Goal: Task Accomplishment & Management: Complete application form

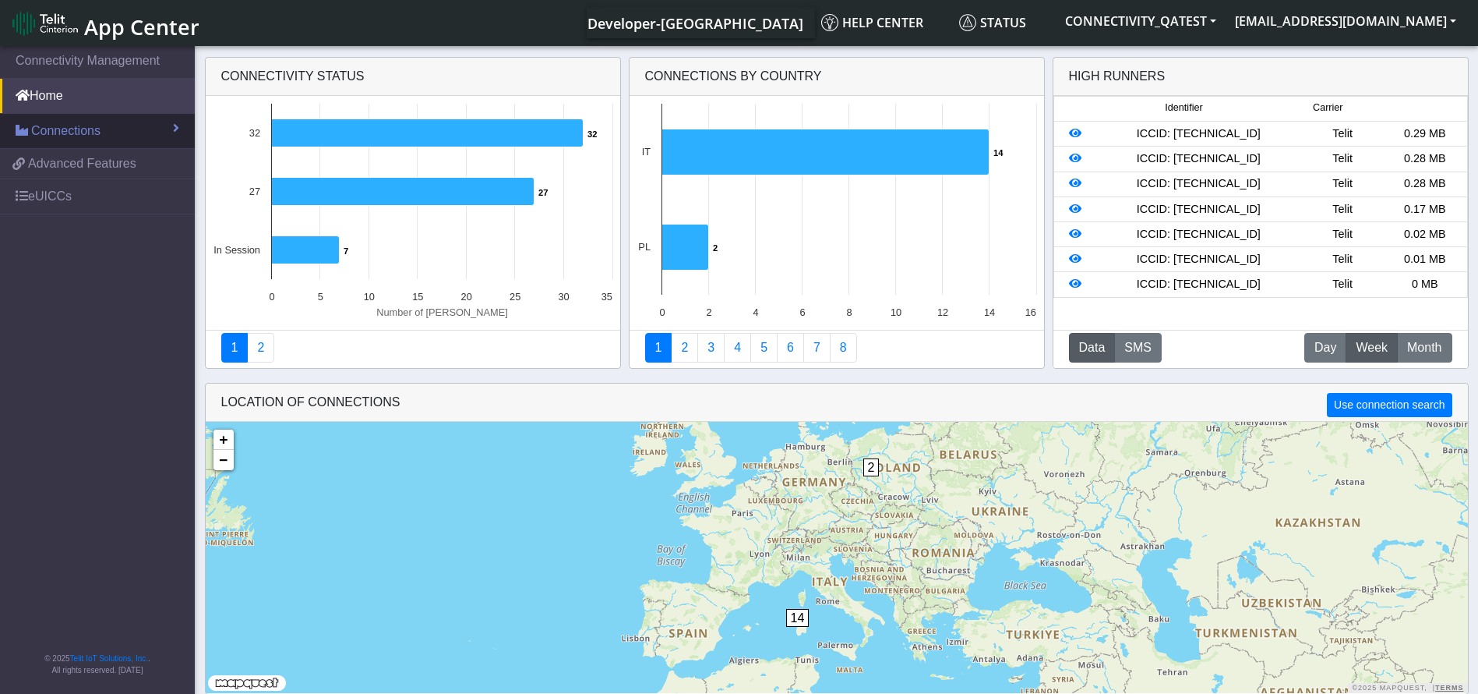
click at [98, 131] on span "Connections" at bounding box center [65, 131] width 69 height 19
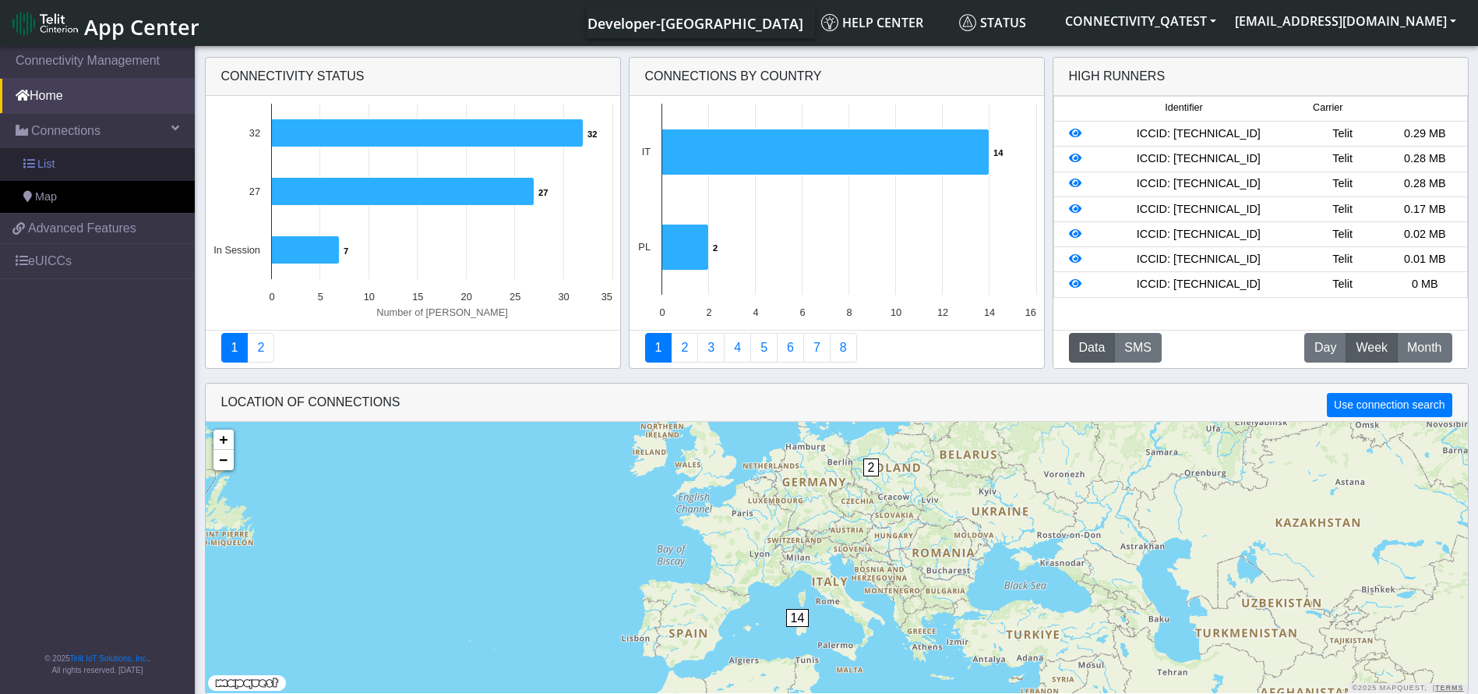
click at [67, 168] on link "List" at bounding box center [97, 164] width 195 height 33
click at [42, 160] on span "List" at bounding box center [45, 164] width 17 height 17
click at [54, 167] on span "List" at bounding box center [45, 164] width 17 height 17
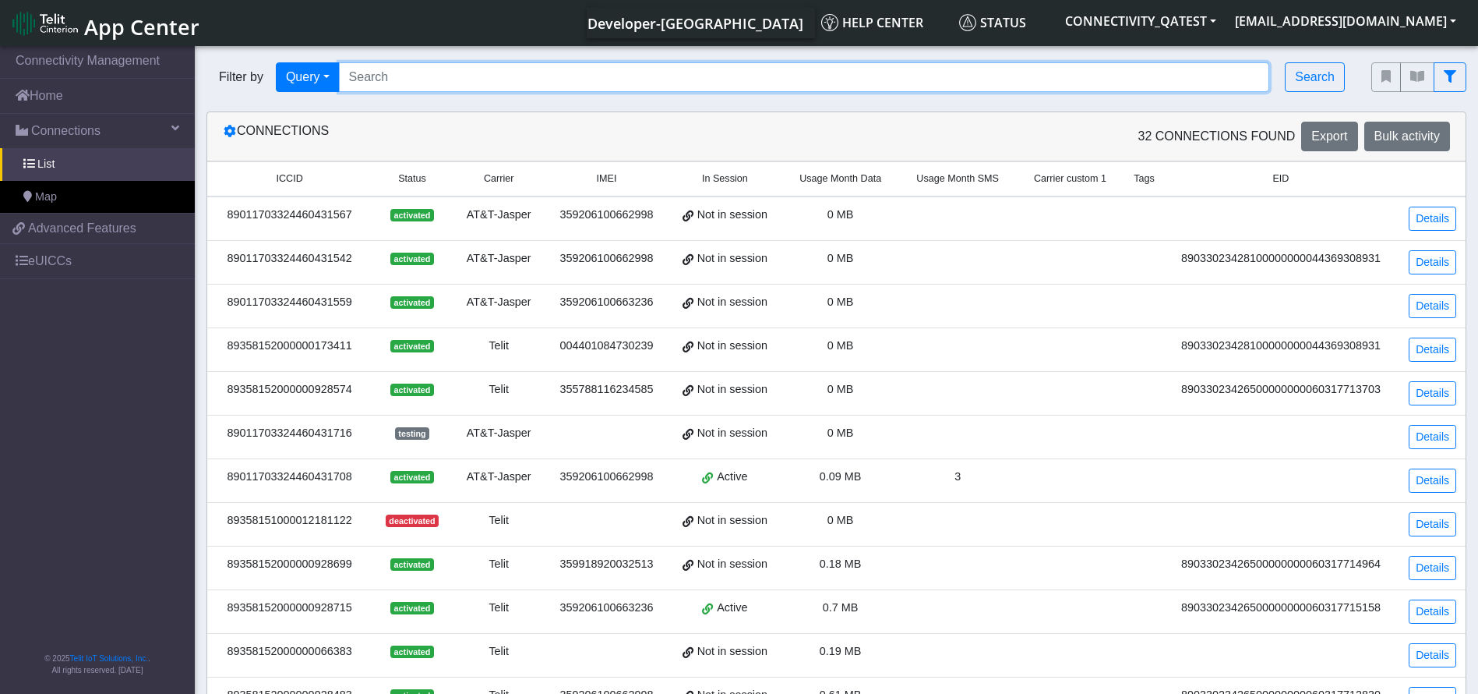
click at [427, 79] on input "Search..." at bounding box center [804, 77] width 931 height 30
paste input "89358152000000066060"
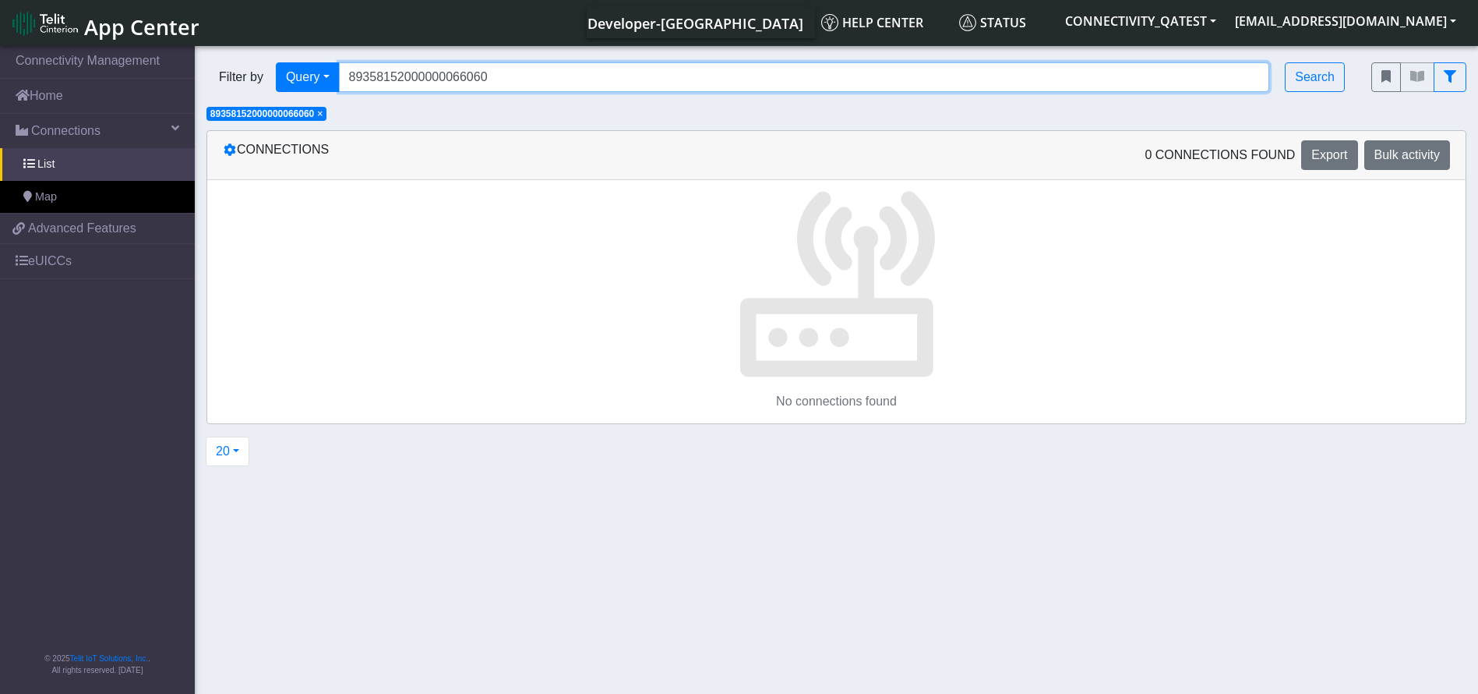
click at [461, 87] on input "89358152000000066060" at bounding box center [804, 77] width 931 height 30
paste input "78"
type input "89358152000000066078"
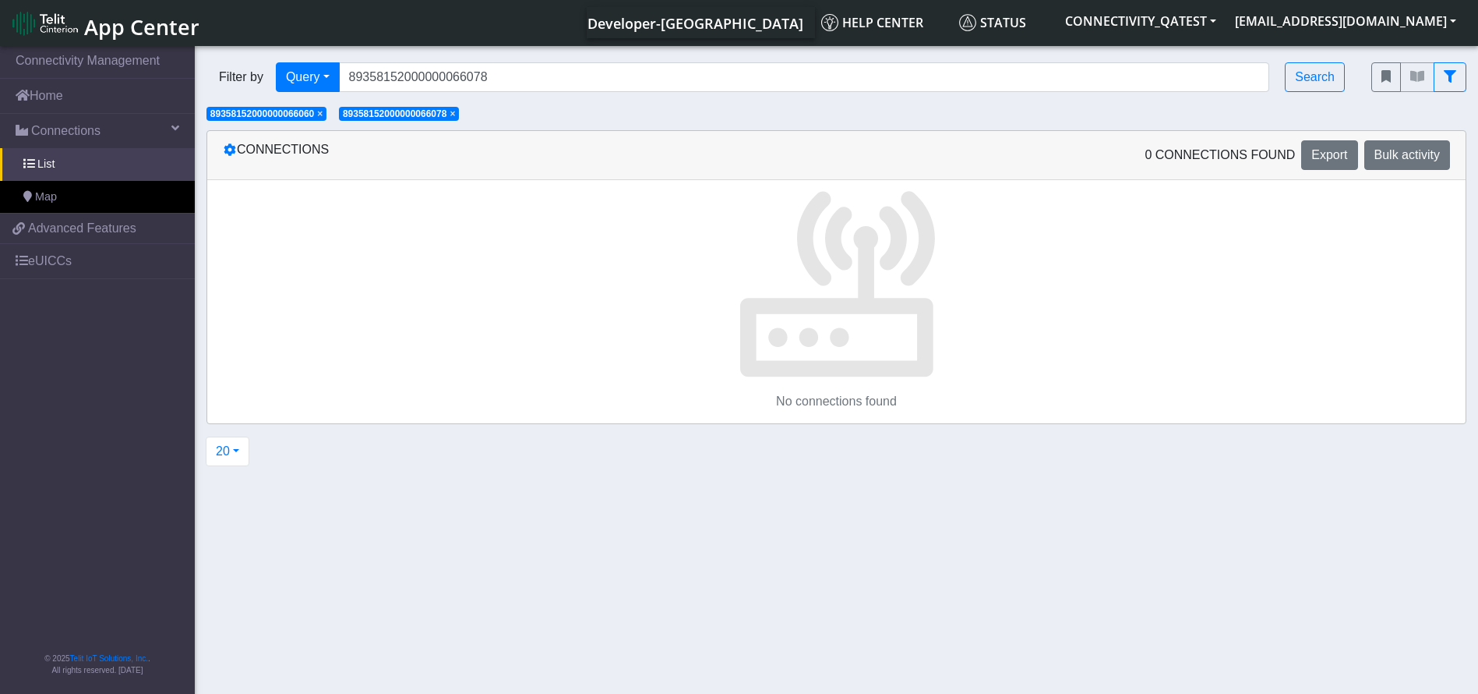
click at [289, 117] on span "89358152000000066060" at bounding box center [262, 113] width 104 height 11
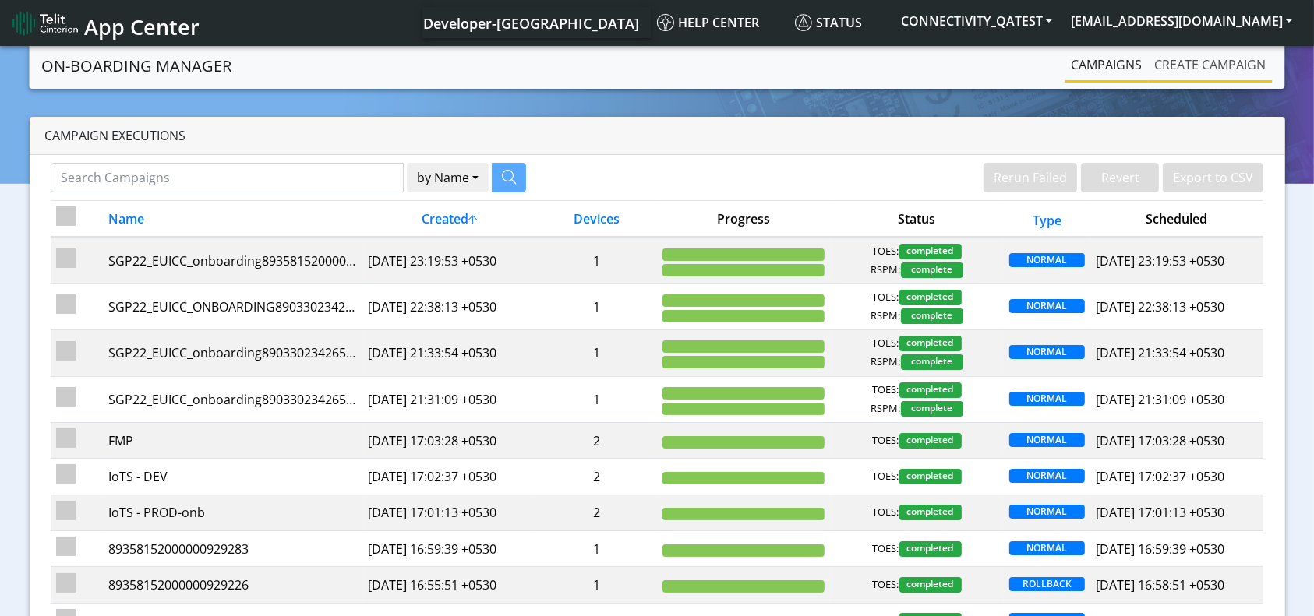
click at [1190, 65] on link "Create campaign" at bounding box center [1211, 64] width 124 height 31
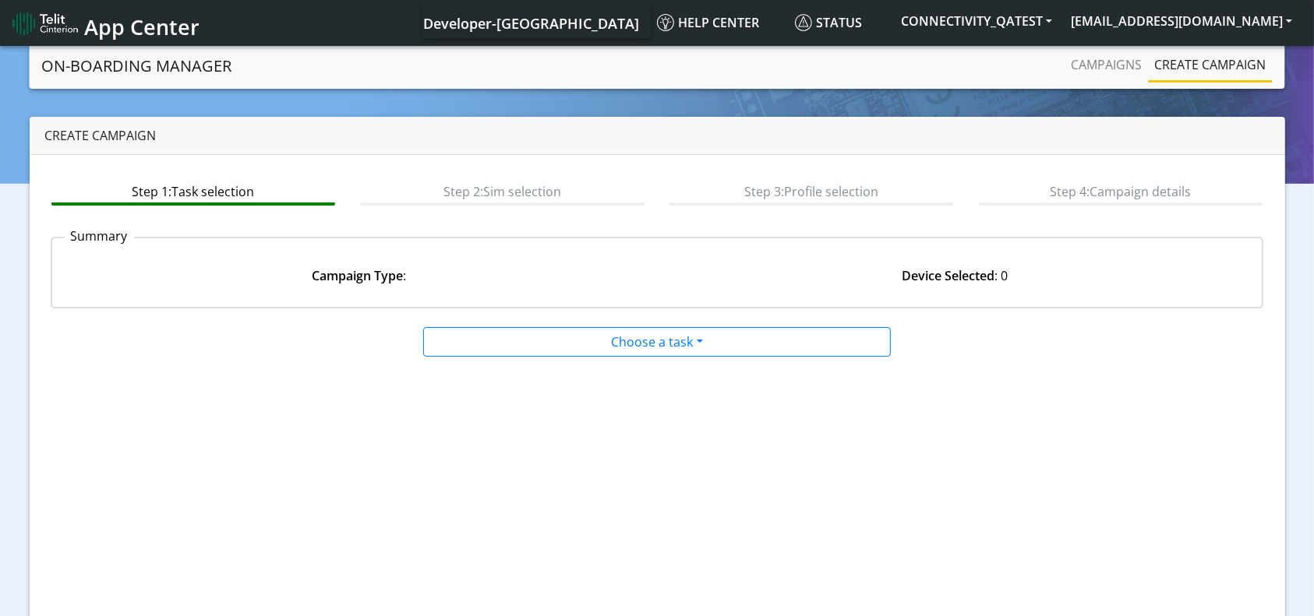
click at [1198, 74] on link "Create campaign" at bounding box center [1211, 64] width 124 height 31
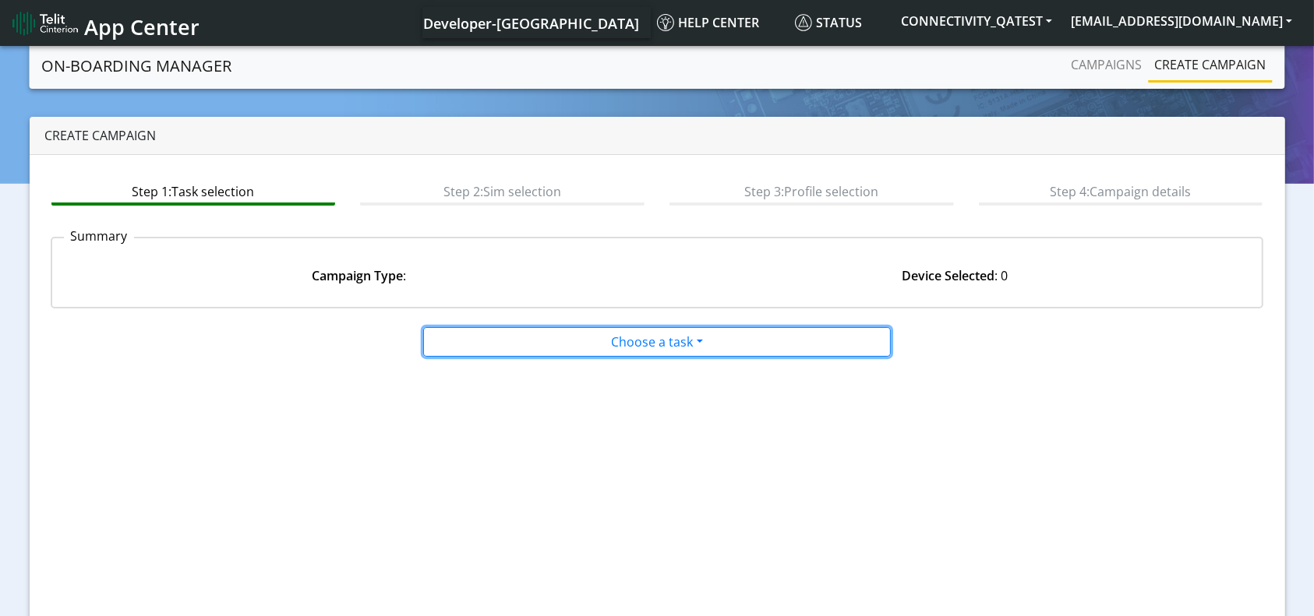
click at [693, 354] on button "Choose a task" at bounding box center [657, 342] width 468 height 30
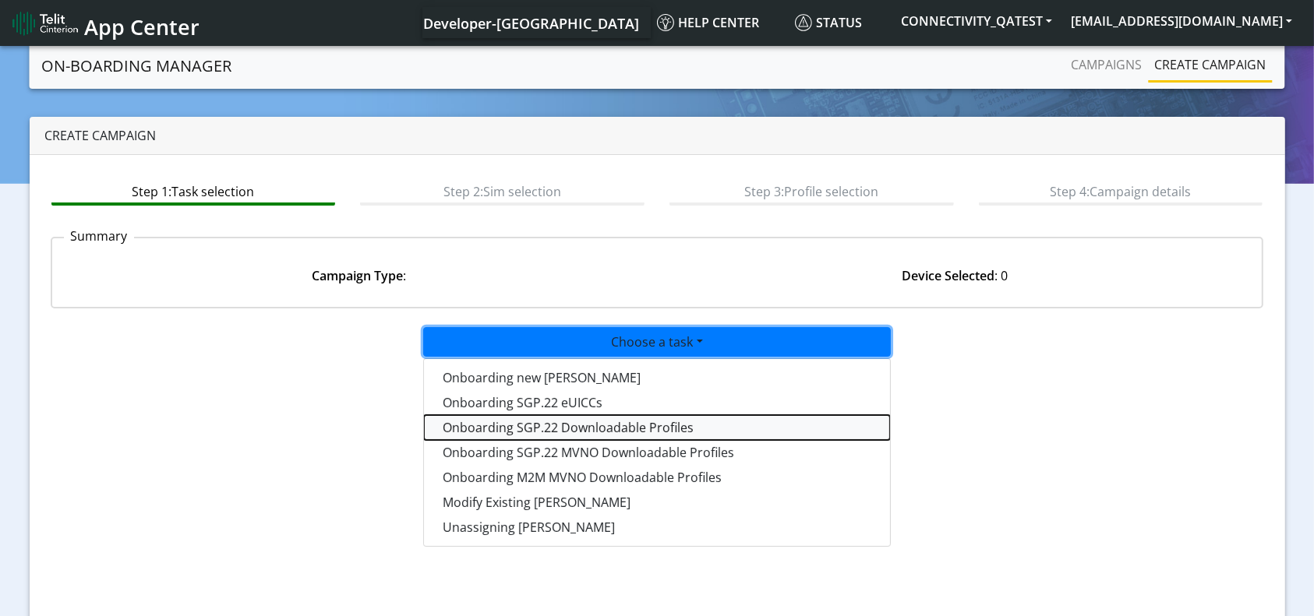
click at [627, 423] on tasksgp22profile-dropdown "Onboarding SGP.22 Downloadable Profiles" at bounding box center [657, 427] width 466 height 25
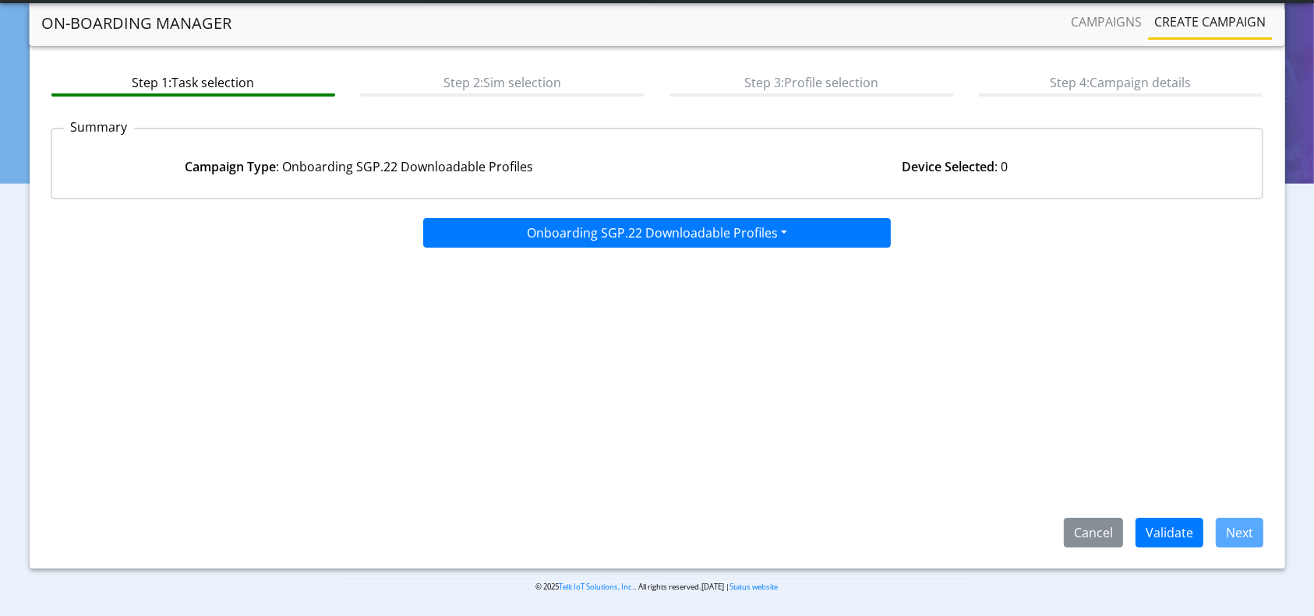
scroll to position [67, 0]
click at [1185, 533] on button "Validate" at bounding box center [1170, 532] width 68 height 30
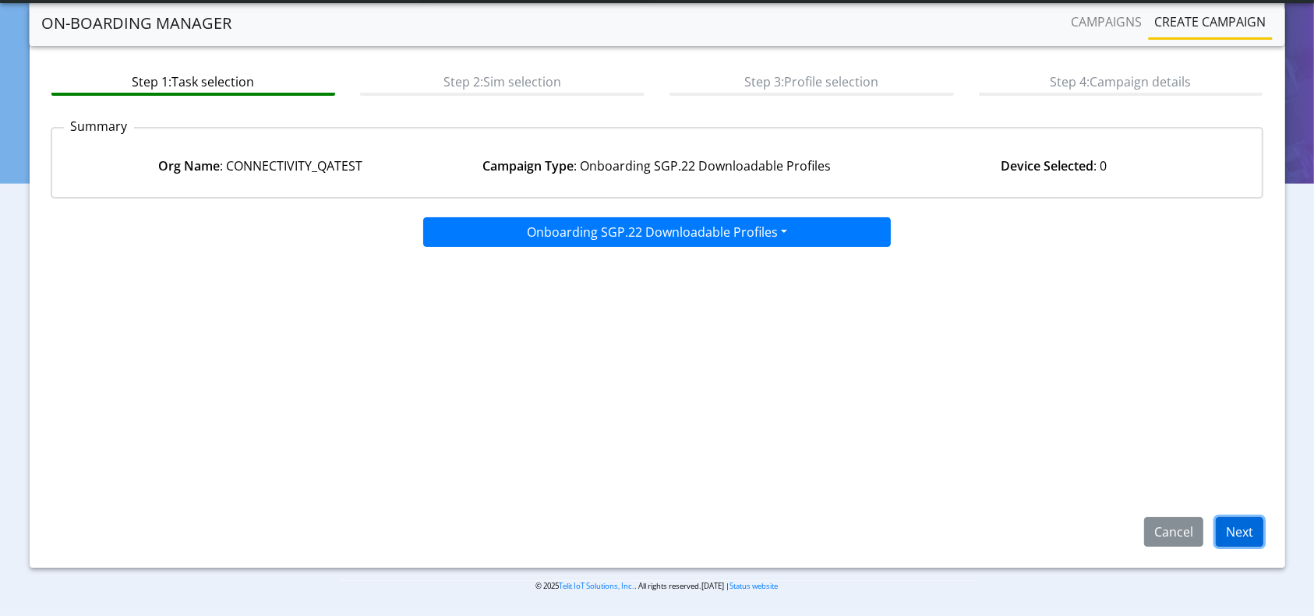
click at [1248, 538] on button "Next" at bounding box center [1240, 532] width 48 height 30
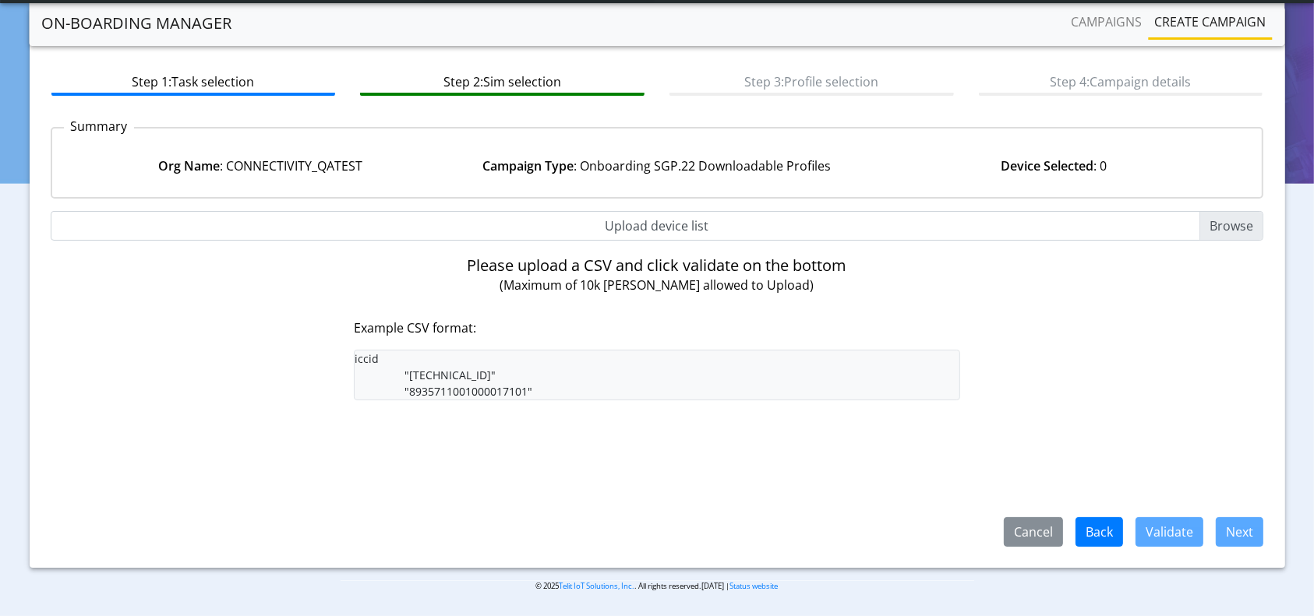
click at [641, 235] on input "Upload device list" at bounding box center [657, 226] width 1213 height 30
type input "C:\fakepath\Dev_LiveSim_New_89358152000000066060.csv"
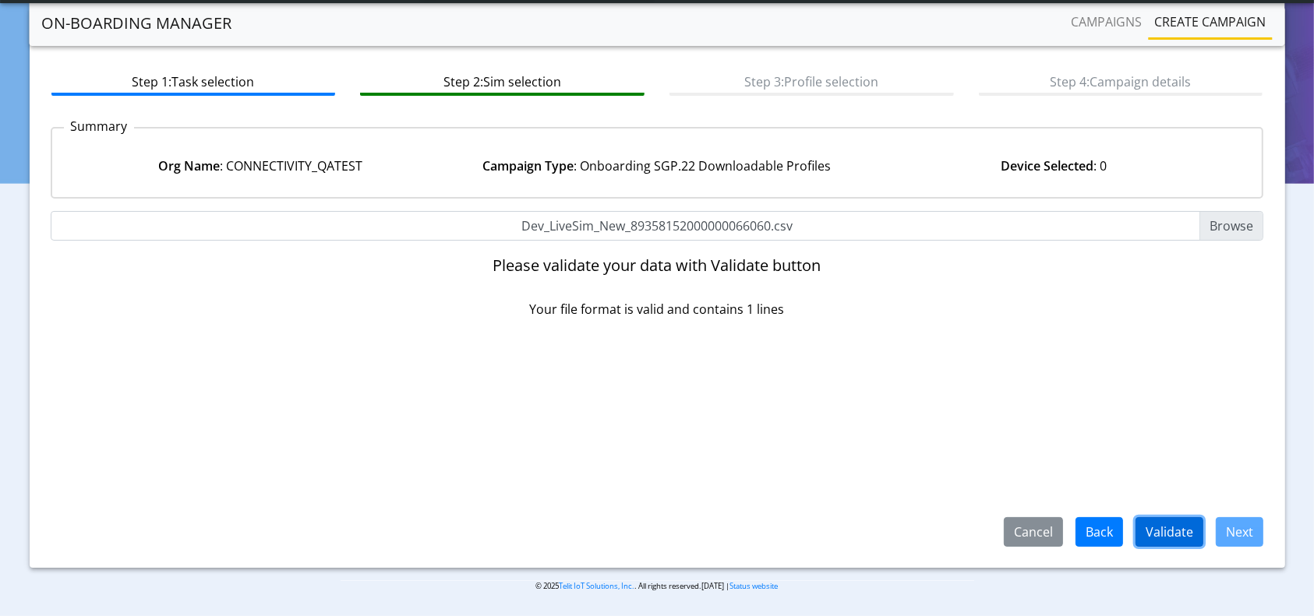
click at [1174, 530] on button "Validate" at bounding box center [1170, 532] width 68 height 30
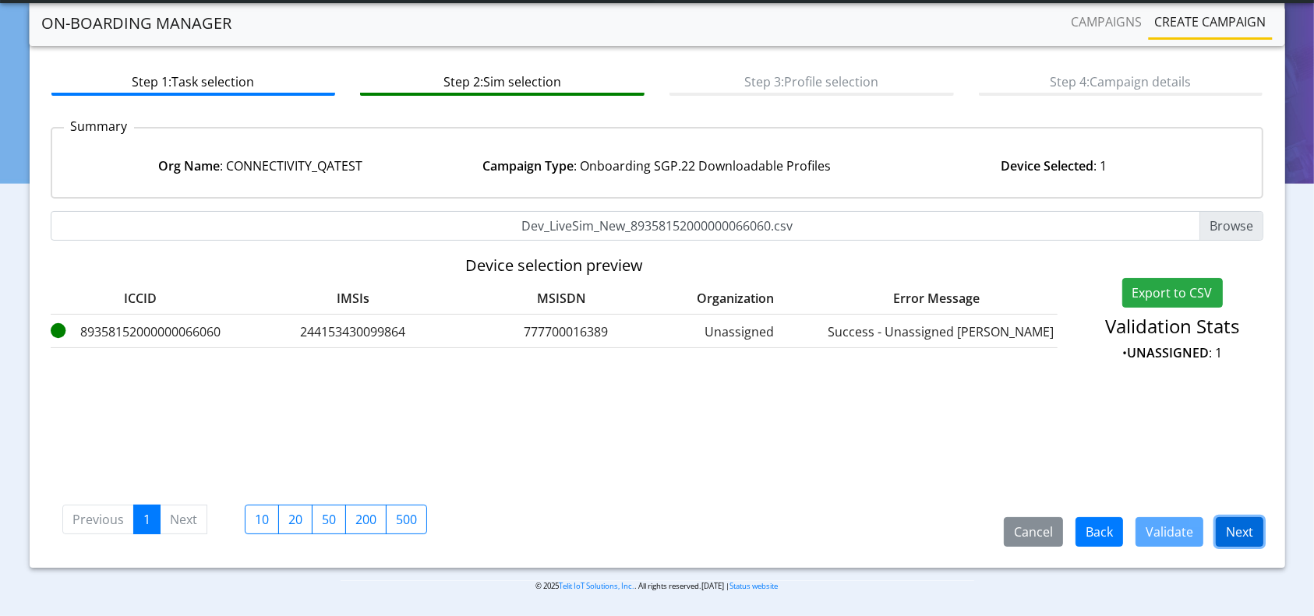
click at [1230, 544] on button "Next" at bounding box center [1240, 532] width 48 height 30
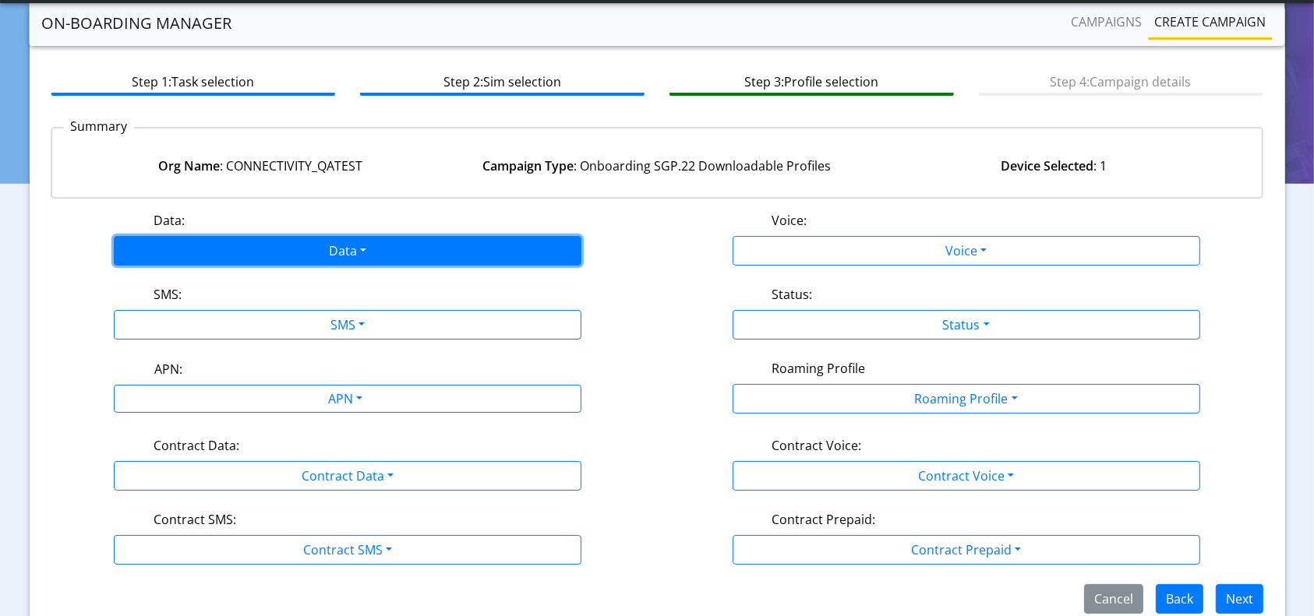
click at [355, 242] on button "Data" at bounding box center [348, 251] width 468 height 30
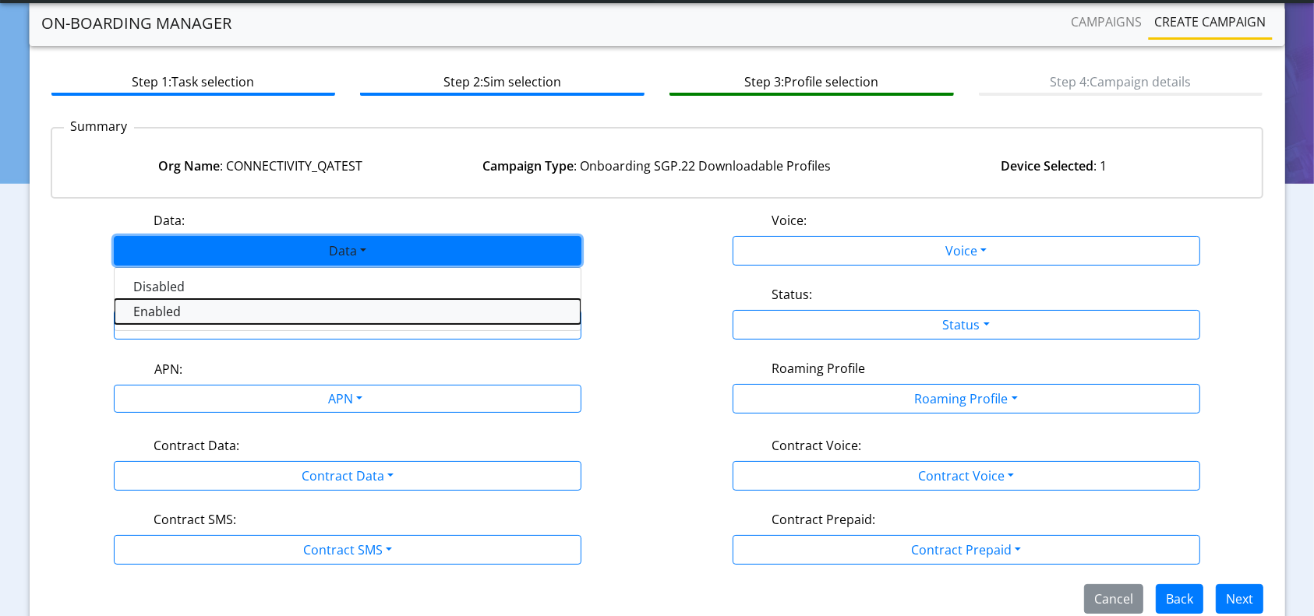
click at [193, 313] on button "Enabled" at bounding box center [348, 311] width 466 height 25
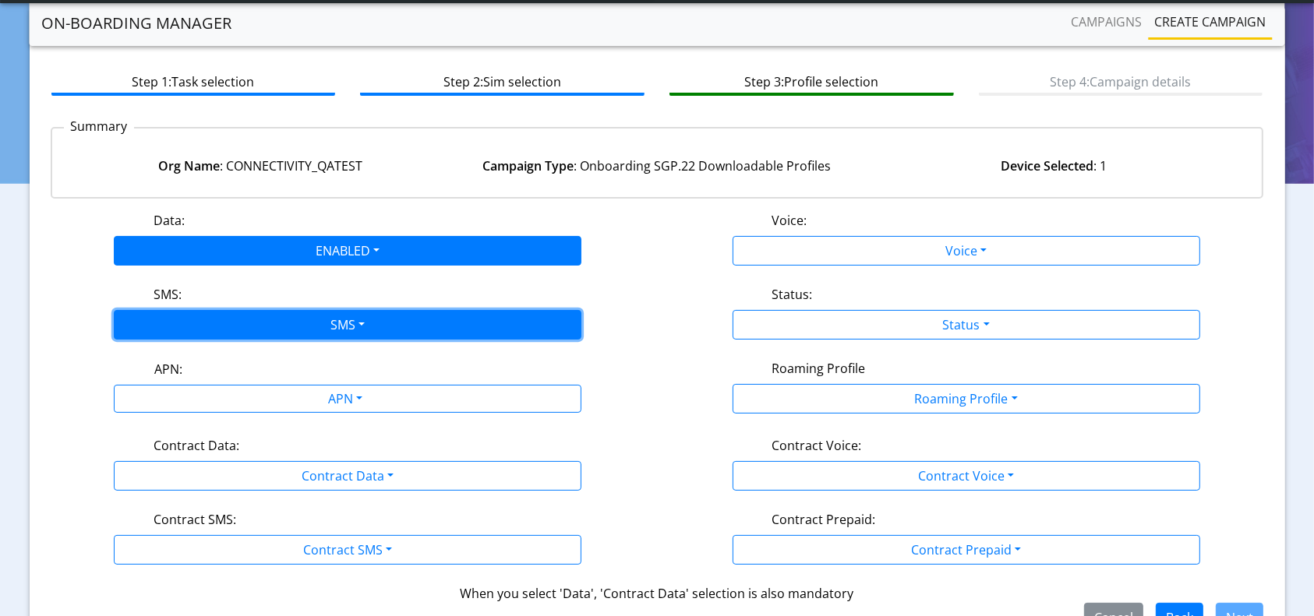
click at [225, 335] on button "SMS" at bounding box center [348, 325] width 468 height 30
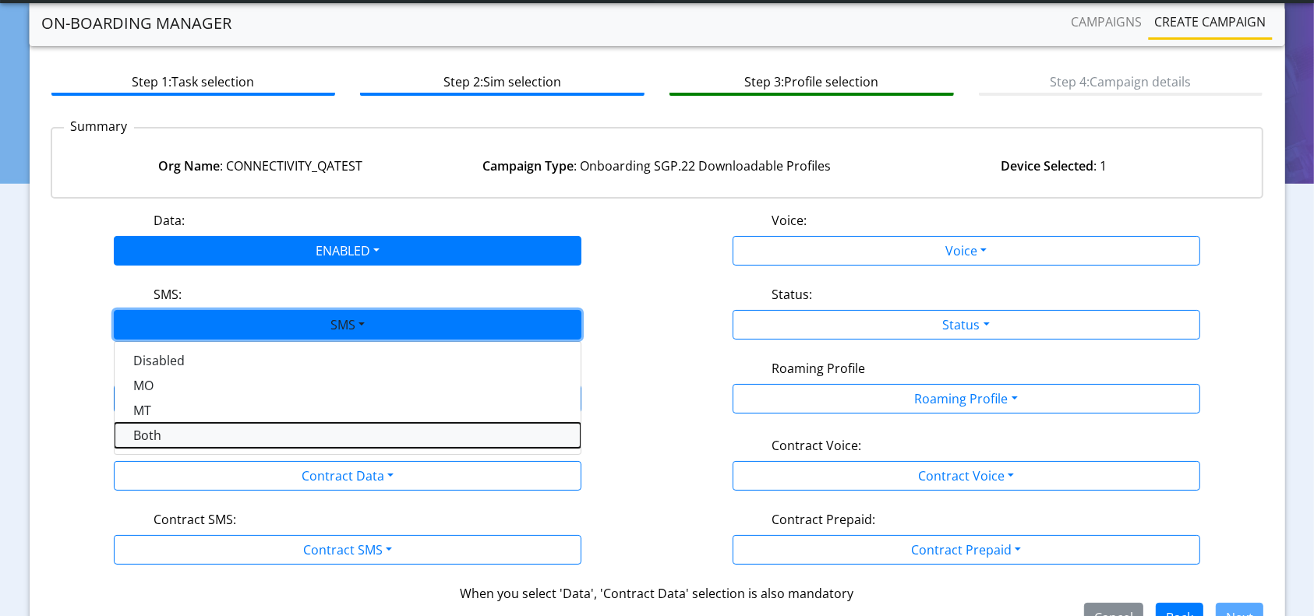
click at [143, 440] on button "Both" at bounding box center [348, 435] width 466 height 25
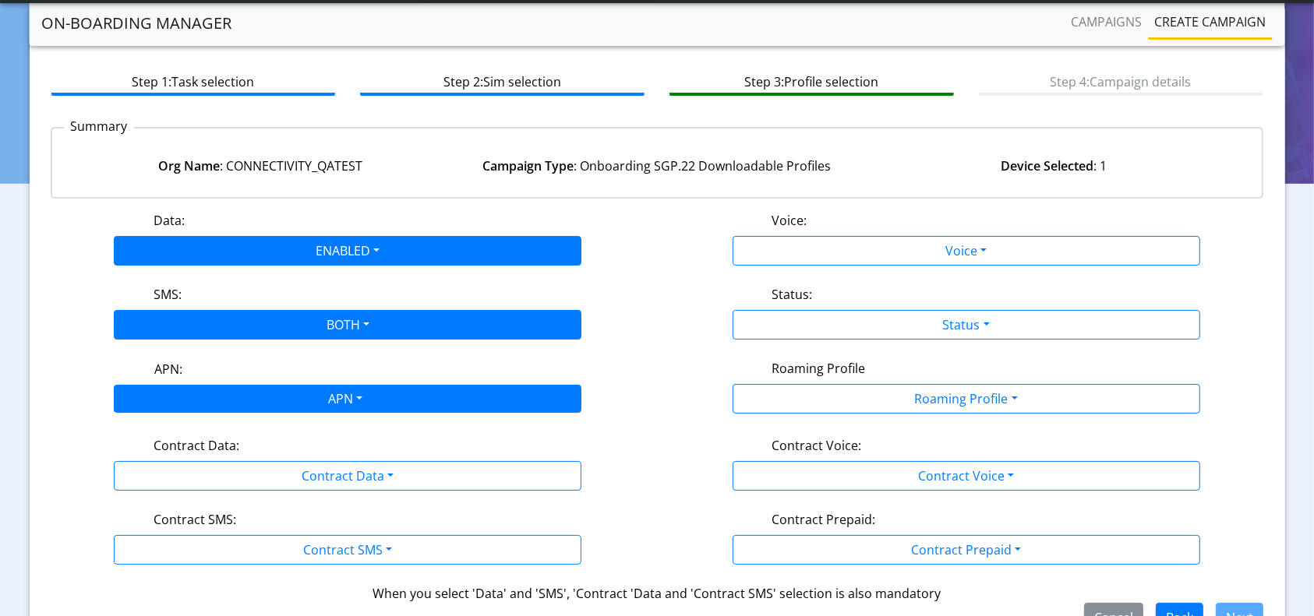
click at [253, 400] on div "APN" at bounding box center [344, 401] width 494 height 30
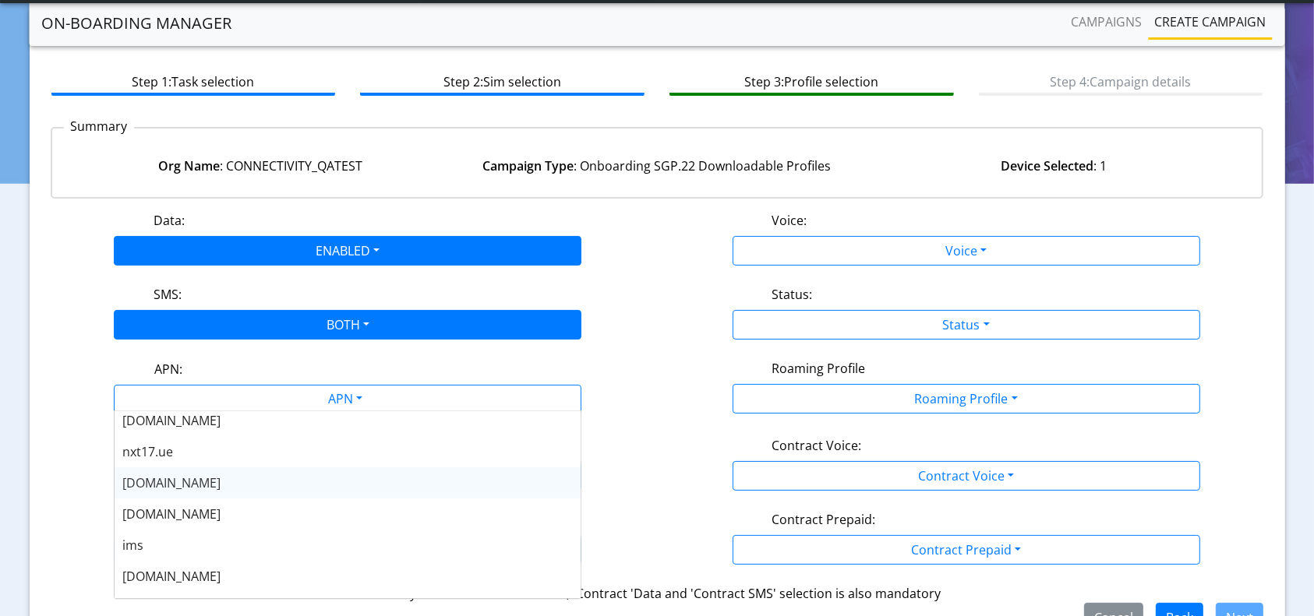
scroll to position [125, 0]
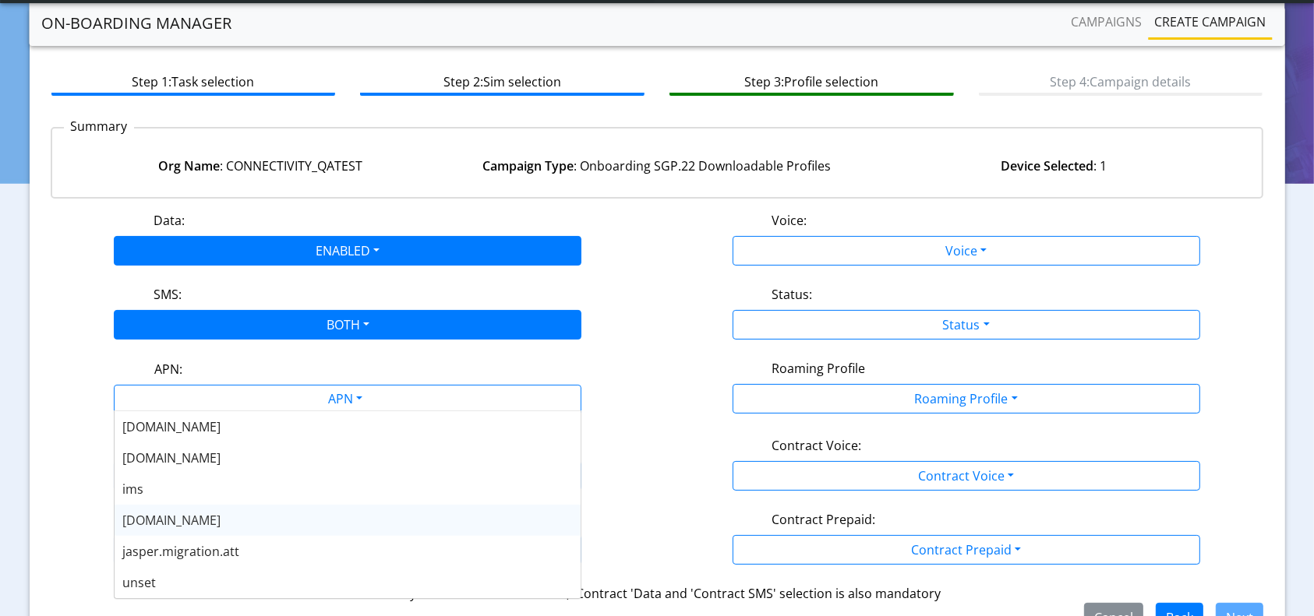
click at [156, 520] on span "[DOMAIN_NAME]" at bounding box center [171, 520] width 98 height 17
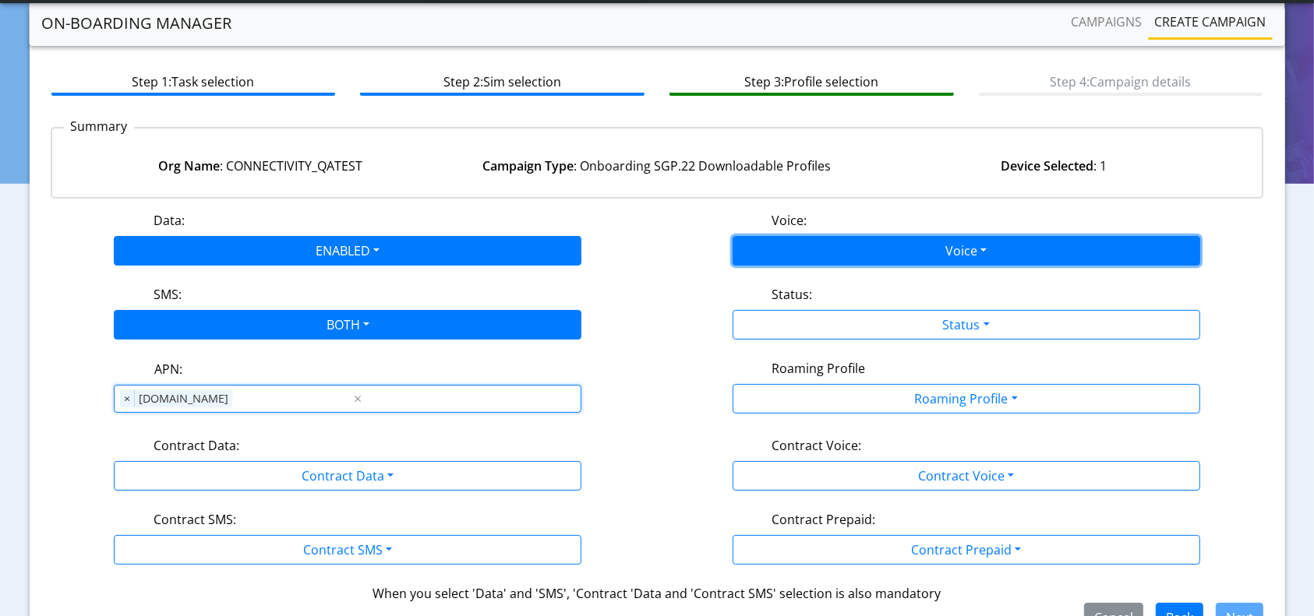
click at [928, 259] on button "Voice" at bounding box center [967, 251] width 468 height 30
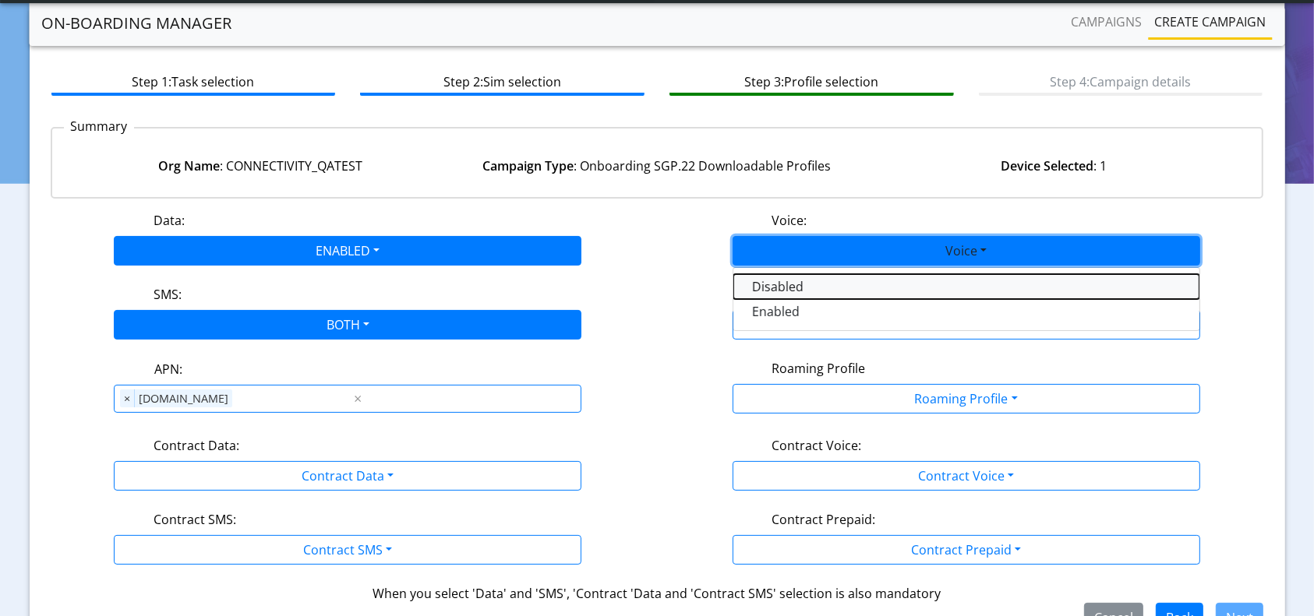
click at [804, 286] on button "Disabled" at bounding box center [966, 286] width 466 height 25
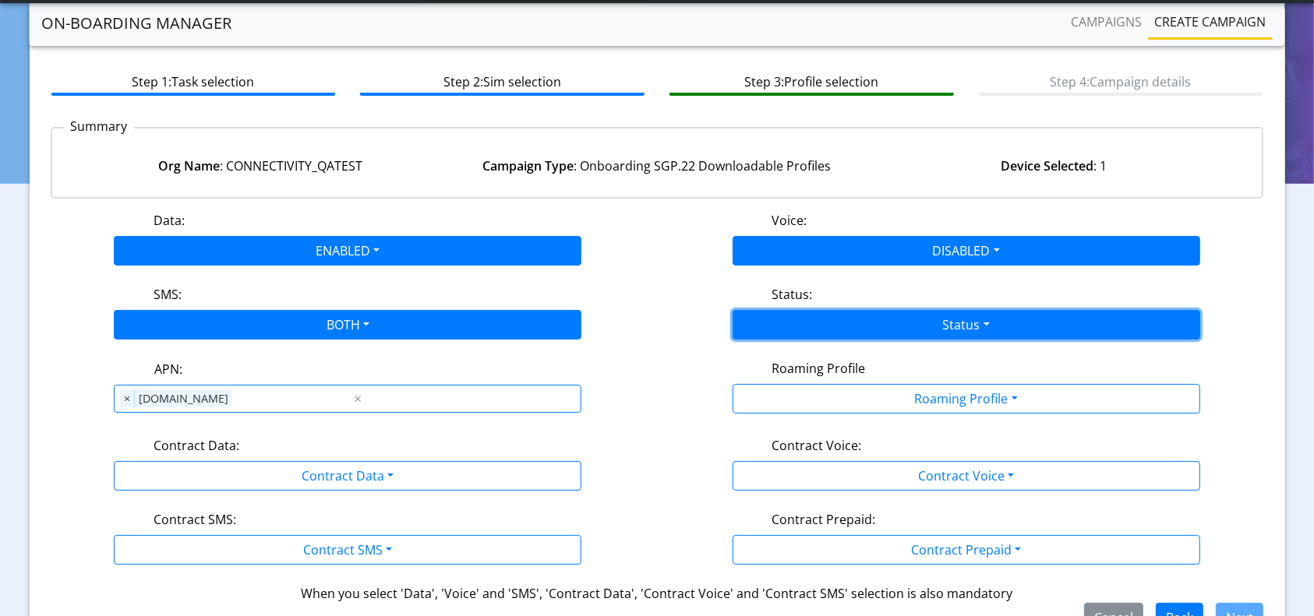
click at [849, 334] on button "Status" at bounding box center [967, 325] width 468 height 30
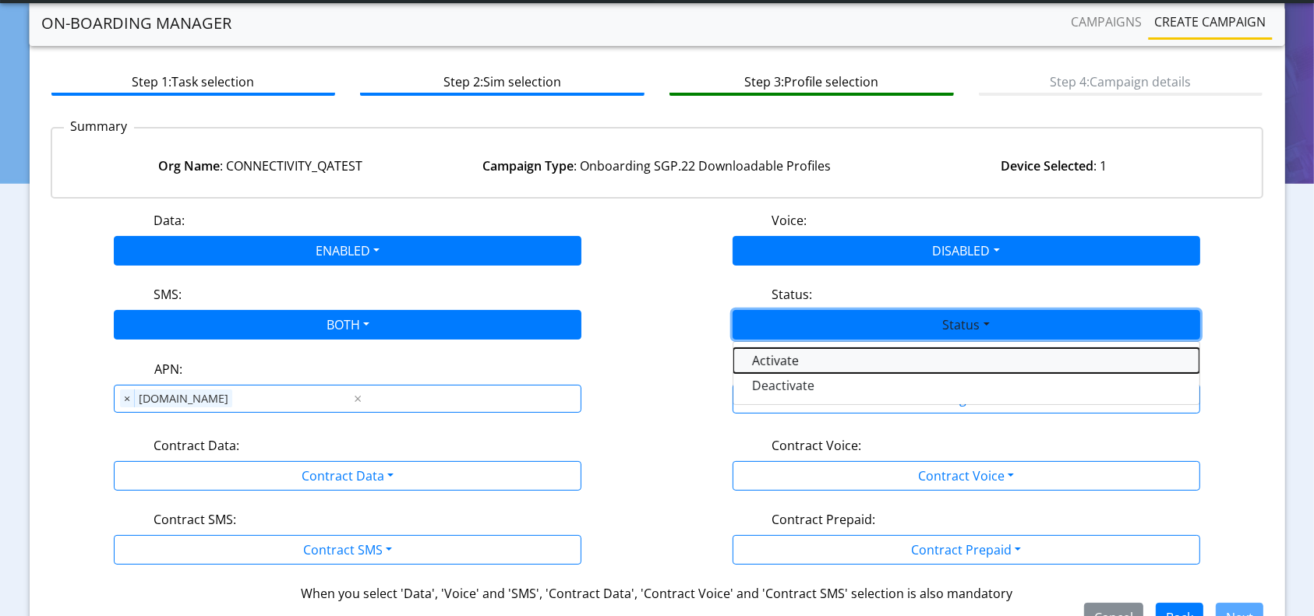
click at [792, 360] on button "Activate" at bounding box center [966, 360] width 466 height 25
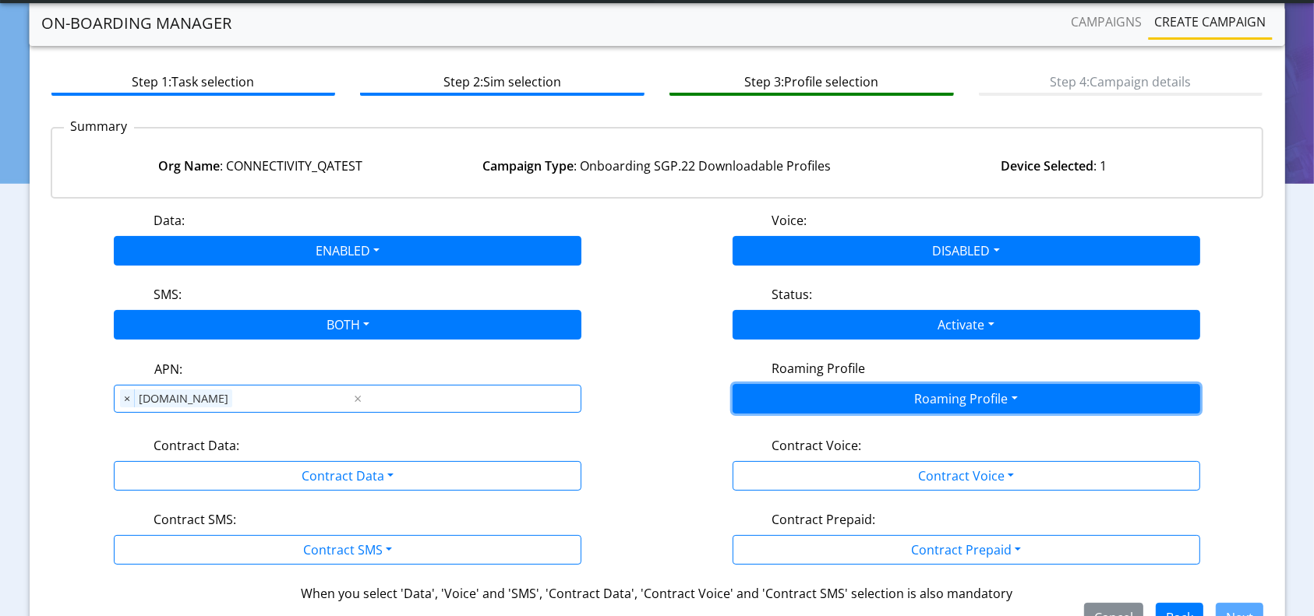
click at [828, 405] on button "Roaming Profile" at bounding box center [967, 399] width 468 height 30
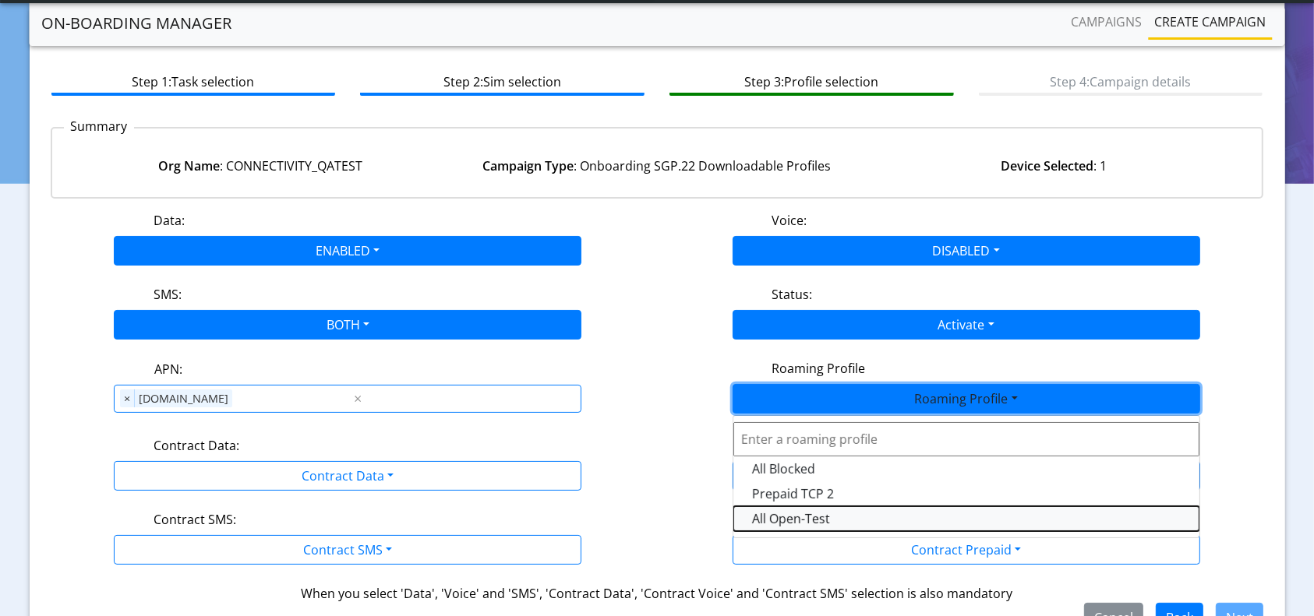
click at [826, 514] on Profile-dropdown "All Open-Test" at bounding box center [966, 519] width 466 height 25
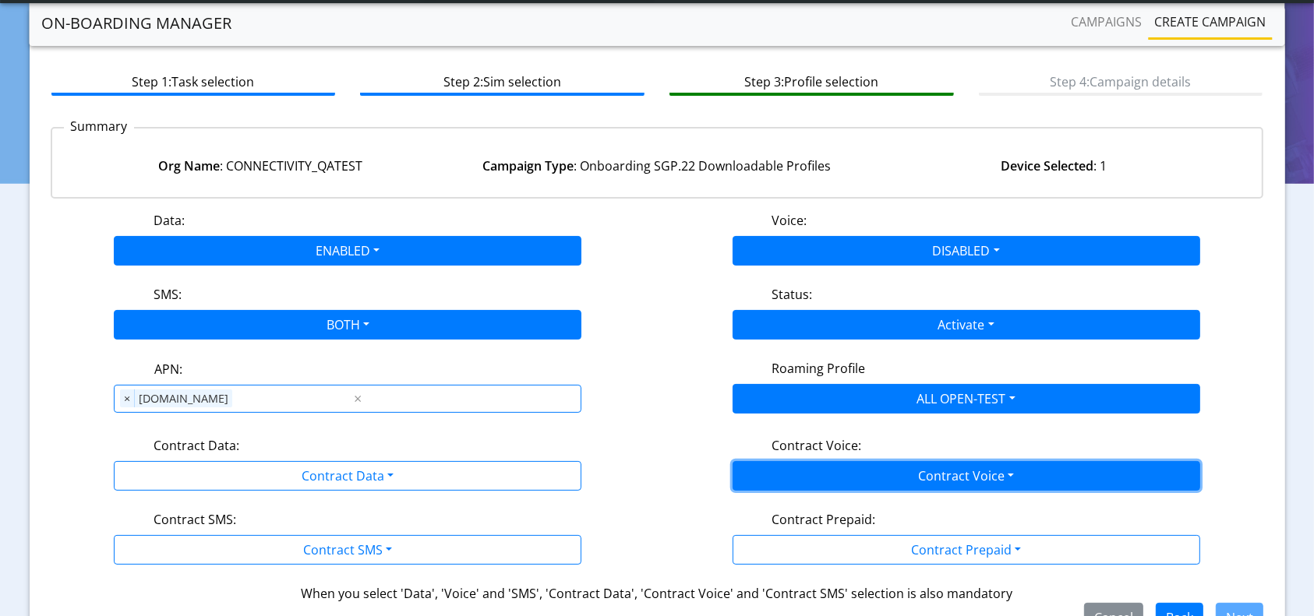
click at [886, 461] on button "Contract Voice" at bounding box center [967, 476] width 468 height 30
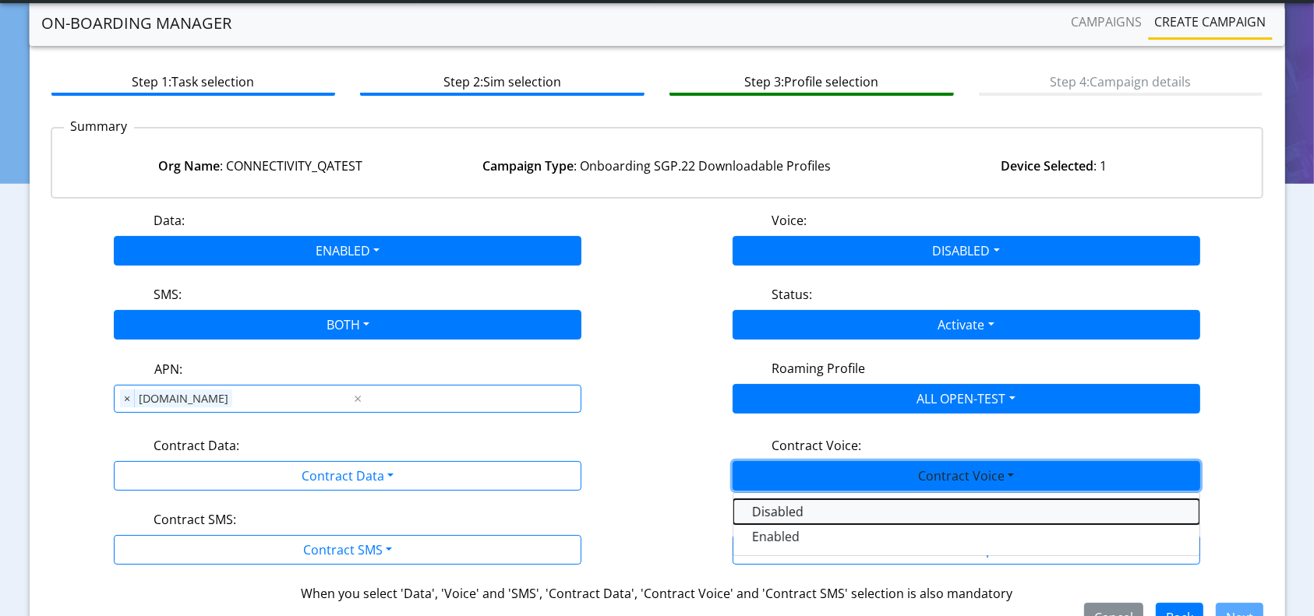
click at [763, 510] on Voicedisabled-dropdown "Disabled" at bounding box center [966, 512] width 466 height 25
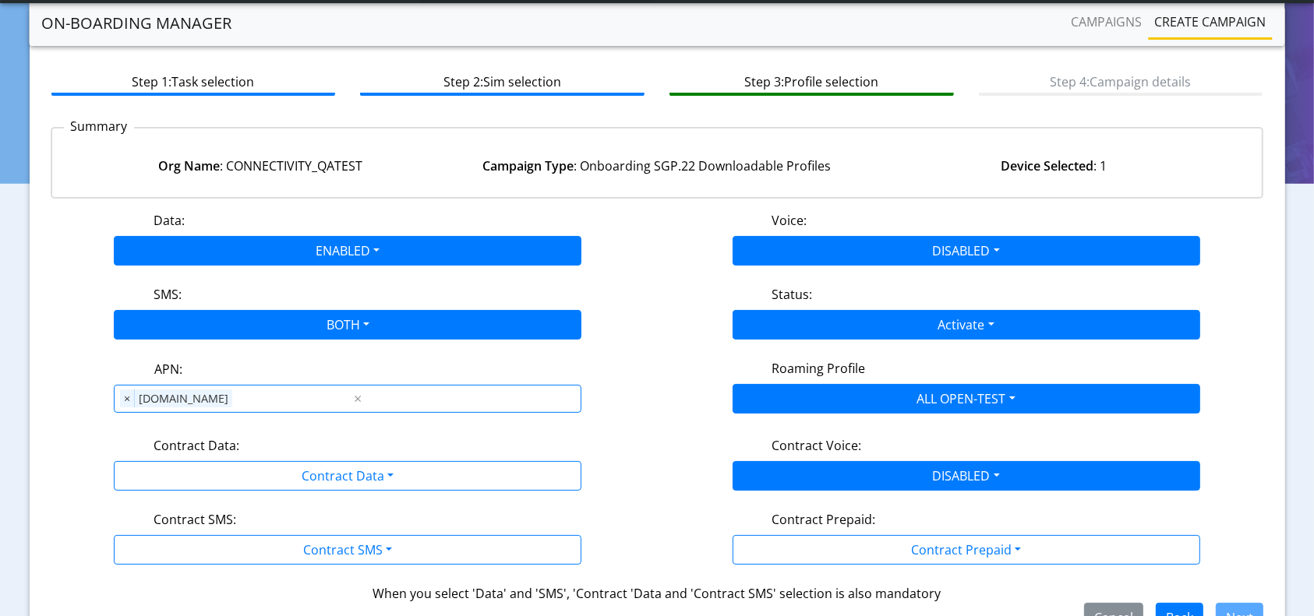
click at [809, 528] on div "Contract Prepaid:" at bounding box center [966, 522] width 412 height 25
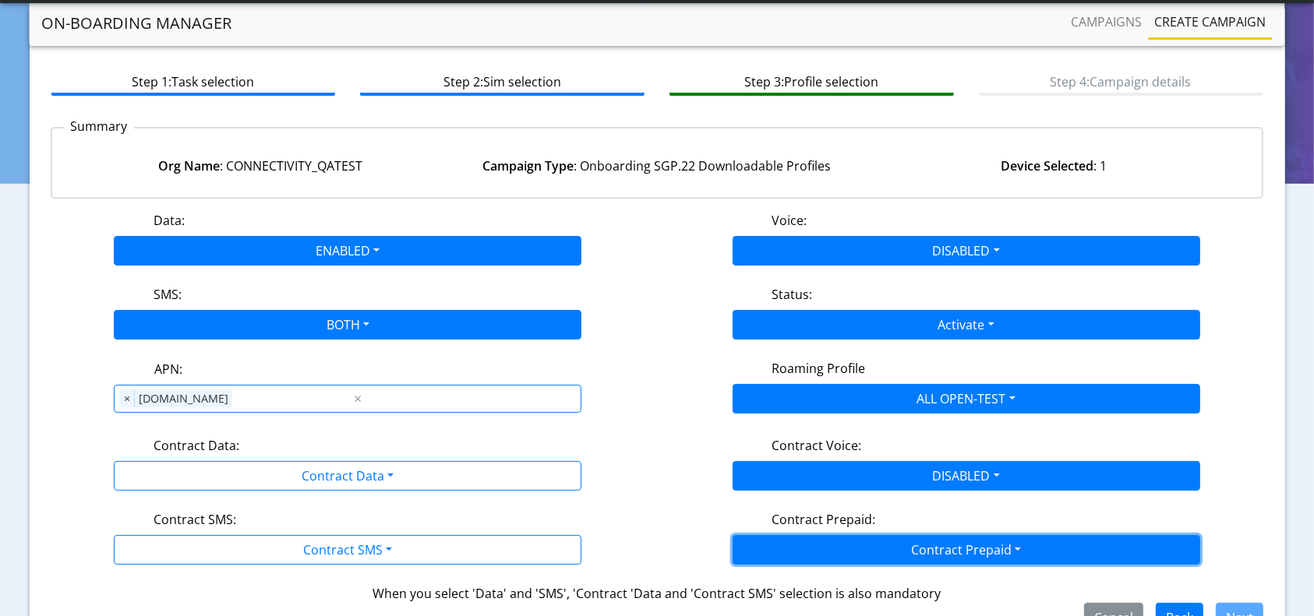
click at [581, 491] on button "Contract Prepaid" at bounding box center [348, 476] width 468 height 30
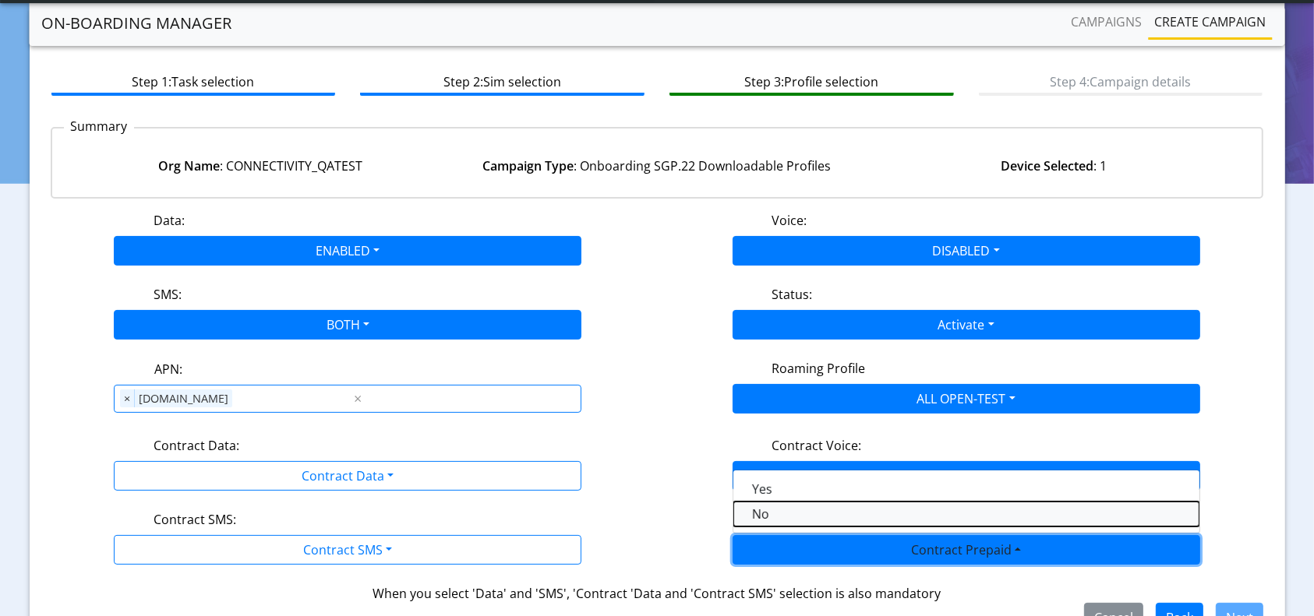
click at [784, 519] on Prepaidnotprepaid-dropdown "No" at bounding box center [966, 514] width 466 height 25
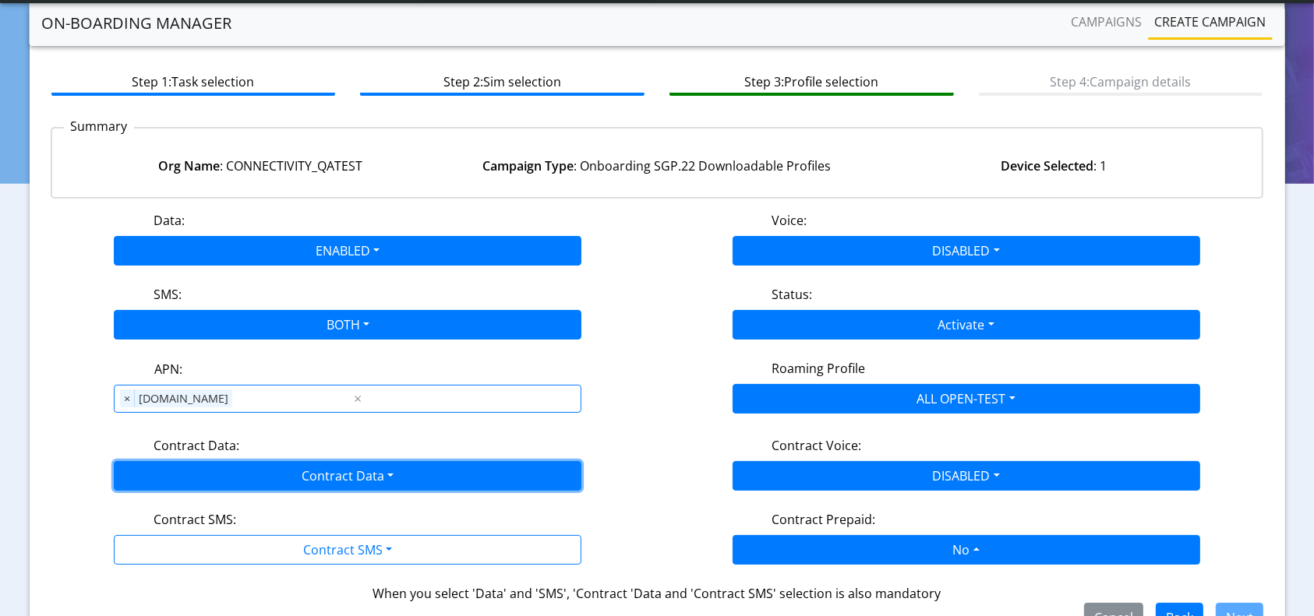
click at [274, 482] on button "Contract Data" at bounding box center [348, 476] width 468 height 30
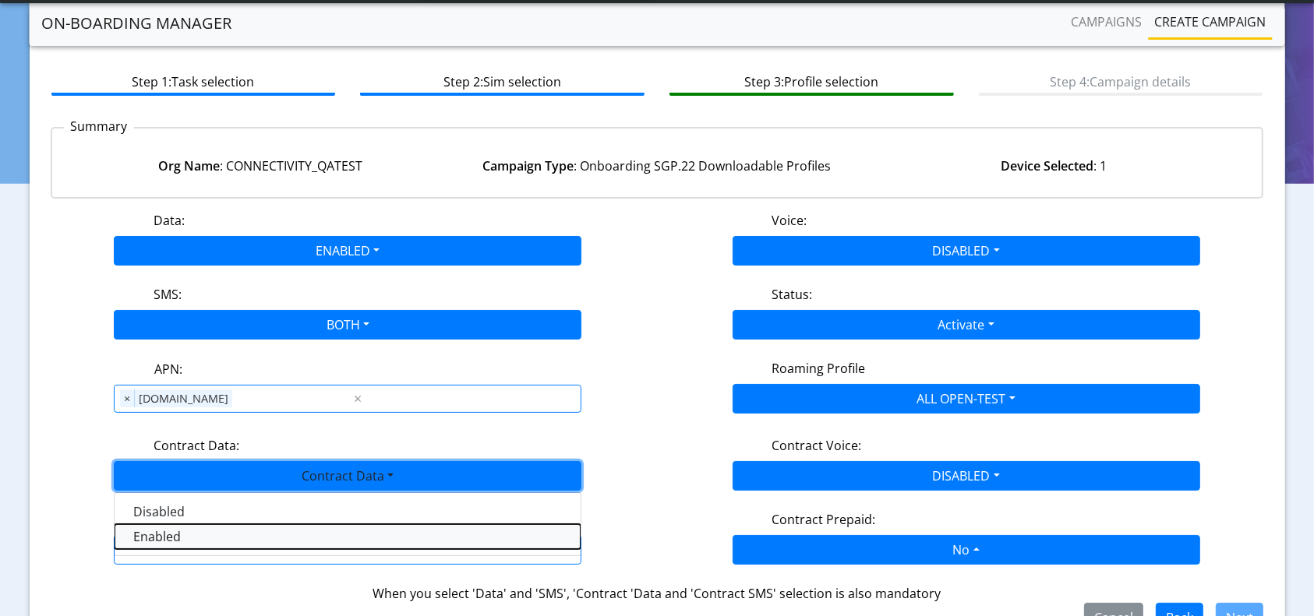
click at [207, 538] on Dataenabled-dropdown "Enabled" at bounding box center [348, 537] width 466 height 25
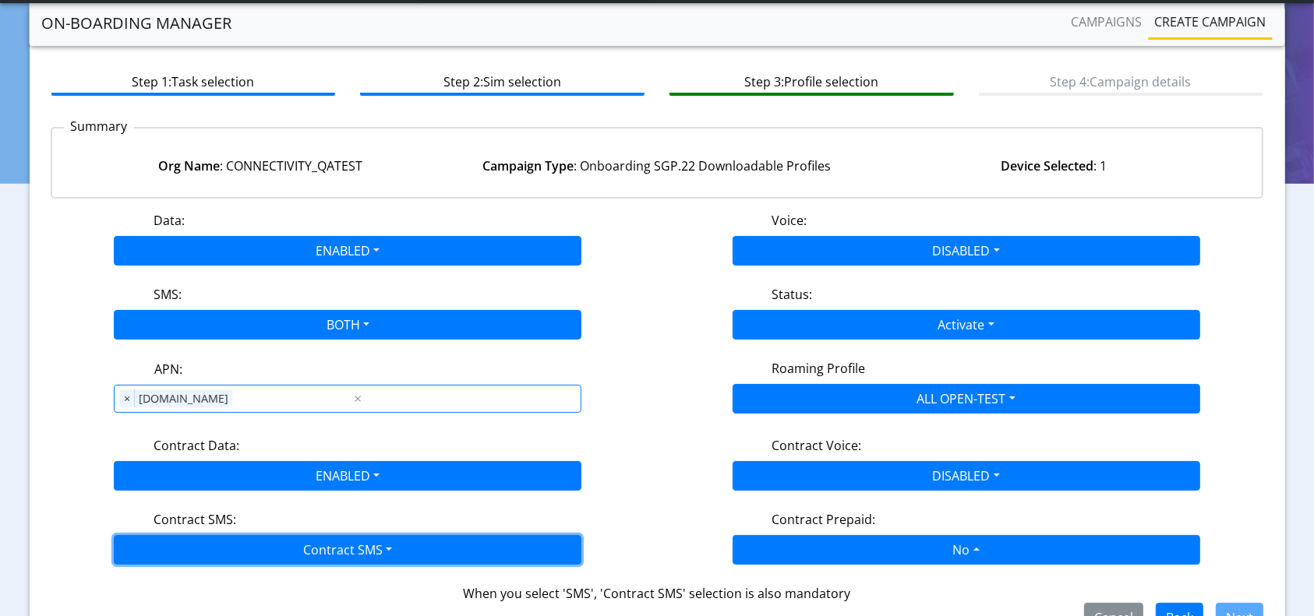
click at [290, 539] on button "Contract SMS" at bounding box center [348, 550] width 468 height 30
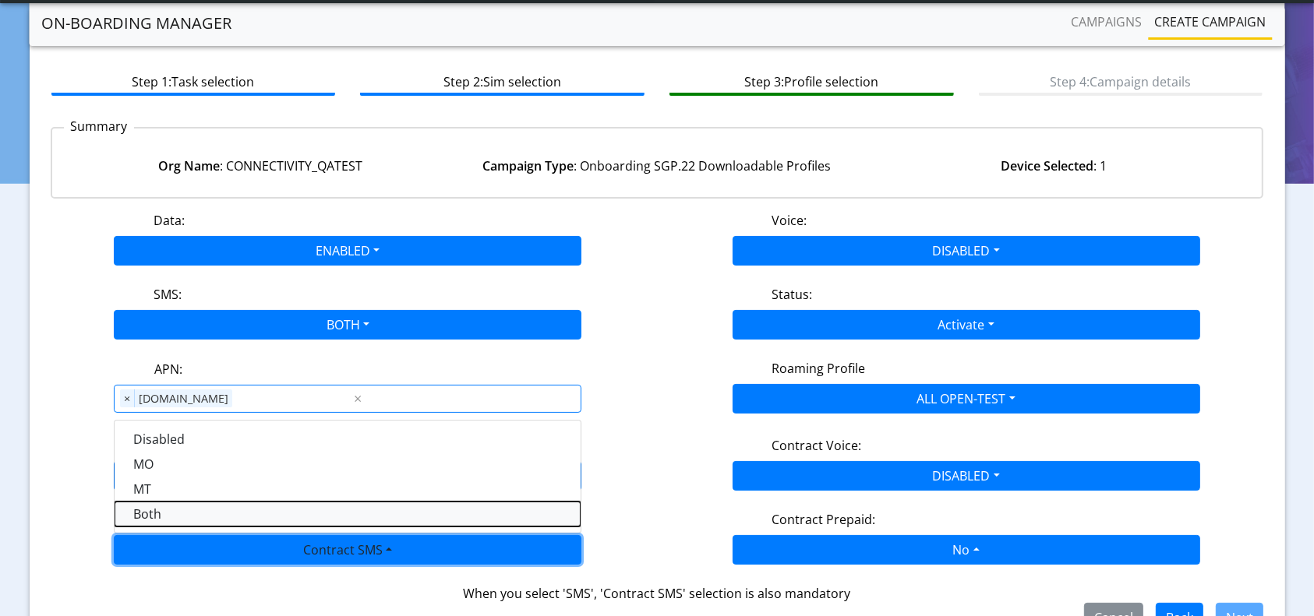
click at [237, 515] on SMSboth-dropdown "Both" at bounding box center [348, 514] width 466 height 25
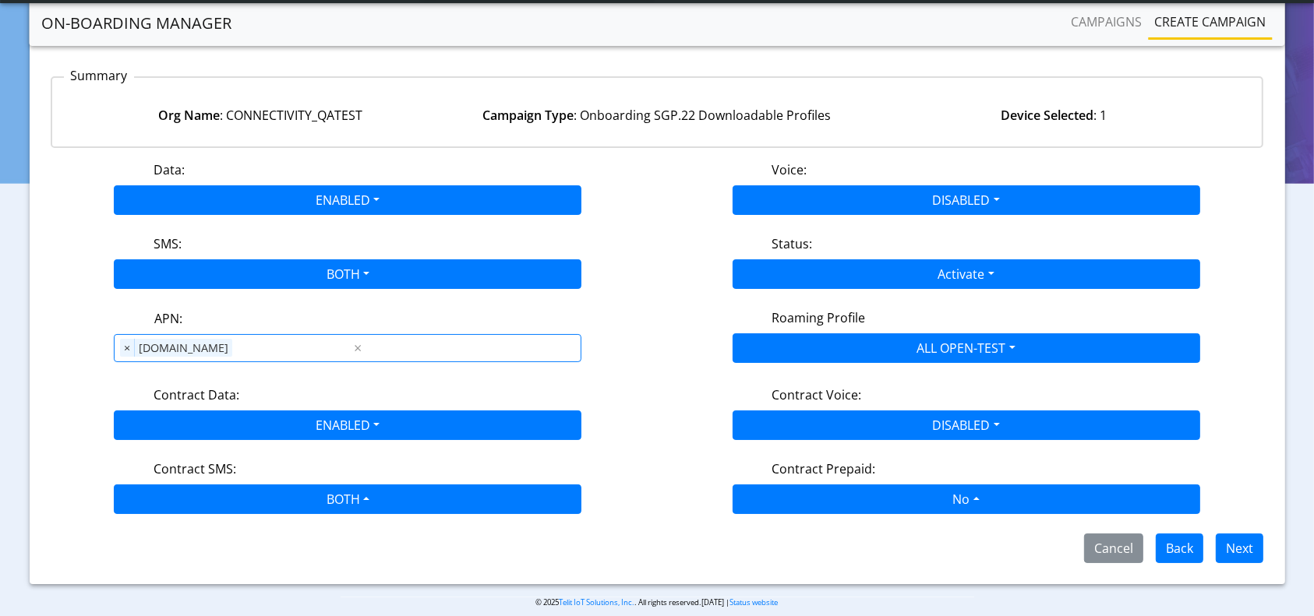
scroll to position [132, 0]
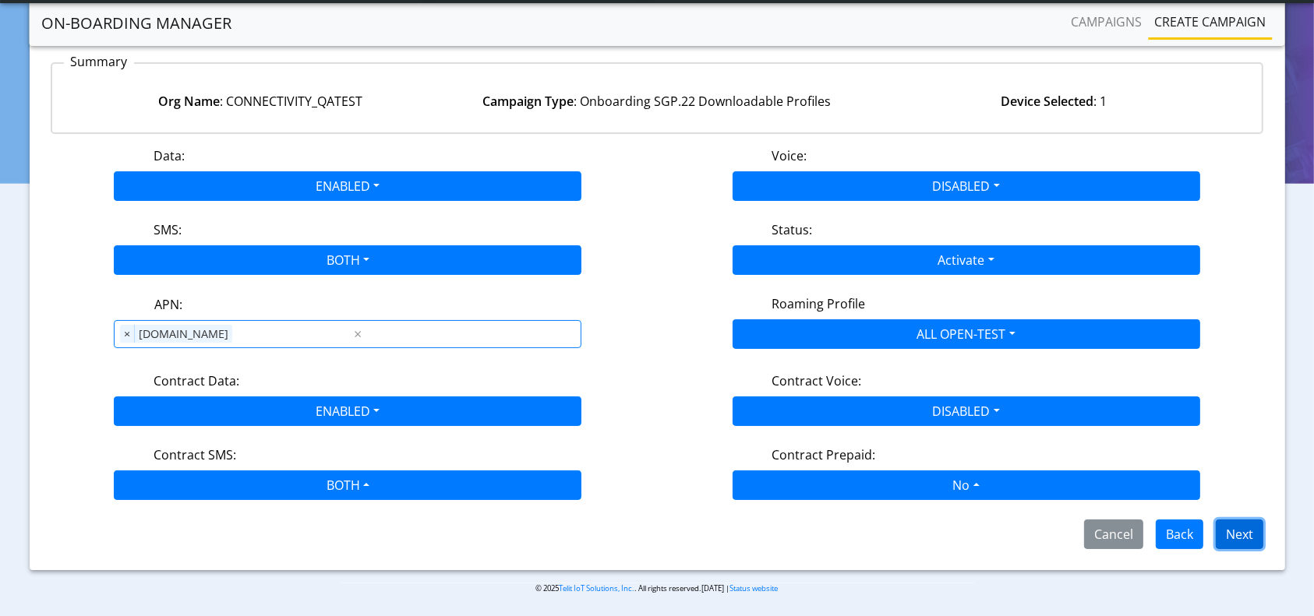
click at [1245, 531] on button "Next" at bounding box center [1240, 535] width 48 height 30
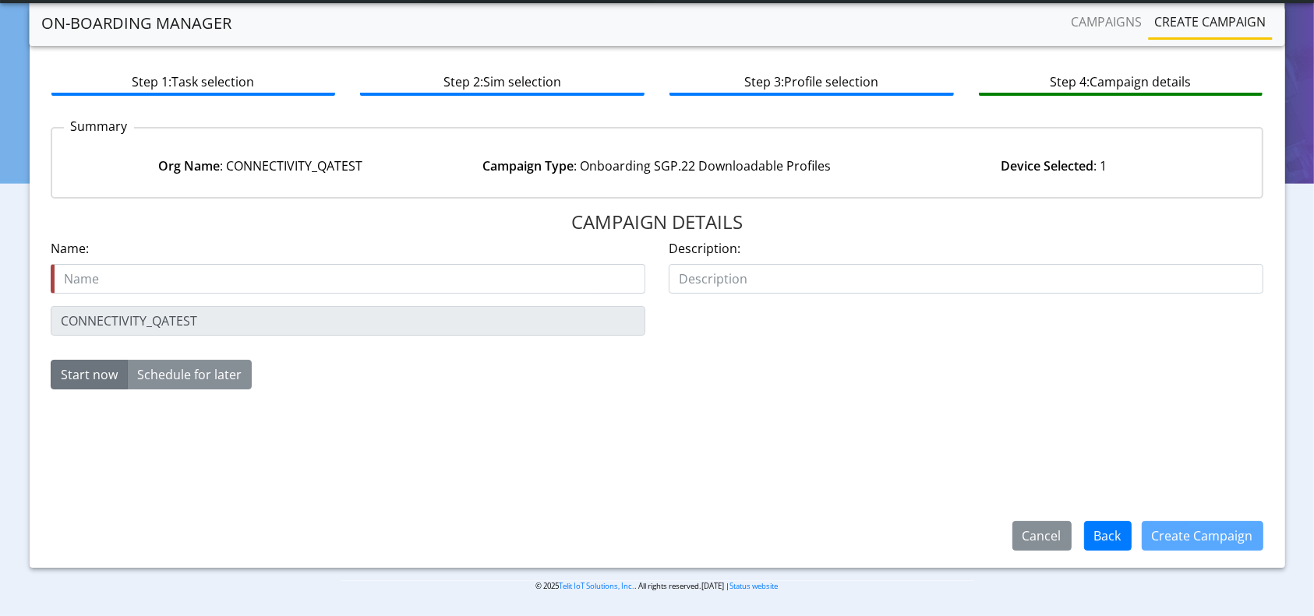
scroll to position [67, 0]
type input "onboard-89358152000000066060-18Aug"
click at [1196, 539] on button "Create Campaign" at bounding box center [1203, 536] width 122 height 30
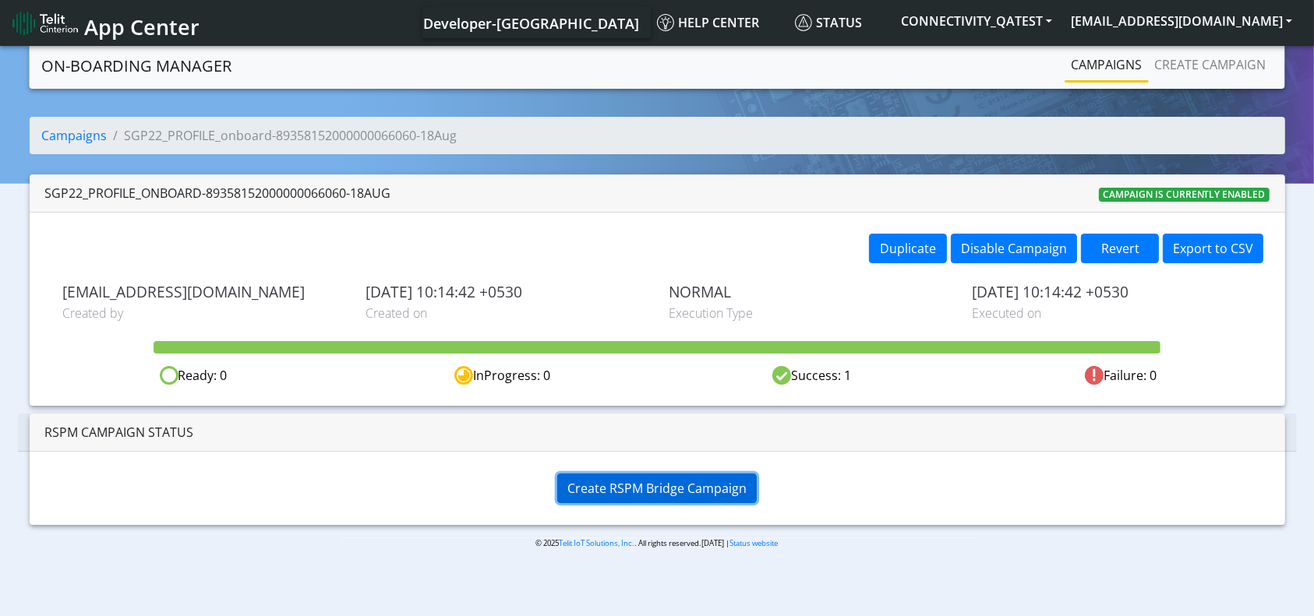
click at [601, 482] on span "Create RSPM Bridge Campaign" at bounding box center [656, 488] width 179 height 17
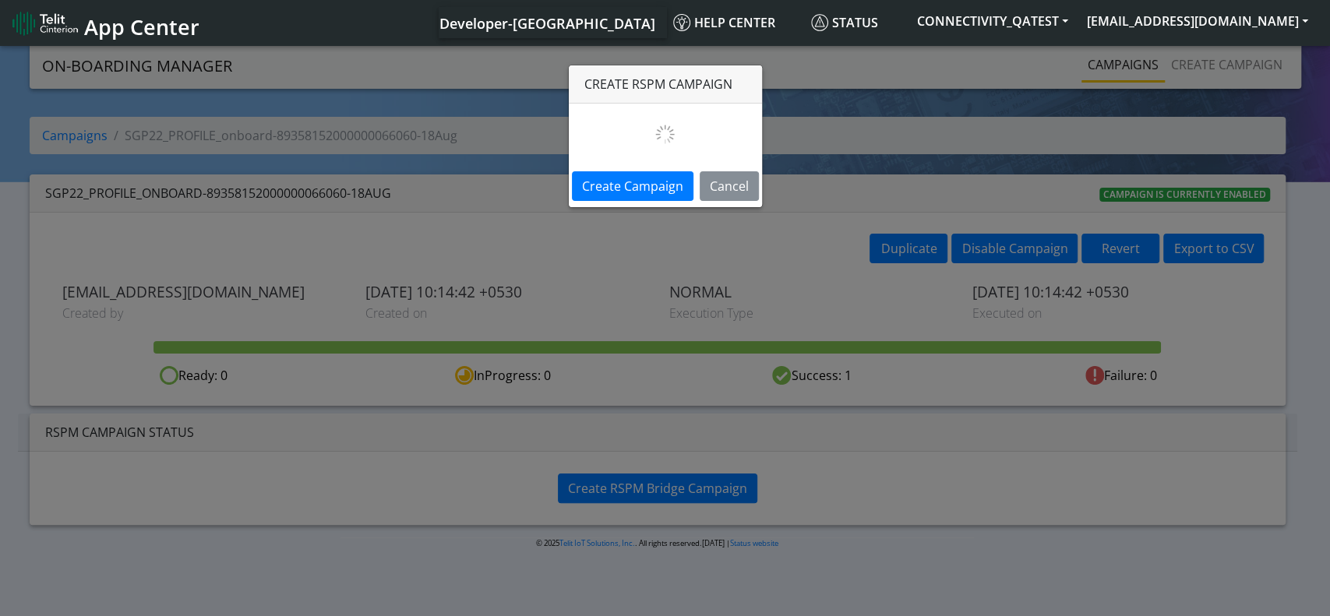
select select
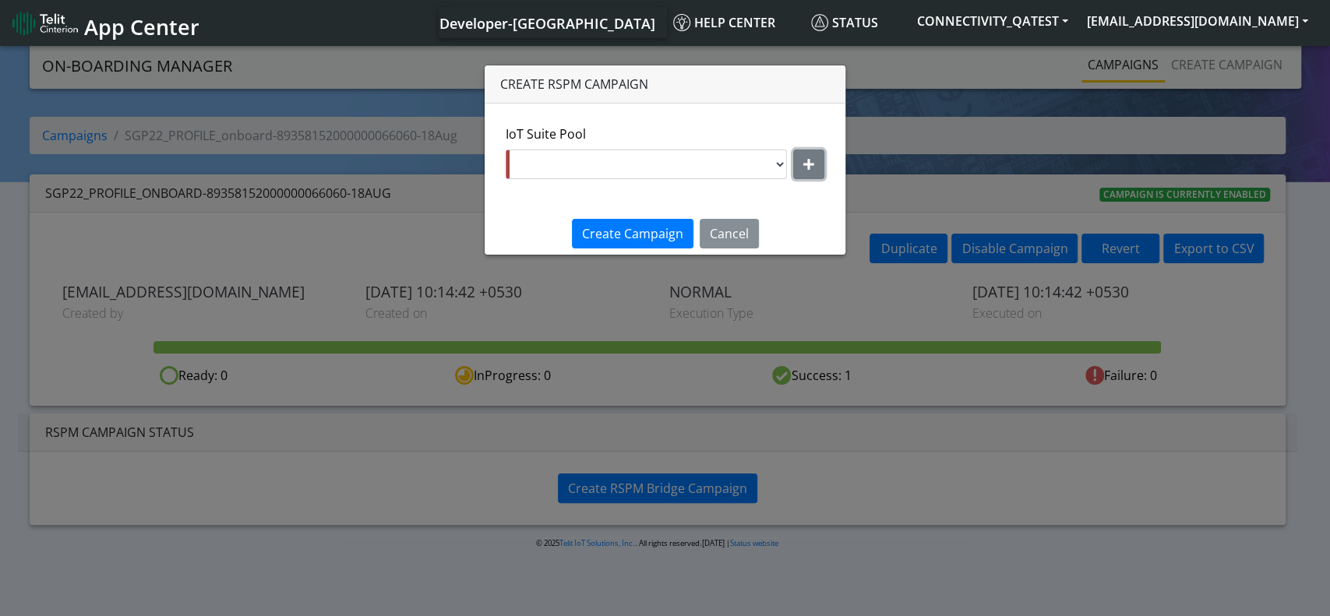
click at [801, 159] on button "button" at bounding box center [808, 165] width 31 height 30
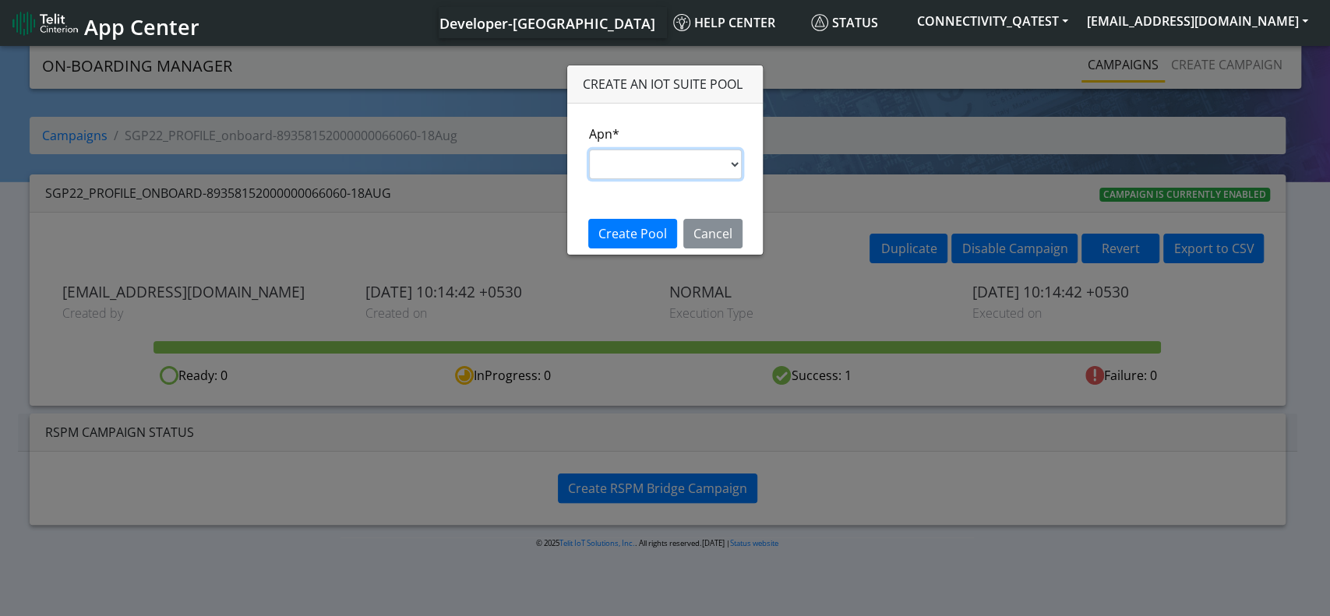
click at [659, 171] on select "s.test nxt20p.net nxtesim1.net nxt17.ue nxt20c.net nxt20.net ims nxt23.net jasp…" at bounding box center [665, 165] width 153 height 30
select select "35756450-83e5-11ef-ac98-001f6f2892bc"
click at [589, 150] on select "s.test nxt20p.net nxtesim1.net nxt17.ue nxt20c.net nxt20.net ims nxt23.net jasp…" at bounding box center [665, 165] width 153 height 30
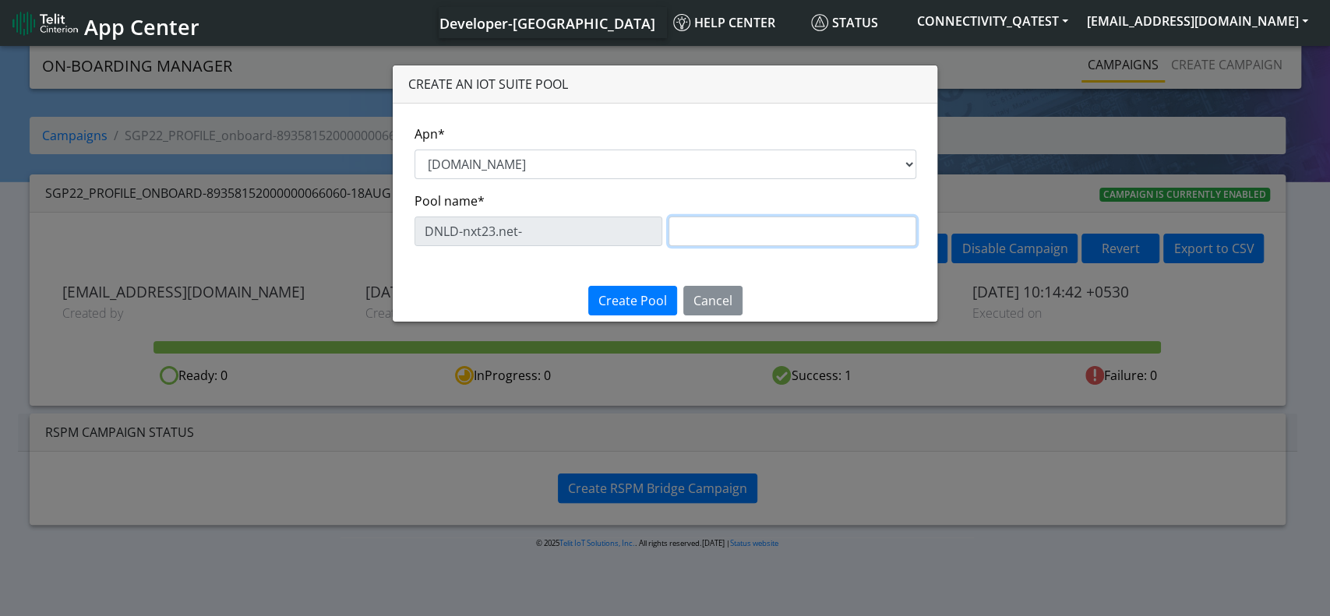
click at [740, 231] on input "text" at bounding box center [793, 232] width 248 height 30
type input "Testing"
click at [648, 306] on span "Create Pool" at bounding box center [633, 300] width 69 height 17
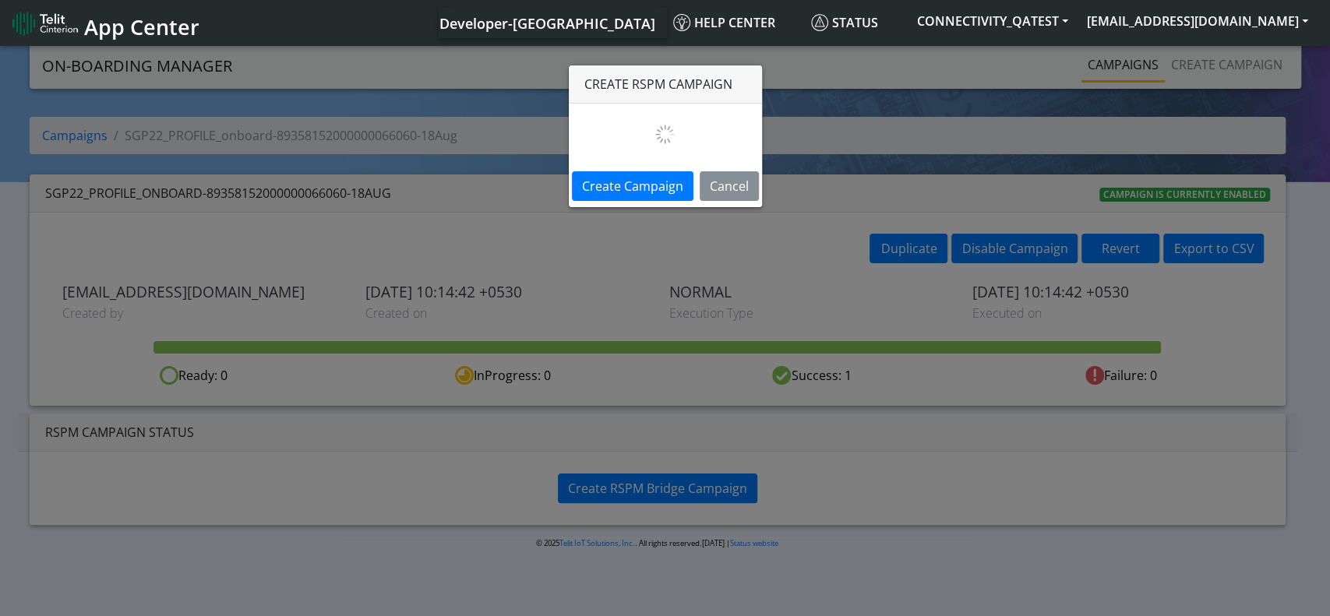
select select "bf633176-f4c6-4d4c-a739-3353de151c0b"
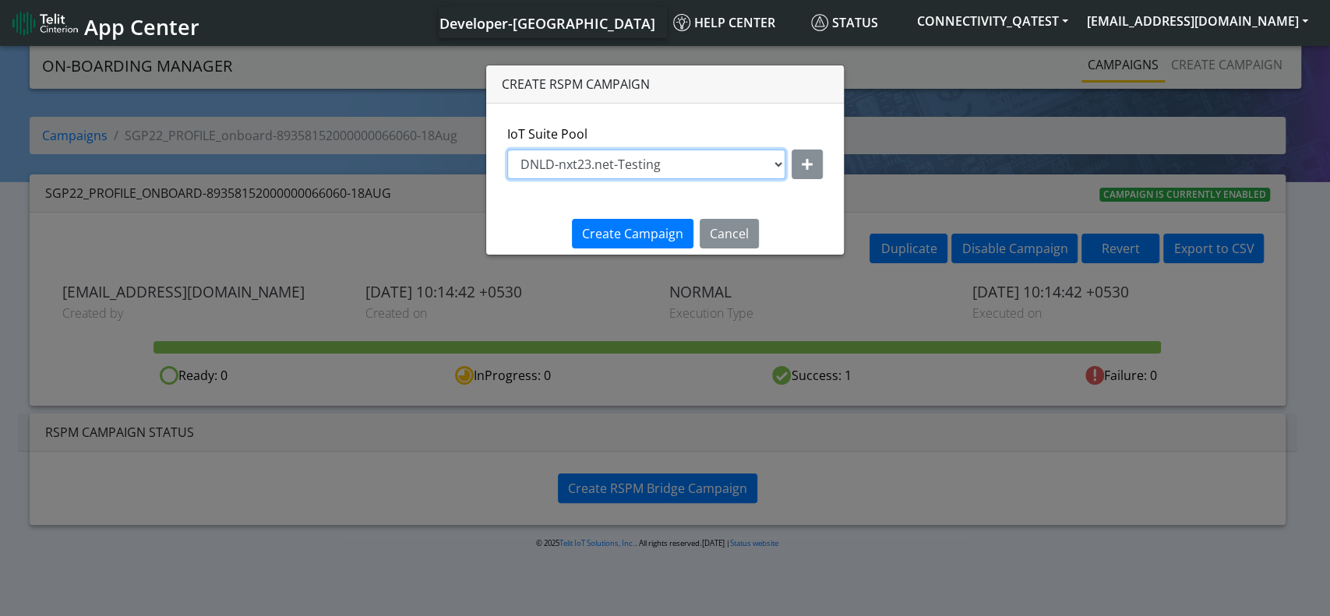
click at [775, 163] on select "DNLD-nxt23.net-June19R DNLD-nxt23.net-Aug04 DNLD-nxt23.net-0207TestPool DNLD-nx…" at bounding box center [646, 165] width 278 height 30
click at [733, 221] on button "Cancel" at bounding box center [729, 234] width 59 height 30
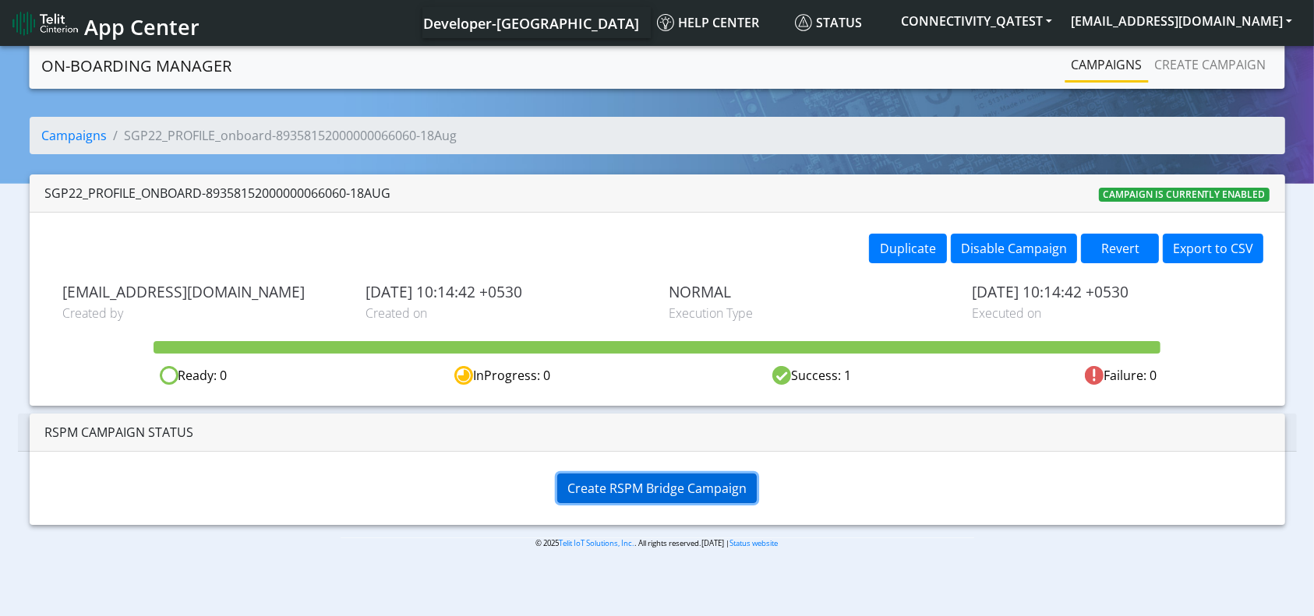
click at [666, 482] on span "Create RSPM Bridge Campaign" at bounding box center [656, 488] width 179 height 17
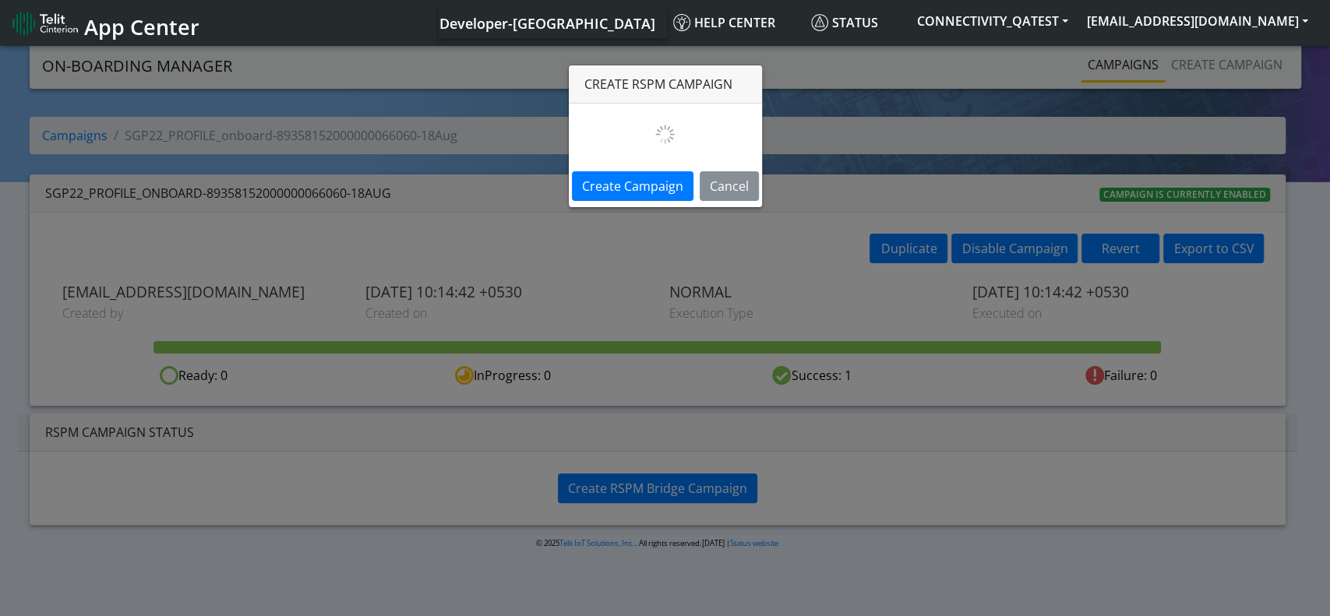
select select
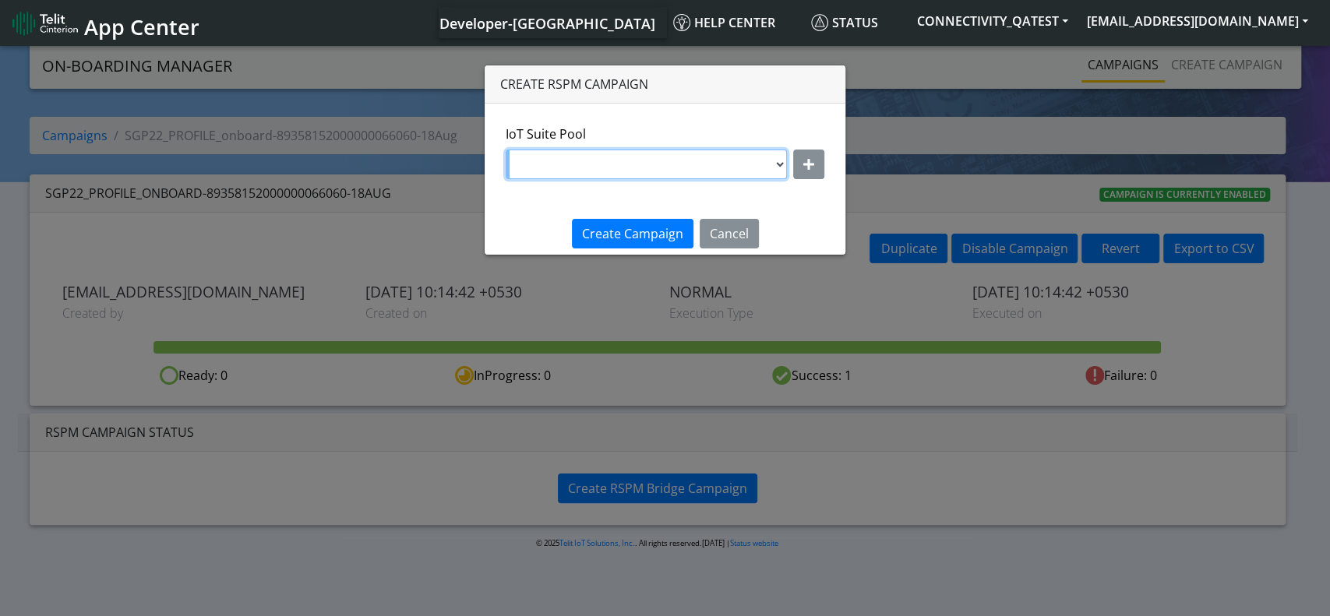
click at [786, 163] on select "DNLD-nxt23.net-June19R DNLD-nxt23.net-Aug04 DNLD-nxt23.net-0207TestPool DNLD-nx…" at bounding box center [646, 165] width 281 height 30
click at [804, 161] on button "button" at bounding box center [808, 165] width 31 height 30
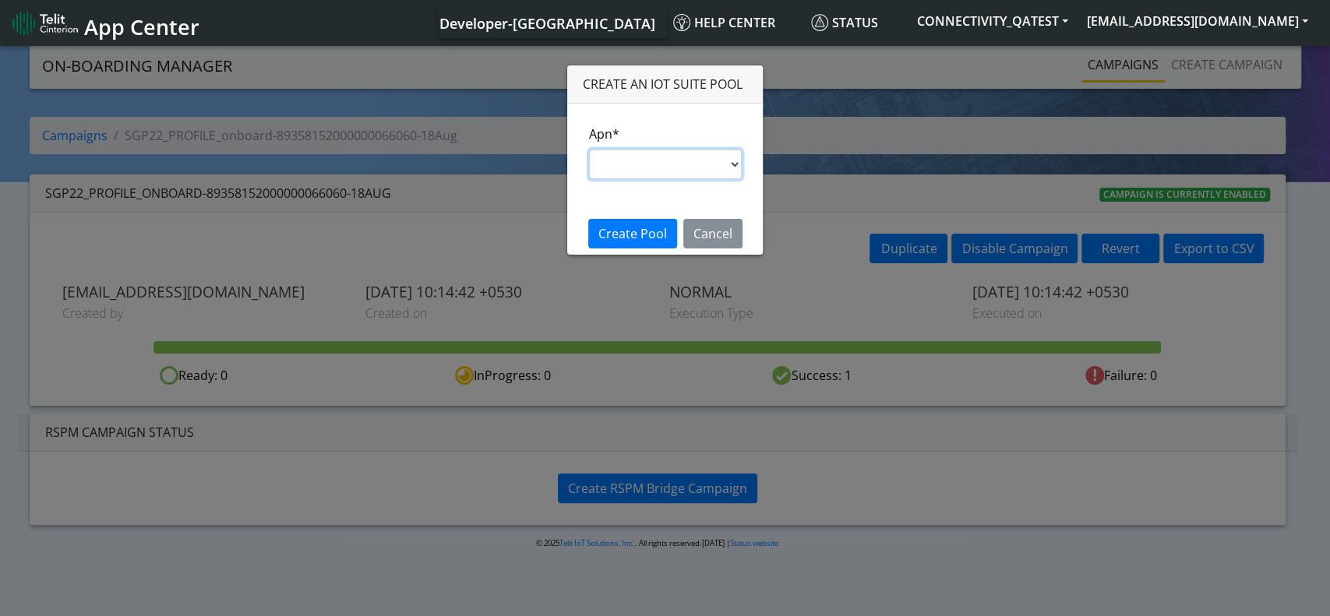
click at [655, 173] on select "s.test nxt20p.net nxtesim1.net nxt17.ue nxt20c.net nxt20.net ims nxt23.net jasp…" at bounding box center [665, 165] width 153 height 30
select select "35756450-83e5-11ef-ac98-001f6f2892bc"
click at [589, 150] on select "s.test nxt20p.net nxtesim1.net nxt17.ue nxt20c.net nxt20.net ims nxt23.net jasp…" at bounding box center [665, 165] width 153 height 30
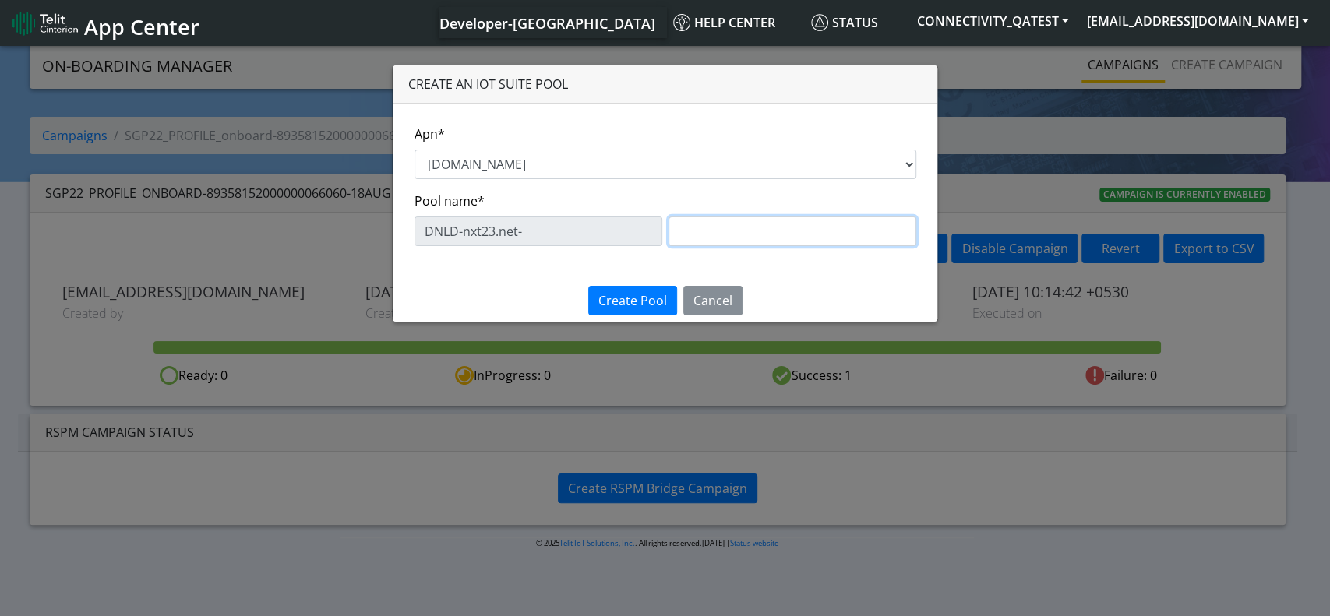
click at [736, 240] on input "text" at bounding box center [793, 232] width 248 height 30
paste input "66060"
type input "Testing66060"
click at [613, 308] on span "Create Pool" at bounding box center [633, 300] width 69 height 17
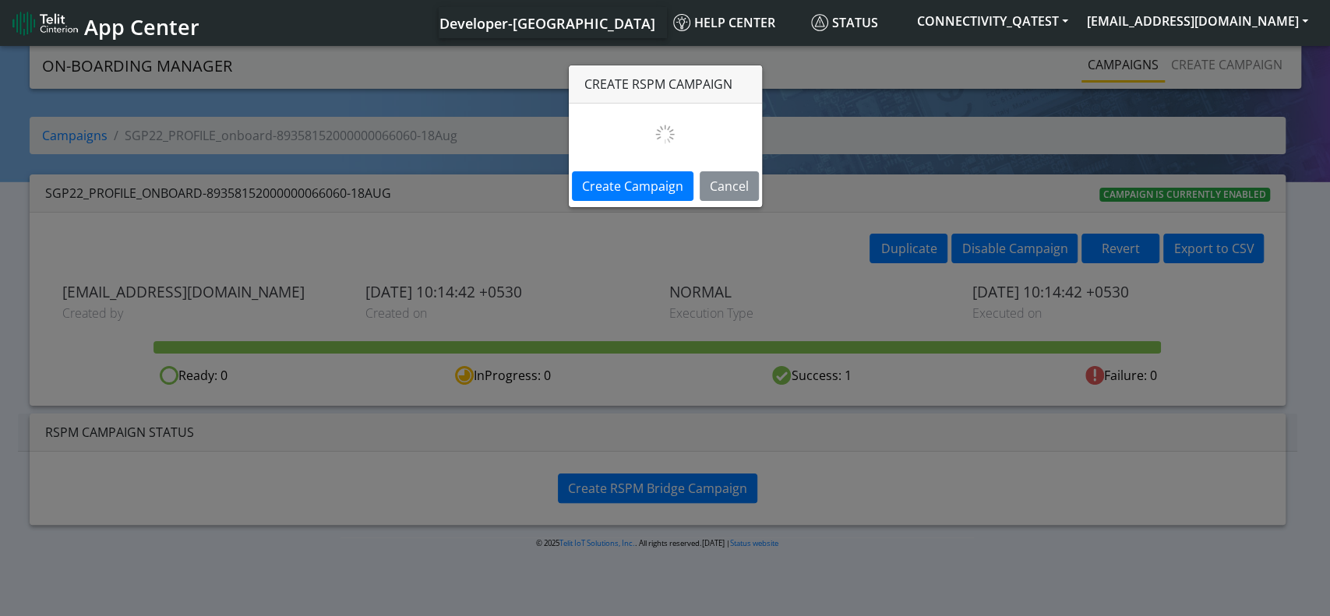
select select "912fd619-5c9a-4d1b-9a86-2c5164300236"
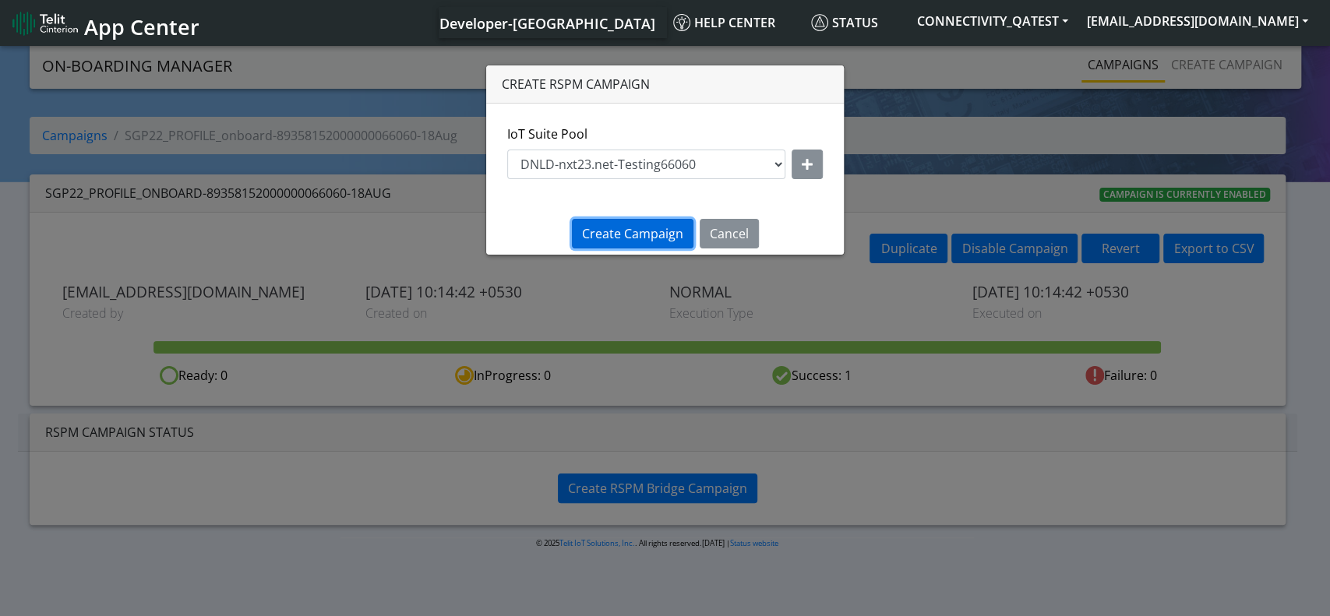
click at [624, 237] on span "Create Campaign" at bounding box center [632, 233] width 101 height 17
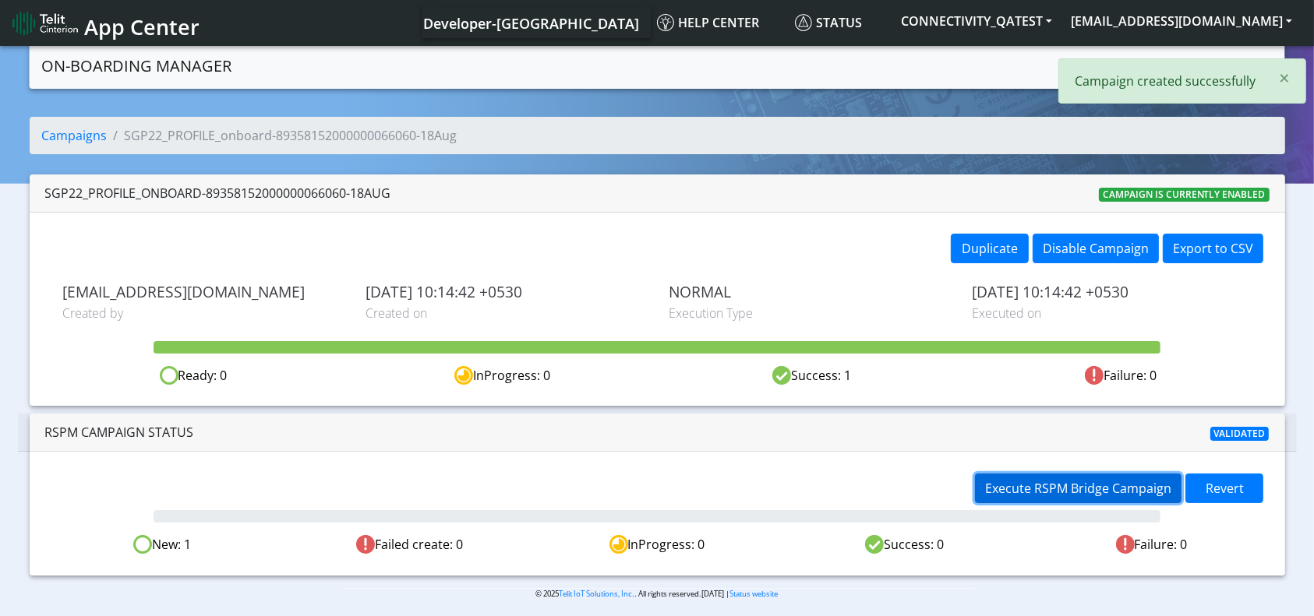
click at [1102, 487] on span "Execute RSPM Bridge Campaign" at bounding box center [1078, 488] width 186 height 17
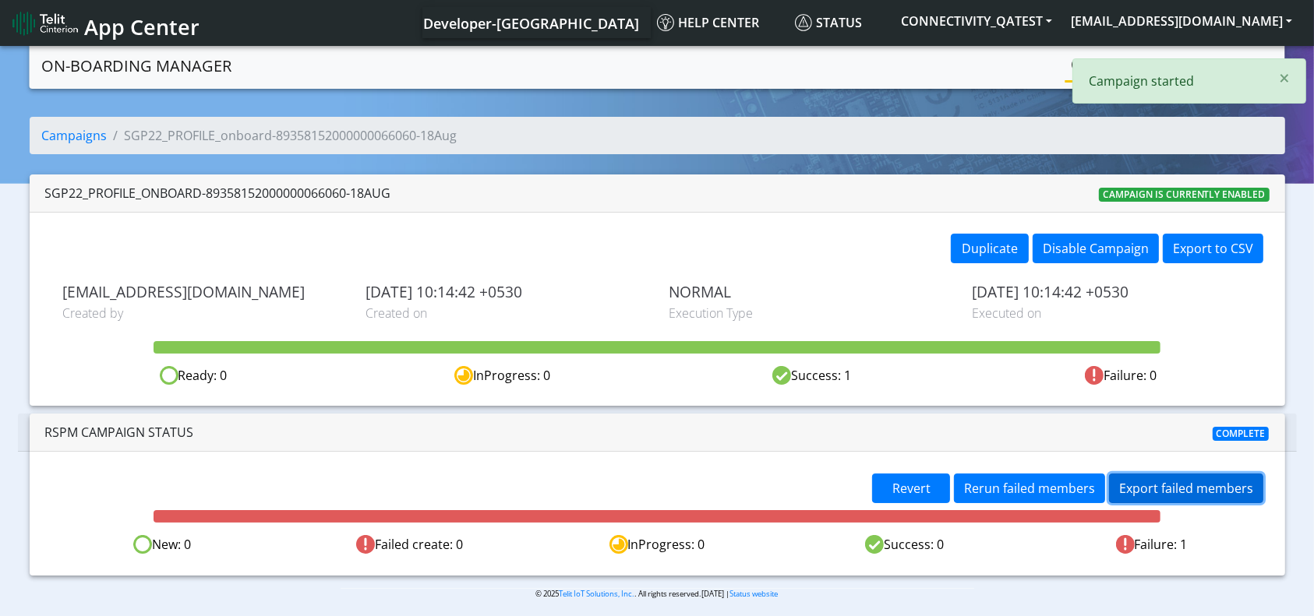
click at [1214, 496] on button "Export failed members" at bounding box center [1186, 489] width 154 height 30
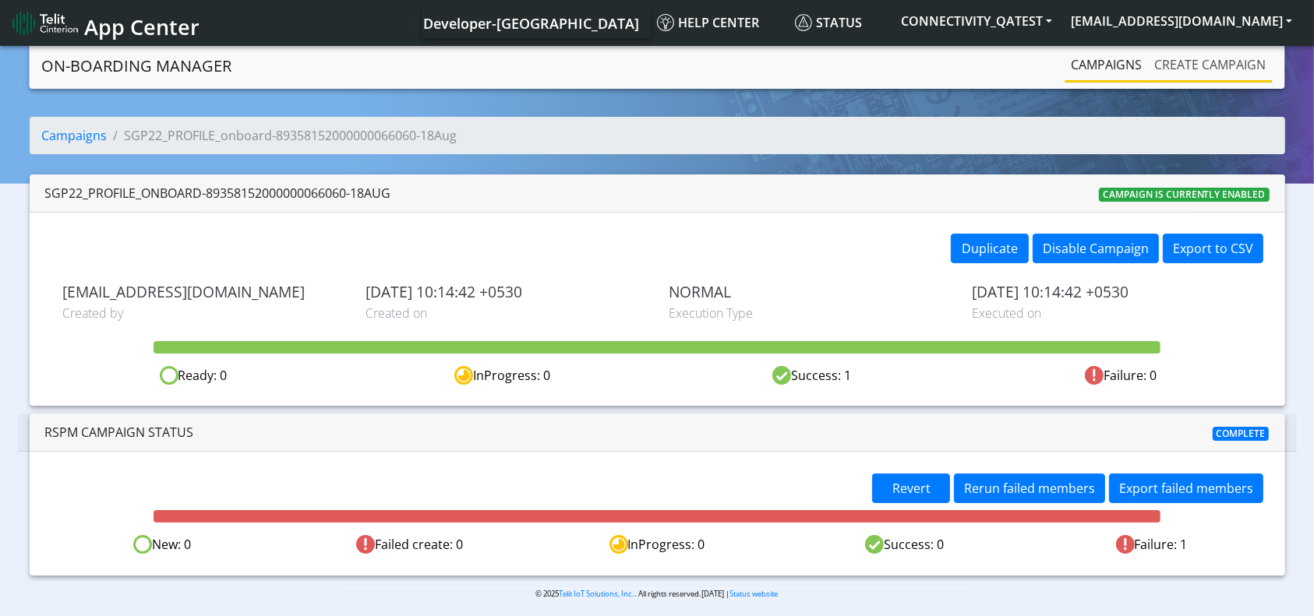
click at [1232, 65] on link "Create campaign" at bounding box center [1211, 64] width 124 height 31
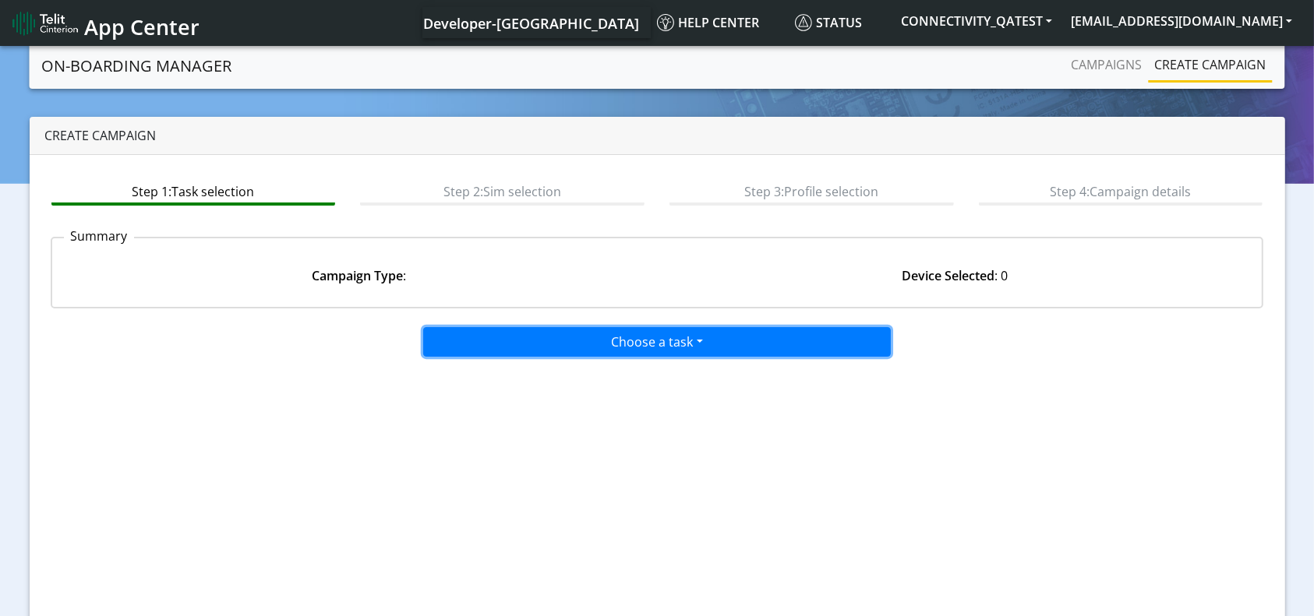
click at [661, 351] on button "Choose a task" at bounding box center [657, 342] width 468 height 30
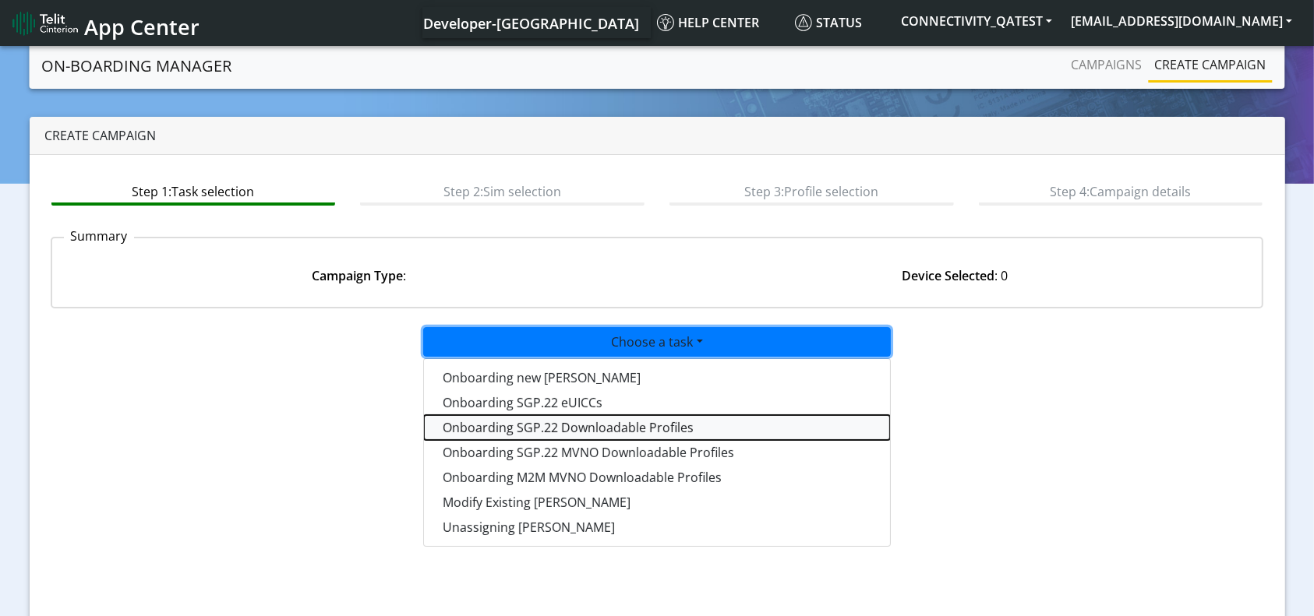
click at [641, 423] on tasksgp22profile-dropdown "Onboarding SGP.22 Downloadable Profiles" at bounding box center [657, 427] width 466 height 25
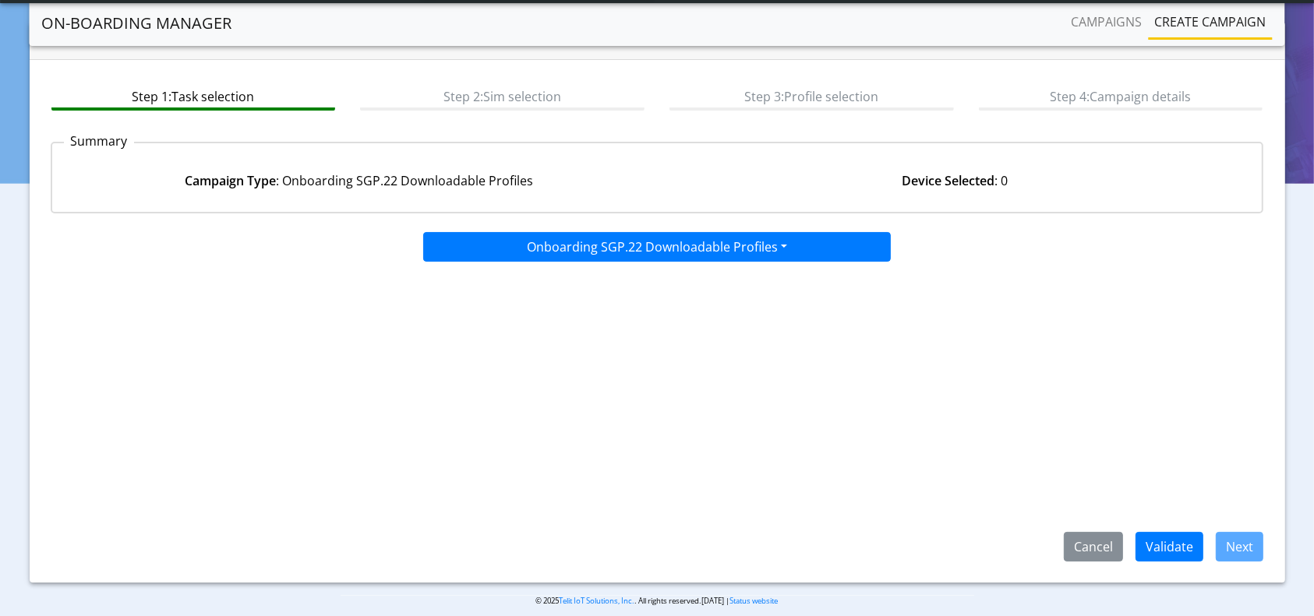
scroll to position [67, 0]
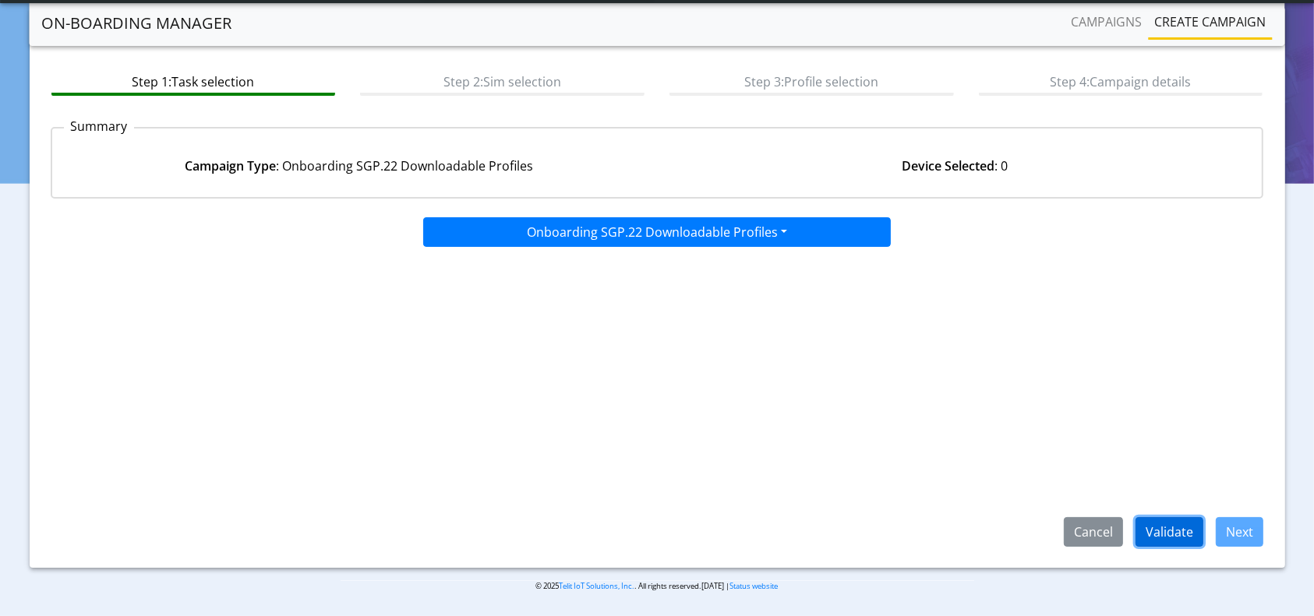
click at [1172, 526] on button "Validate" at bounding box center [1170, 532] width 68 height 30
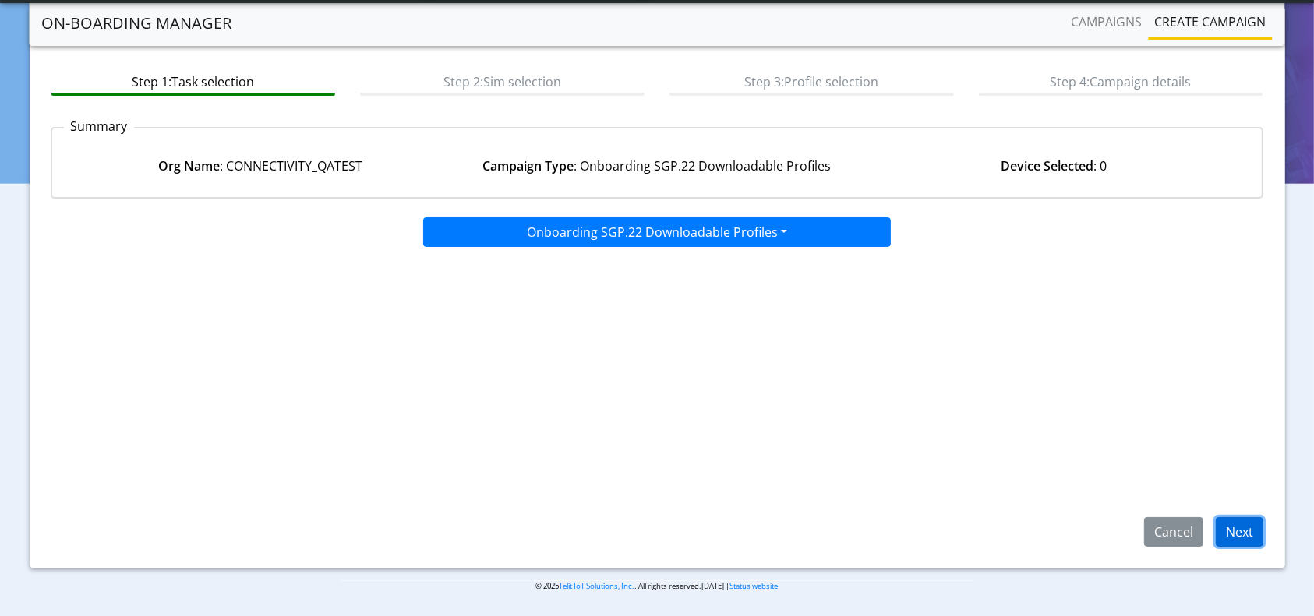
click at [1222, 528] on button "Next" at bounding box center [1240, 532] width 48 height 30
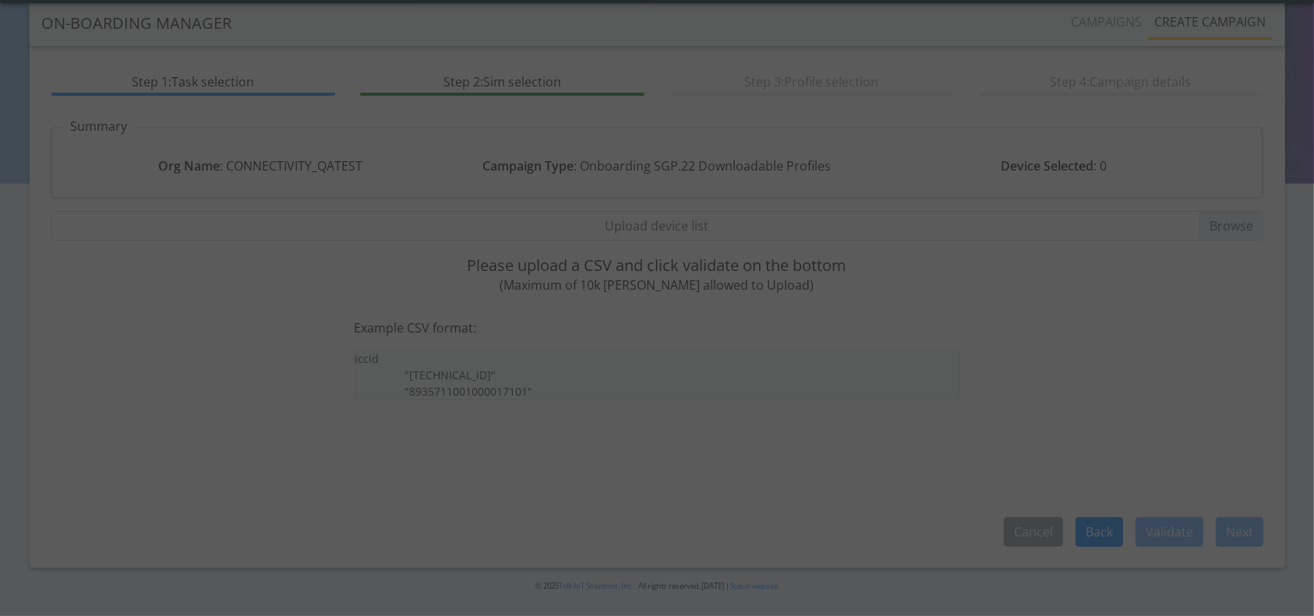
click at [785, 224] on div at bounding box center [657, 308] width 1314 height 616
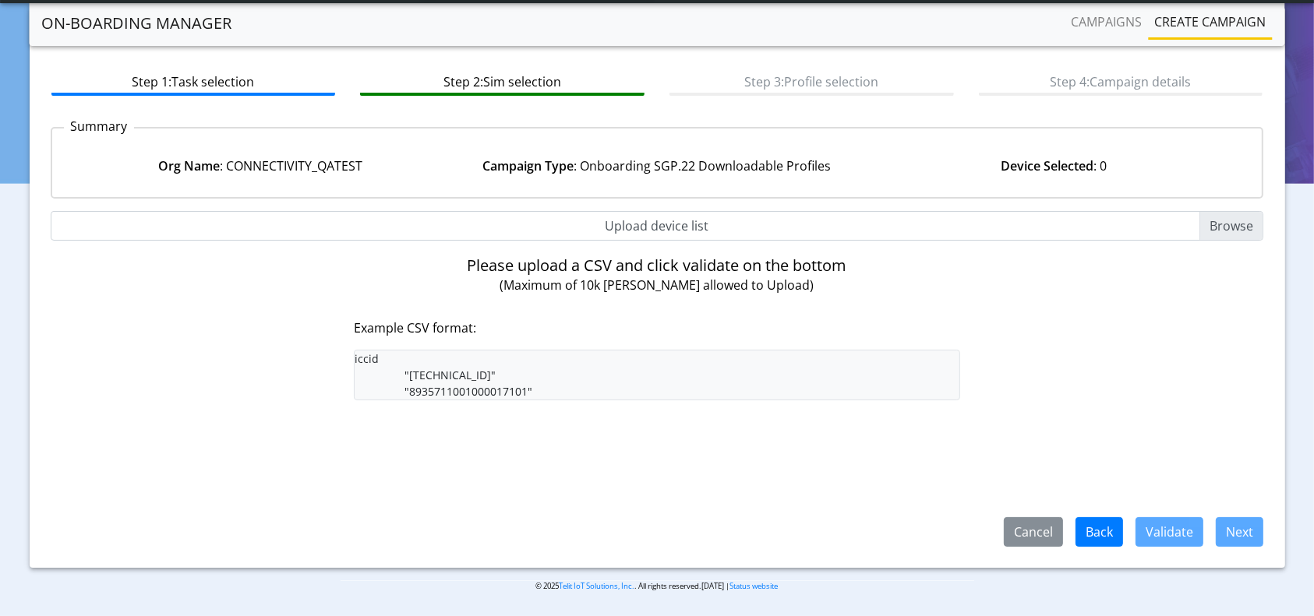
click at [785, 224] on input "Upload device list" at bounding box center [657, 226] width 1213 height 30
type input "C:\fakepath\Dev_LiveSim_New_89358152000000066078.csv"
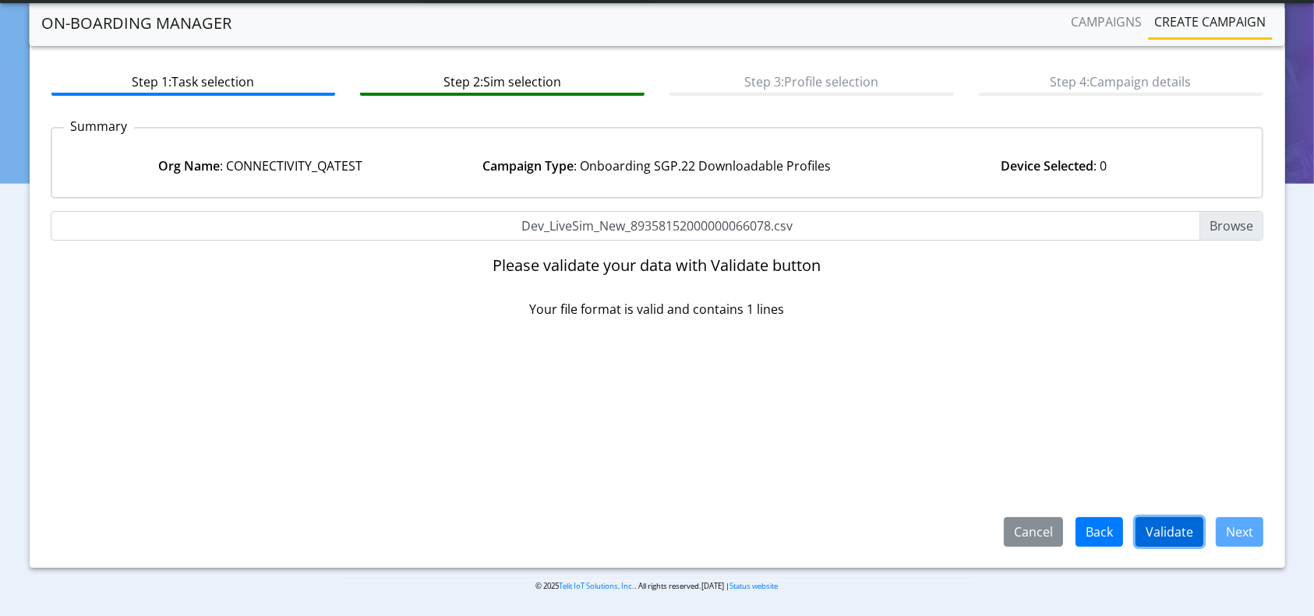
click at [1167, 523] on button "Validate" at bounding box center [1170, 532] width 68 height 30
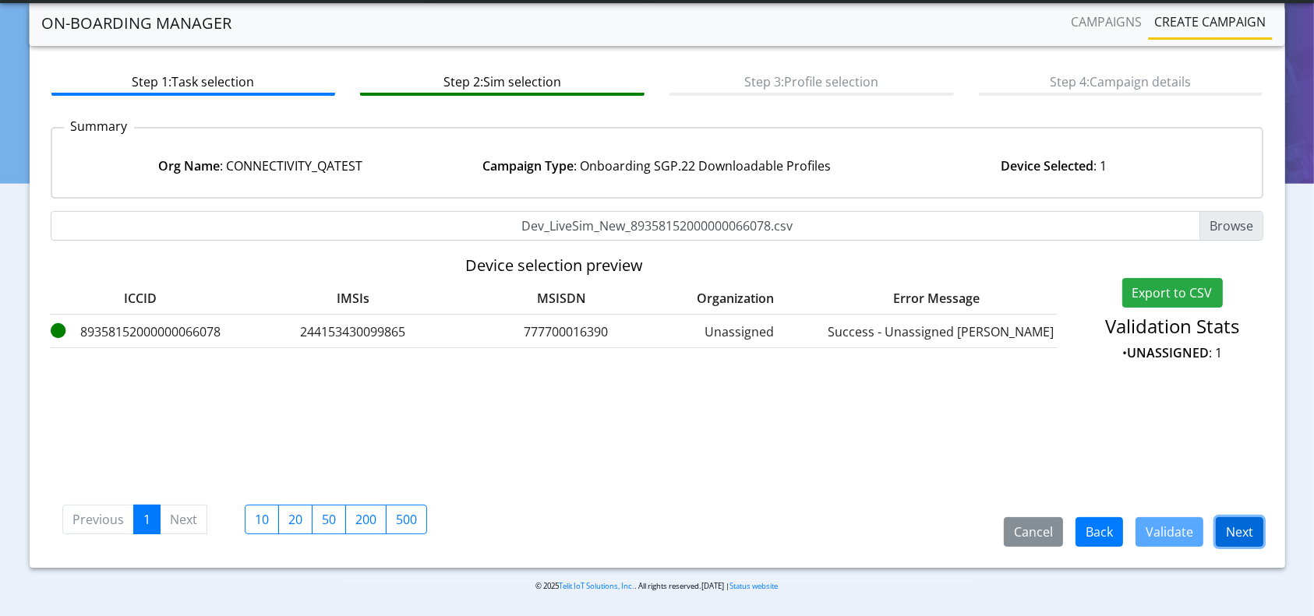
click at [1249, 532] on button "Next" at bounding box center [1240, 532] width 48 height 30
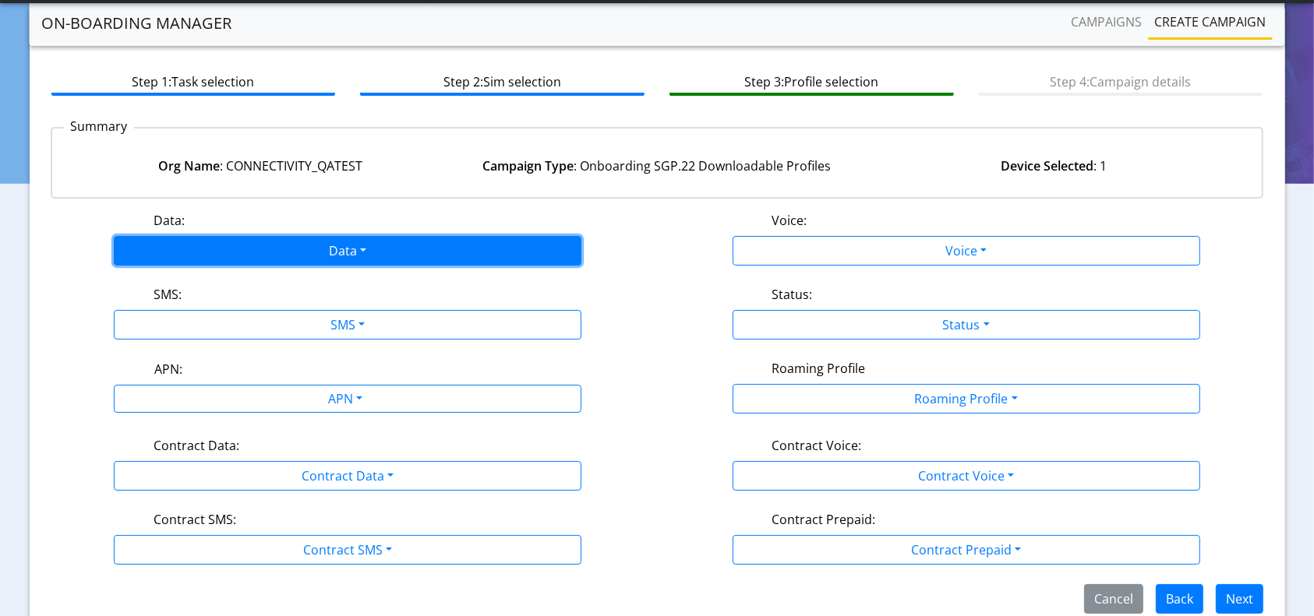
click at [358, 260] on button "Data" at bounding box center [348, 251] width 468 height 30
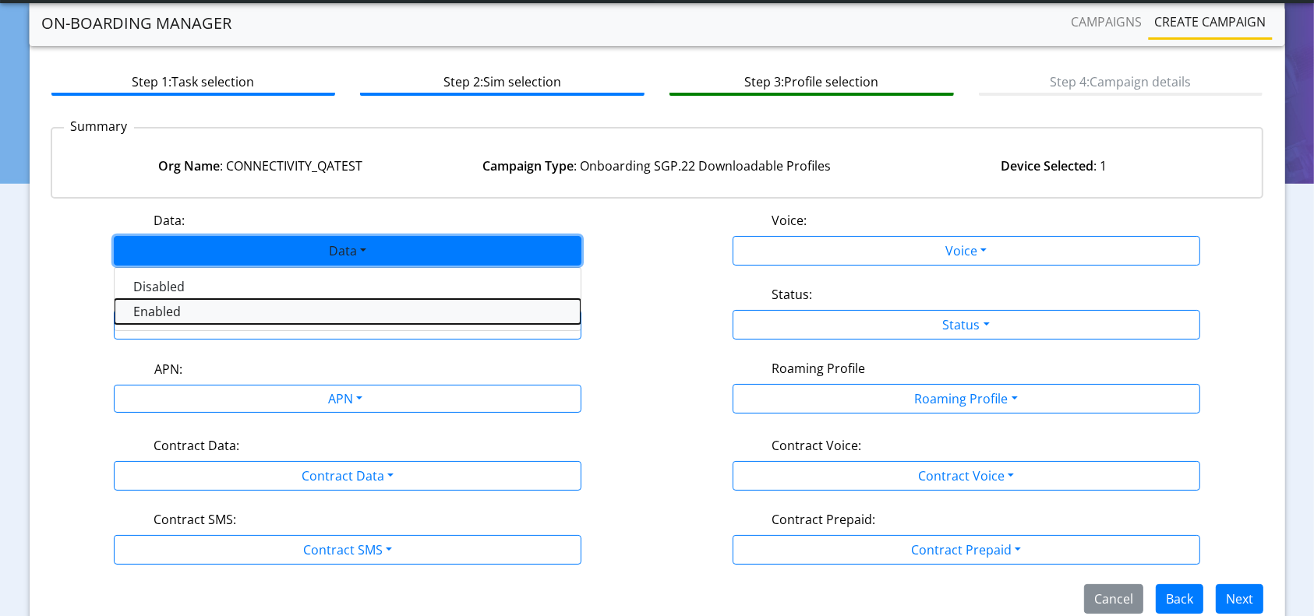
click at [191, 306] on button "Enabled" at bounding box center [348, 311] width 466 height 25
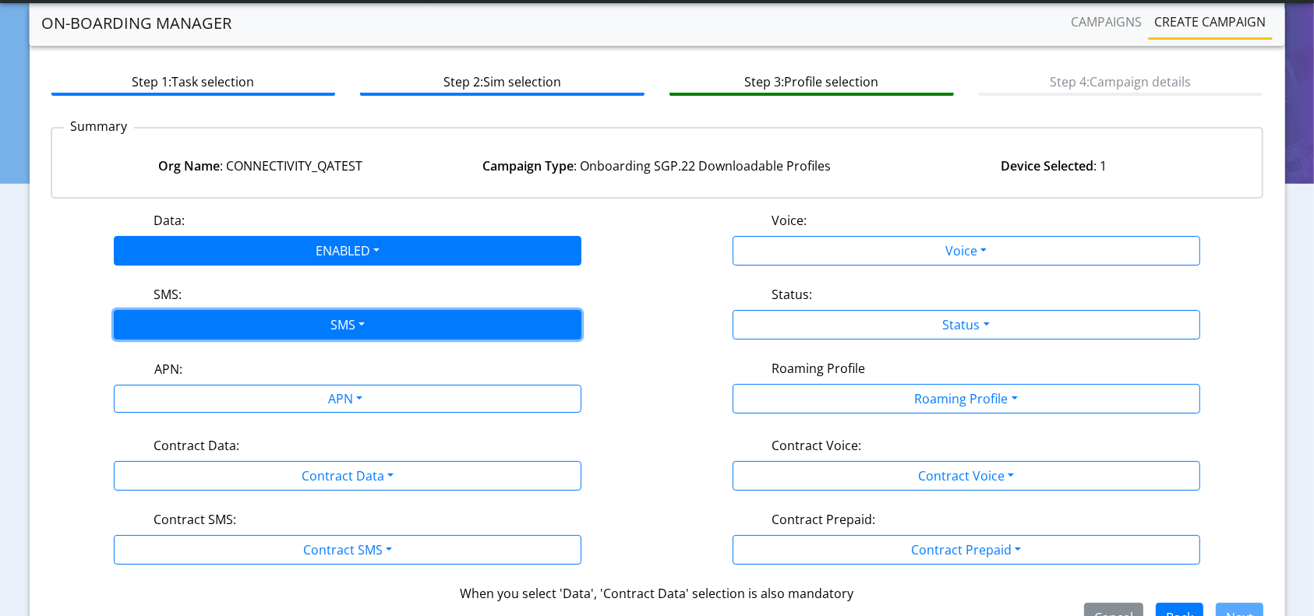
click at [234, 321] on button "SMS" at bounding box center [348, 325] width 468 height 30
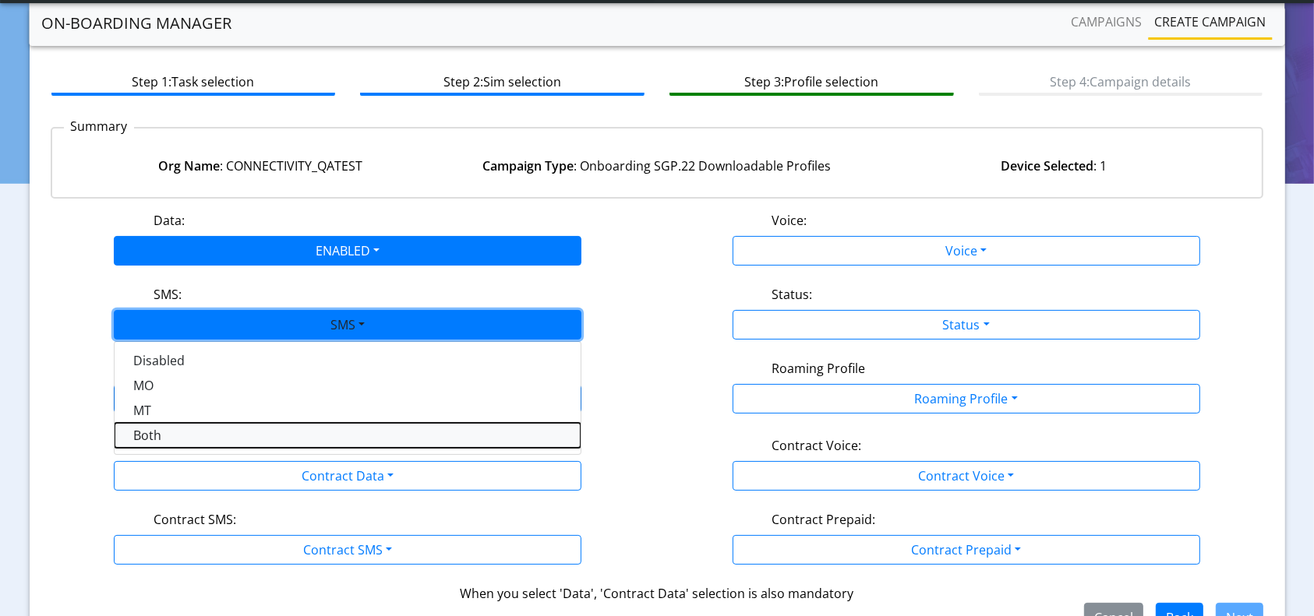
click at [151, 434] on button "Both" at bounding box center [348, 435] width 466 height 25
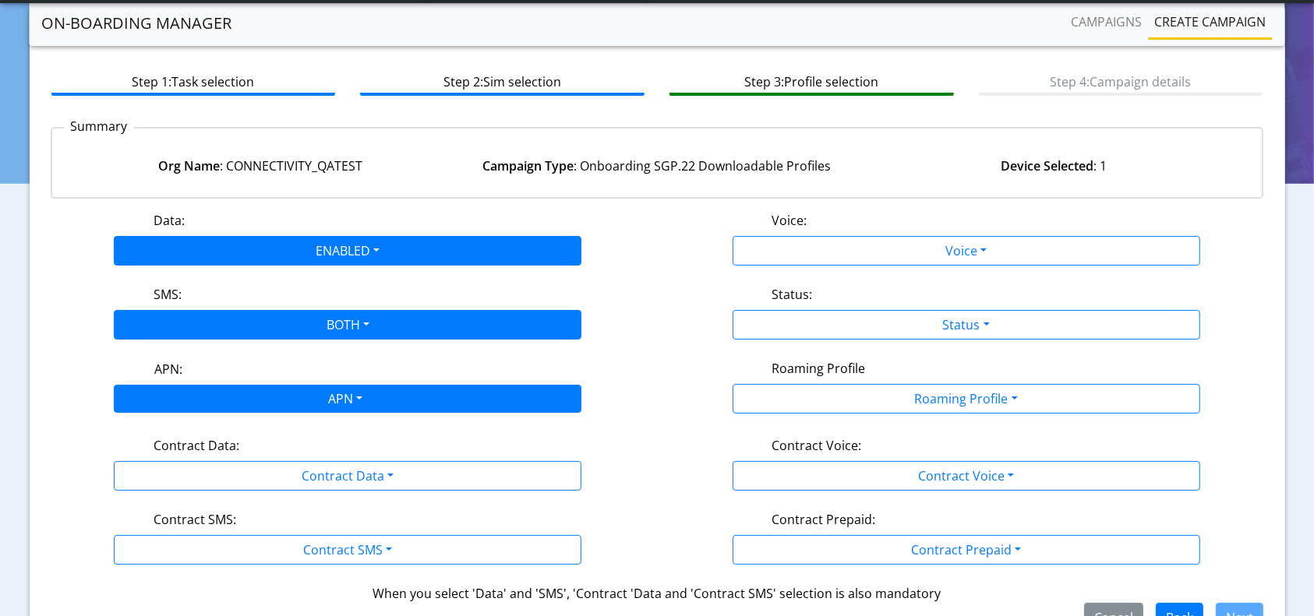
click at [274, 397] on div "APN" at bounding box center [344, 401] width 494 height 30
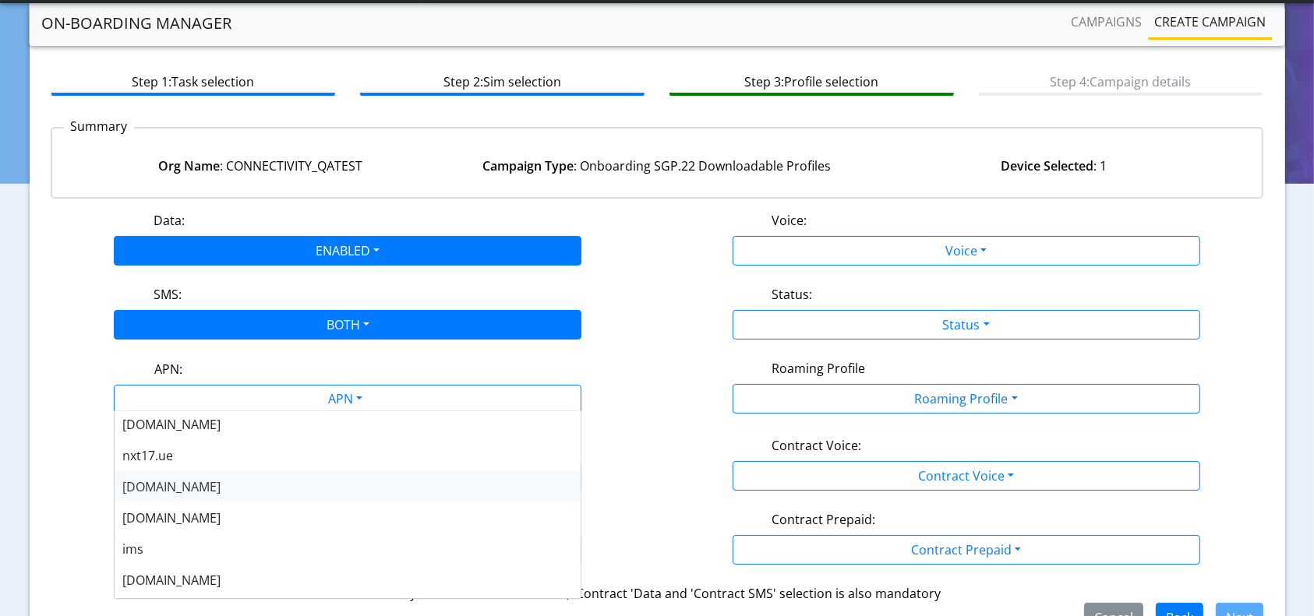
scroll to position [125, 0]
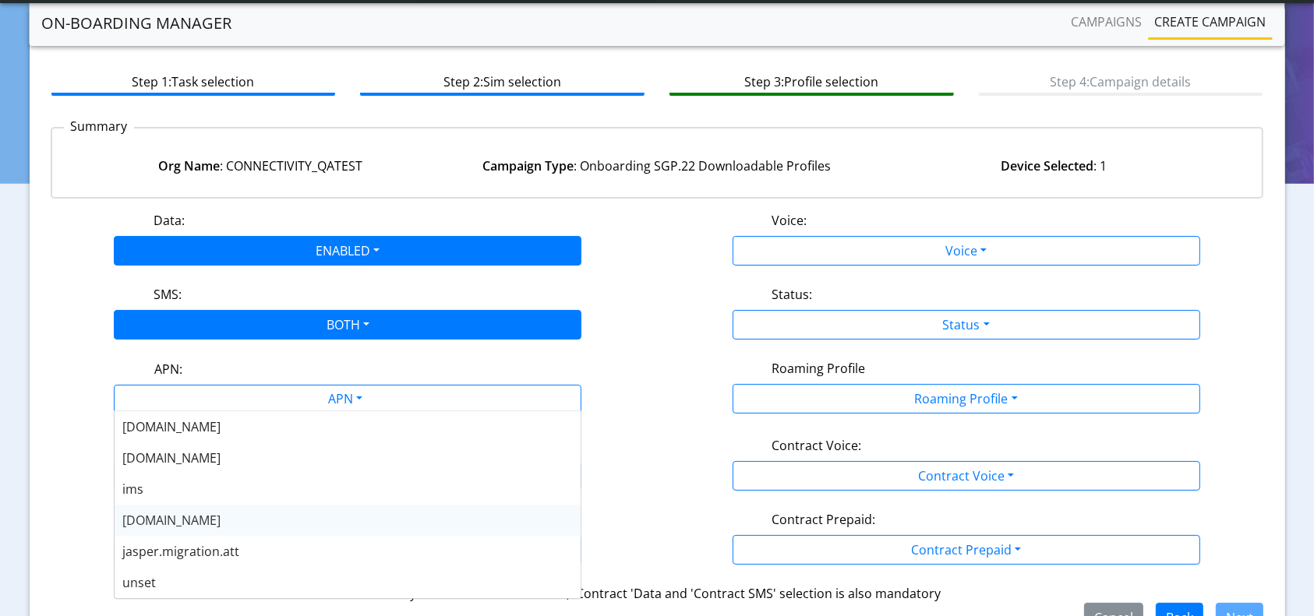
click at [154, 518] on span "nxt23.net" at bounding box center [171, 520] width 98 height 17
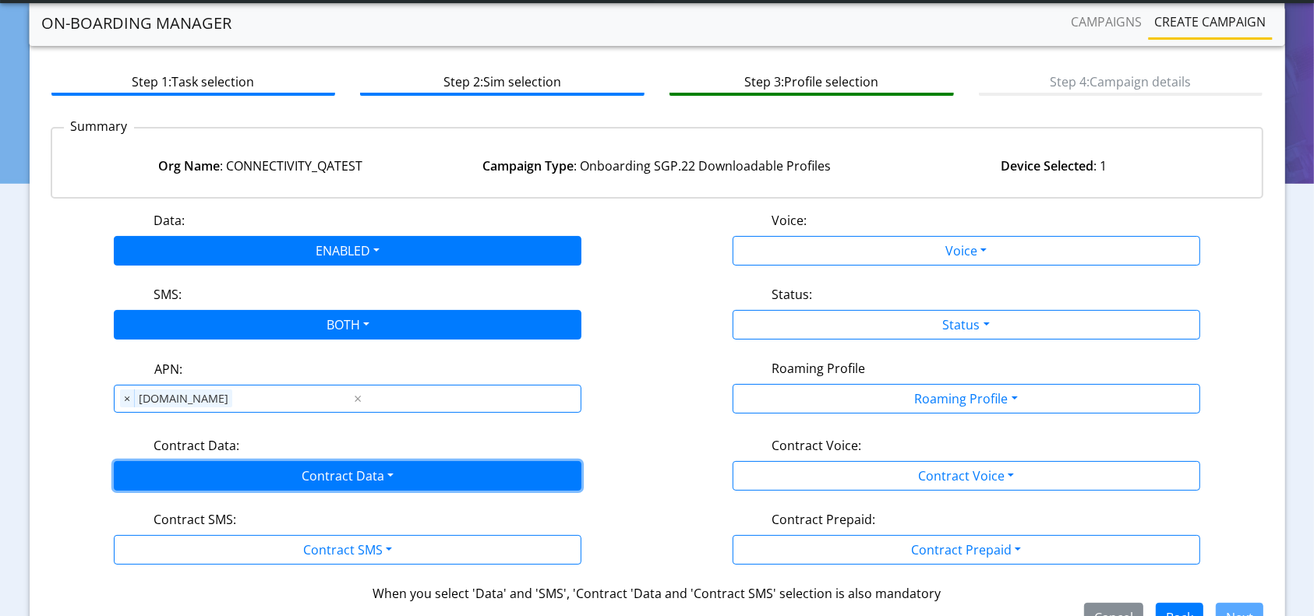
click at [324, 463] on button "Contract Data" at bounding box center [348, 476] width 468 height 30
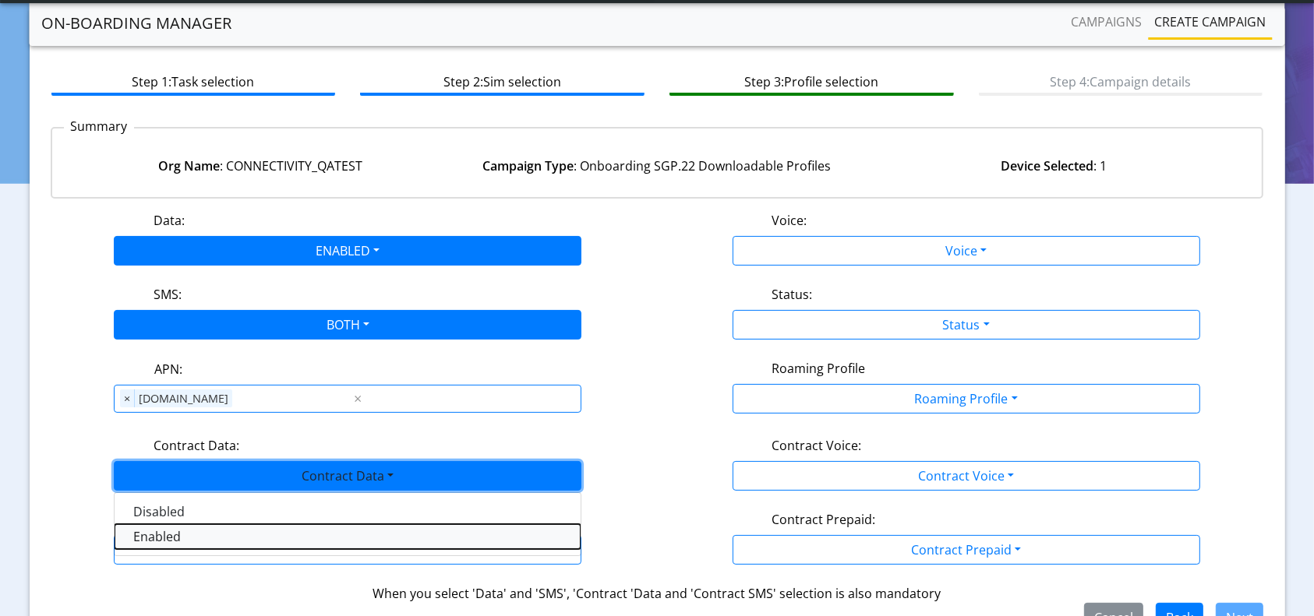
click at [153, 537] on Dataenabled-dropdown "Enabled" at bounding box center [348, 537] width 466 height 25
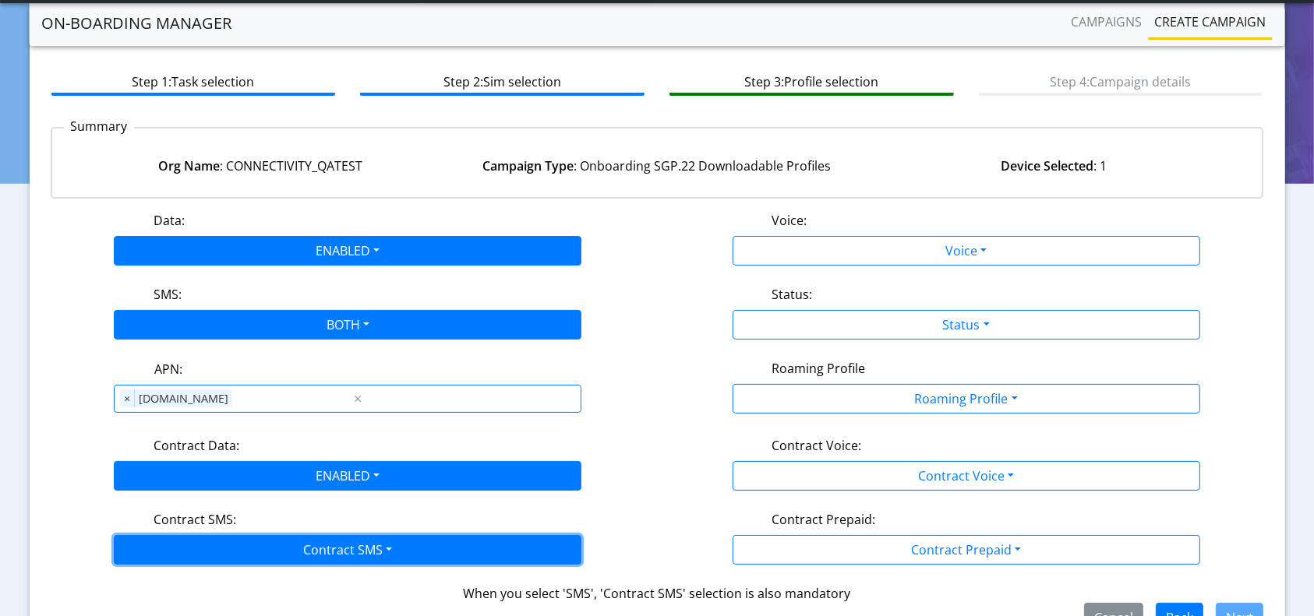
click at [268, 542] on button "Contract SMS" at bounding box center [348, 550] width 468 height 30
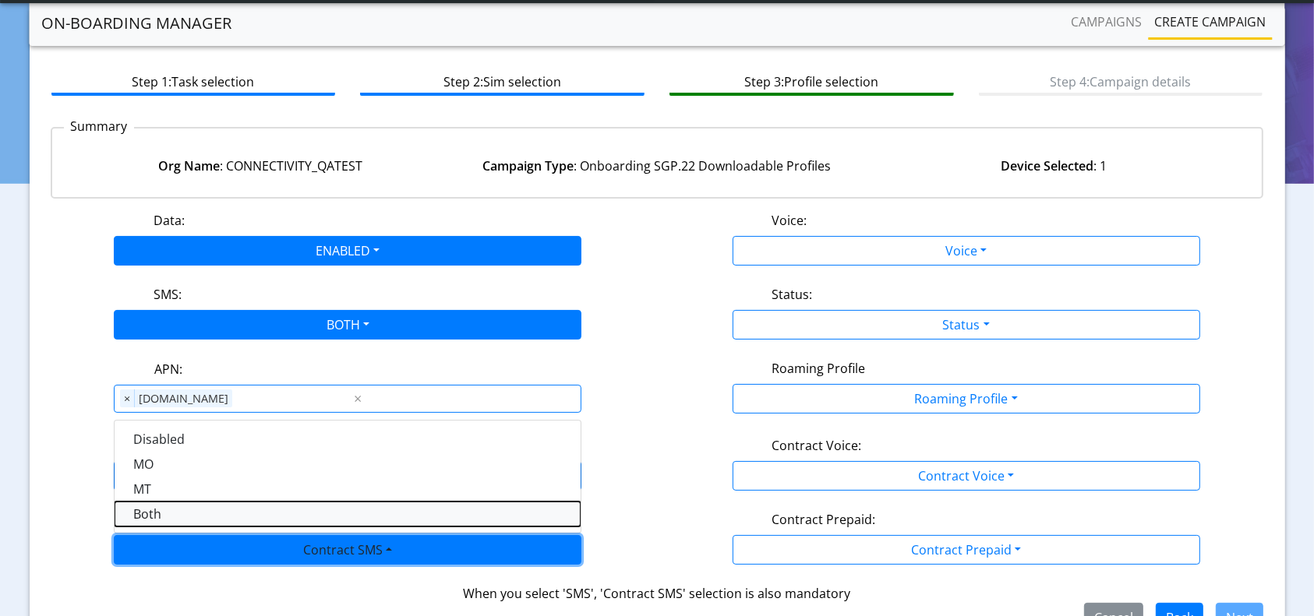
drag, startPoint x: 148, startPoint y: 514, endPoint x: 867, endPoint y: 383, distance: 730.4
click at [150, 514] on SMSboth-dropdown "Both" at bounding box center [348, 514] width 466 height 25
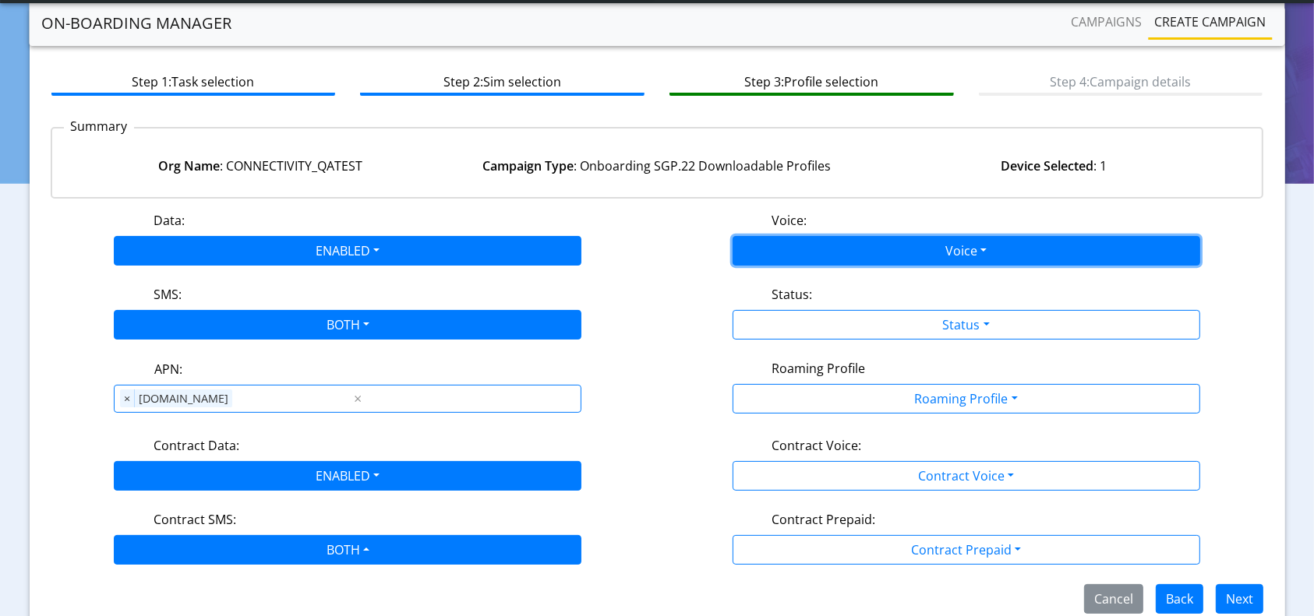
click at [985, 236] on button "Voice" at bounding box center [967, 251] width 468 height 30
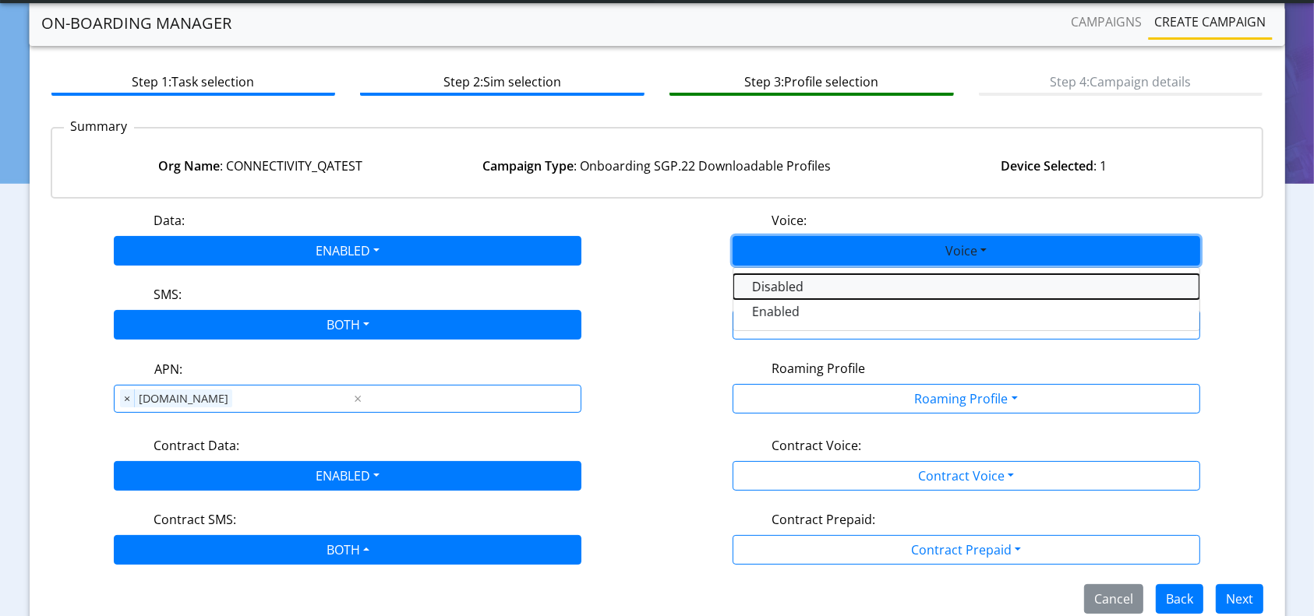
click at [762, 291] on button "Disabled" at bounding box center [966, 286] width 466 height 25
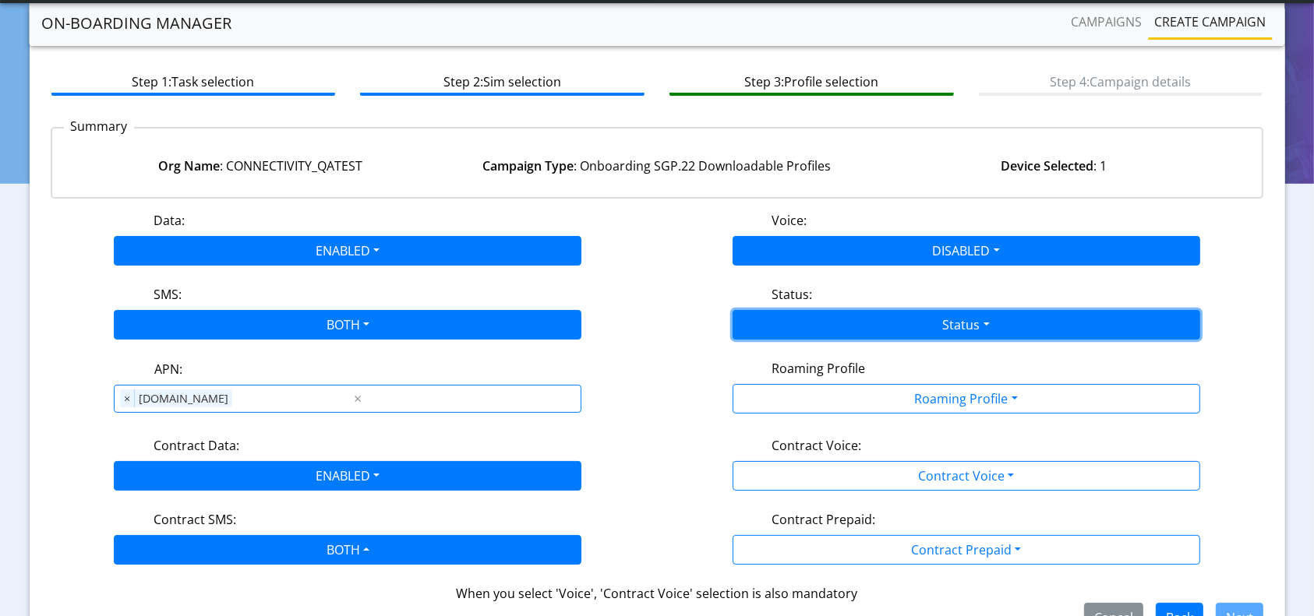
click at [861, 327] on button "Status" at bounding box center [967, 325] width 468 height 30
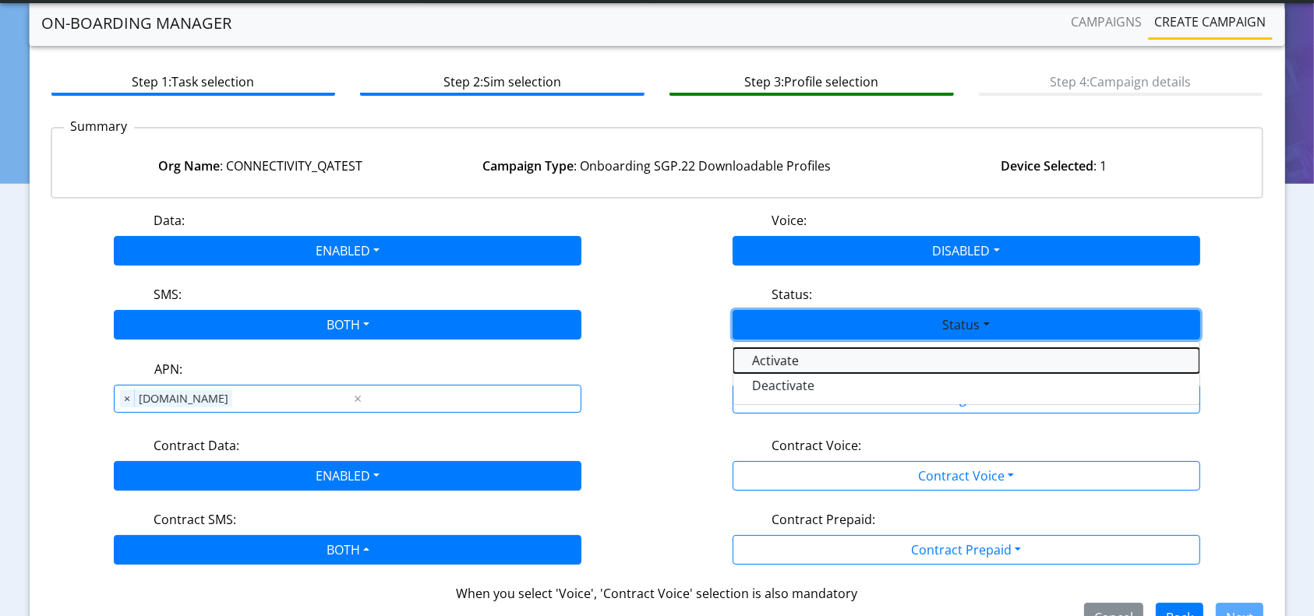
drag, startPoint x: 768, startPoint y: 361, endPoint x: 818, endPoint y: 366, distance: 49.4
click at [771, 361] on button "Activate" at bounding box center [966, 360] width 466 height 25
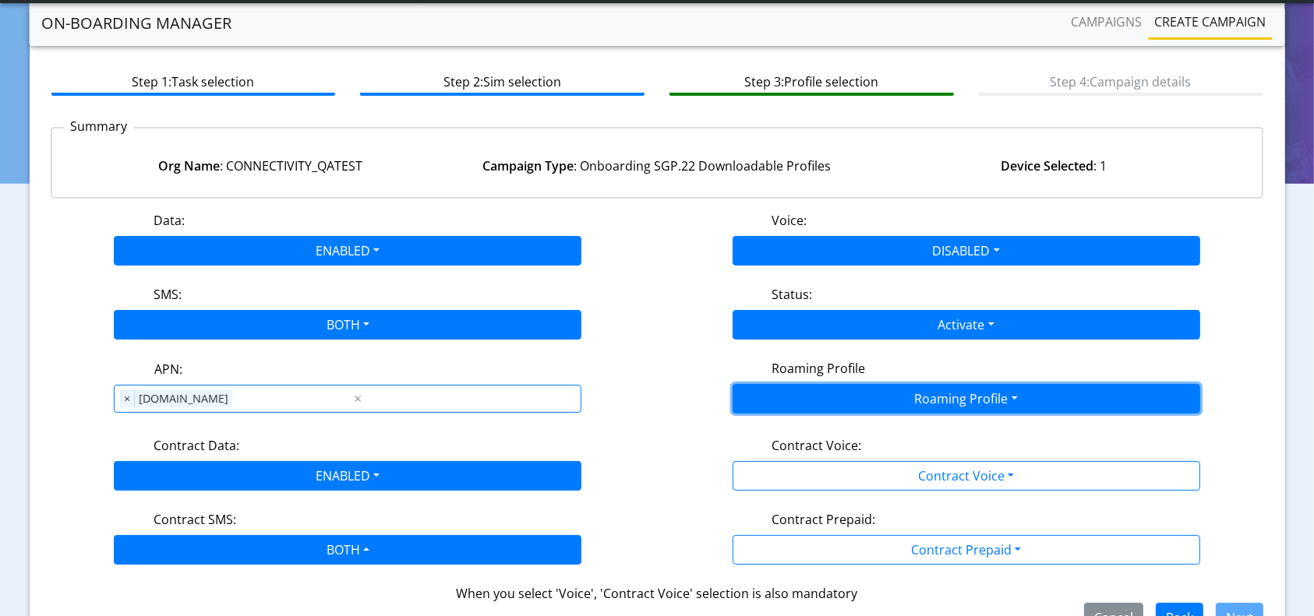
click at [904, 393] on button "Roaming Profile" at bounding box center [967, 399] width 468 height 30
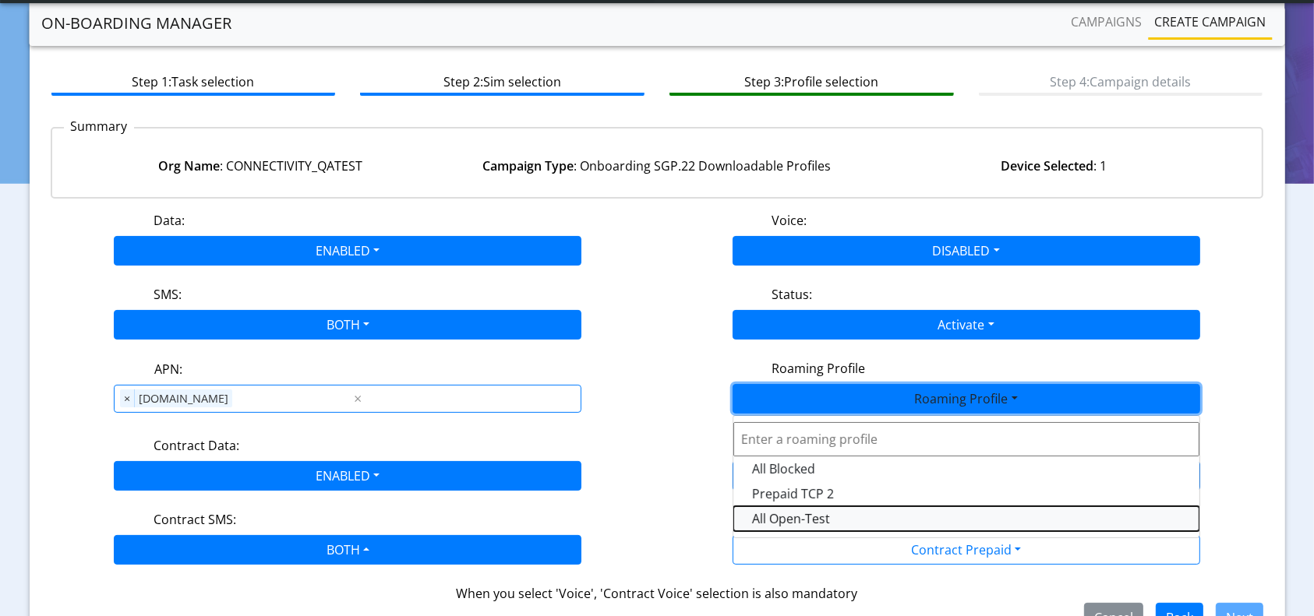
drag, startPoint x: 815, startPoint y: 518, endPoint x: 843, endPoint y: 500, distance: 33.7
click at [814, 517] on Profile-dropdown "All Open-Test" at bounding box center [966, 519] width 466 height 25
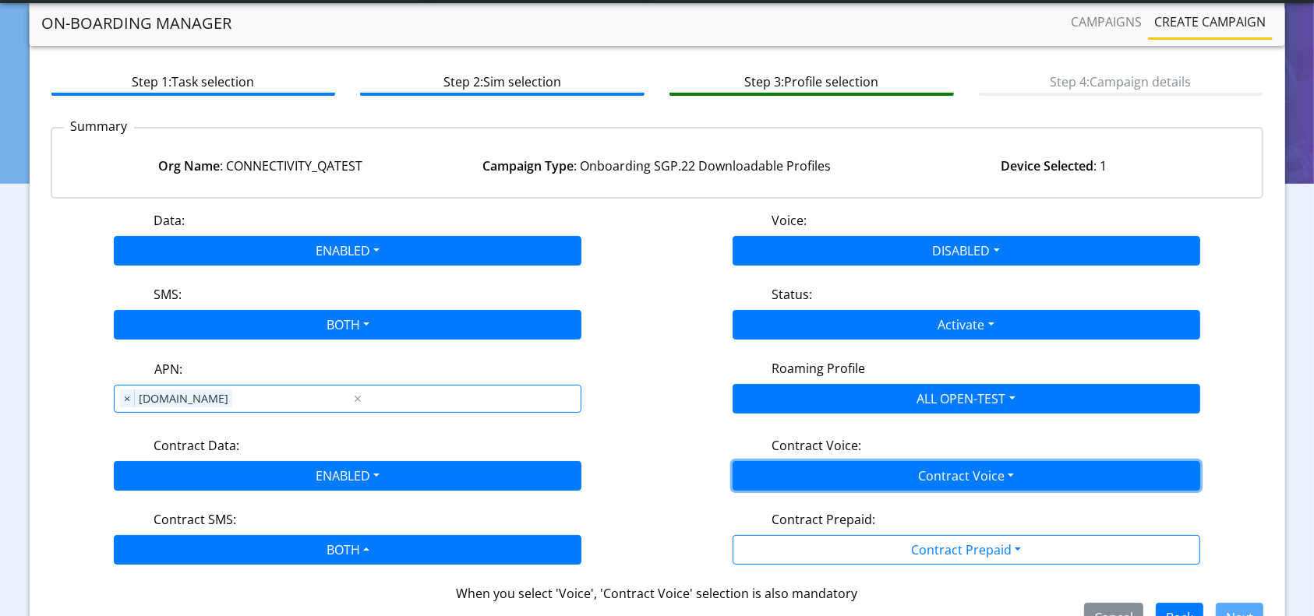
click at [892, 468] on button "Contract Voice" at bounding box center [967, 476] width 468 height 30
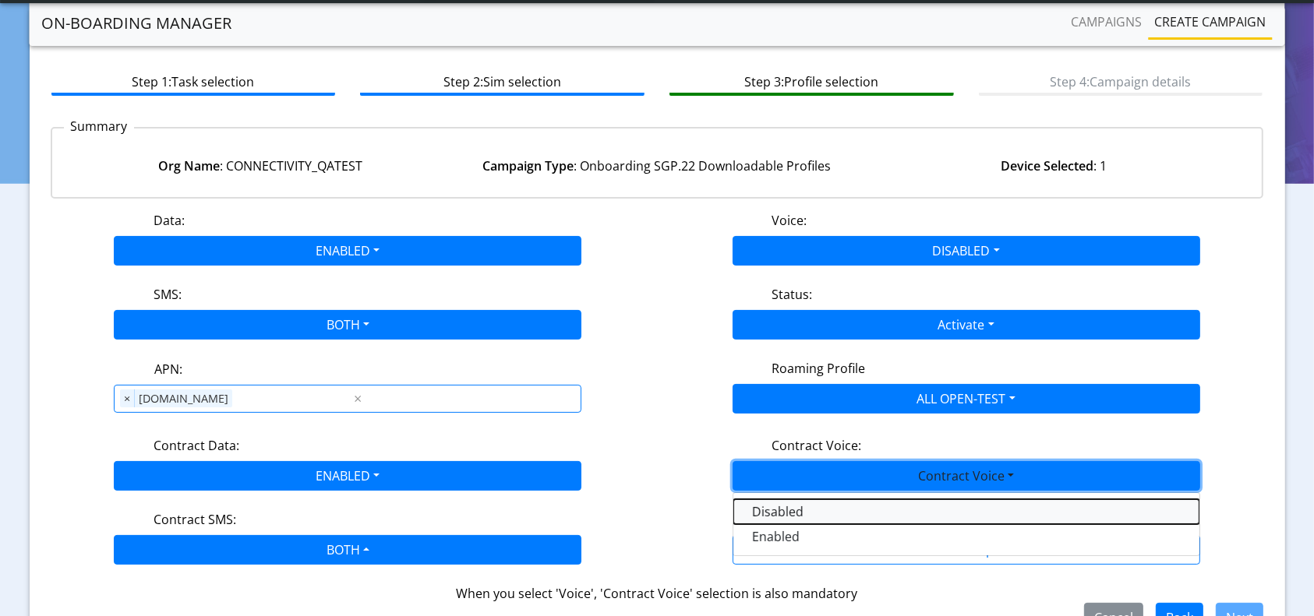
click at [793, 514] on Voicedisabled-dropdown "Disabled" at bounding box center [966, 512] width 466 height 25
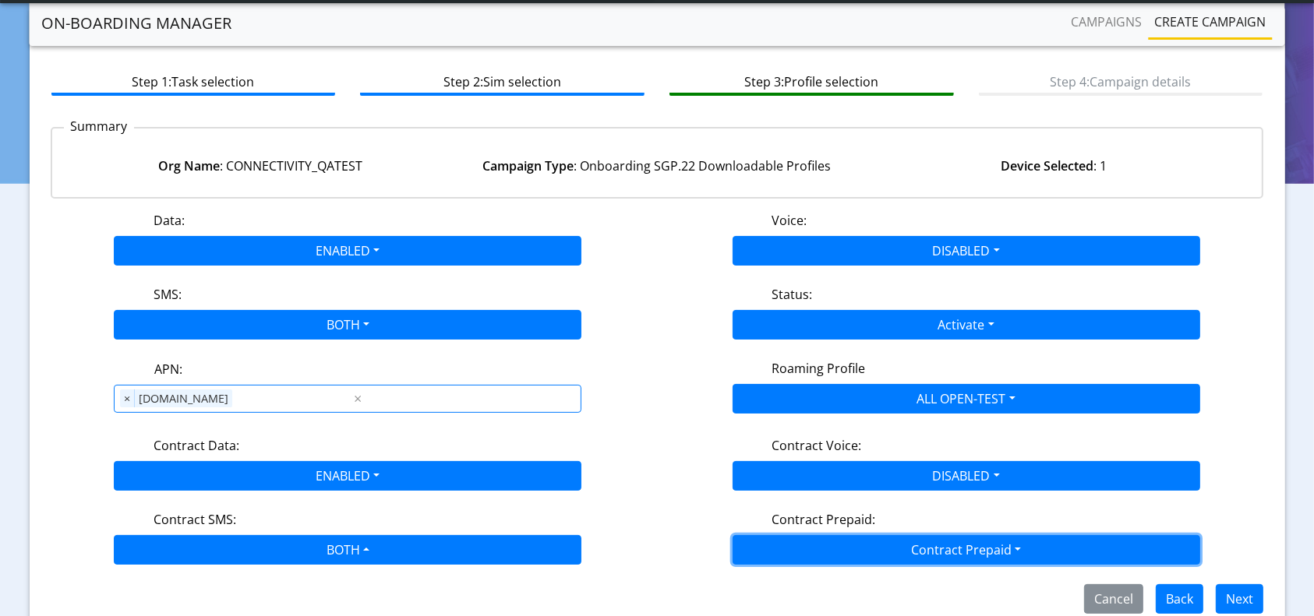
click at [912, 537] on button "Contract Prepaid" at bounding box center [967, 550] width 468 height 30
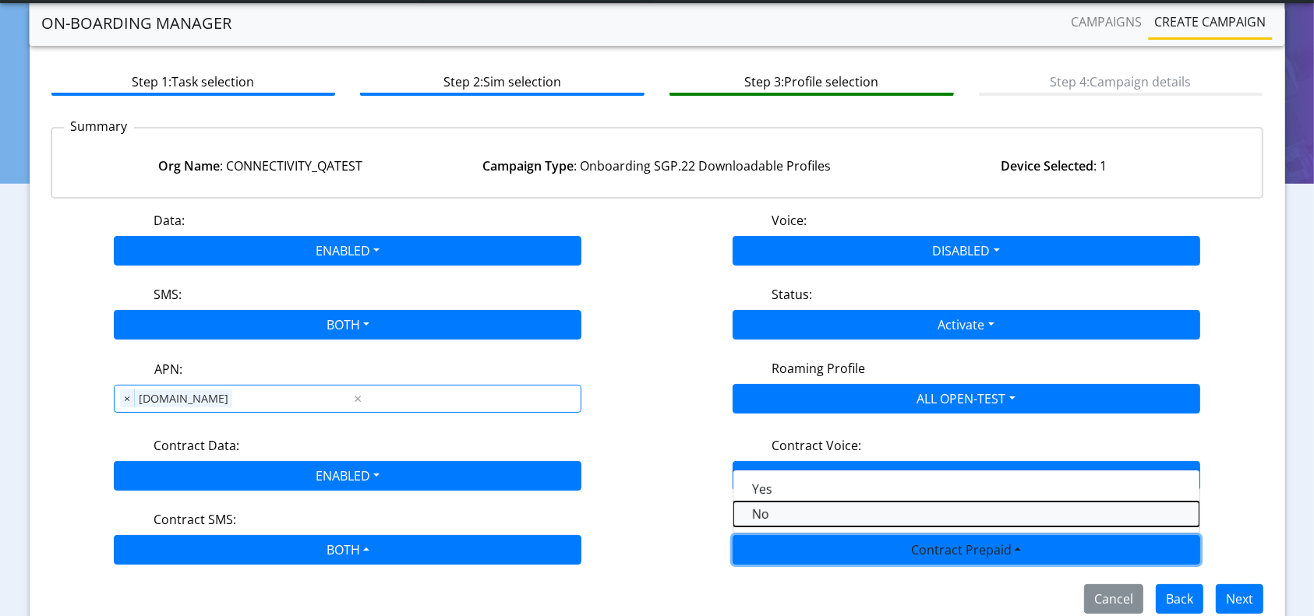
click at [772, 511] on Prepaidnotprepaid-dropdown "No" at bounding box center [966, 514] width 466 height 25
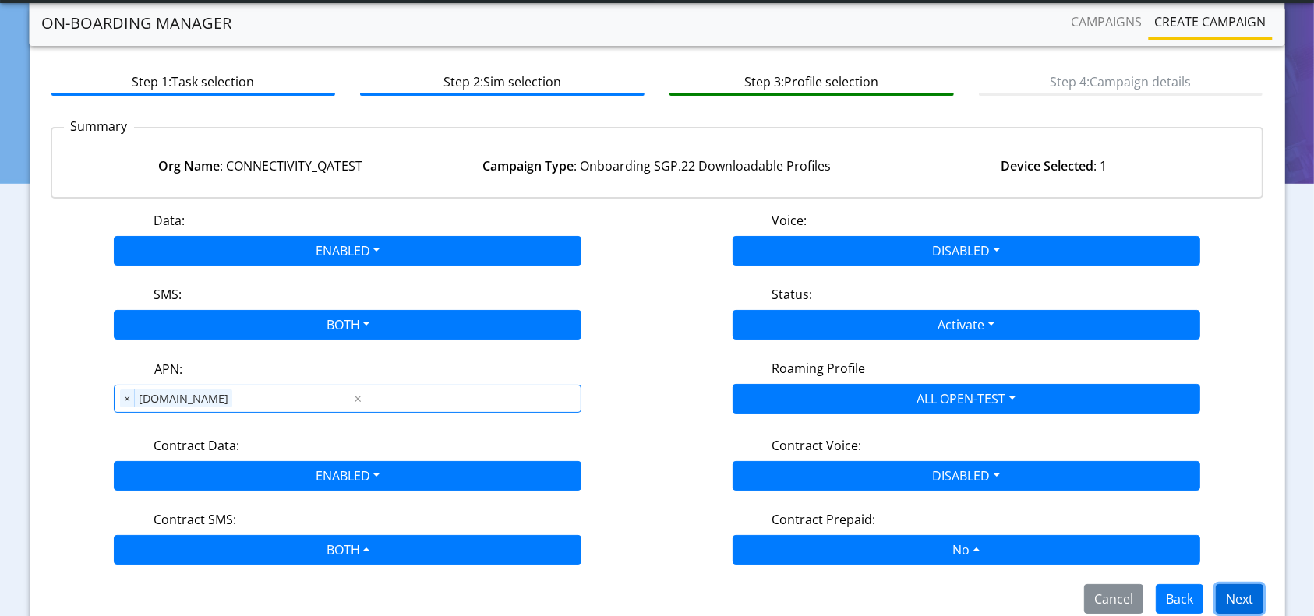
click at [1245, 590] on button "Next" at bounding box center [1240, 600] width 48 height 30
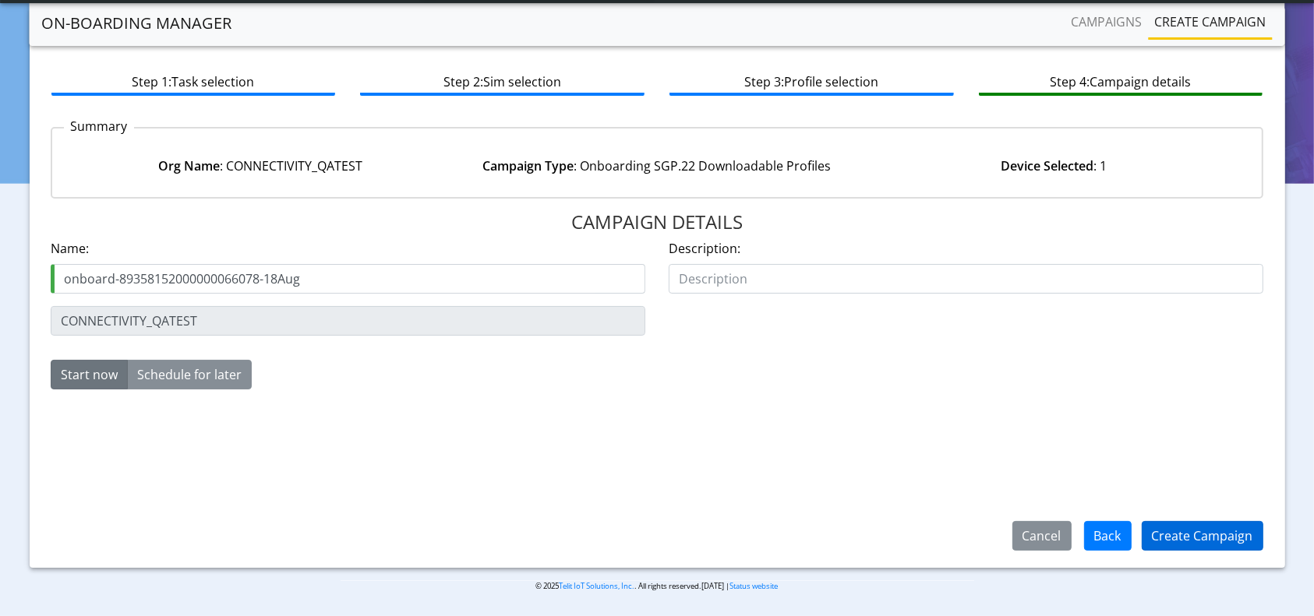
type input "onboard-89358152000000066078-18Aug"
click at [1201, 530] on button "Create Campaign" at bounding box center [1203, 536] width 122 height 30
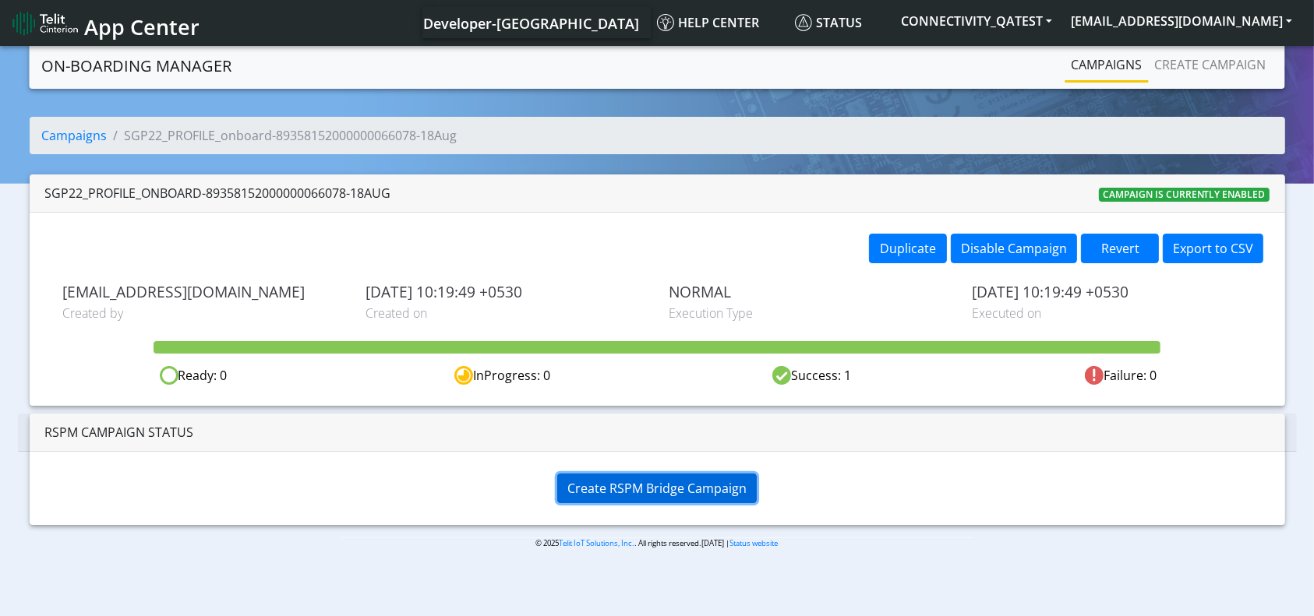
click at [677, 486] on span "Create RSPM Bridge Campaign" at bounding box center [656, 488] width 179 height 17
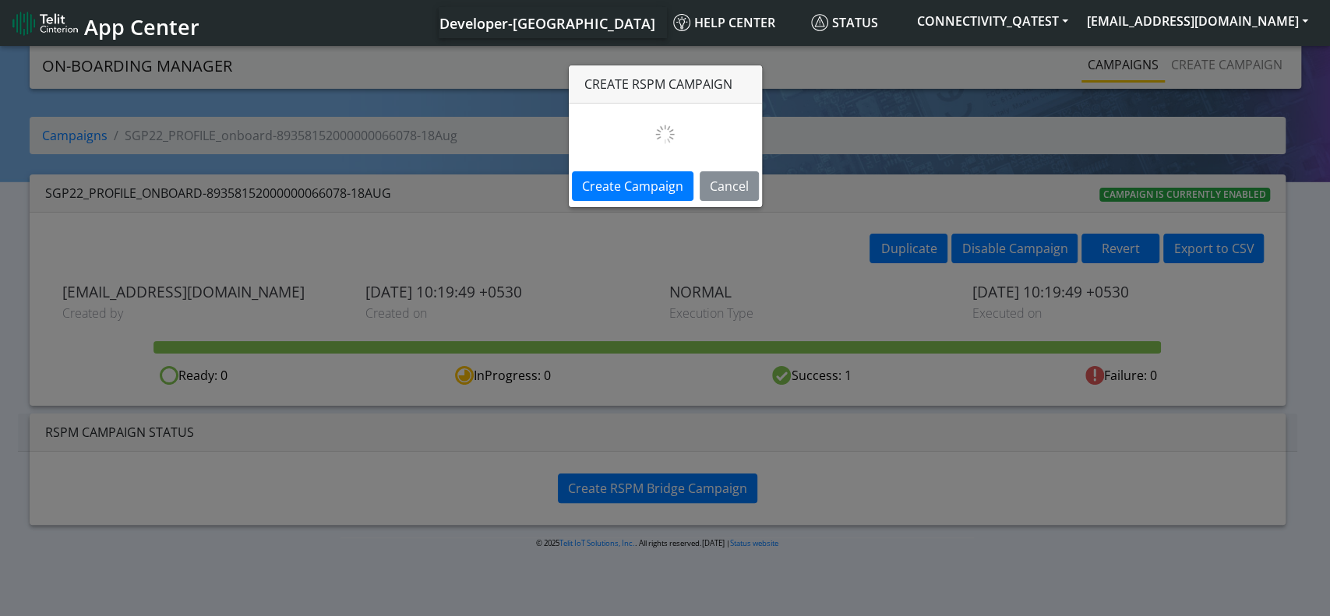
select select
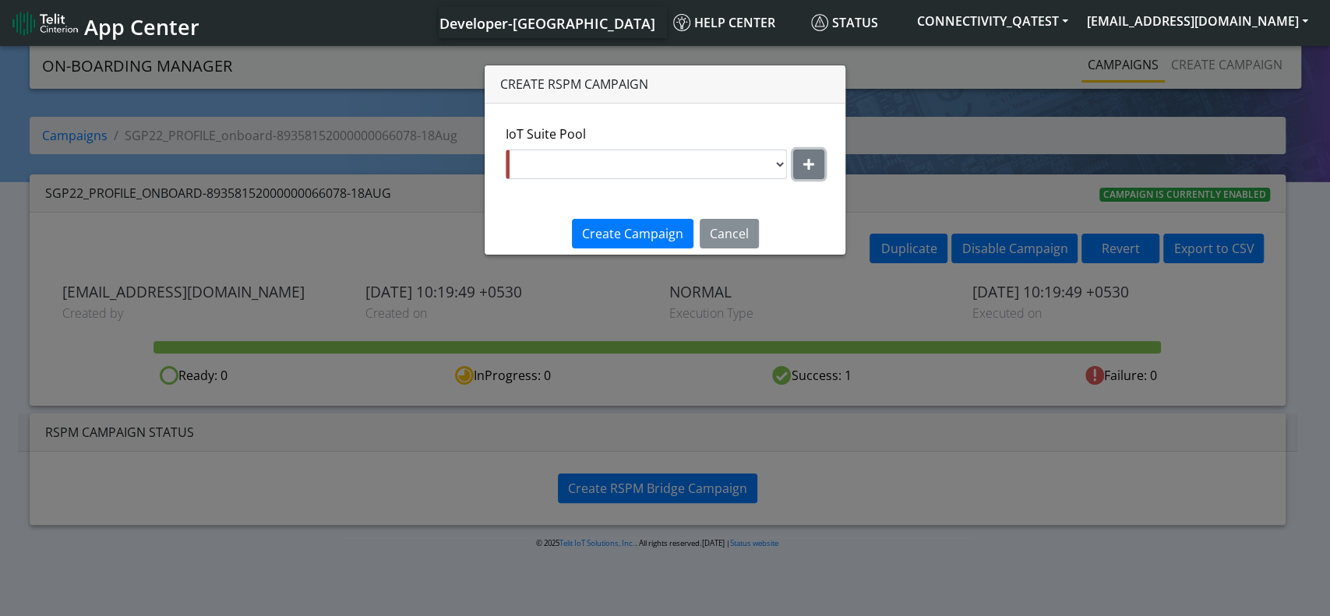
click at [811, 171] on button "button" at bounding box center [808, 165] width 31 height 30
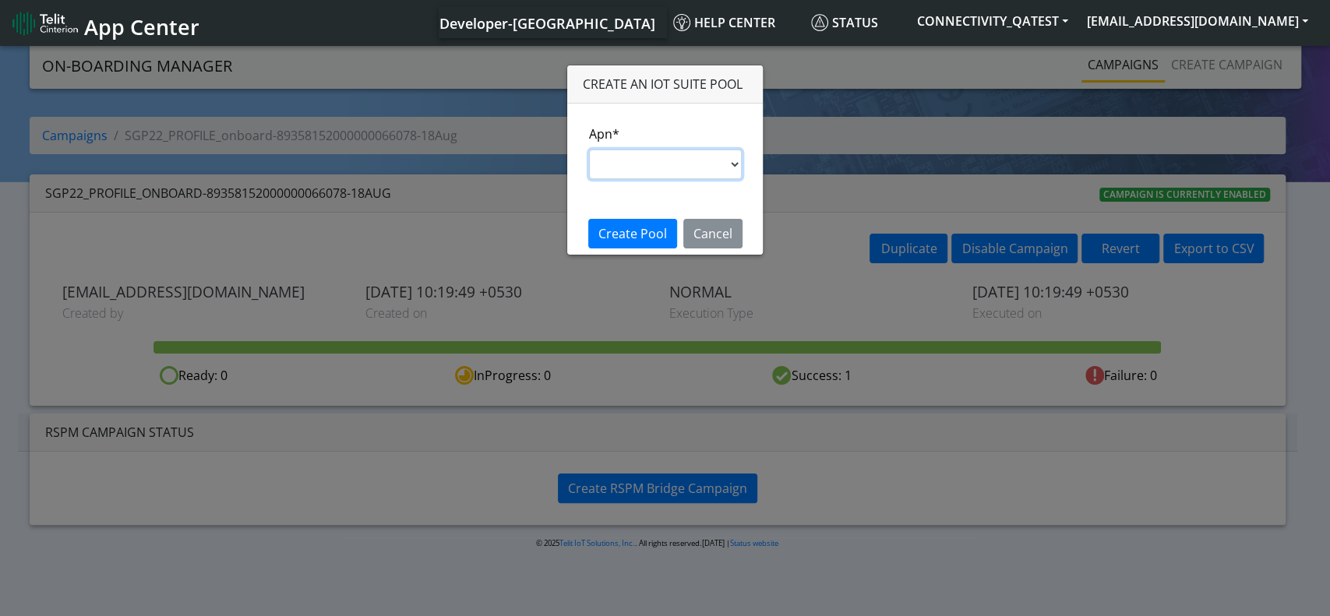
click at [655, 167] on select "s.test nxt20p.net nxtesim1.net nxt17.ue nxt20c.net nxt20.net ims nxt23.net jasp…" at bounding box center [665, 165] width 153 height 30
select select "35756450-83e5-11ef-ac98-001f6f2892bc"
click at [589, 150] on select "s.test [DOMAIN_NAME] [DOMAIN_NAME] [DOMAIN_NAME] [DOMAIN_NAME] [DOMAIN_NAME] im…" at bounding box center [665, 165] width 153 height 30
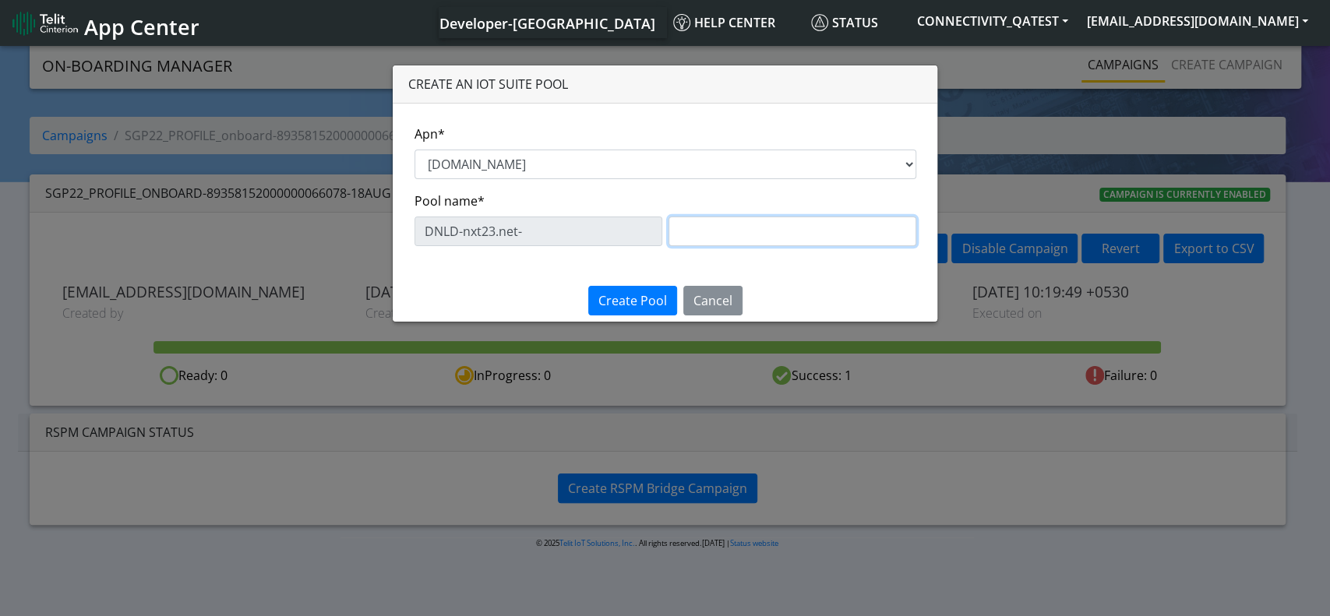
click at [703, 237] on input "text" at bounding box center [793, 232] width 248 height 30
type input "Testing66078"
click at [629, 306] on span "Create Pool" at bounding box center [633, 300] width 69 height 17
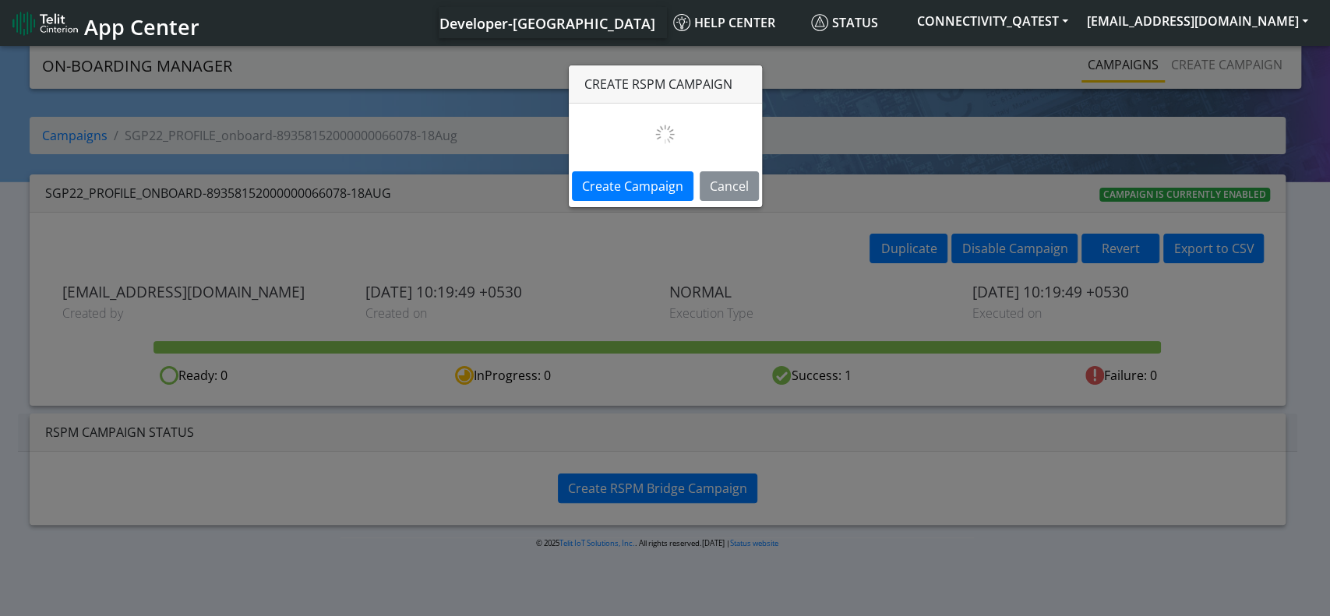
select select "c1a72114-d432-44c1-adaa-1a0d24ff167b"
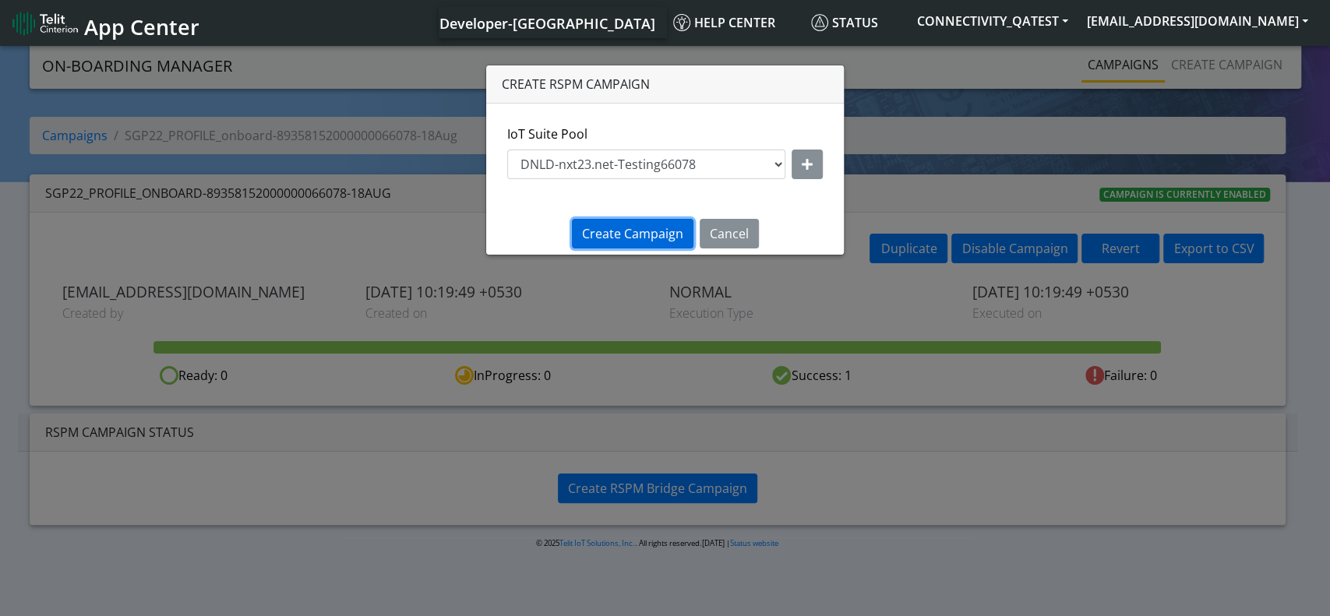
click at [627, 234] on span "Create Campaign" at bounding box center [632, 233] width 101 height 17
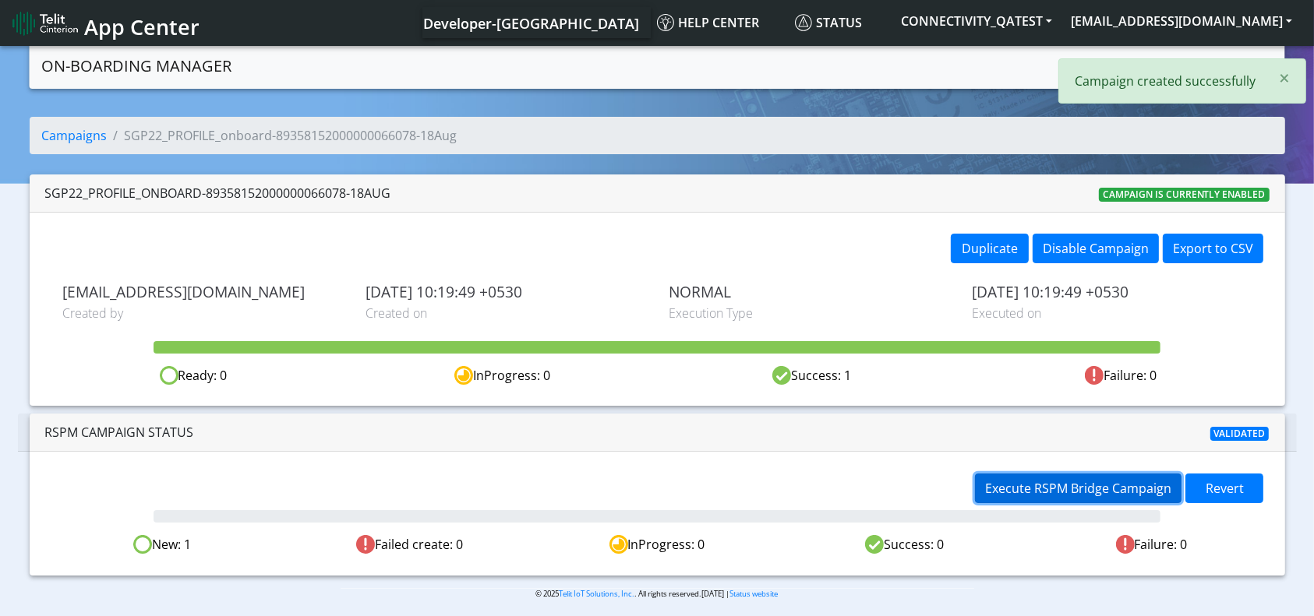
click at [1075, 486] on span "Execute RSPM Bridge Campaign" at bounding box center [1078, 488] width 186 height 17
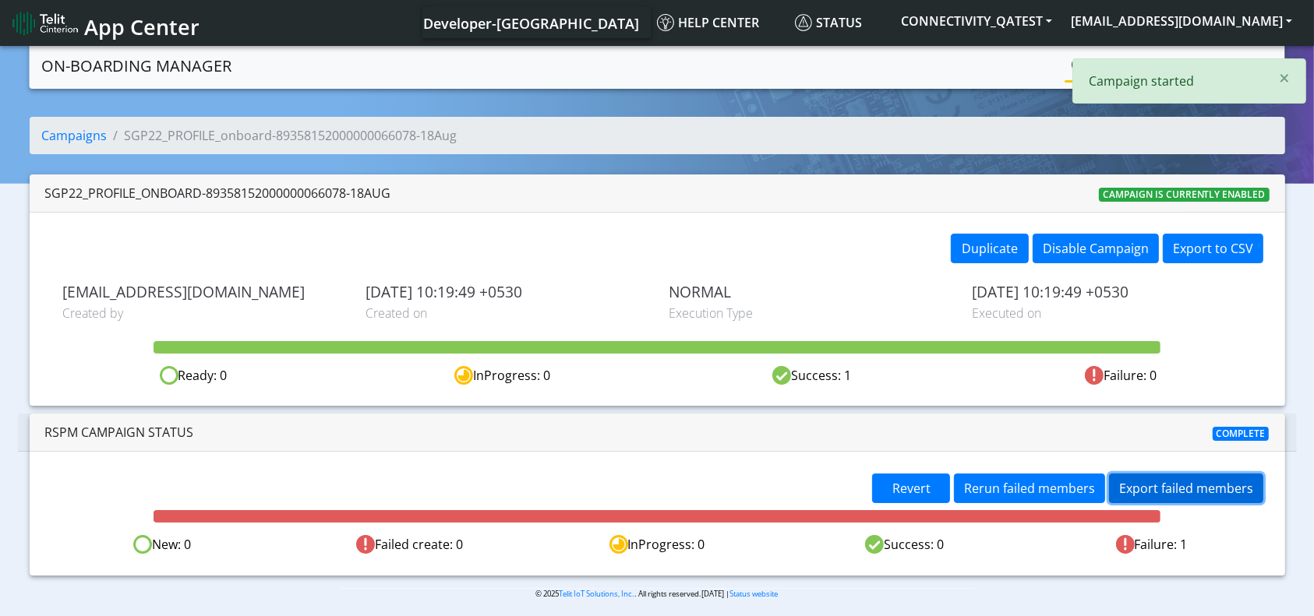
click at [1161, 488] on button "Export failed members" at bounding box center [1186, 489] width 154 height 30
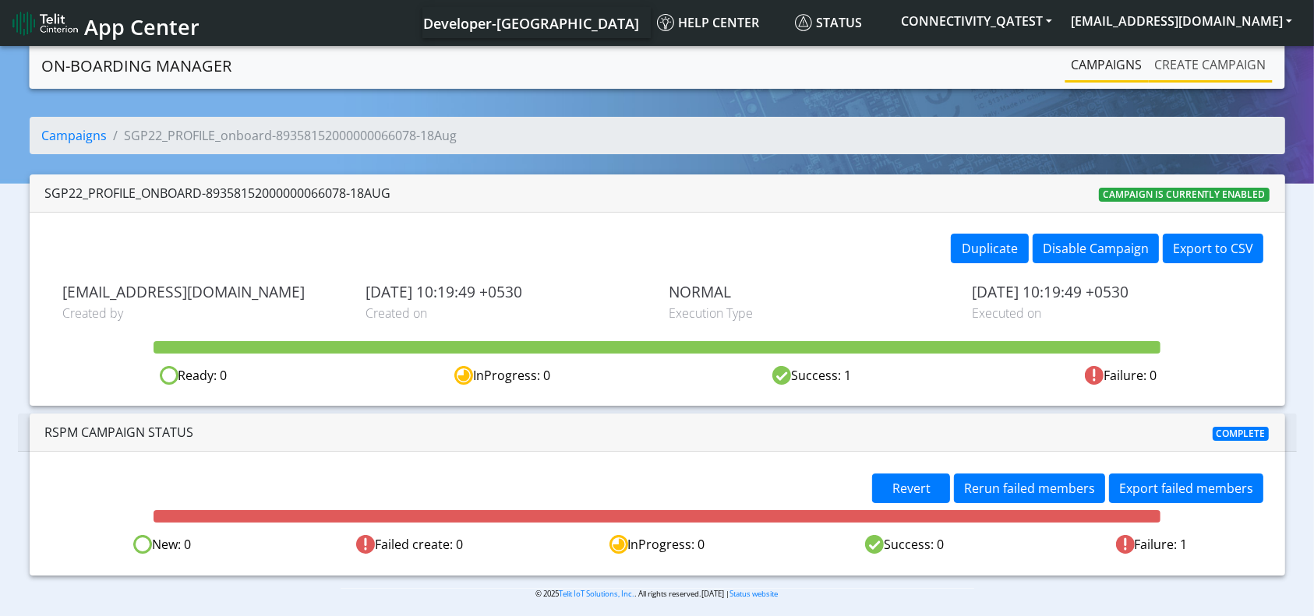
click at [1191, 69] on link "Create campaign" at bounding box center [1211, 64] width 124 height 31
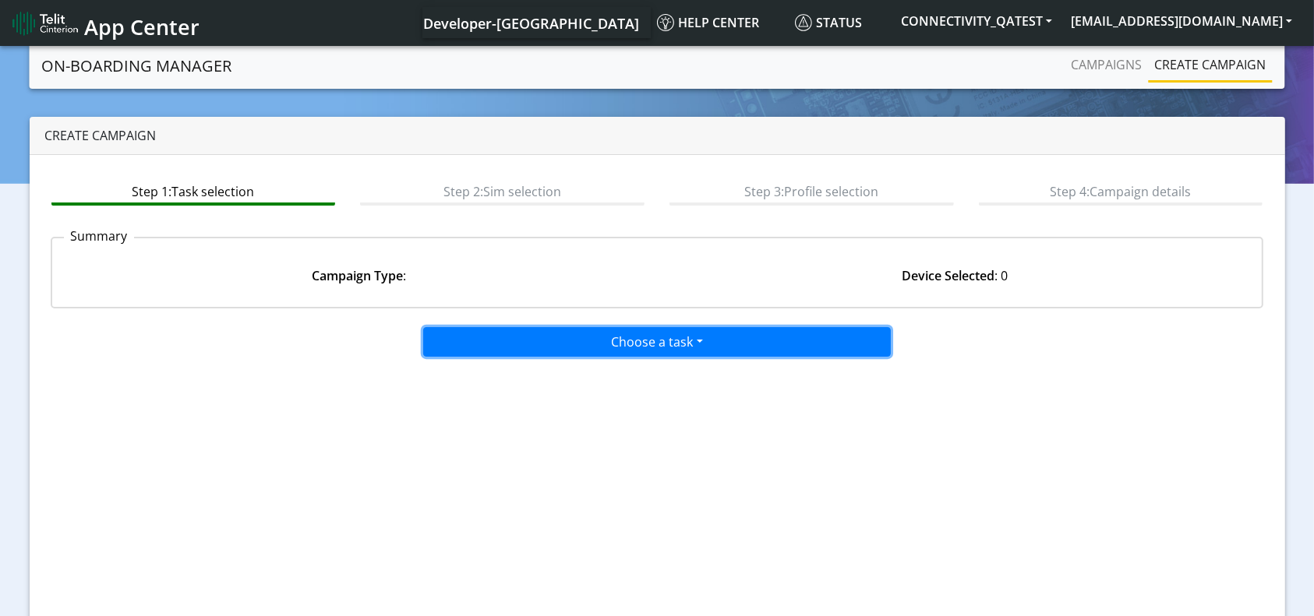
click at [653, 342] on button "Choose a task" at bounding box center [657, 342] width 468 height 30
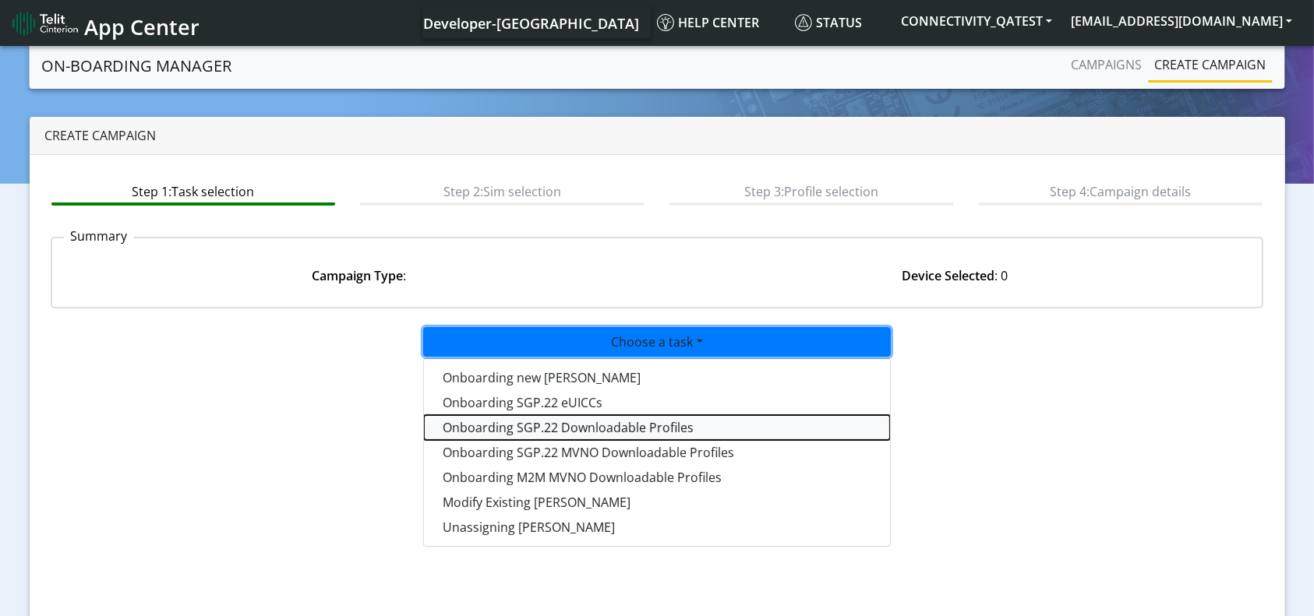
click at [603, 421] on tasksgp22profile-dropdown "Onboarding SGP.22 Downloadable Profiles" at bounding box center [657, 427] width 466 height 25
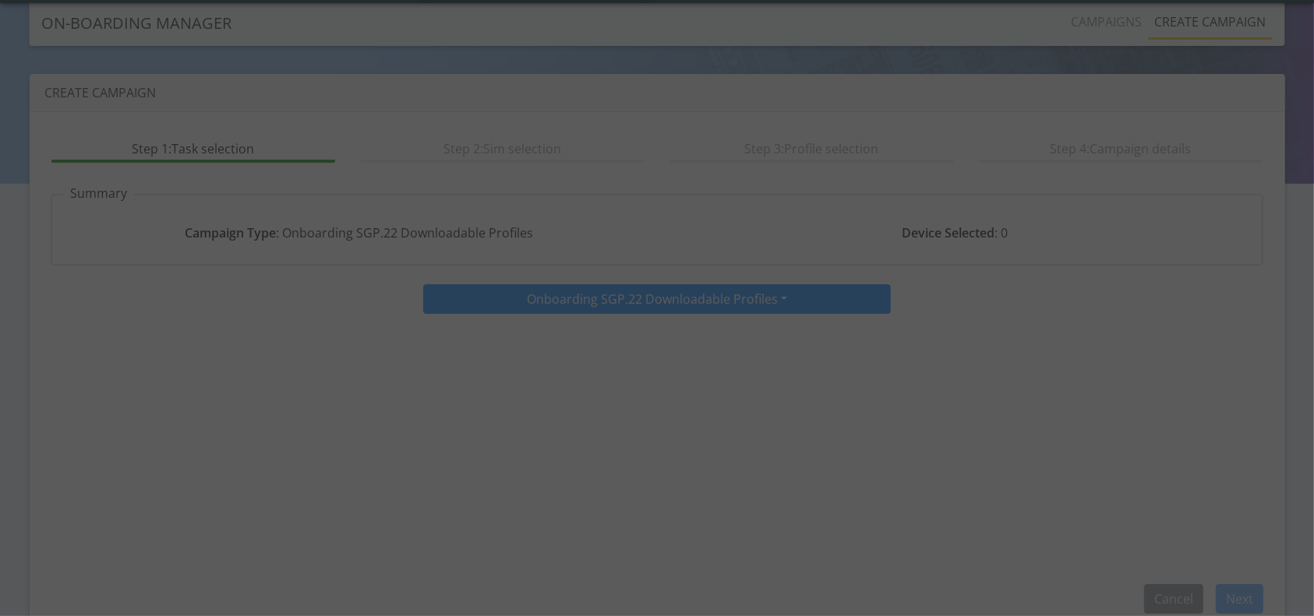
scroll to position [67, 0]
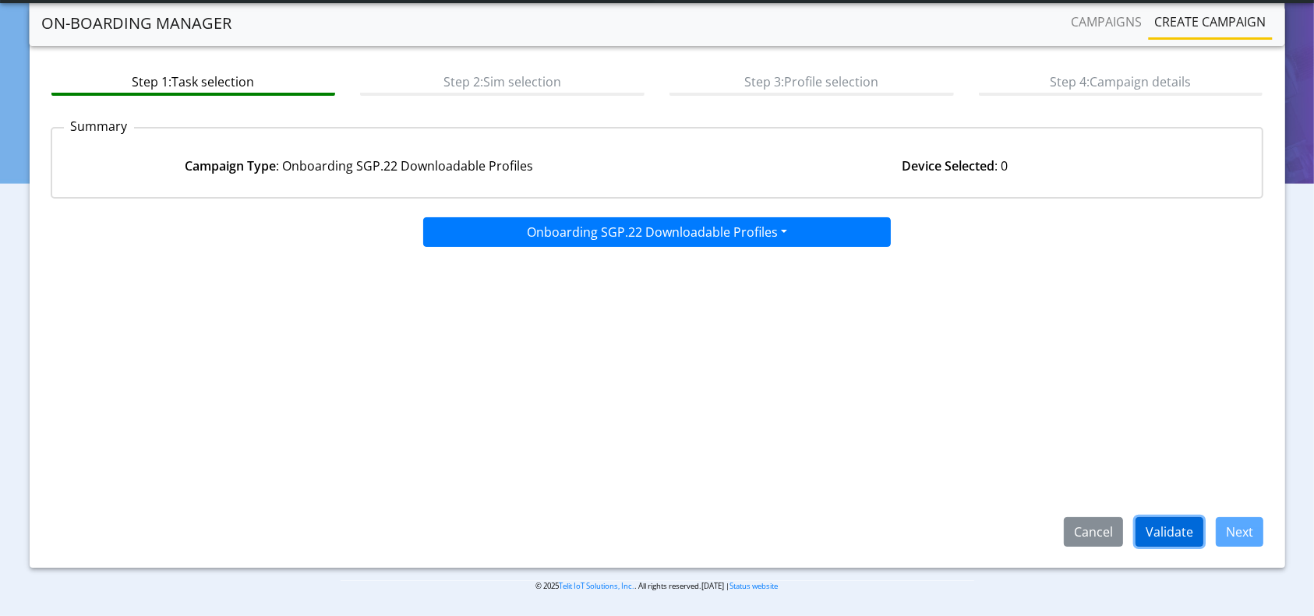
click at [1178, 527] on button "Validate" at bounding box center [1170, 532] width 68 height 30
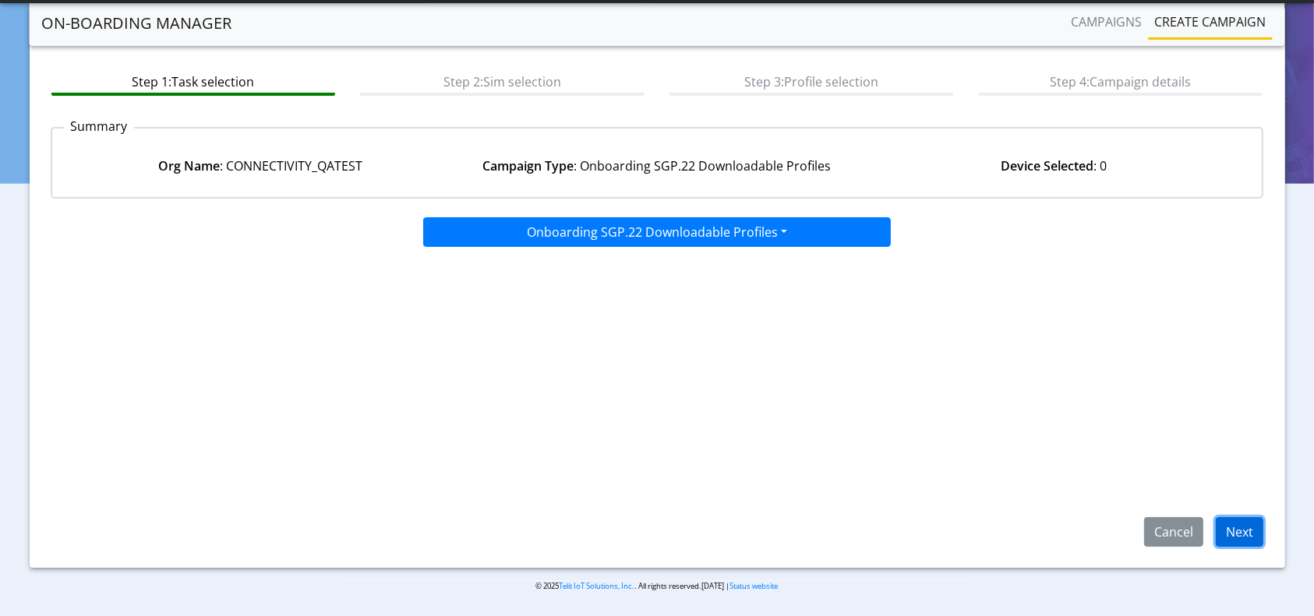
click at [1258, 528] on button "Next" at bounding box center [1240, 532] width 48 height 30
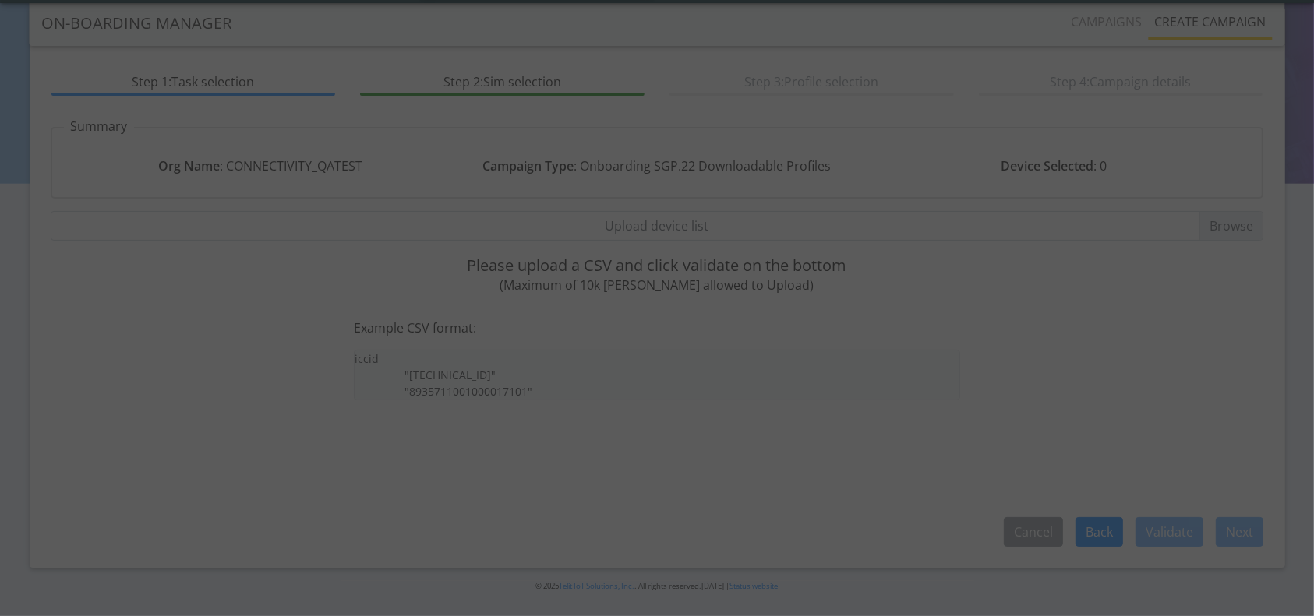
click at [704, 217] on div at bounding box center [657, 308] width 1314 height 616
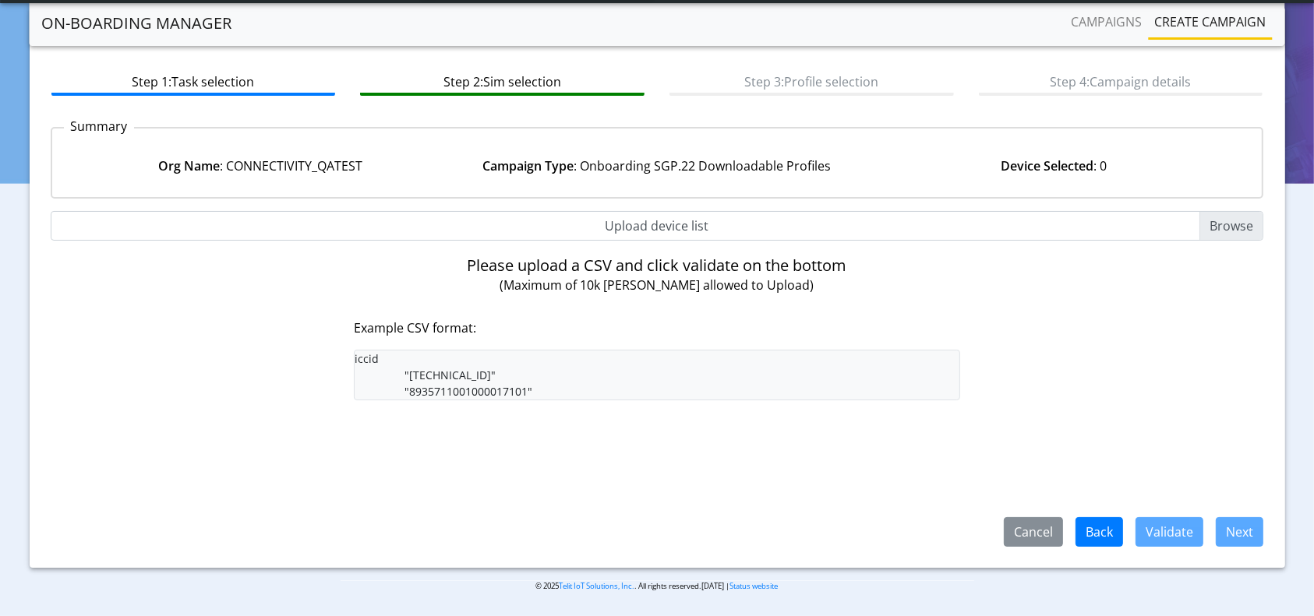
click at [704, 217] on input "Upload device list" at bounding box center [657, 226] width 1213 height 30
type input "C:\fakepath\Dev_LiveSim_New_89358152000000066680.csv"
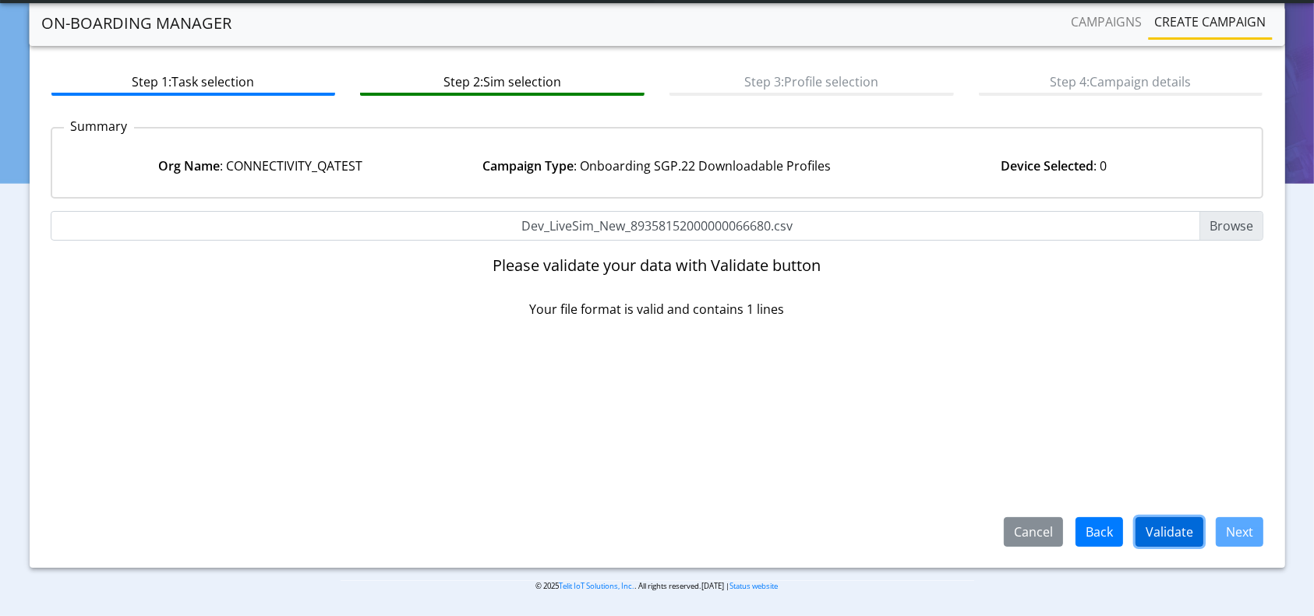
click at [1167, 525] on button "Validate" at bounding box center [1170, 532] width 68 height 30
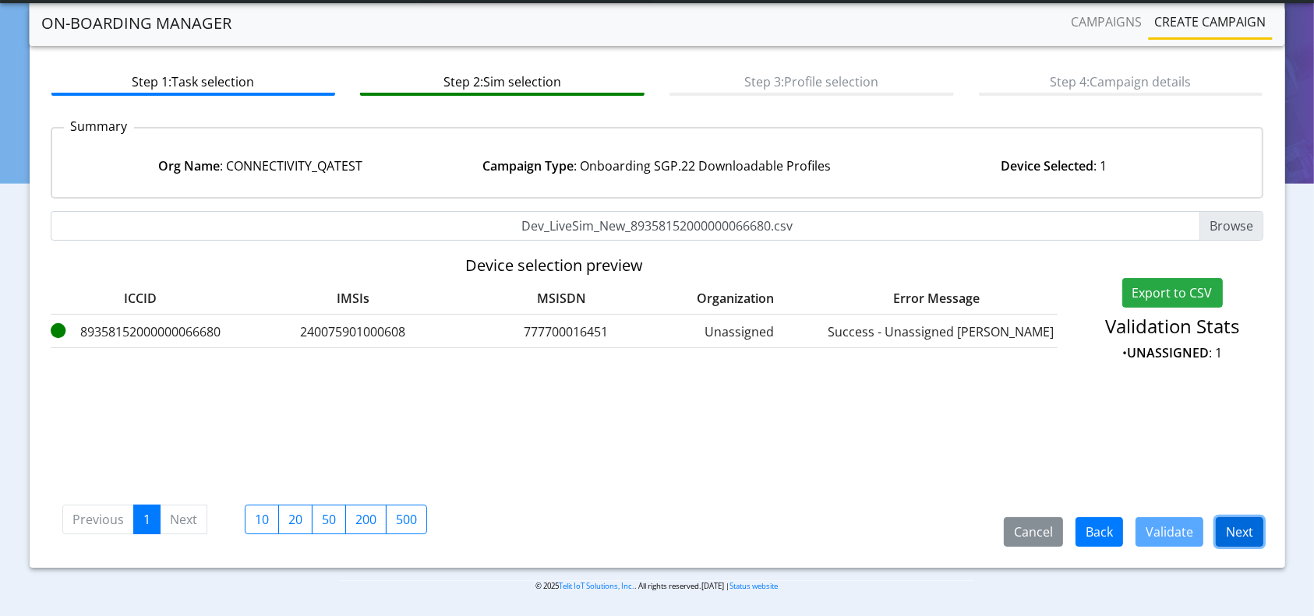
click at [1234, 528] on button "Next" at bounding box center [1240, 532] width 48 height 30
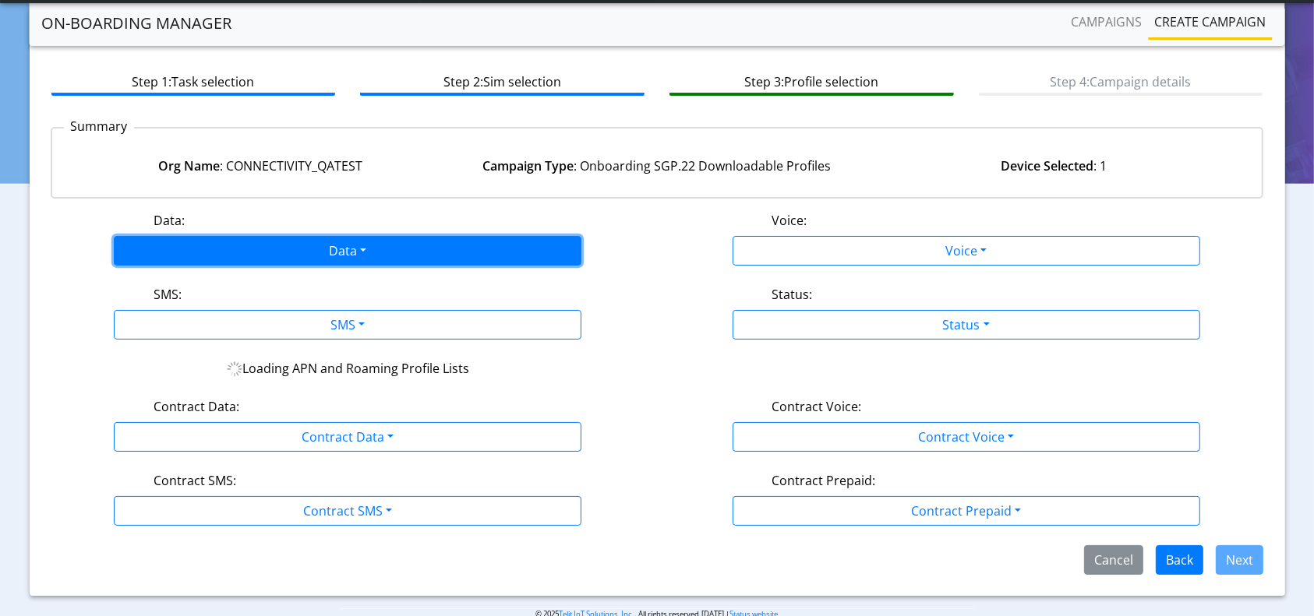
click at [374, 244] on button "Data" at bounding box center [348, 251] width 468 height 30
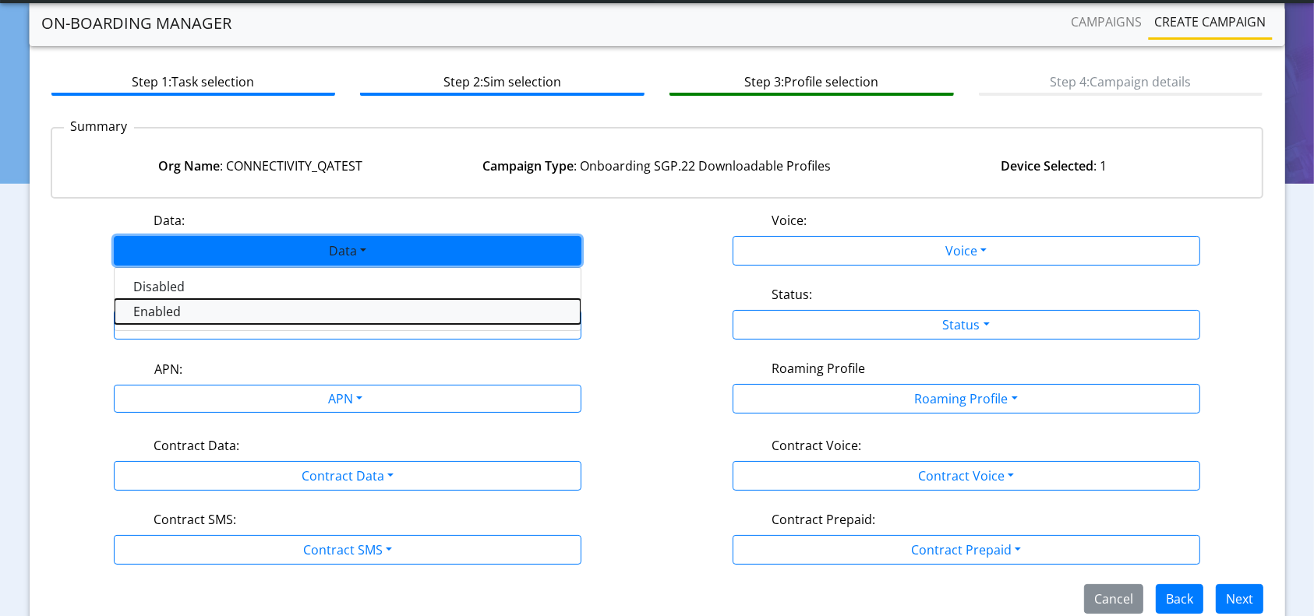
click at [223, 316] on button "Enabled" at bounding box center [348, 311] width 466 height 25
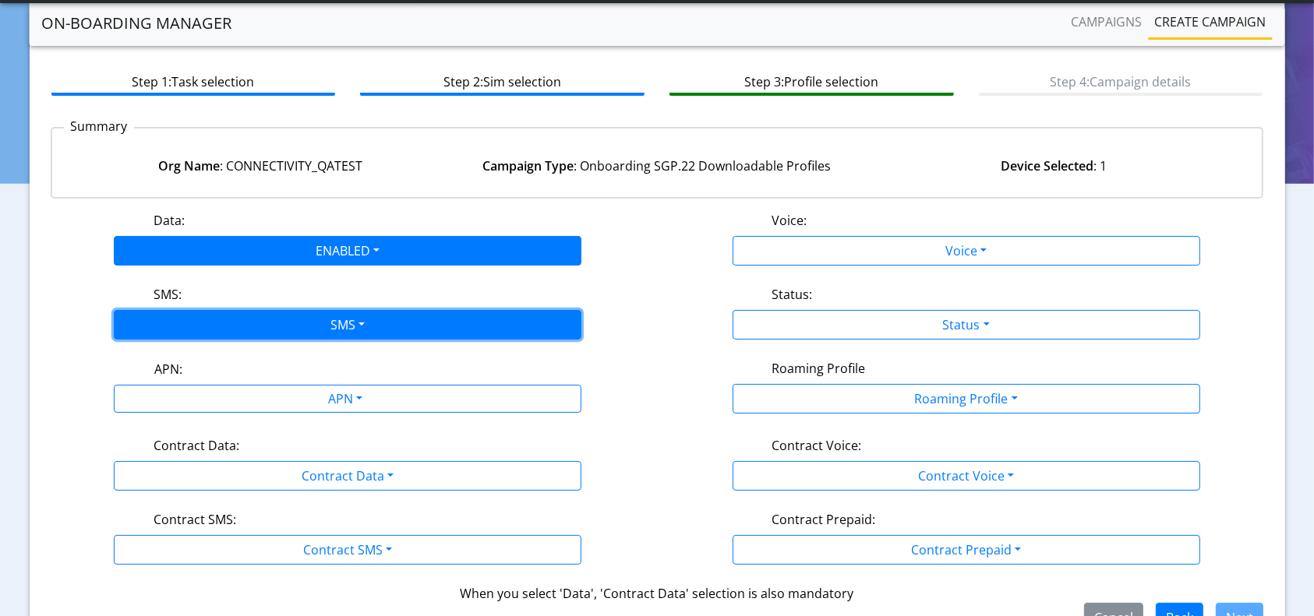
click at [230, 330] on button "SMS" at bounding box center [348, 325] width 468 height 30
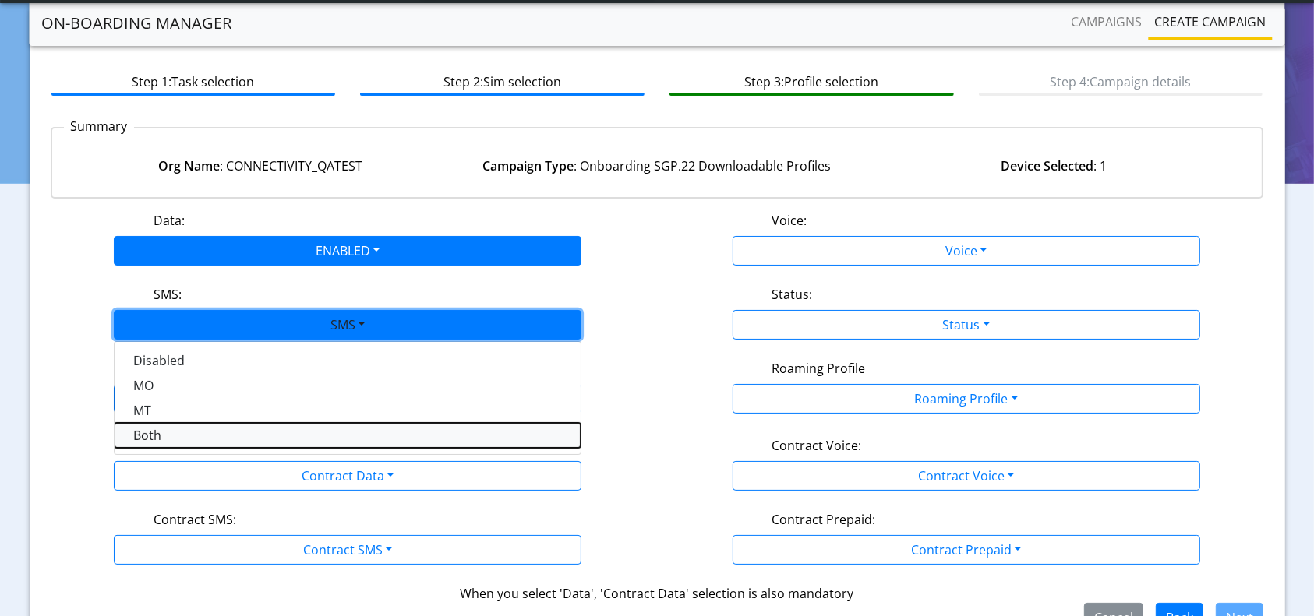
click at [161, 436] on button "Both" at bounding box center [348, 435] width 466 height 25
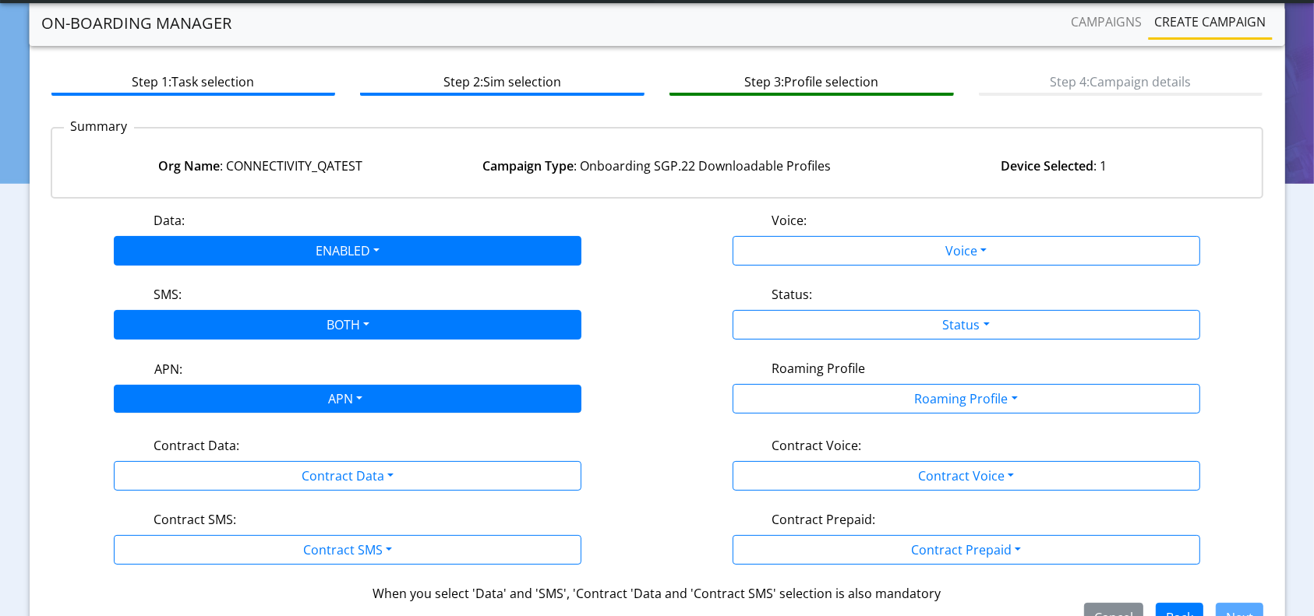
click at [214, 403] on div "APN" at bounding box center [344, 401] width 494 height 30
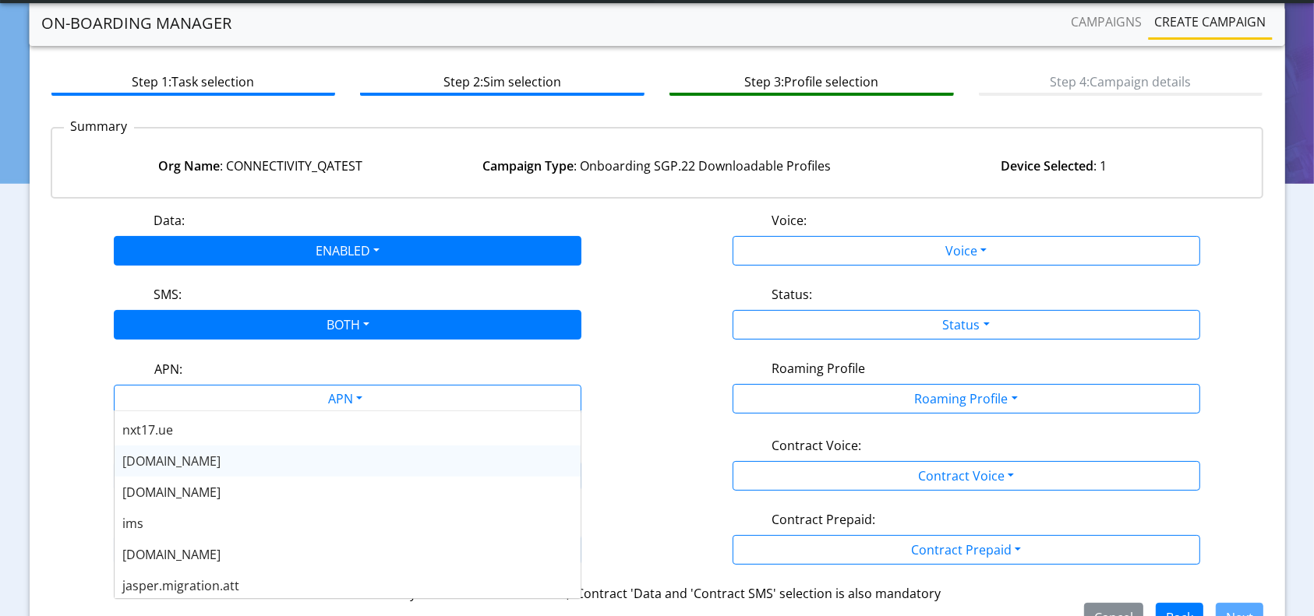
scroll to position [125, 0]
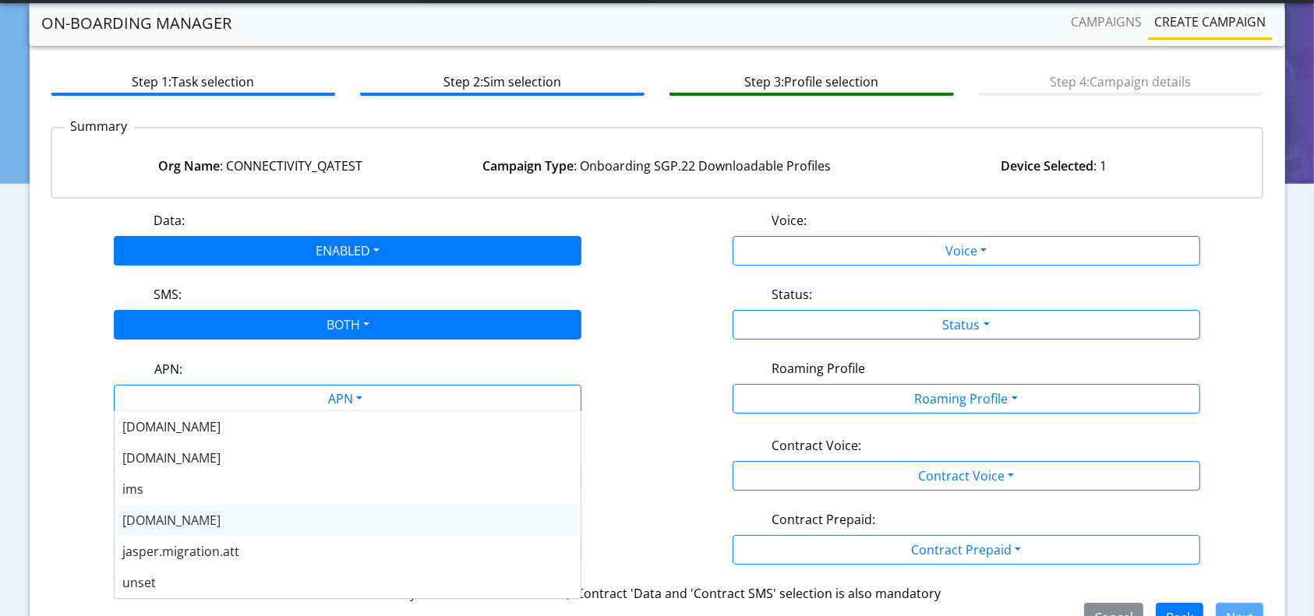
click at [136, 510] on div "nxt23.net" at bounding box center [348, 520] width 466 height 31
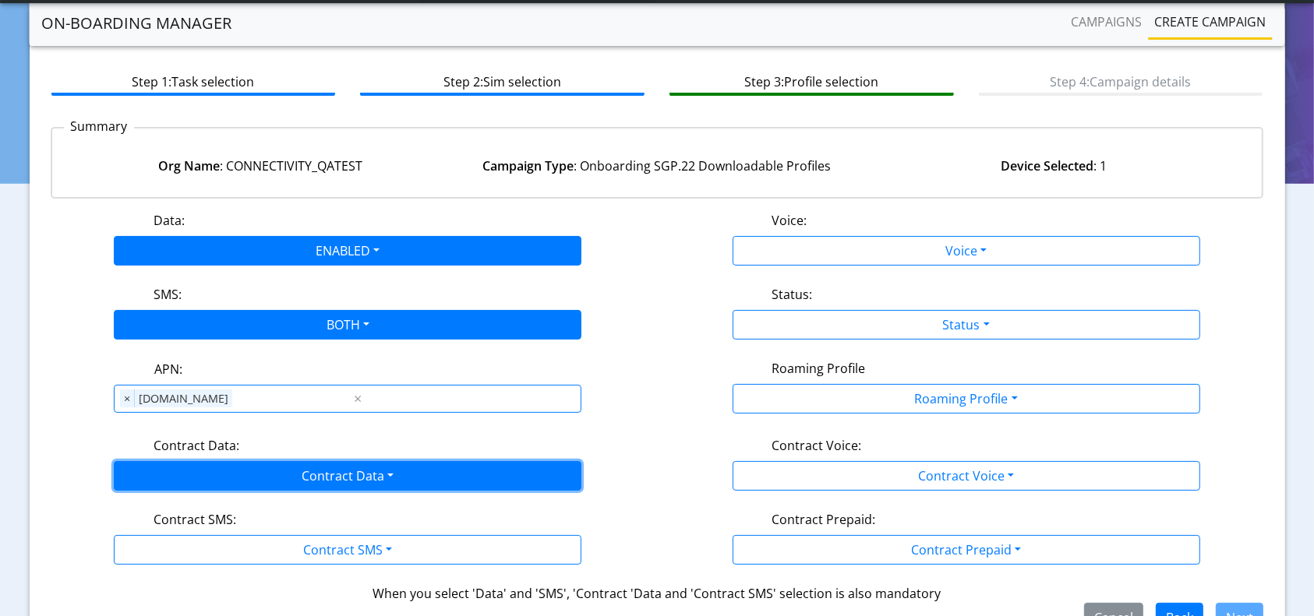
drag, startPoint x: 291, startPoint y: 473, endPoint x: 256, endPoint y: 483, distance: 35.8
click at [292, 472] on button "Contract Data" at bounding box center [348, 476] width 468 height 30
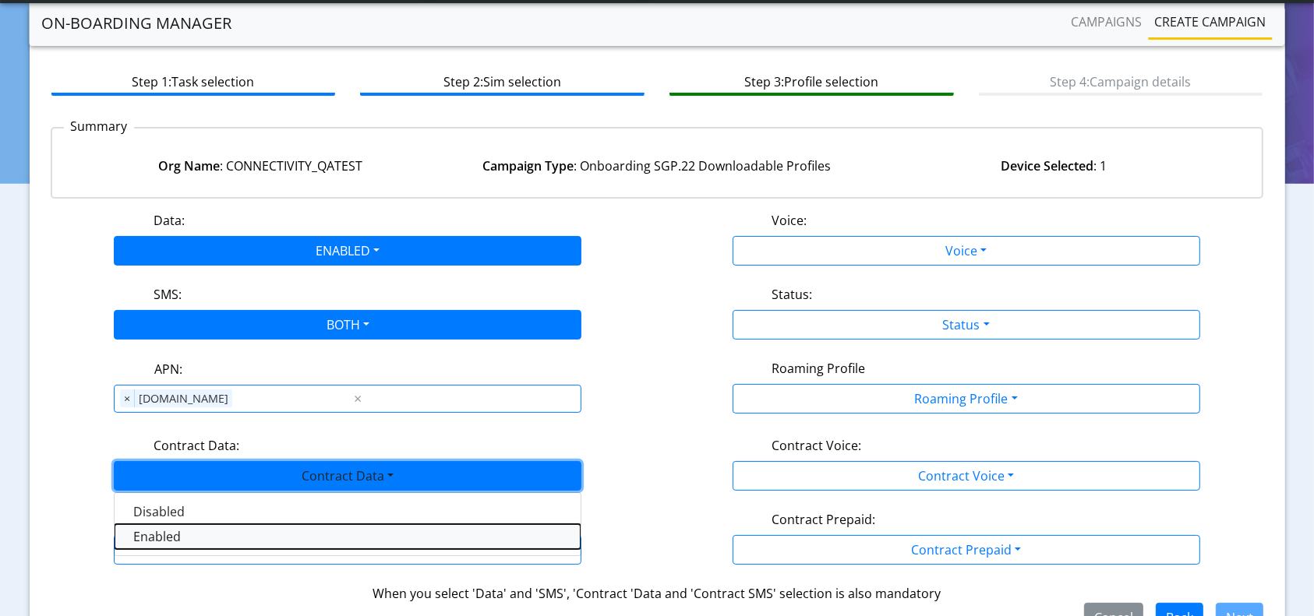
click at [187, 533] on Dataenabled-dropdown "Enabled" at bounding box center [348, 537] width 466 height 25
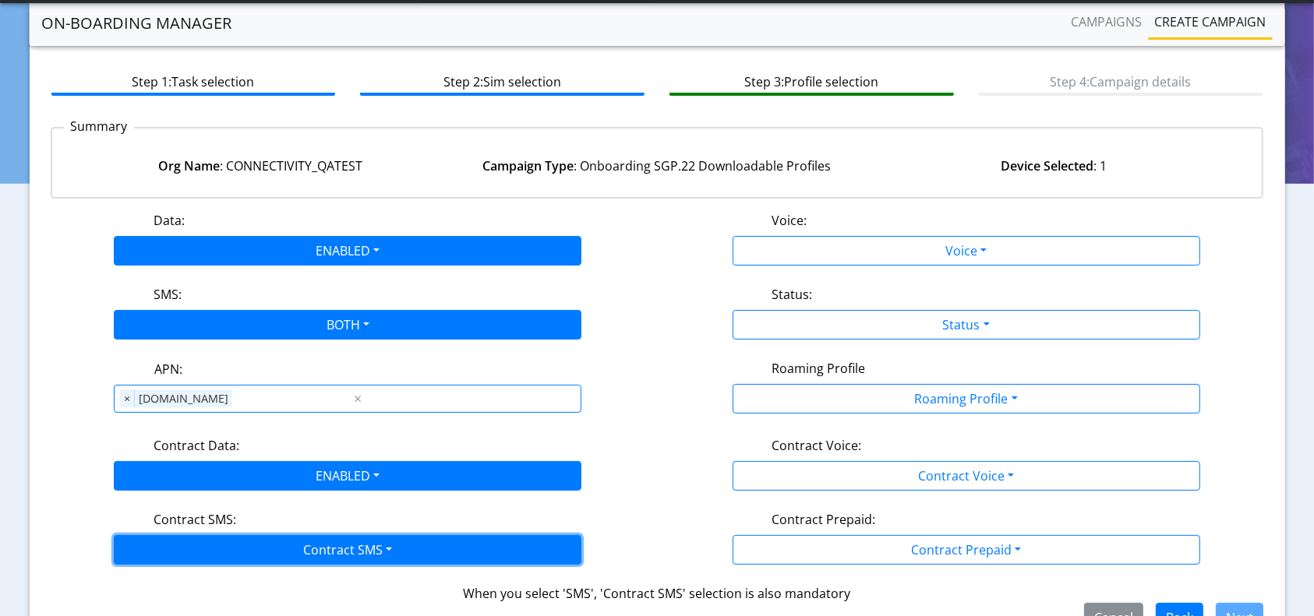
click at [218, 535] on button "Contract SMS" at bounding box center [348, 550] width 468 height 30
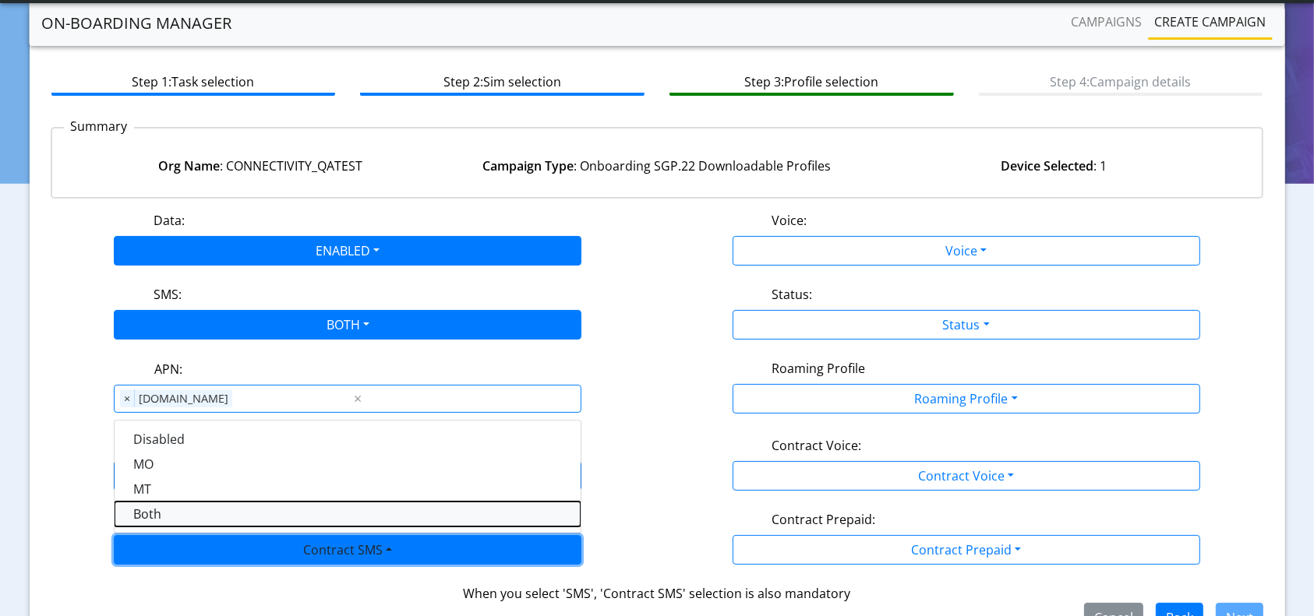
click at [160, 510] on SMSboth-dropdown "Both" at bounding box center [348, 514] width 466 height 25
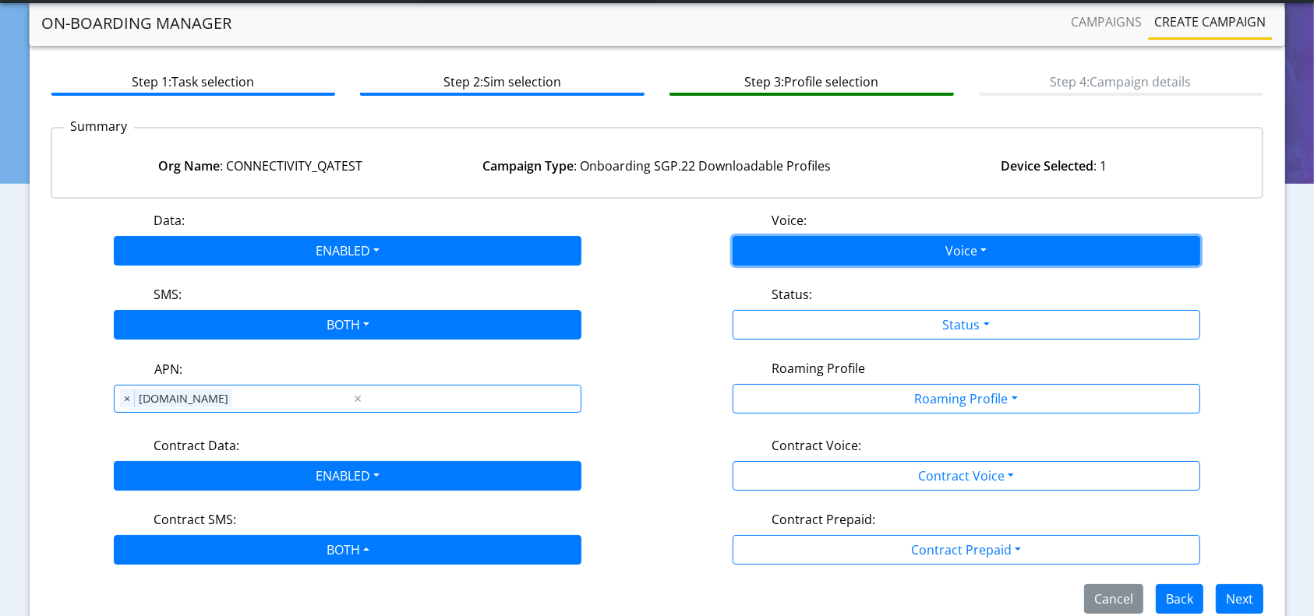
click at [966, 256] on button "Voice" at bounding box center [967, 251] width 468 height 30
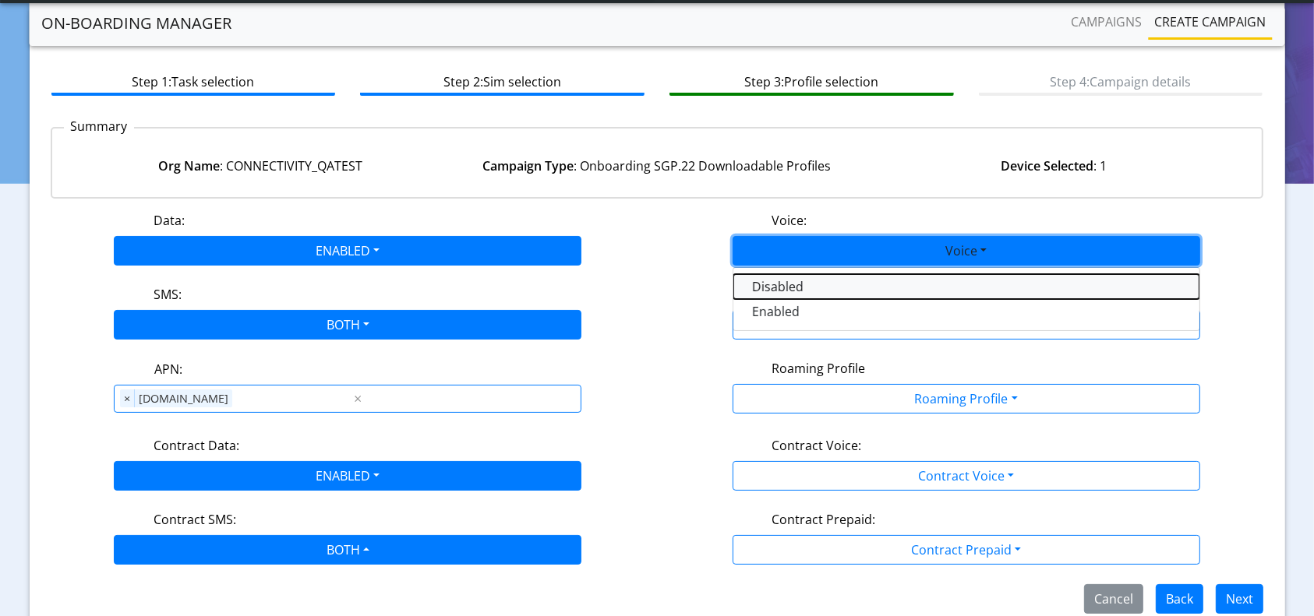
click at [844, 284] on button "Disabled" at bounding box center [966, 286] width 466 height 25
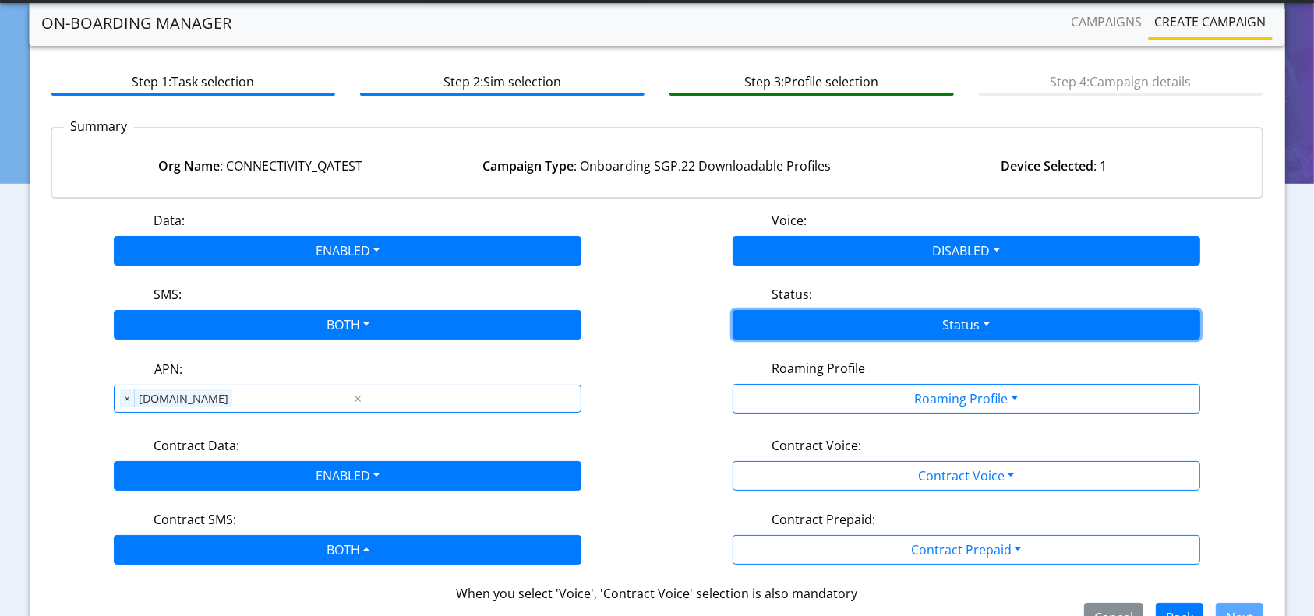
click at [888, 334] on button "Status" at bounding box center [967, 325] width 468 height 30
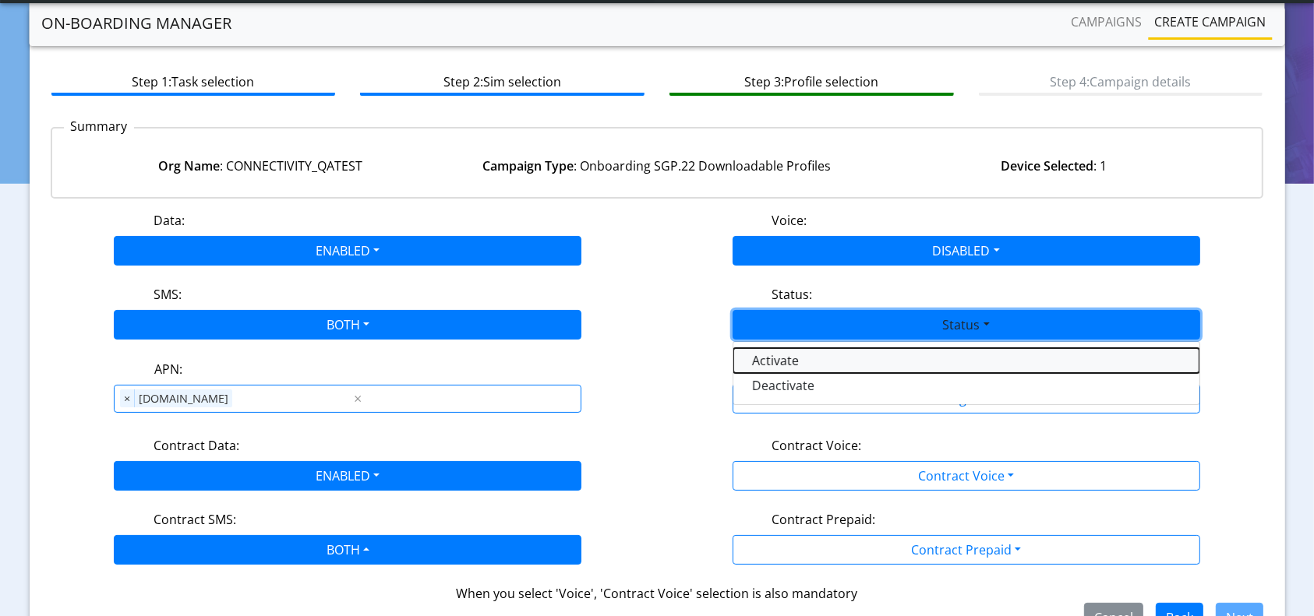
click at [827, 365] on button "Activate" at bounding box center [966, 360] width 466 height 25
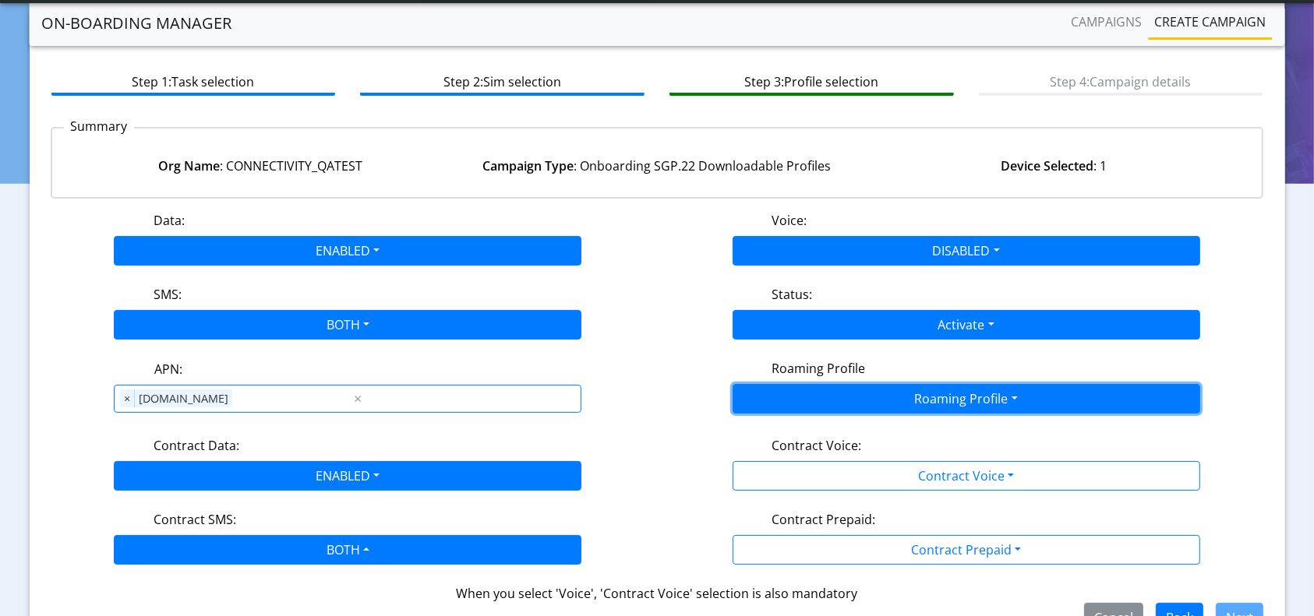
click at [908, 408] on button "Roaming Profile" at bounding box center [967, 399] width 468 height 30
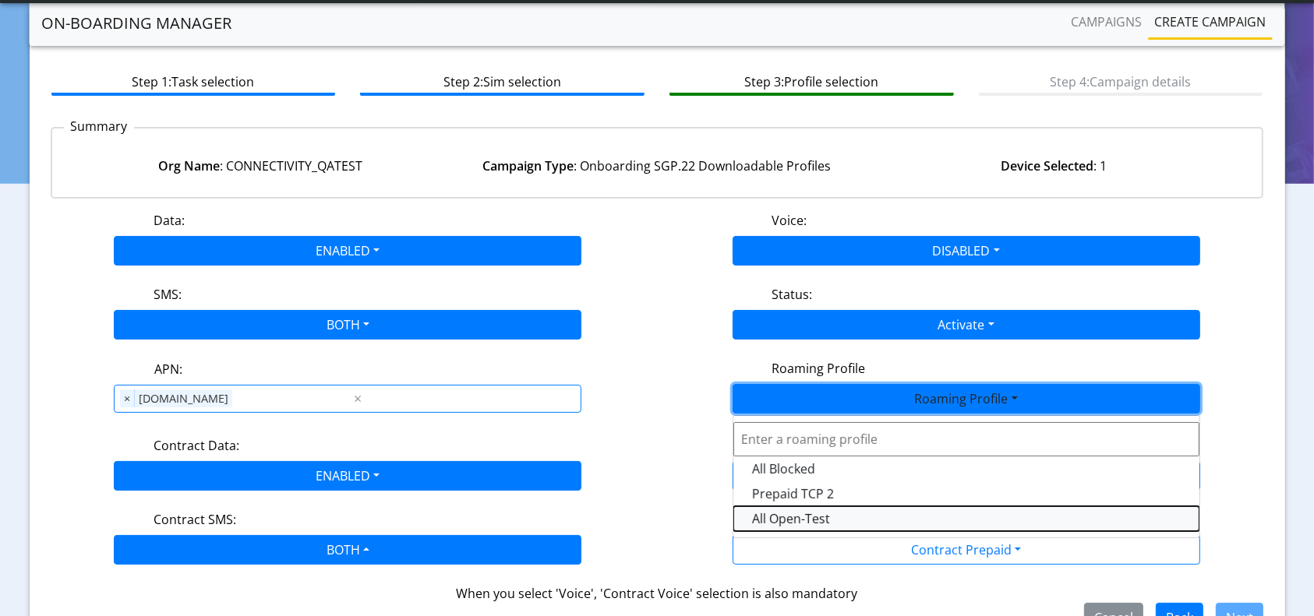
click at [797, 521] on Profile-dropdown "All Open-Test" at bounding box center [966, 519] width 466 height 25
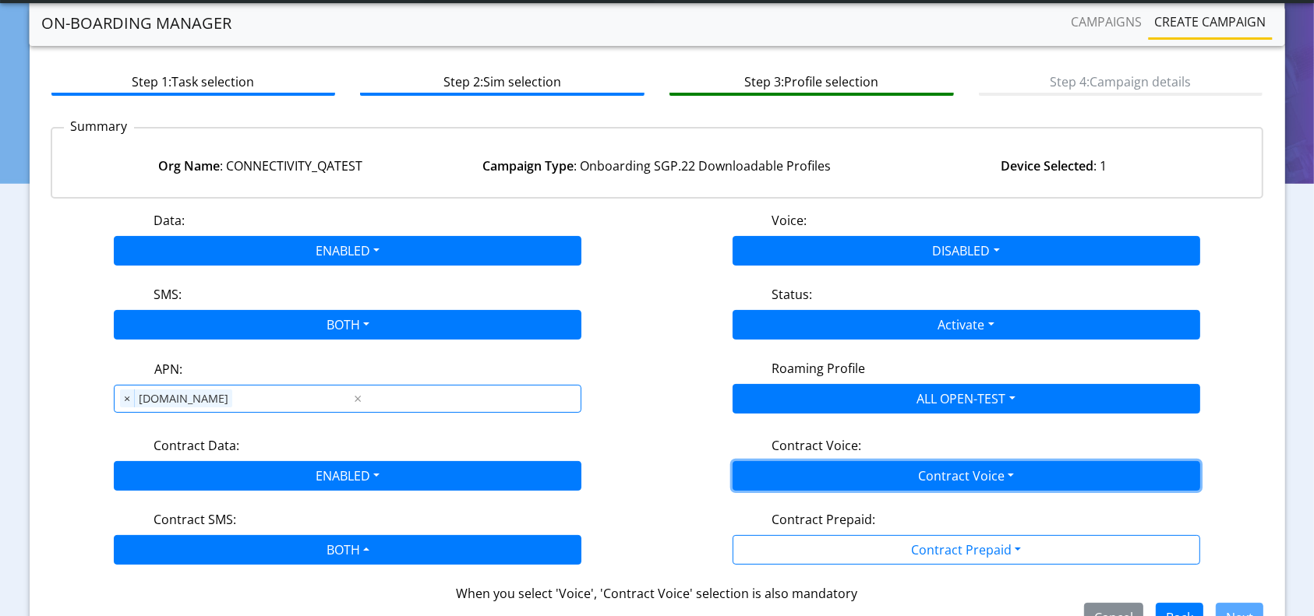
click at [894, 468] on button "Contract Voice" at bounding box center [967, 476] width 468 height 30
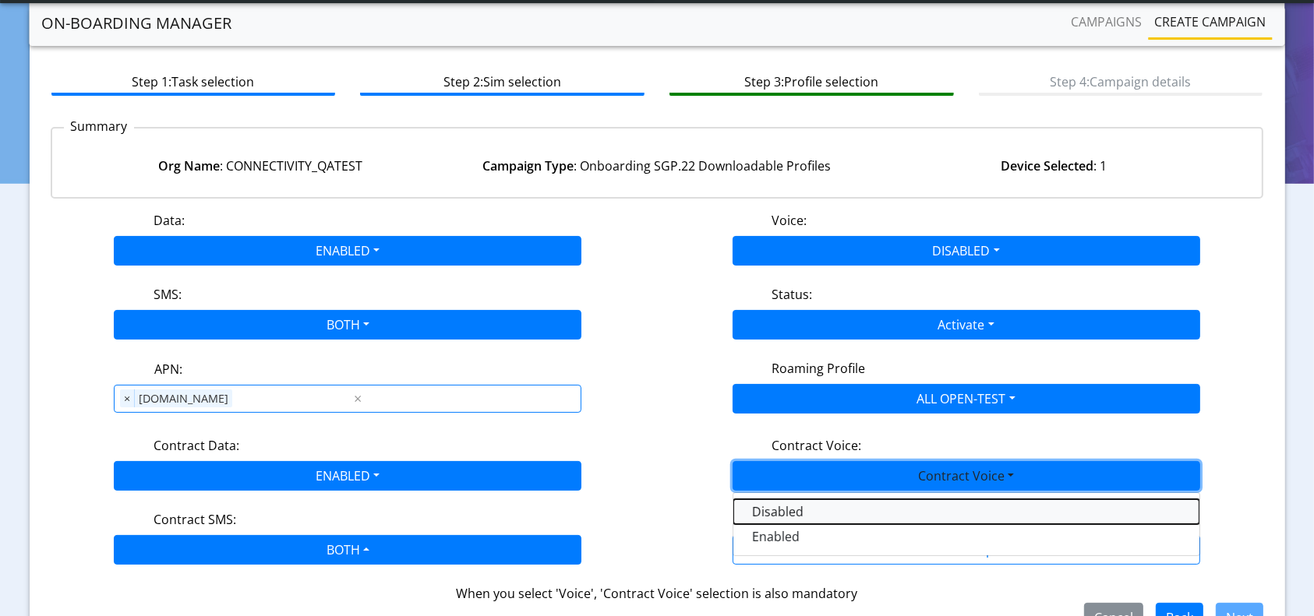
click at [772, 500] on Voicedisabled-dropdown "Disabled" at bounding box center [966, 512] width 466 height 25
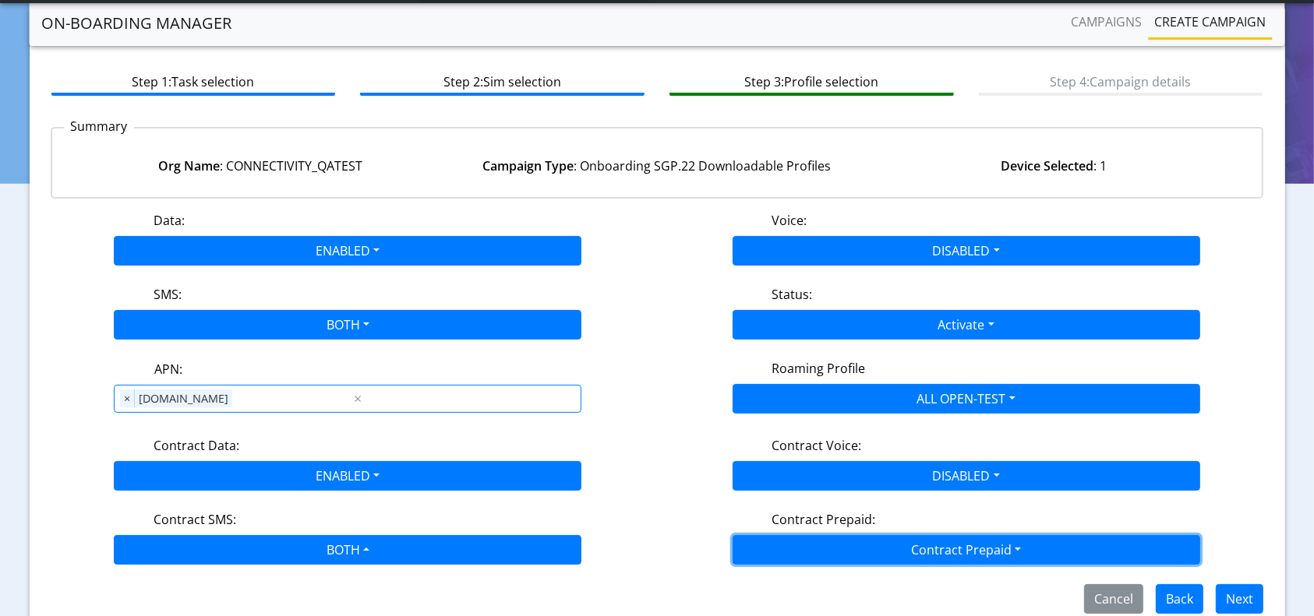
click at [911, 544] on button "Contract Prepaid" at bounding box center [967, 550] width 468 height 30
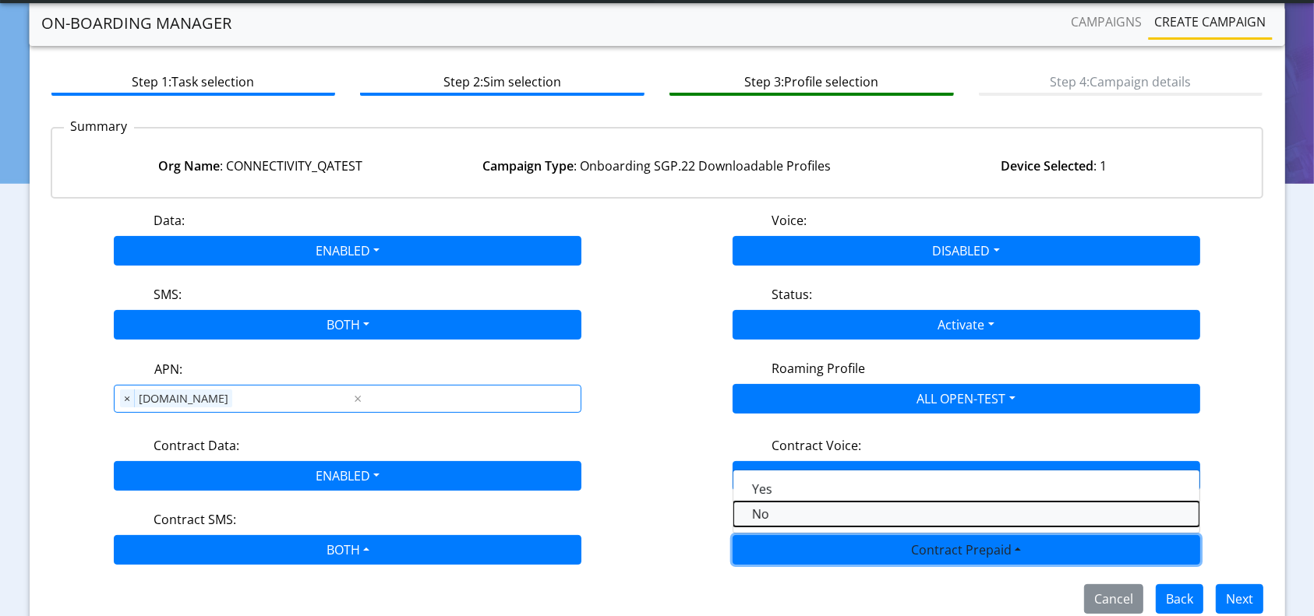
click at [799, 521] on Prepaidnotprepaid-dropdown "No" at bounding box center [966, 514] width 466 height 25
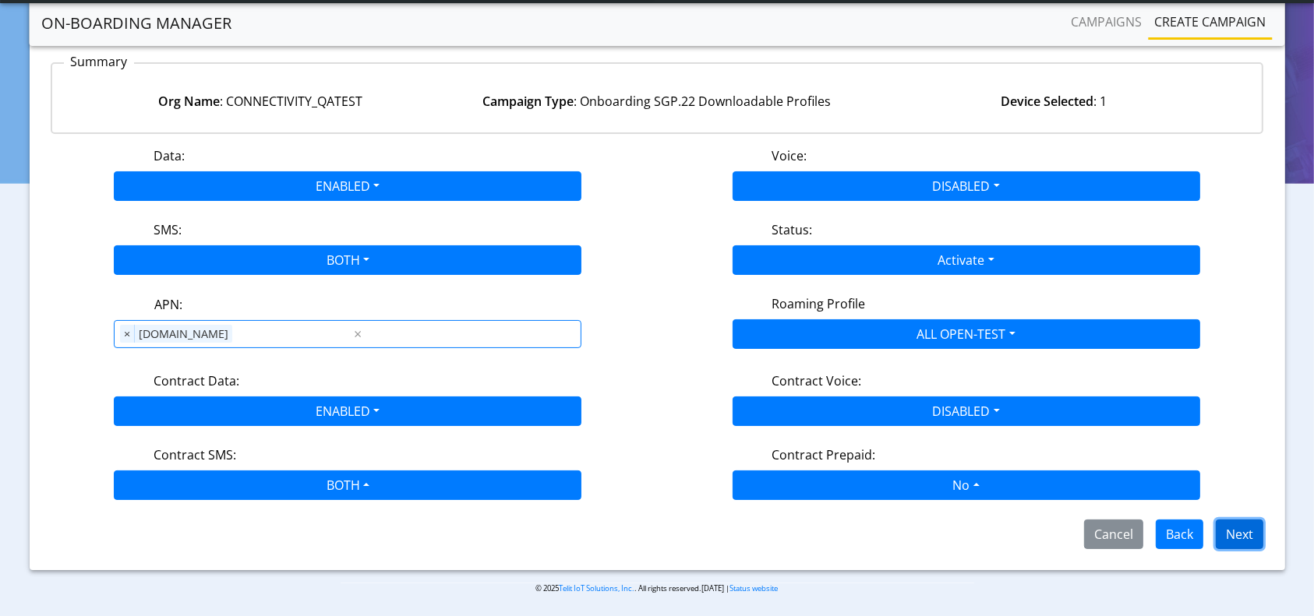
click at [1233, 528] on button "Next" at bounding box center [1240, 535] width 48 height 30
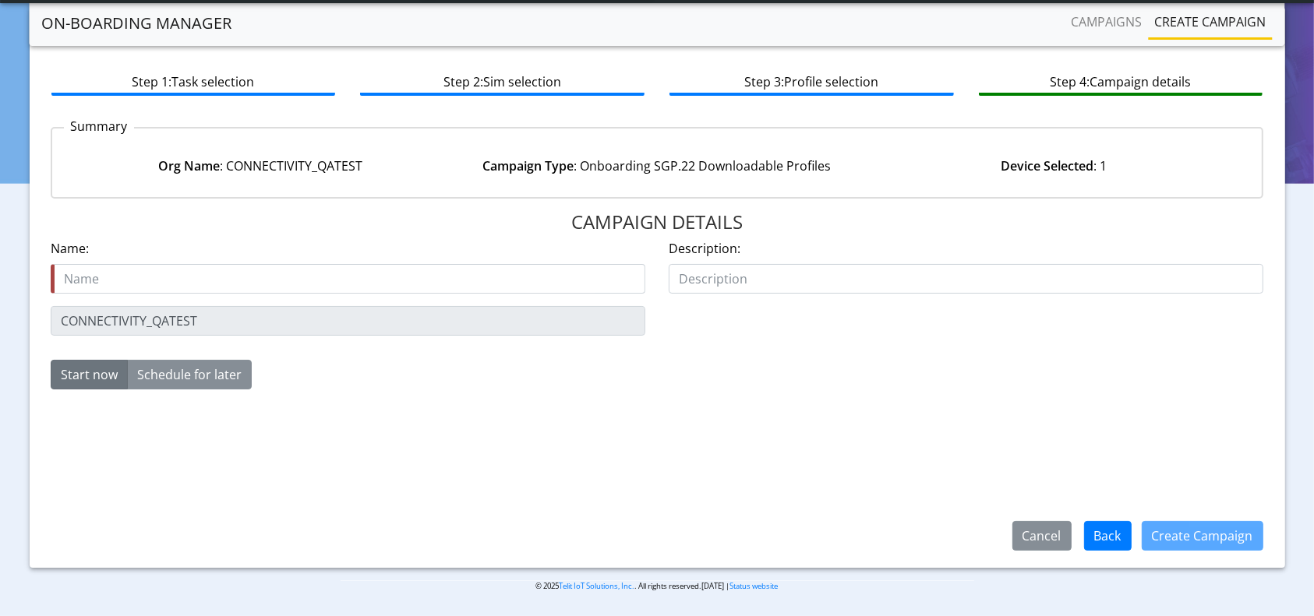
click at [341, 281] on input "text" at bounding box center [348, 279] width 595 height 30
type input "i"
type input "onboard-89358152000000066680-18Aug"
click at [1250, 547] on button "Create Campaign" at bounding box center [1203, 536] width 122 height 30
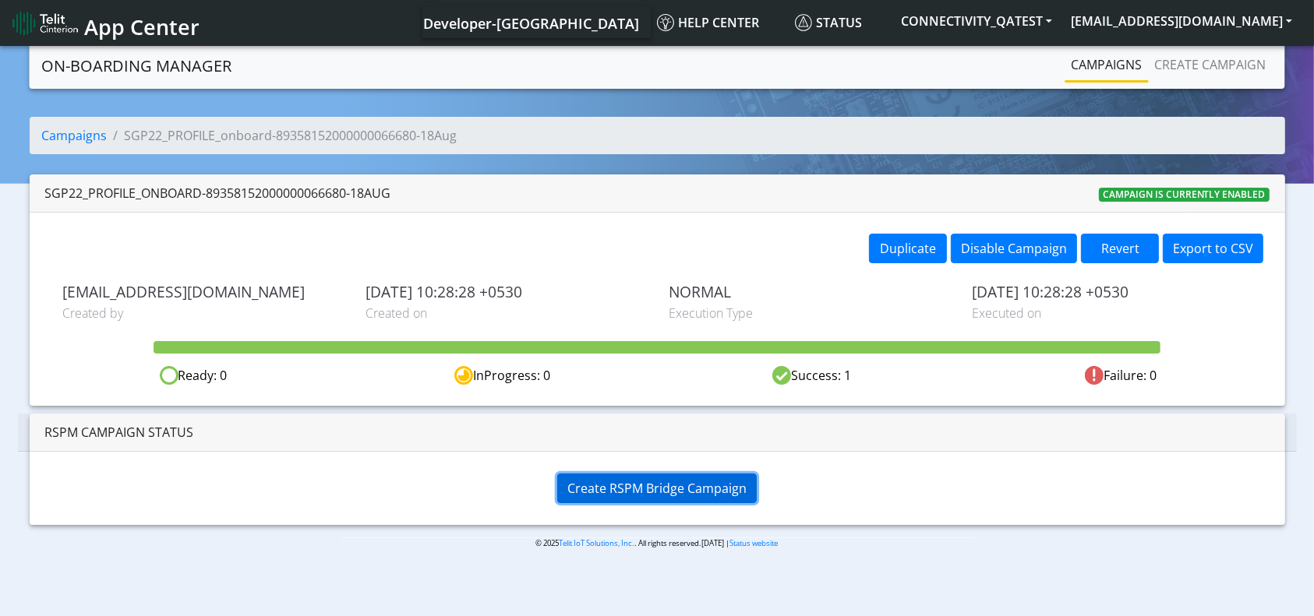
click at [676, 492] on span "Create RSPM Bridge Campaign" at bounding box center [656, 488] width 179 height 17
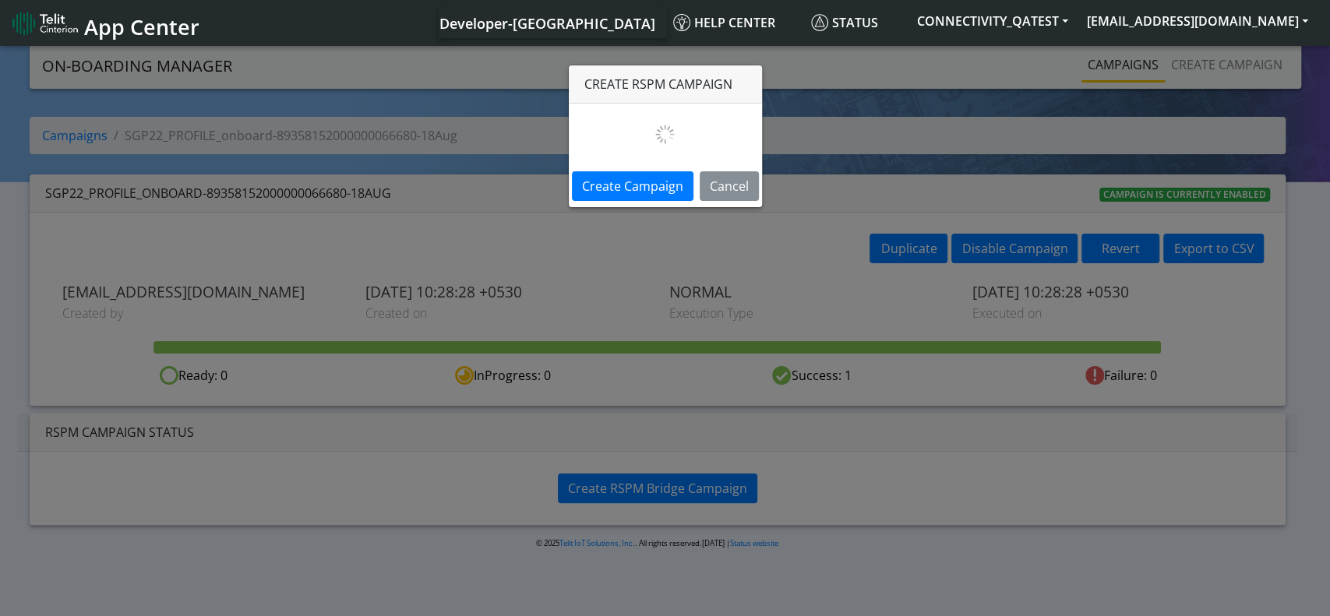
select select
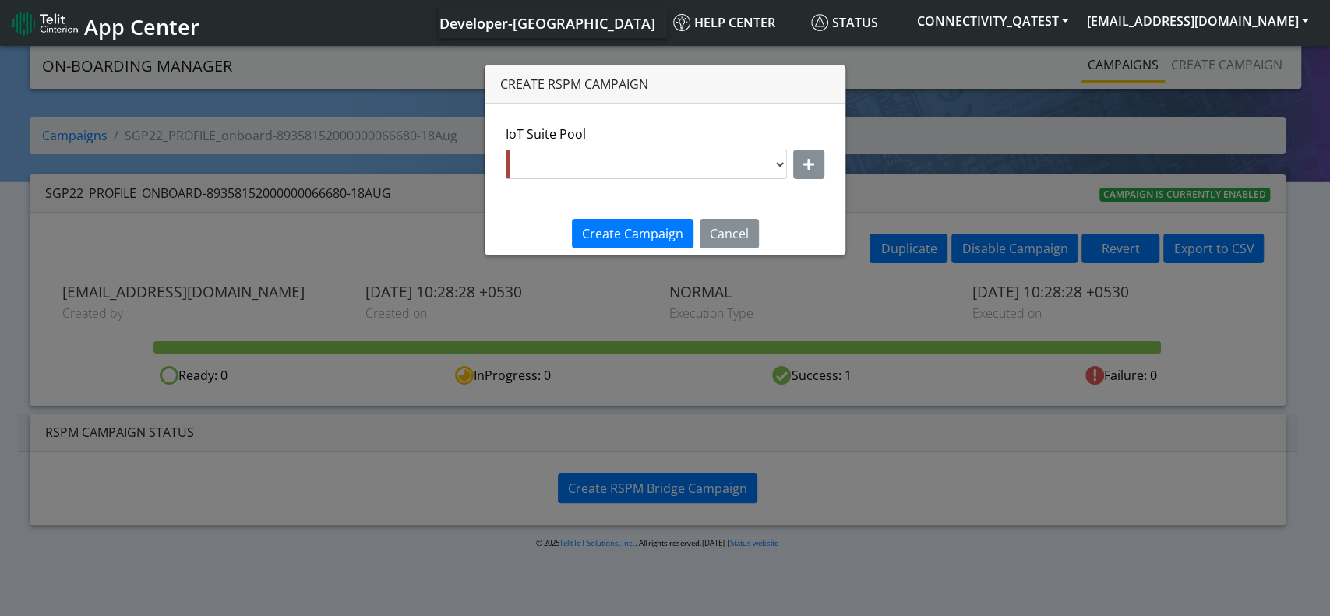
click at [832, 163] on div "IoT Suite Pool DNLD-nxt23.net-June19R DNLD-nxt23.net-Aug04 DNLD-nxt23.net-0207T…" at bounding box center [665, 158] width 342 height 67
click at [798, 164] on button "button" at bounding box center [808, 165] width 31 height 30
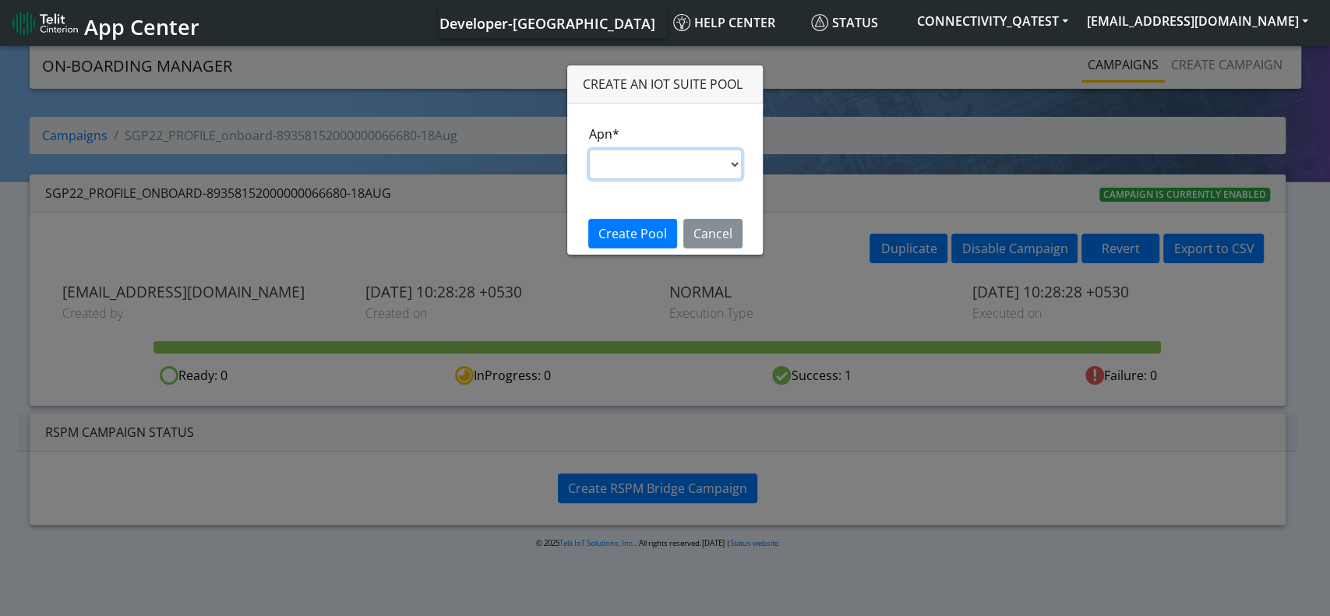
drag, startPoint x: 663, startPoint y: 175, endPoint x: 652, endPoint y: 170, distance: 12.9
click at [652, 170] on select "s.test [DOMAIN_NAME] [DOMAIN_NAME] [DOMAIN_NAME] [DOMAIN_NAME] [DOMAIN_NAME] im…" at bounding box center [665, 165] width 153 height 30
select select "35756450-83e5-11ef-ac98-001f6f2892bc"
click at [589, 150] on select "s.test [DOMAIN_NAME] [DOMAIN_NAME] [DOMAIN_NAME] [DOMAIN_NAME] [DOMAIN_NAME] im…" at bounding box center [665, 165] width 153 height 30
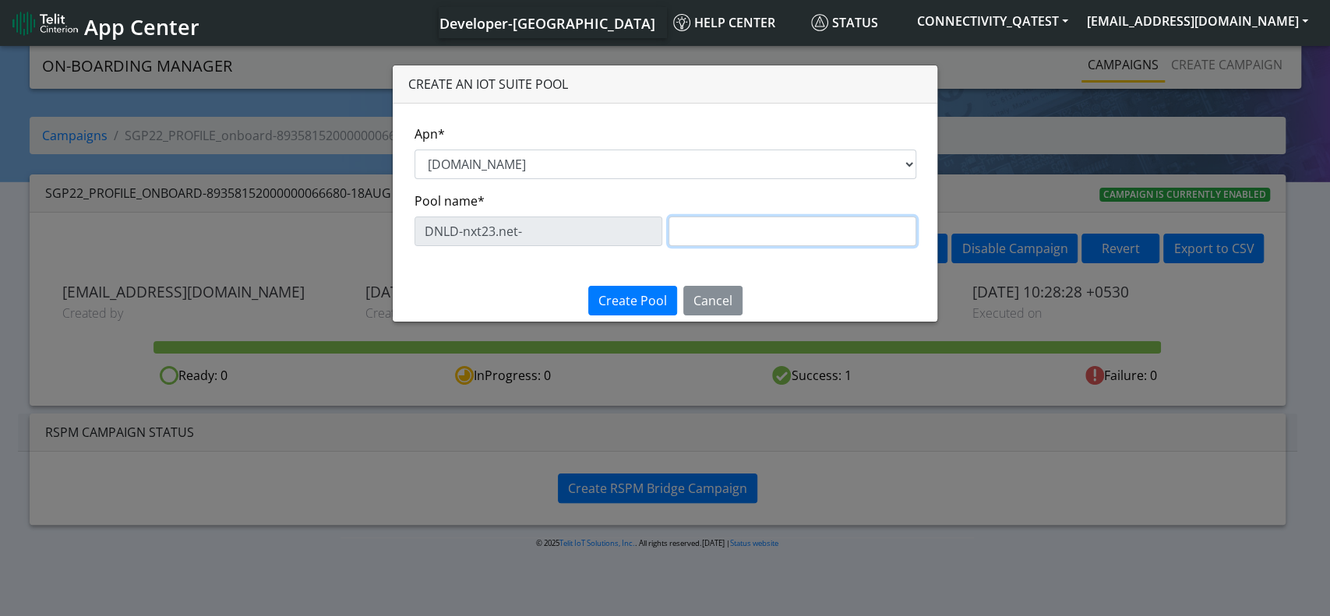
click at [770, 221] on input "text" at bounding box center [793, 232] width 248 height 30
type input "Testing66680"
click at [613, 302] on span "Create Pool" at bounding box center [633, 300] width 69 height 17
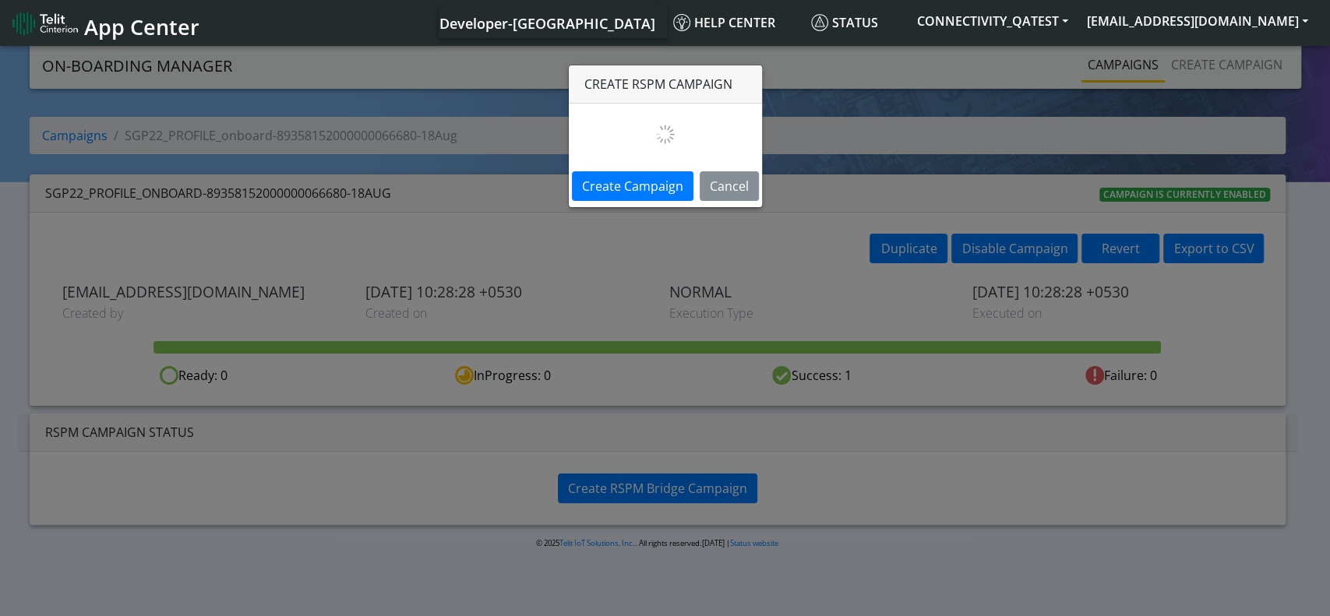
select select "6f143725-3b80-4d1b-902c-46802b12f1f8"
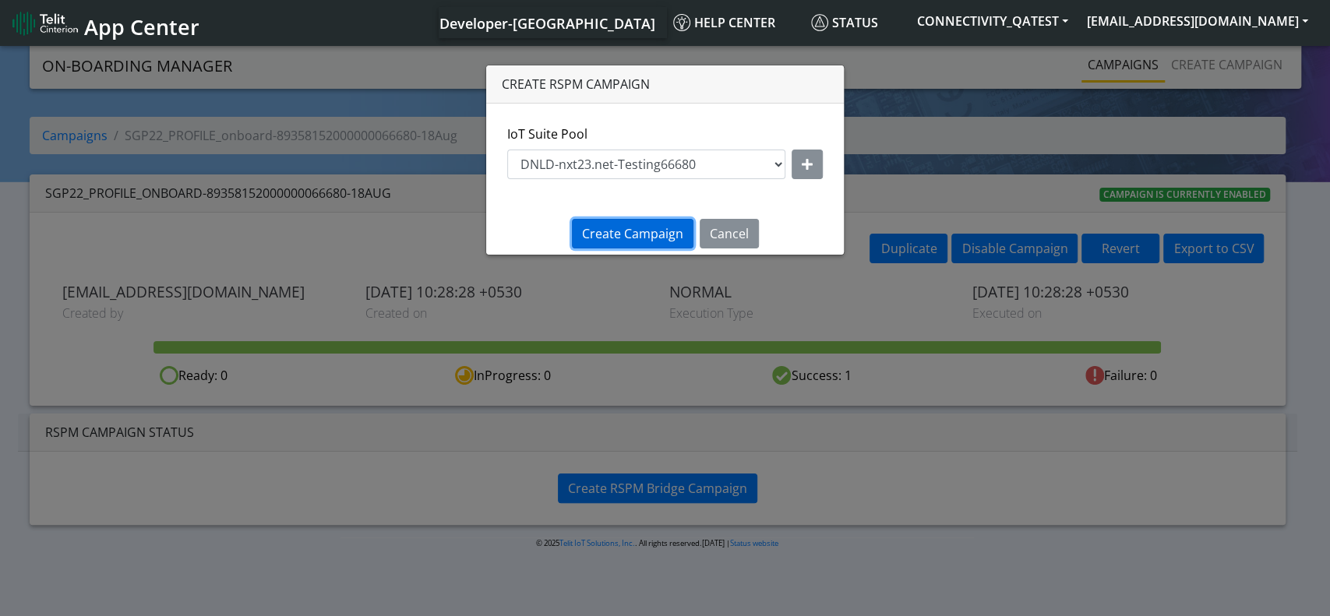
click at [644, 224] on button "Create Campaign" at bounding box center [633, 234] width 122 height 30
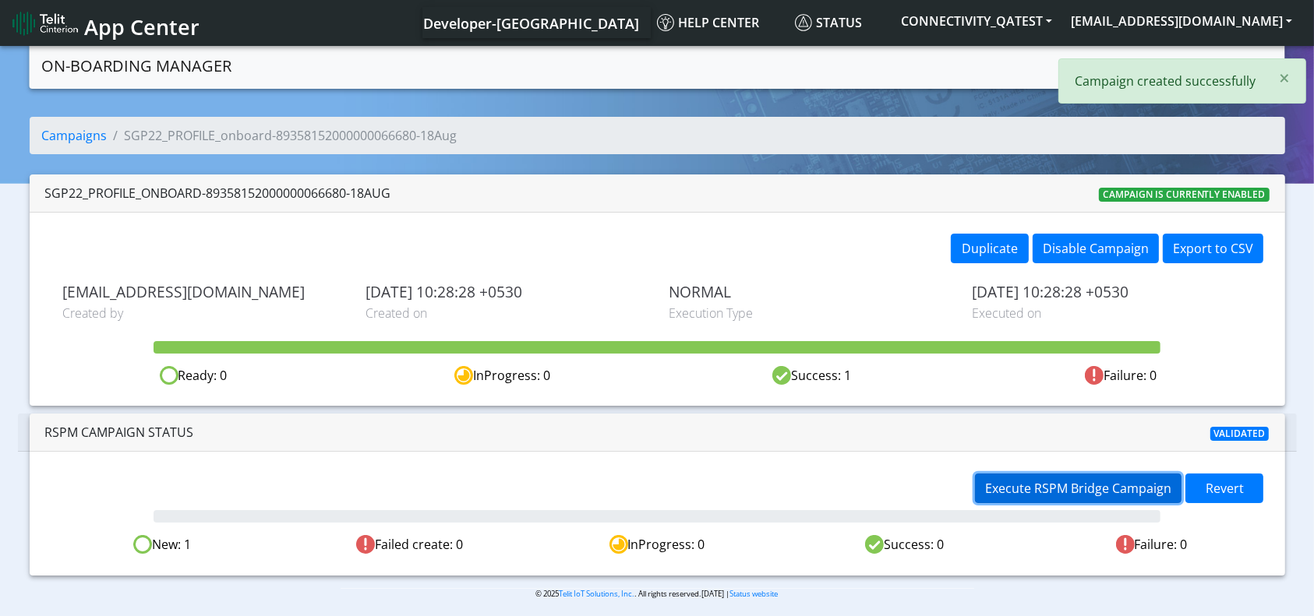
click at [1010, 476] on button "Execute RSPM Bridge Campaign" at bounding box center [1078, 489] width 207 height 30
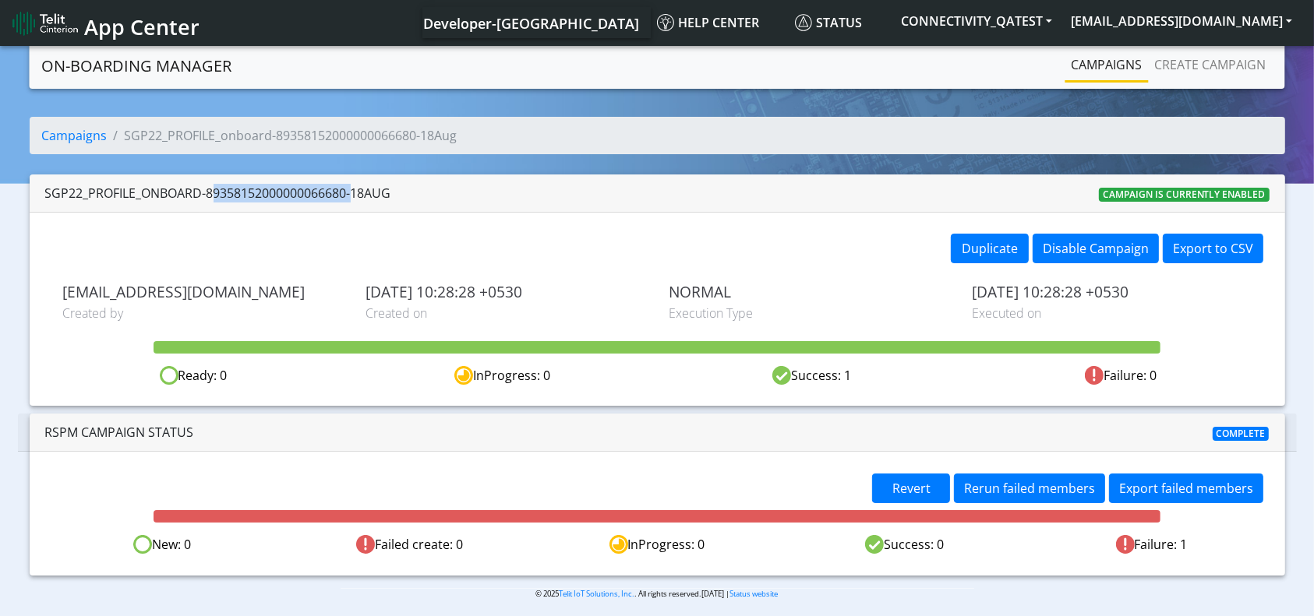
drag, startPoint x: 348, startPoint y: 193, endPoint x: 210, endPoint y: 199, distance: 137.3
click at [210, 199] on div "SGP22_PROFILE_onboard-89358152000000066680-18Aug" at bounding box center [218, 193] width 346 height 19
copy div "89358152000000066680"
click at [1210, 66] on link "Create campaign" at bounding box center [1211, 64] width 124 height 31
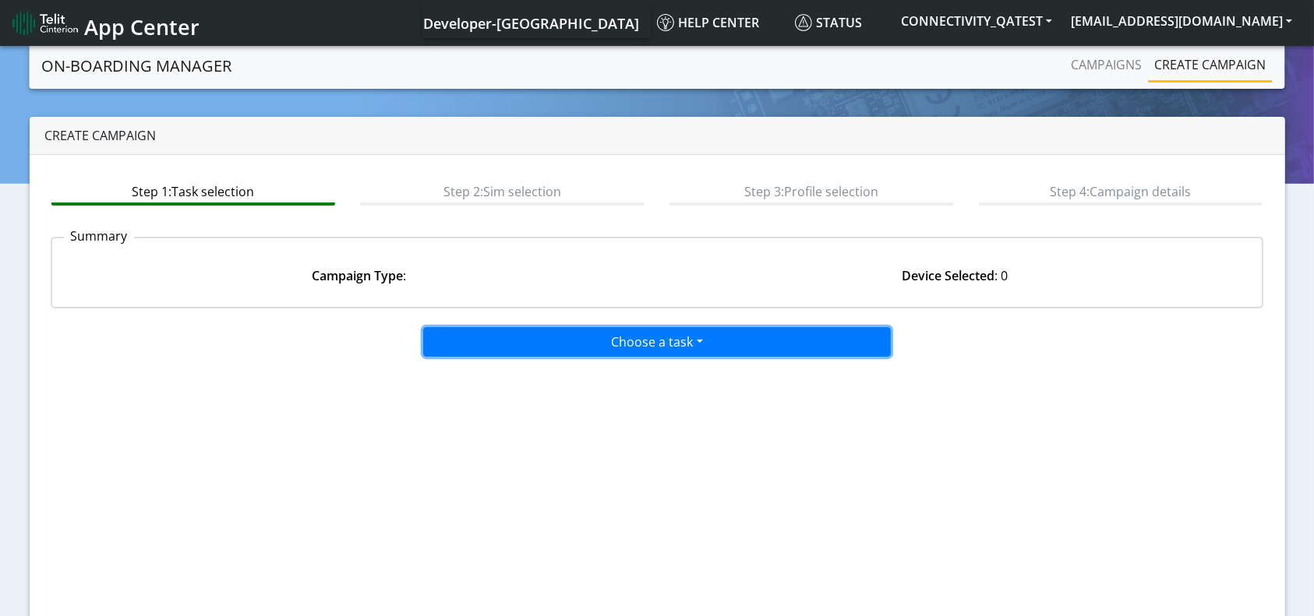
click at [673, 334] on button "Choose a task" at bounding box center [657, 342] width 468 height 30
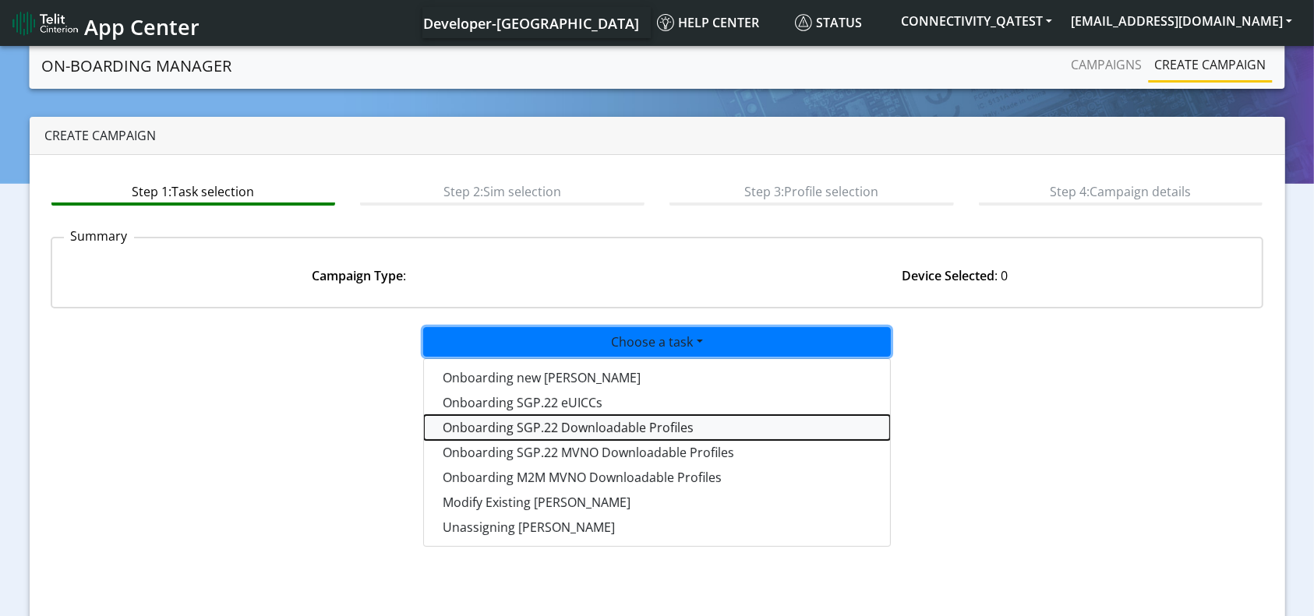
click at [634, 428] on tasksgp22profile-dropdown "Onboarding SGP.22 Downloadable Profiles" at bounding box center [657, 427] width 466 height 25
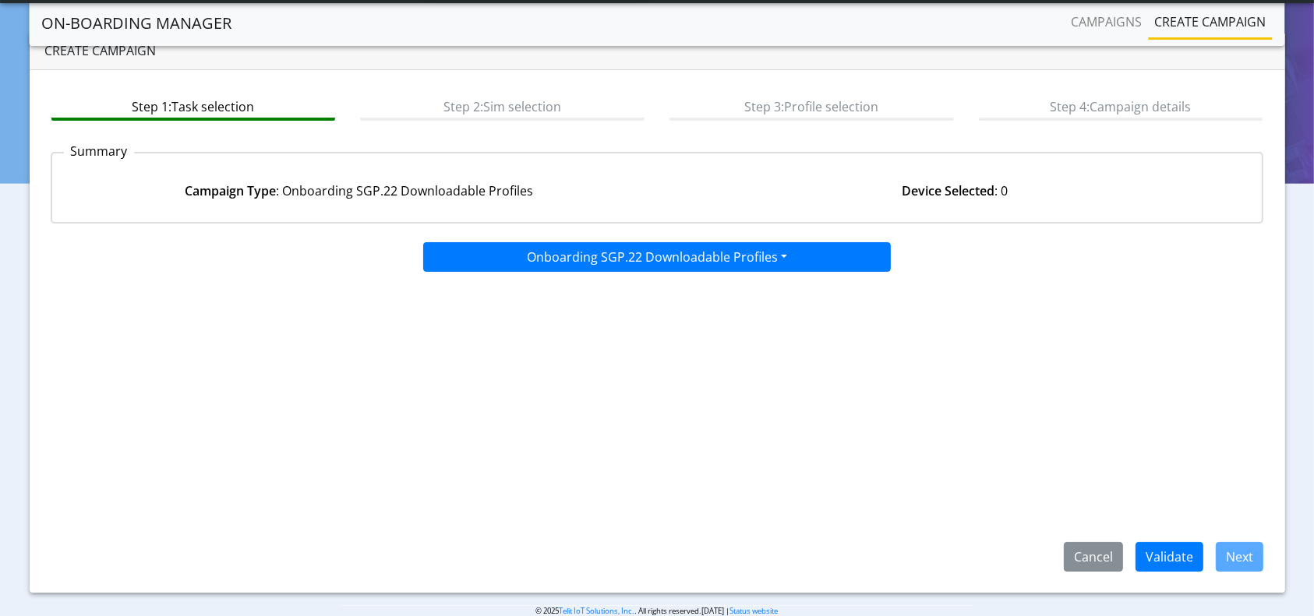
scroll to position [67, 0]
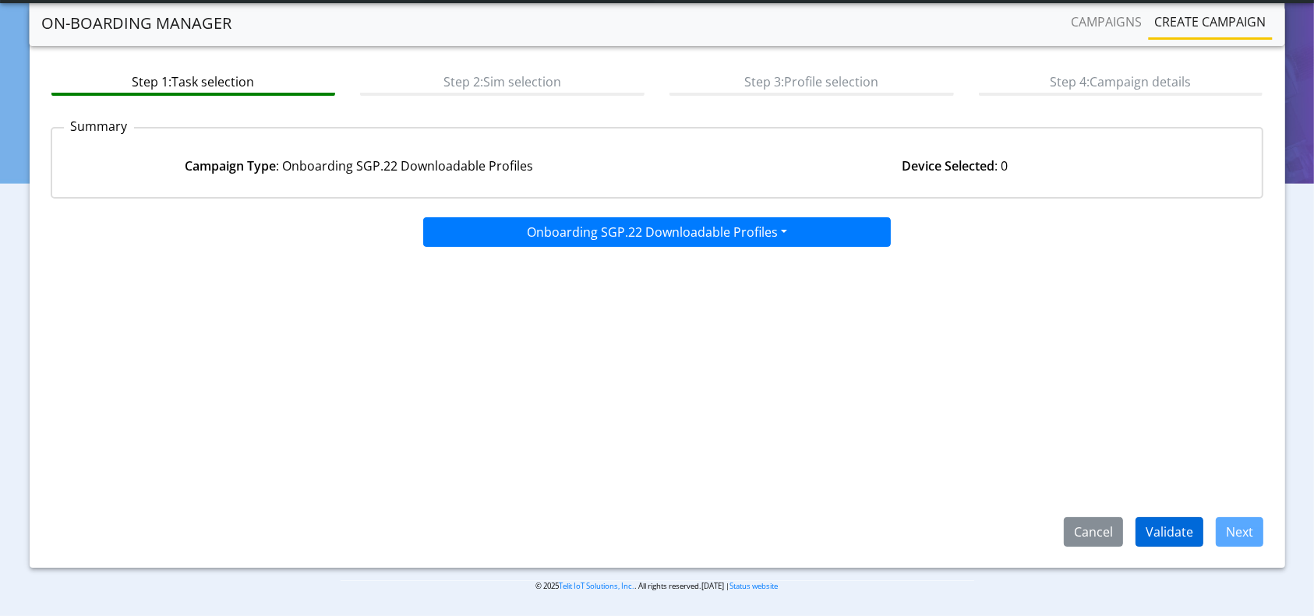
drag, startPoint x: 1165, startPoint y: 516, endPoint x: 1171, endPoint y: 531, distance: 16.1
click at [1165, 517] on app-paging-btns "Cancel Validate Next" at bounding box center [657, 397] width 1213 height 299
click at [1171, 532] on button "Validate" at bounding box center [1170, 532] width 68 height 30
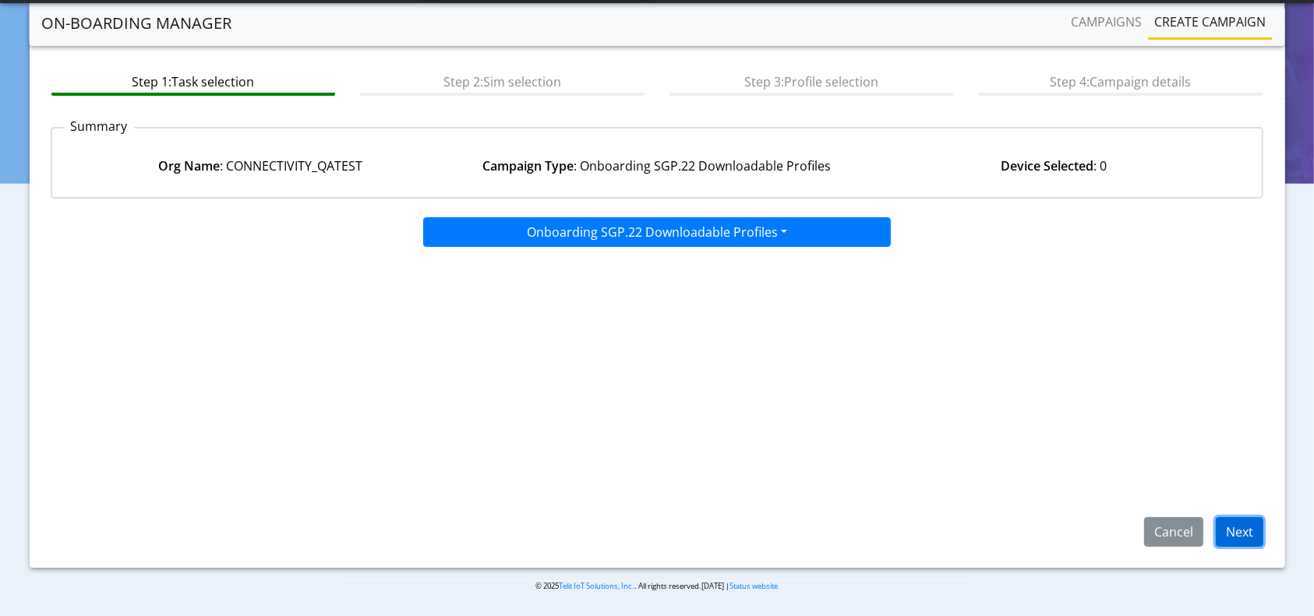
click at [1256, 531] on button "Next" at bounding box center [1240, 532] width 48 height 30
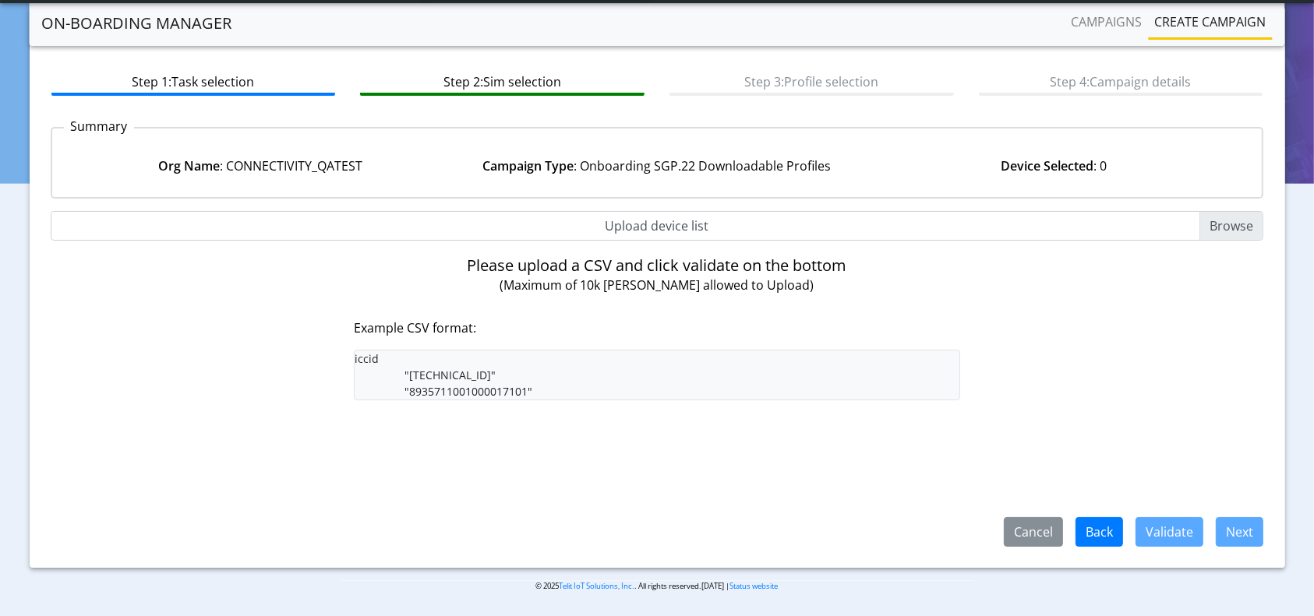
click at [623, 233] on input "Upload device list" at bounding box center [657, 226] width 1213 height 30
type input "C:\fakepath\Dev_LiveSim_New_89358152000000066698.csv"
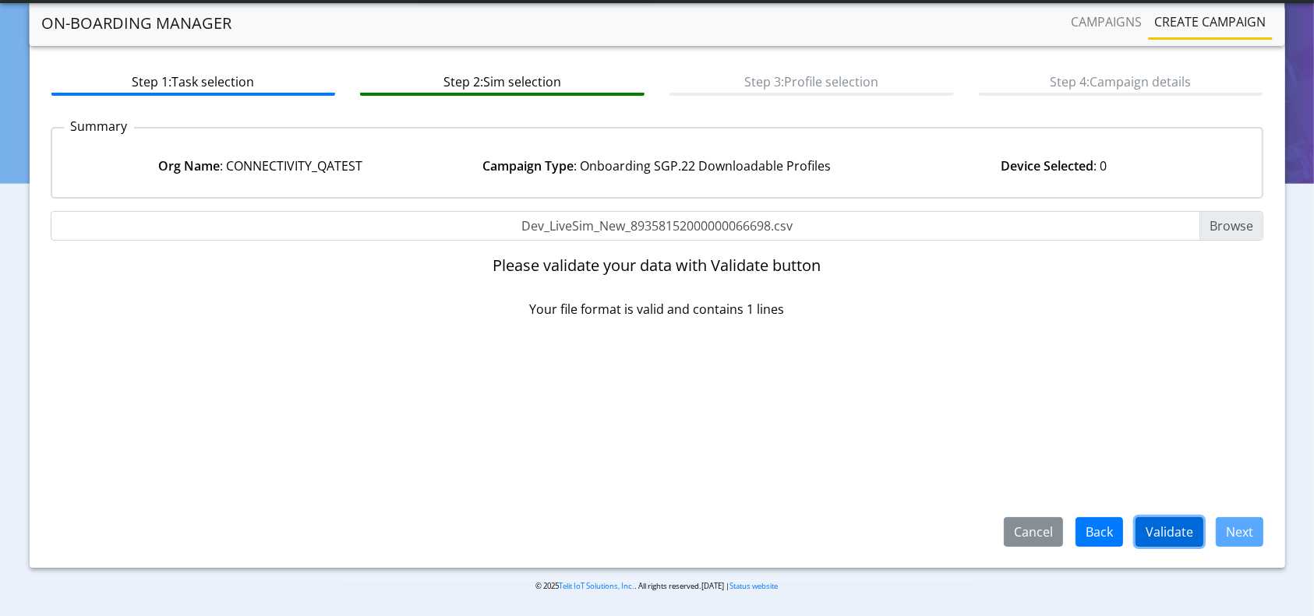
click at [1154, 527] on button "Validate" at bounding box center [1170, 532] width 68 height 30
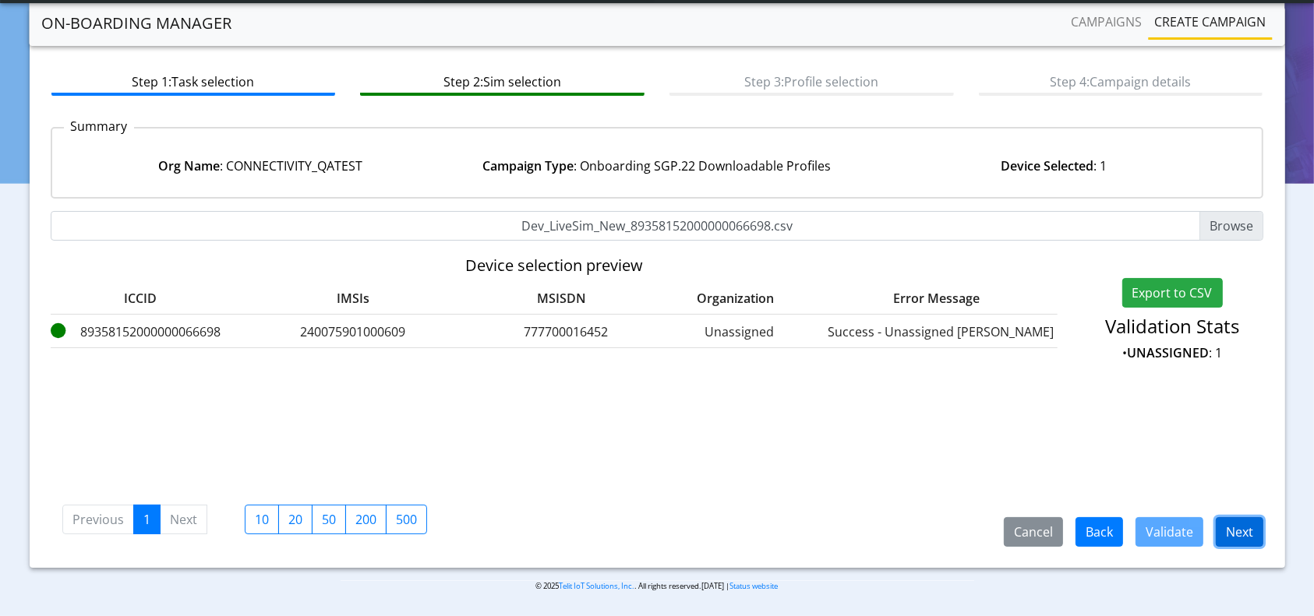
click at [1240, 533] on button "Next" at bounding box center [1240, 532] width 48 height 30
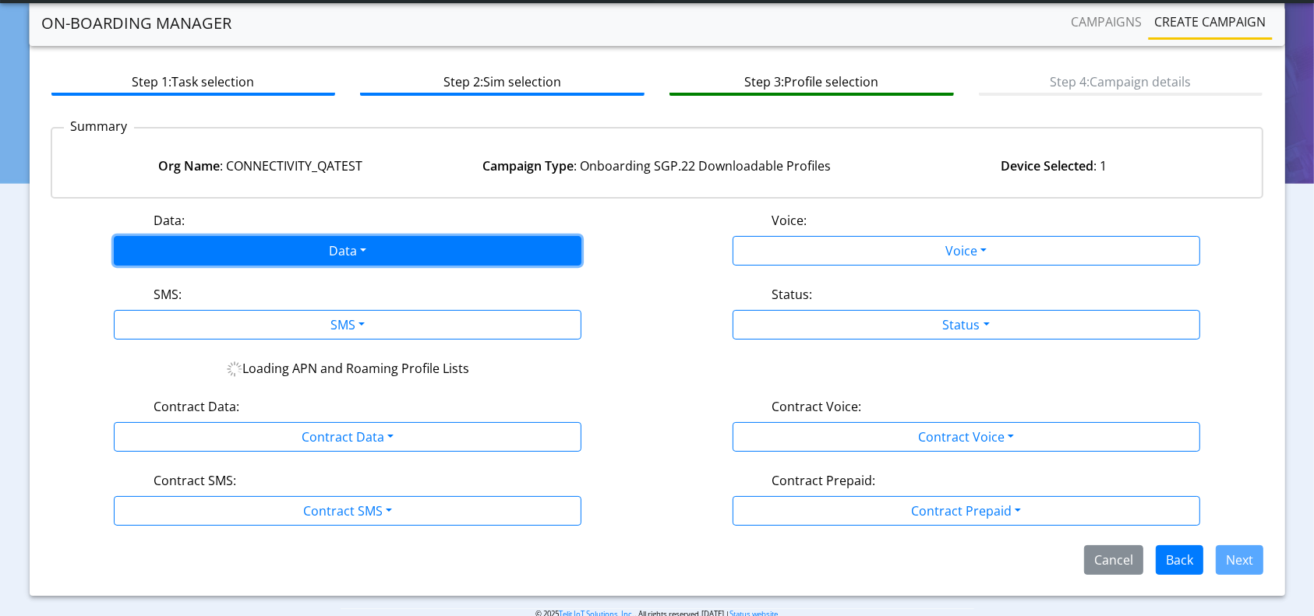
click at [306, 256] on button "Data" at bounding box center [348, 251] width 468 height 30
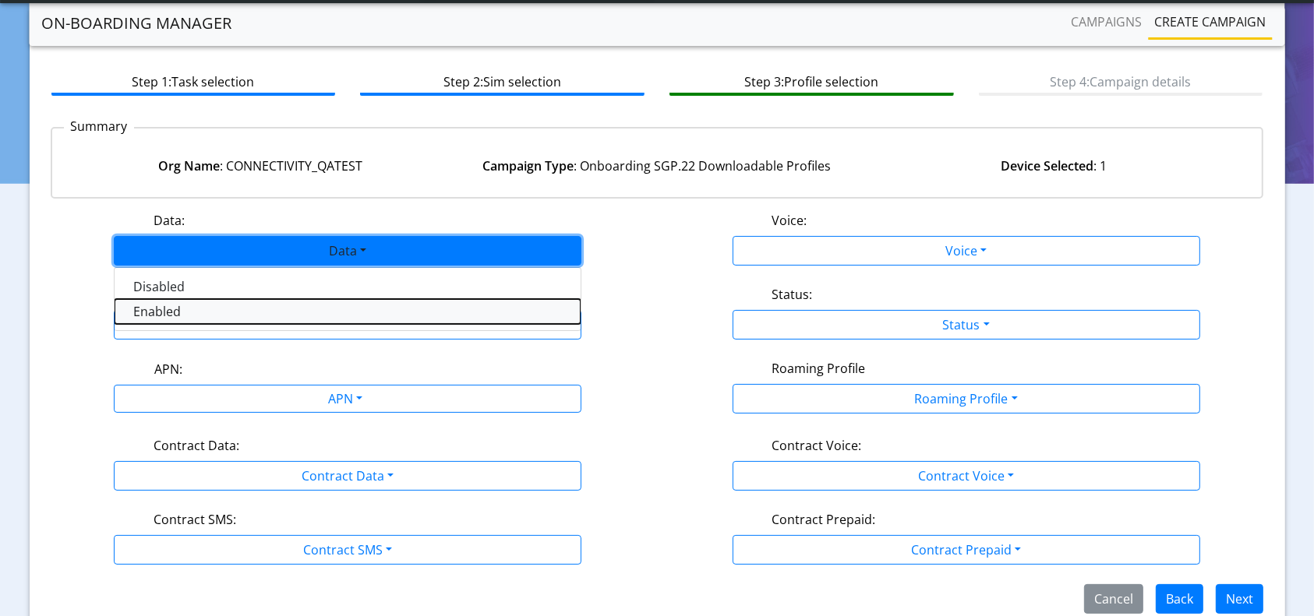
click at [184, 306] on button "Enabled" at bounding box center [348, 311] width 466 height 25
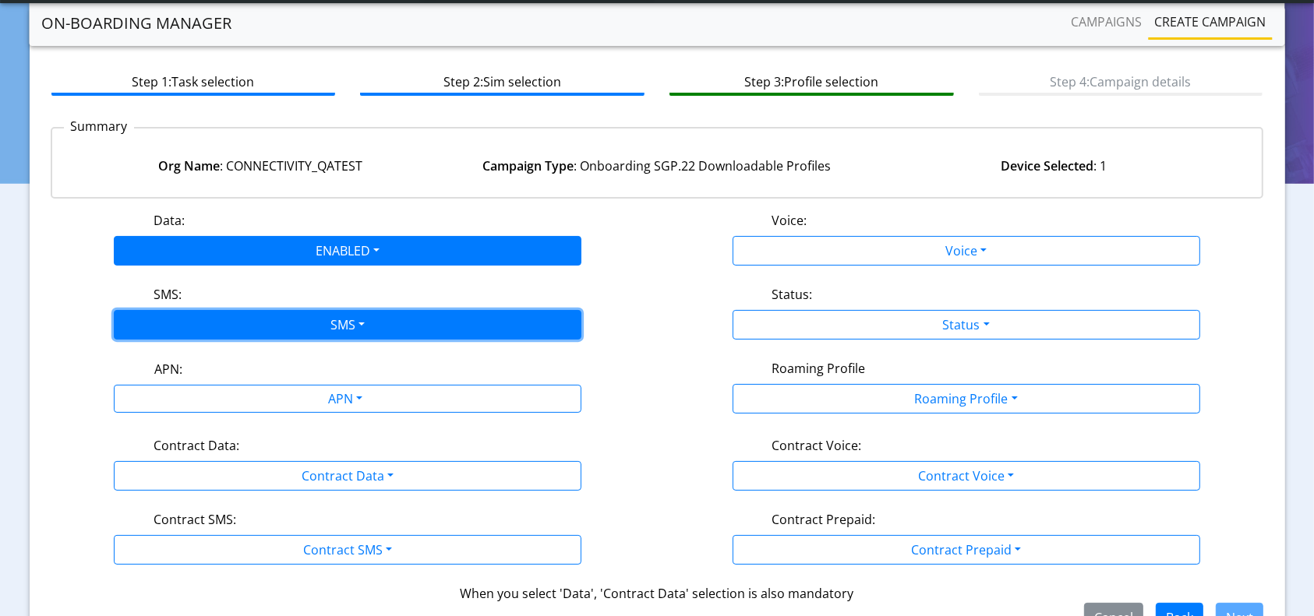
click at [266, 319] on button "SMS" at bounding box center [348, 325] width 468 height 30
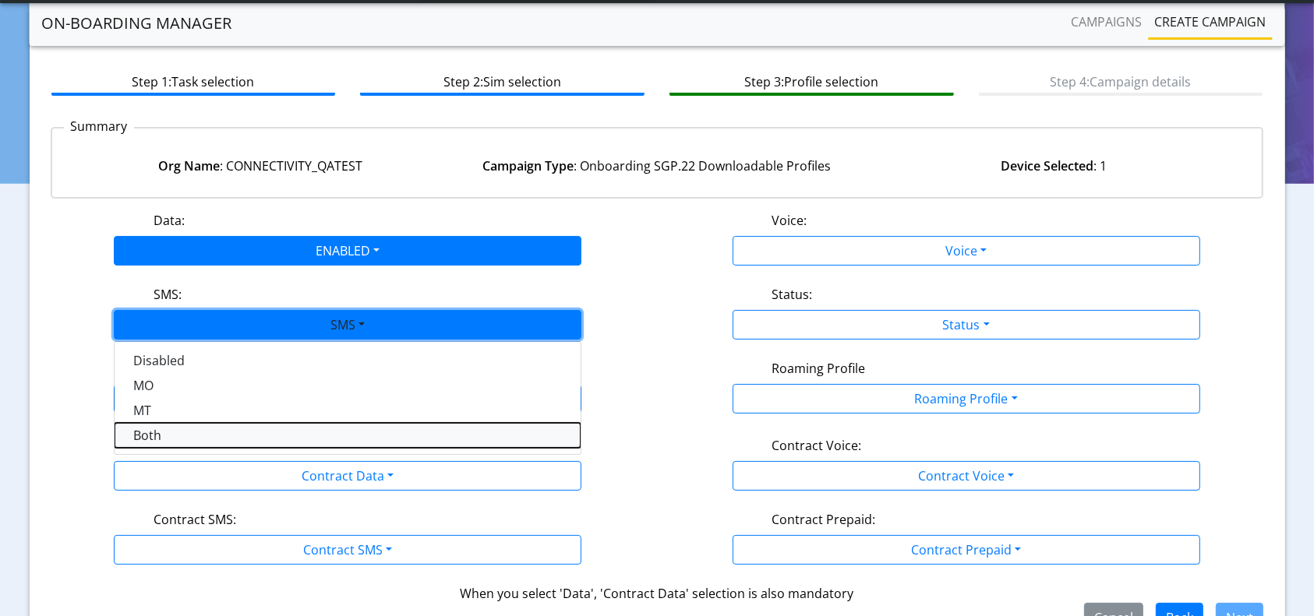
click at [162, 428] on button "Both" at bounding box center [348, 435] width 466 height 25
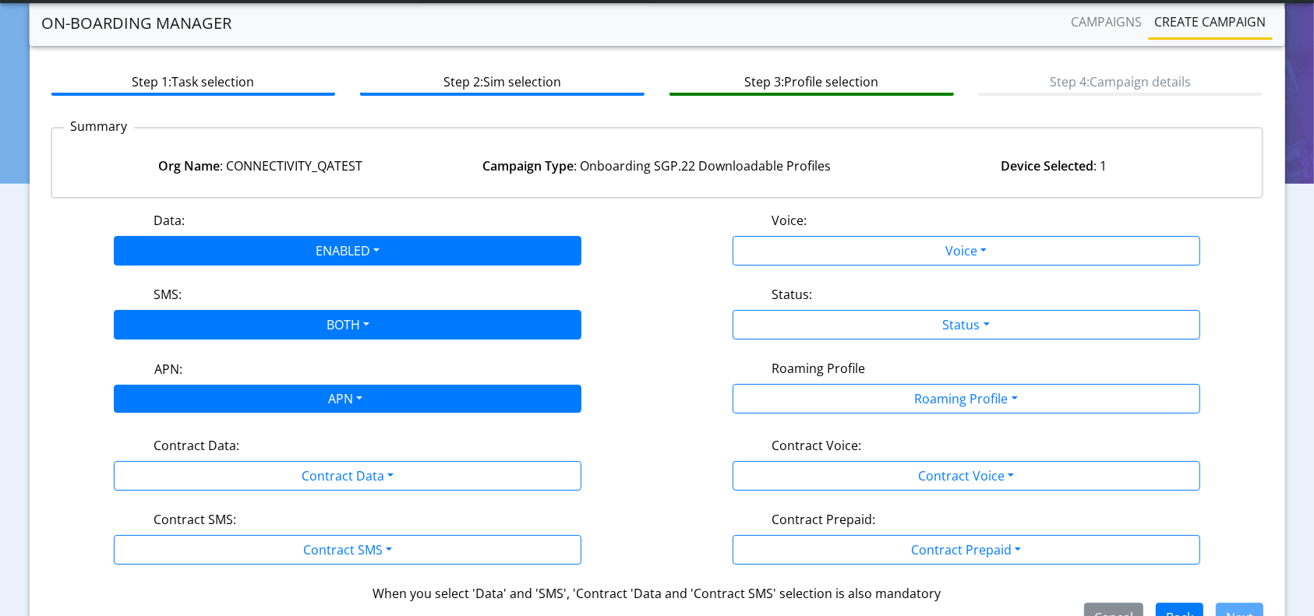
click at [258, 390] on div "APN" at bounding box center [344, 401] width 494 height 30
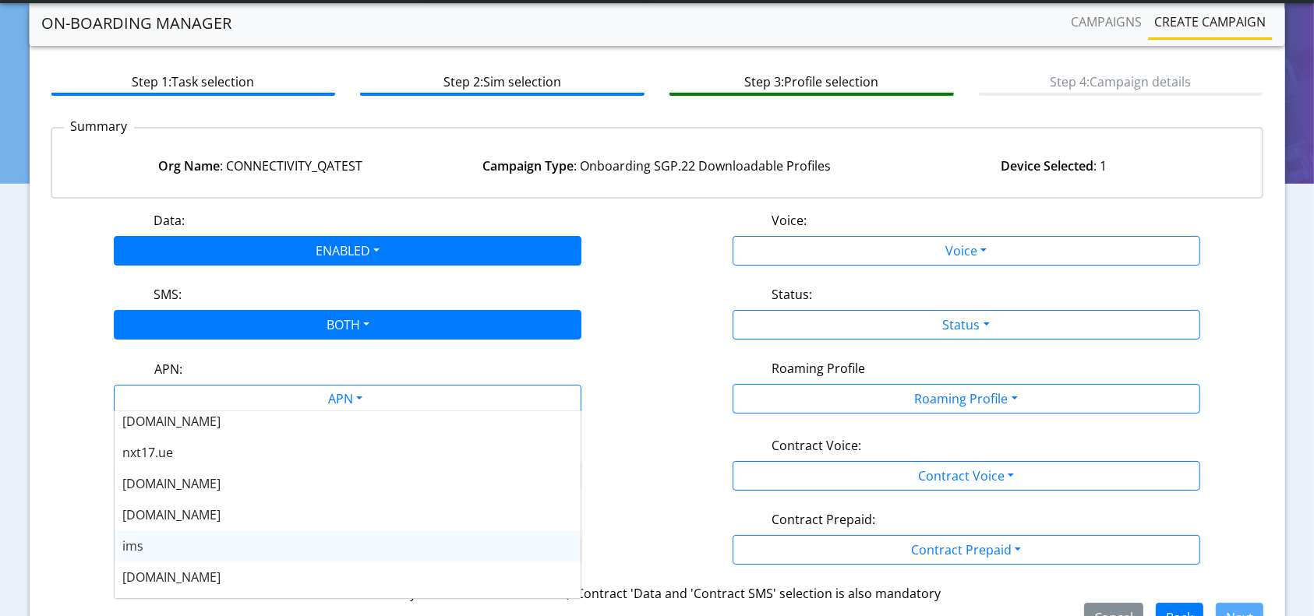
scroll to position [125, 0]
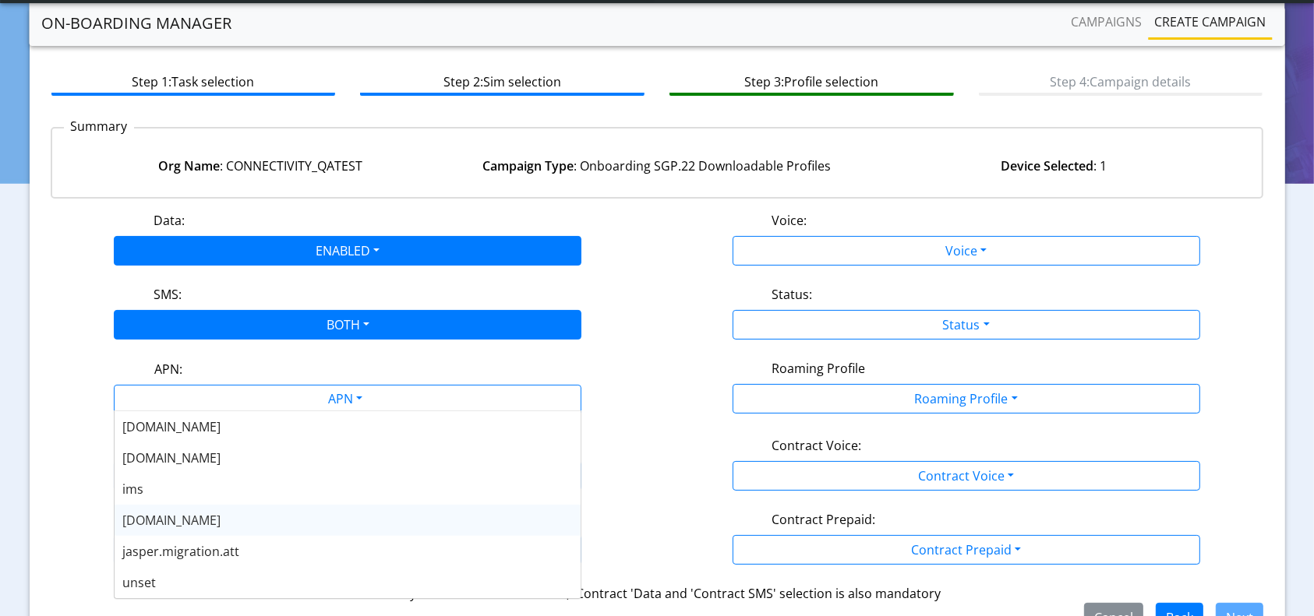
click at [147, 528] on div "[DOMAIN_NAME]" at bounding box center [348, 520] width 466 height 31
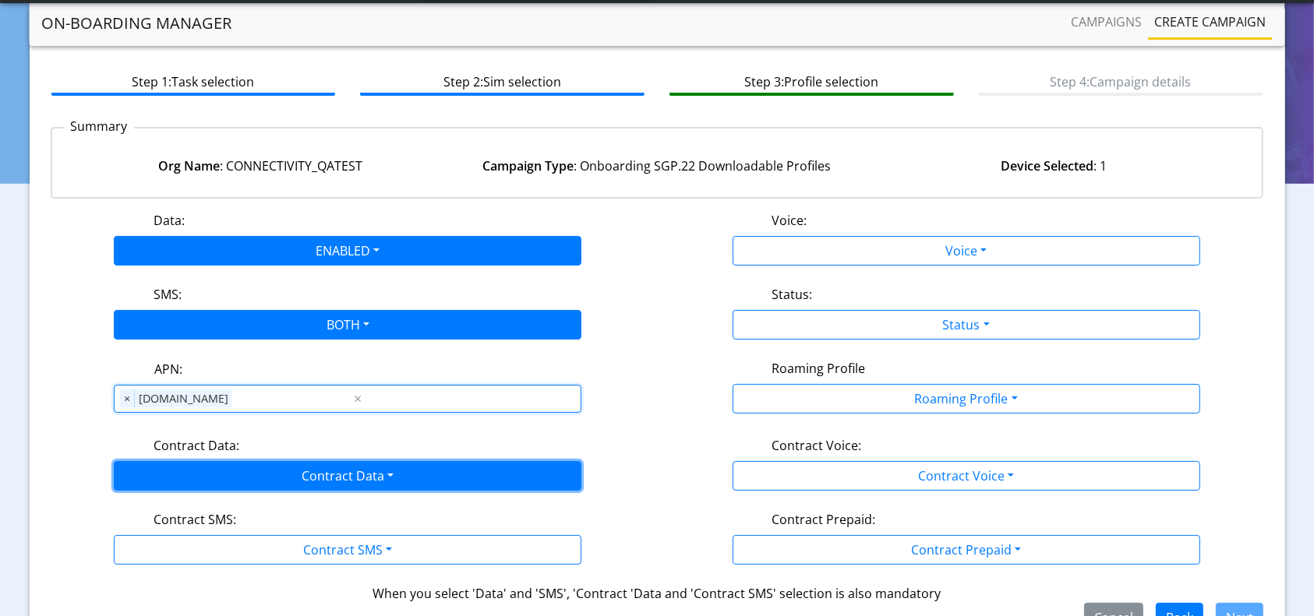
click at [255, 464] on button "Contract Data" at bounding box center [348, 476] width 468 height 30
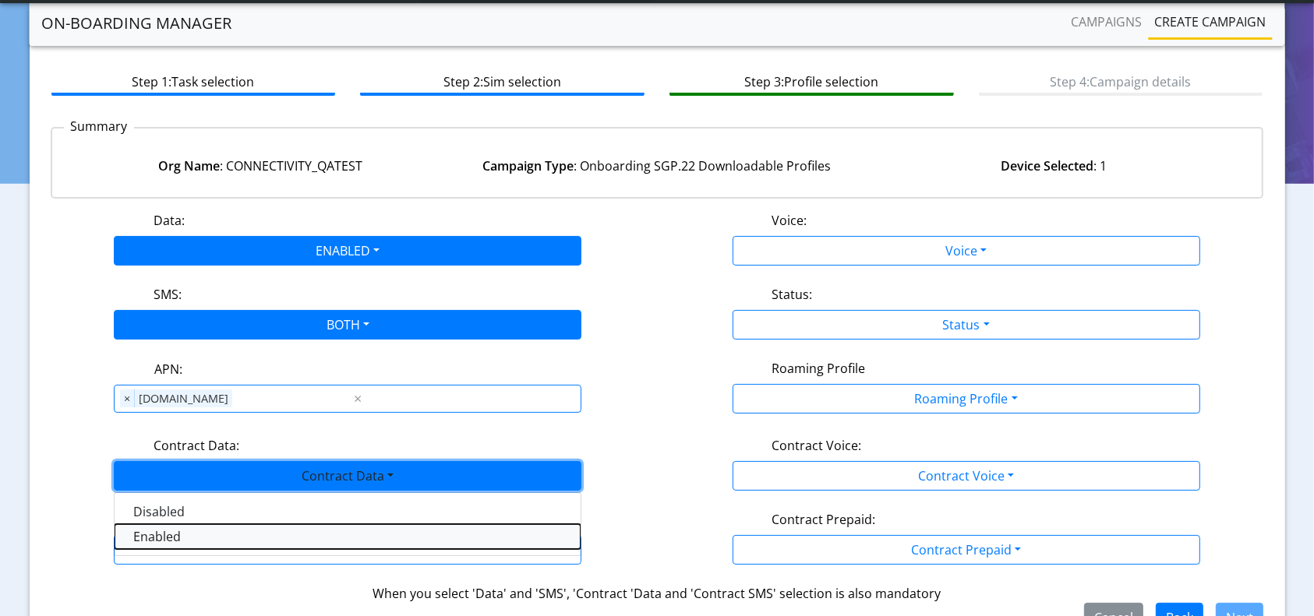
click at [168, 539] on Dataenabled-dropdown "Enabled" at bounding box center [348, 537] width 466 height 25
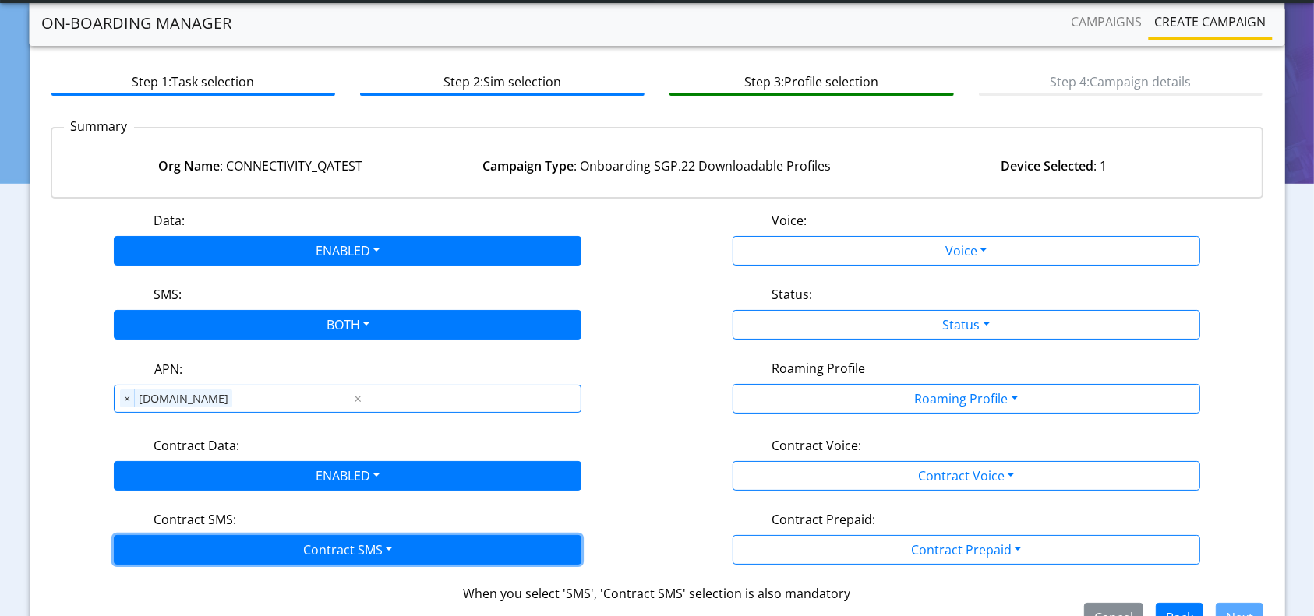
click at [218, 544] on button "Contract SMS" at bounding box center [348, 550] width 468 height 30
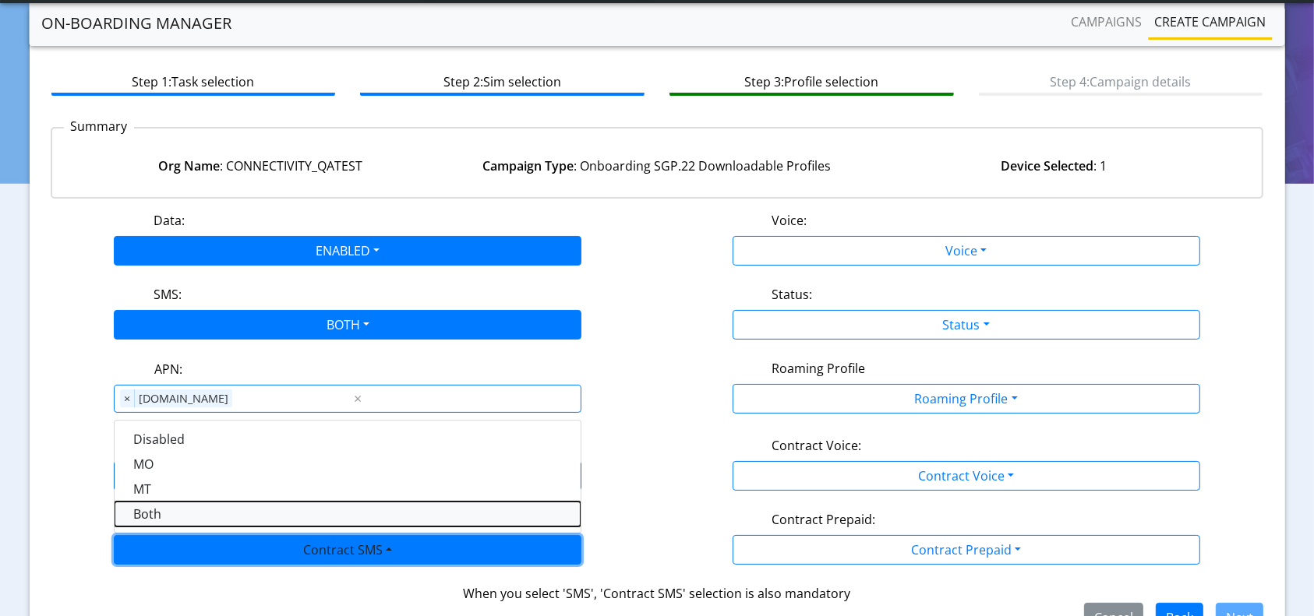
click at [170, 515] on SMSboth-dropdown "Both" at bounding box center [348, 514] width 466 height 25
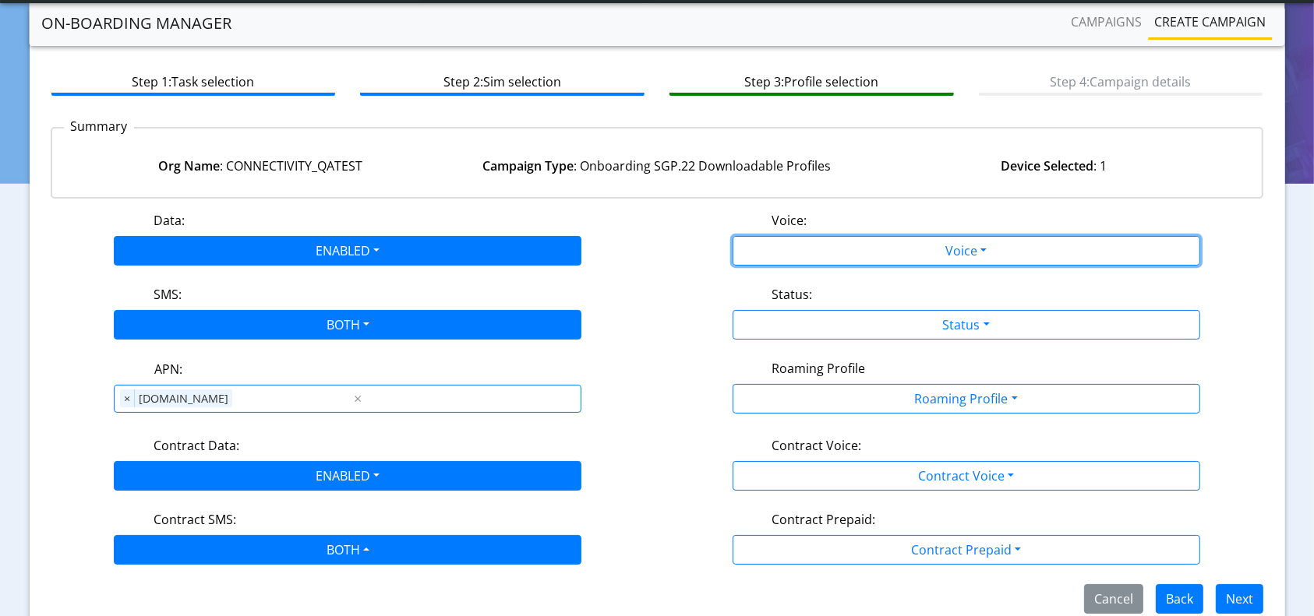
drag, startPoint x: 885, startPoint y: 254, endPoint x: 825, endPoint y: 275, distance: 63.6
click at [885, 256] on button "Voice" at bounding box center [967, 251] width 468 height 30
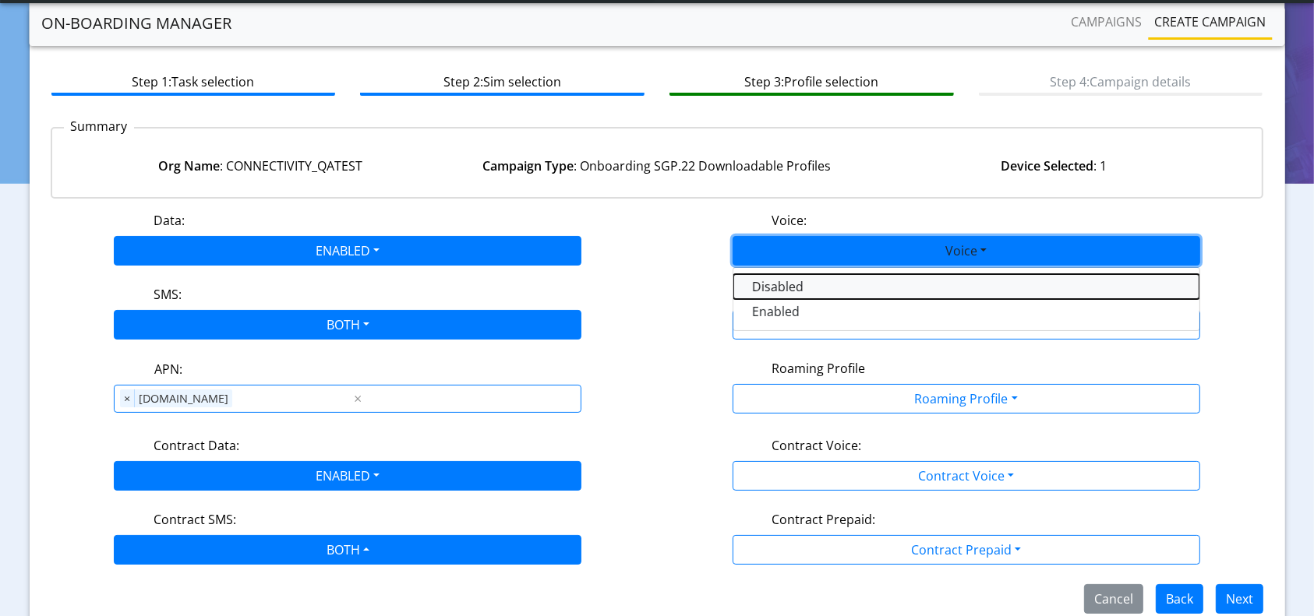
drag, startPoint x: 780, startPoint y: 286, endPoint x: 862, endPoint y: 323, distance: 89.7
click at [780, 287] on button "Disabled" at bounding box center [966, 286] width 466 height 25
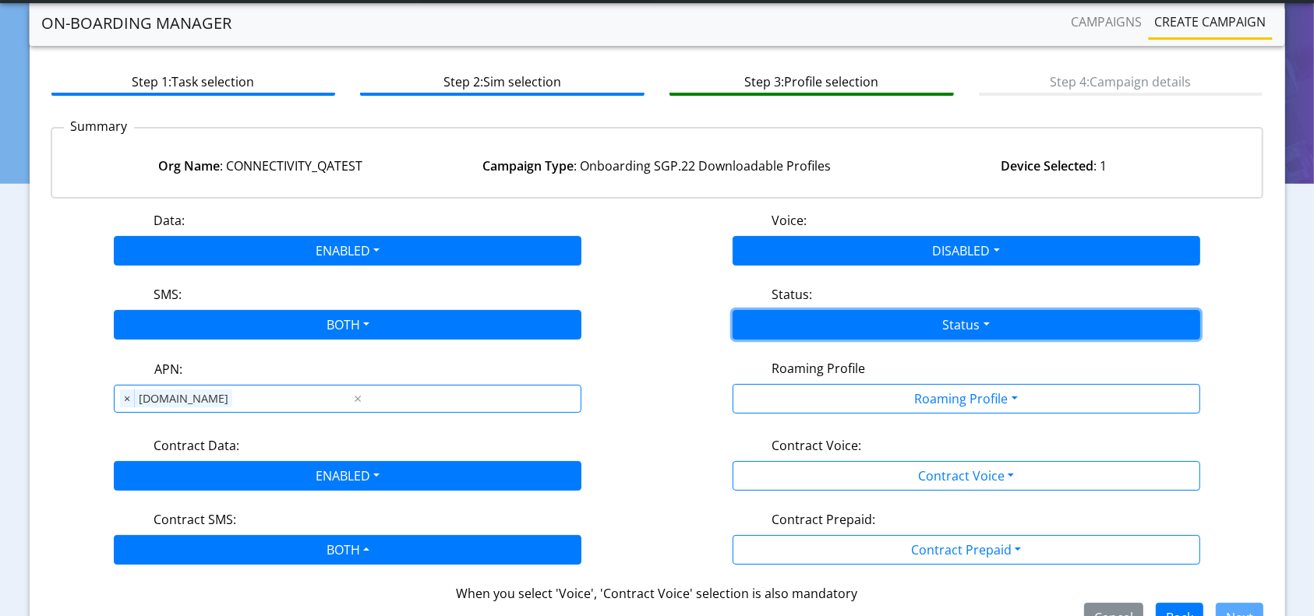
drag, startPoint x: 864, startPoint y: 324, endPoint x: 832, endPoint y: 332, distance: 32.1
click at [864, 325] on button "Status" at bounding box center [967, 325] width 468 height 30
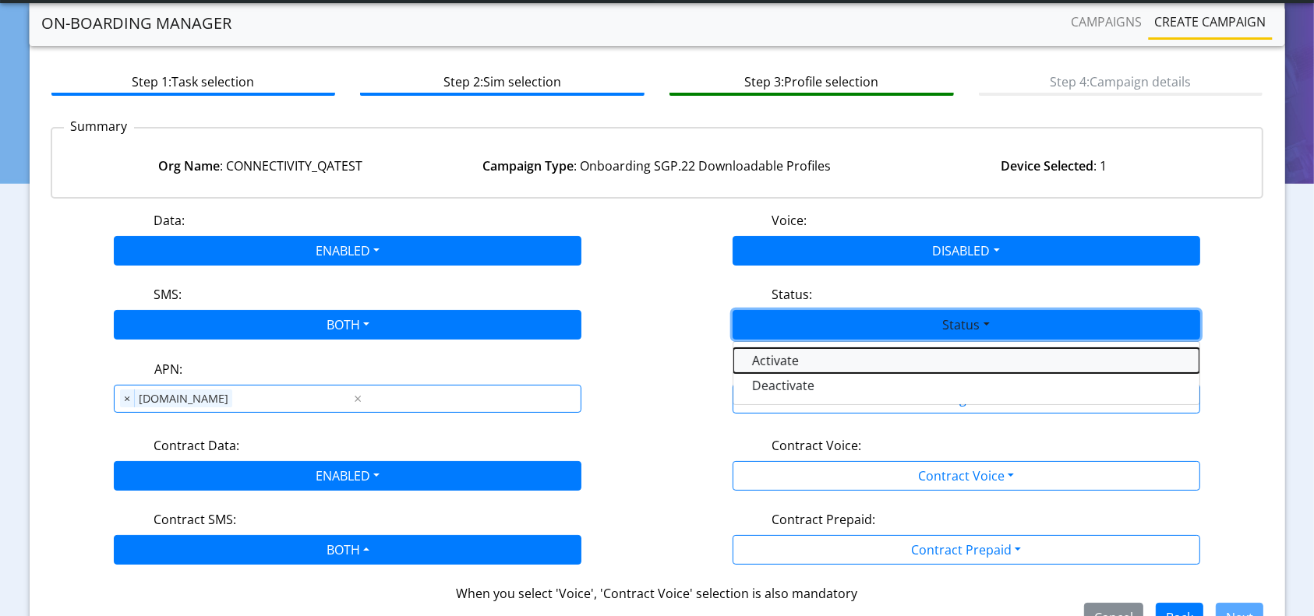
click at [758, 357] on button "Activate" at bounding box center [966, 360] width 466 height 25
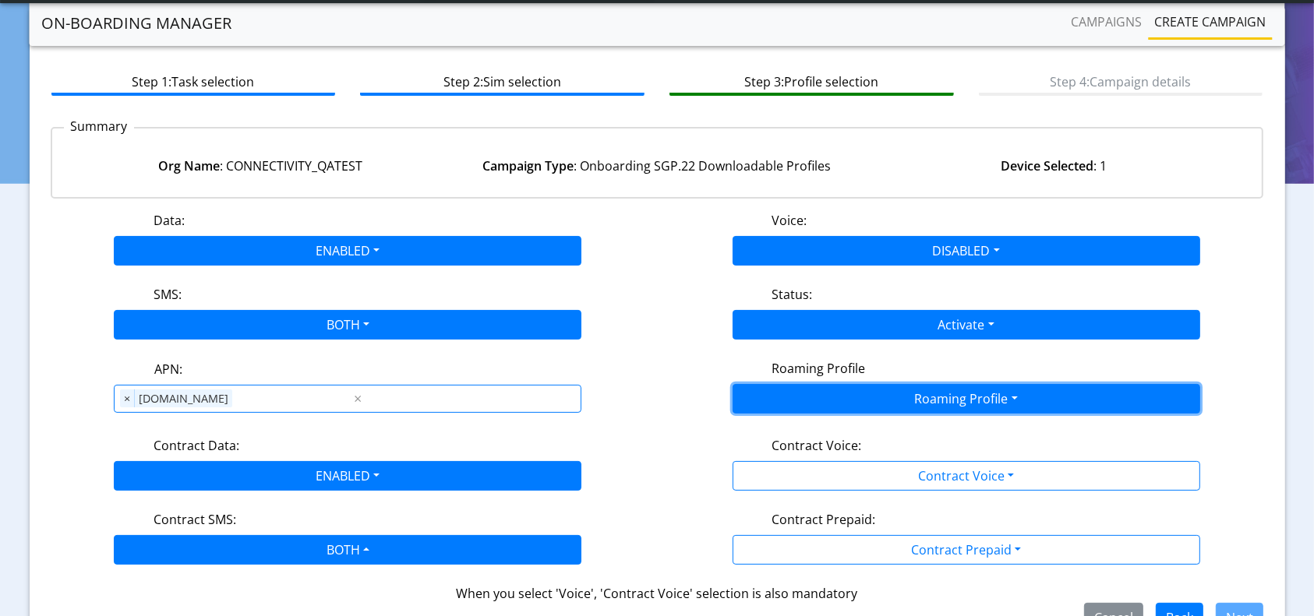
drag, startPoint x: 851, startPoint y: 395, endPoint x: 797, endPoint y: 404, distance: 54.5
click at [846, 398] on button "Roaming Profile" at bounding box center [967, 399] width 468 height 30
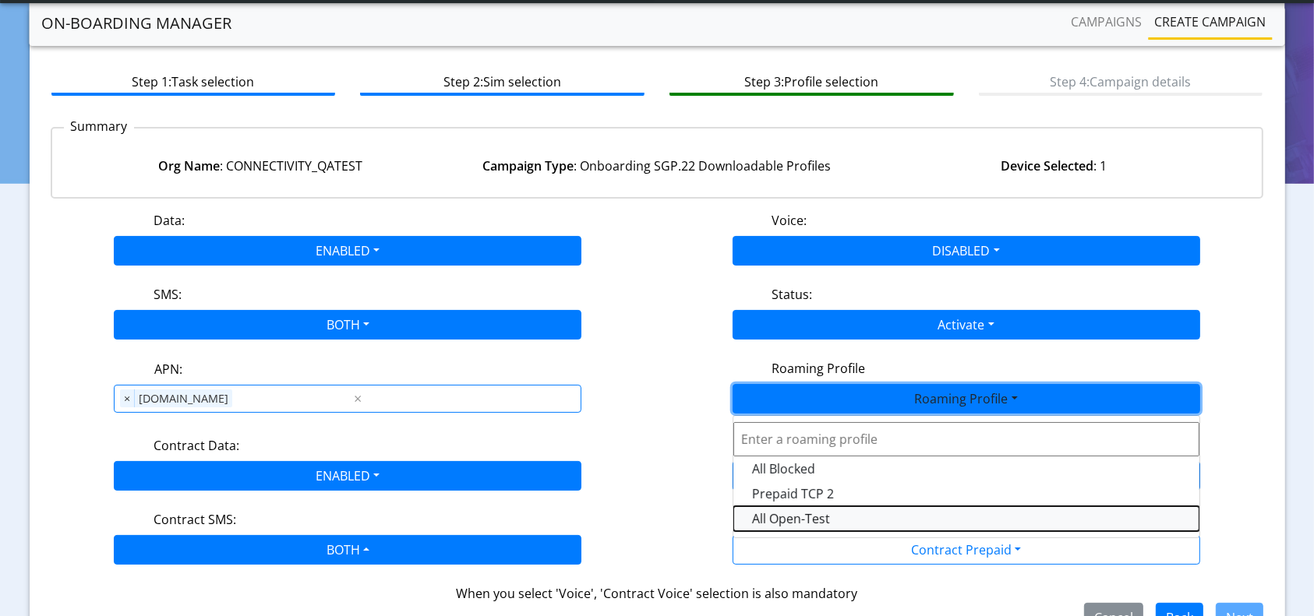
drag, startPoint x: 772, startPoint y: 508, endPoint x: 931, endPoint y: 476, distance: 162.2
click at [771, 508] on Profile-dropdown "All Open-Test" at bounding box center [966, 519] width 466 height 25
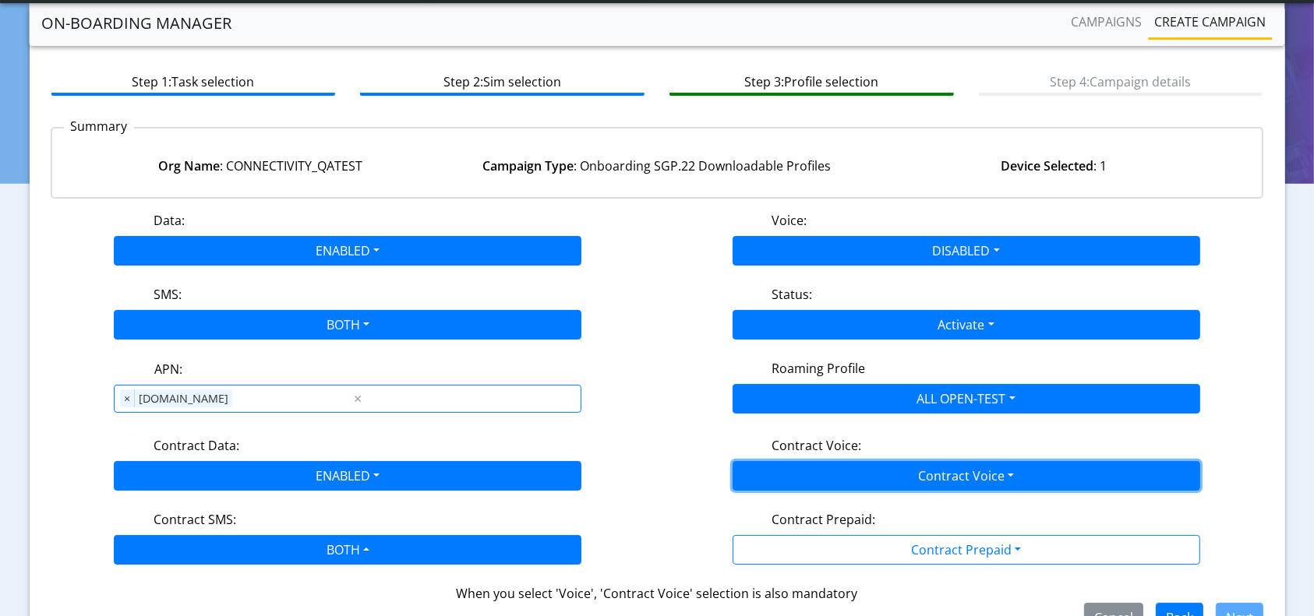
drag, startPoint x: 936, startPoint y: 467, endPoint x: 789, endPoint y: 483, distance: 147.4
click at [934, 465] on button "Contract Voice" at bounding box center [967, 476] width 468 height 30
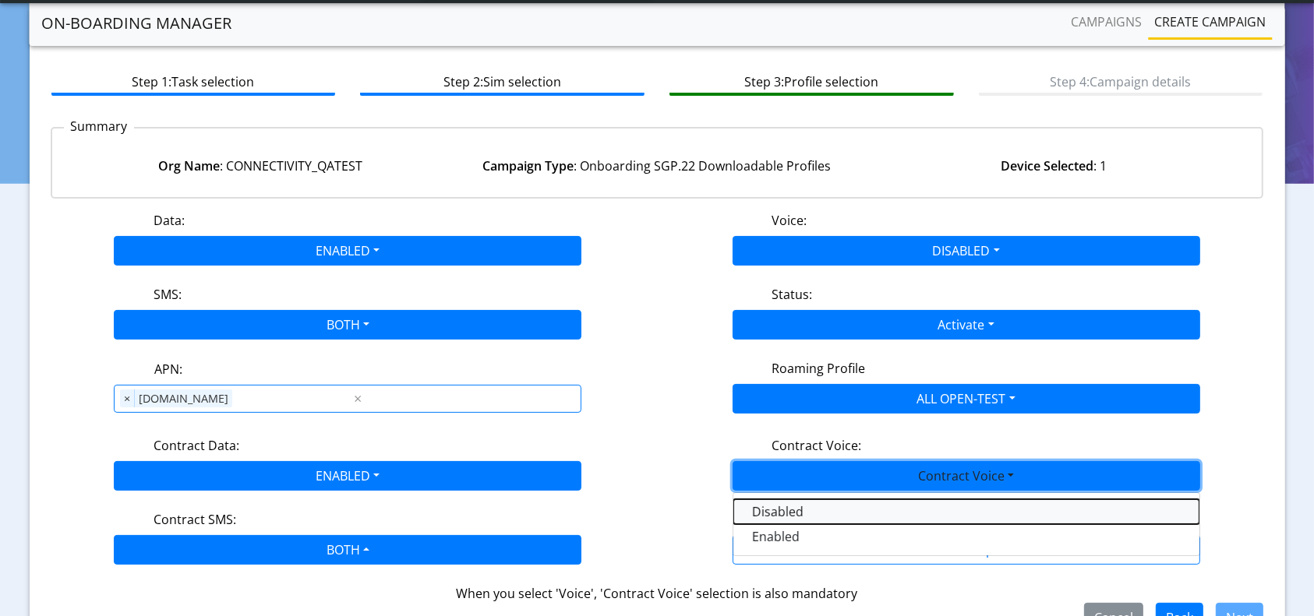
drag, startPoint x: 765, startPoint y: 502, endPoint x: 888, endPoint y: 509, distance: 122.6
click at [765, 502] on Voicedisabled-dropdown "Disabled" at bounding box center [966, 512] width 466 height 25
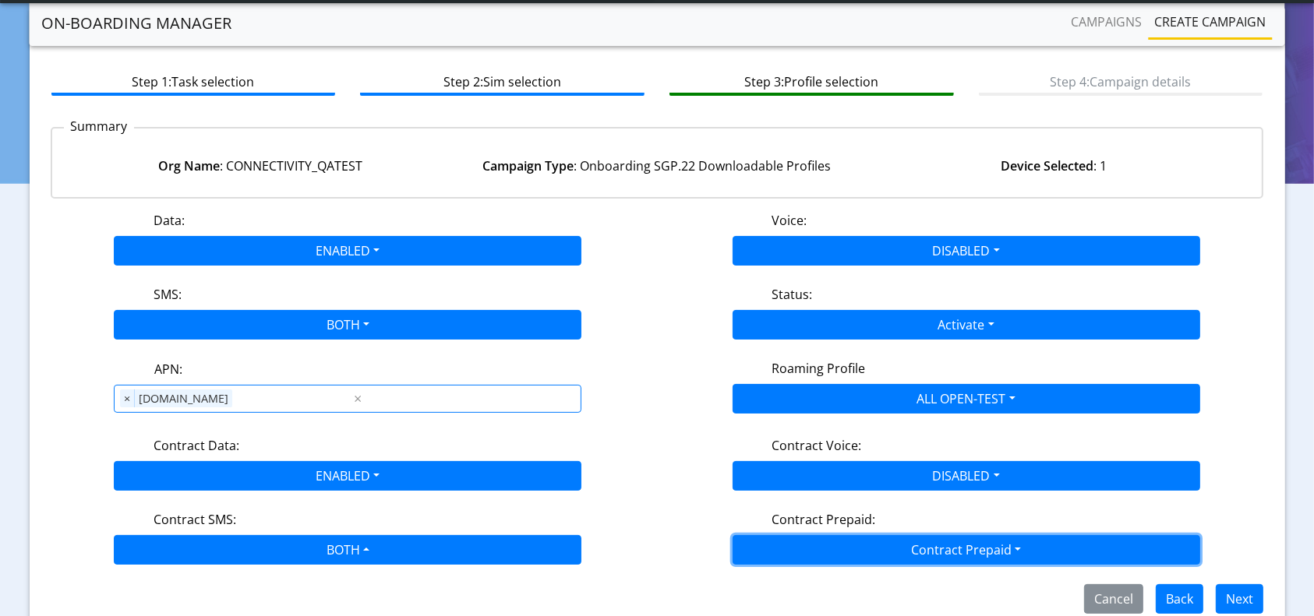
drag, startPoint x: 929, startPoint y: 545, endPoint x: 857, endPoint y: 545, distance: 71.7
click at [927, 545] on button "Contract Prepaid" at bounding box center [967, 550] width 468 height 30
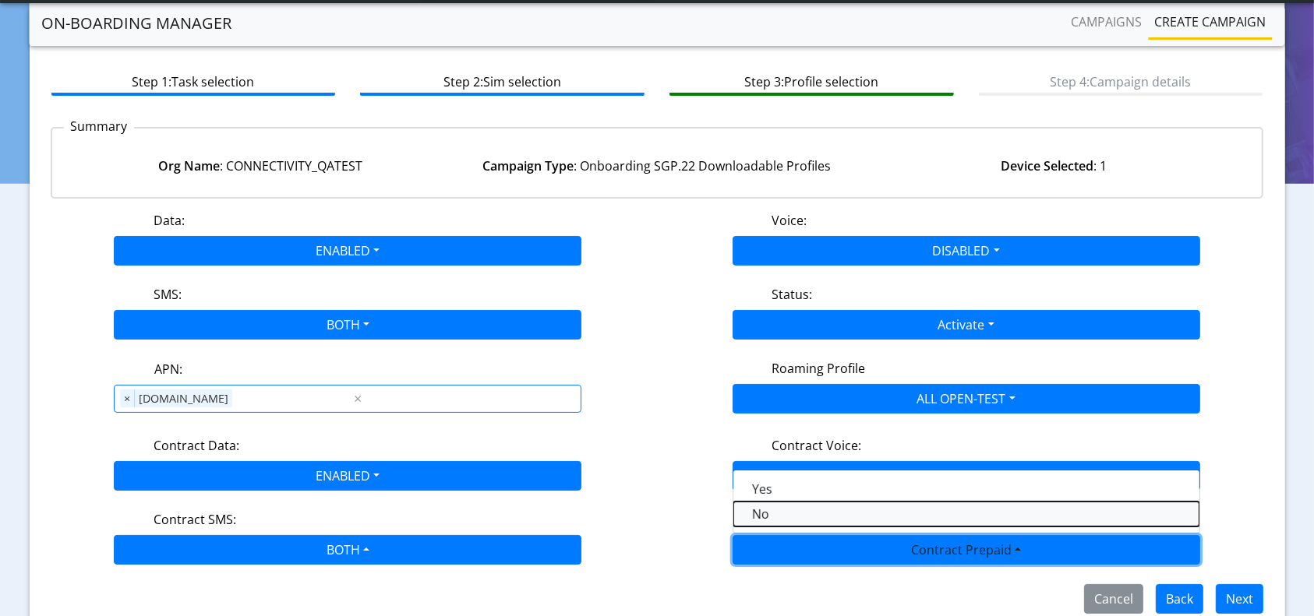
click at [795, 523] on Prepaidnotprepaid-dropdown "No" at bounding box center [966, 514] width 466 height 25
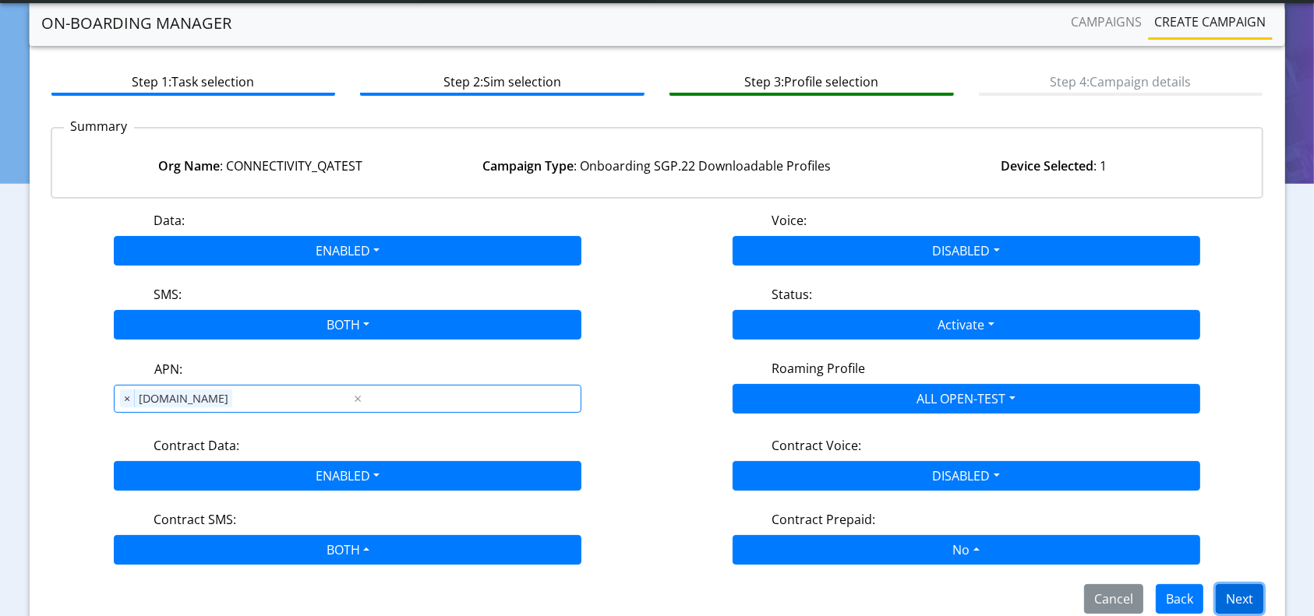
click at [1230, 586] on button "Next" at bounding box center [1240, 600] width 48 height 30
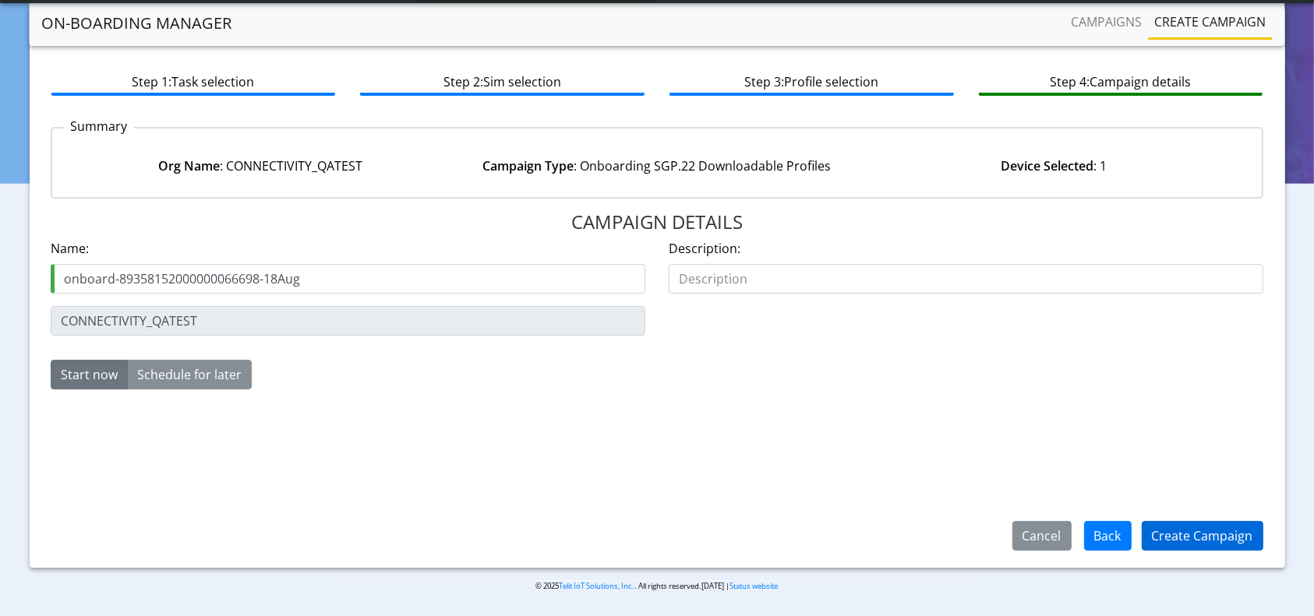
type input "onboard-89358152000000066698-18Aug"
click at [1220, 541] on button "Create Campaign" at bounding box center [1203, 536] width 122 height 30
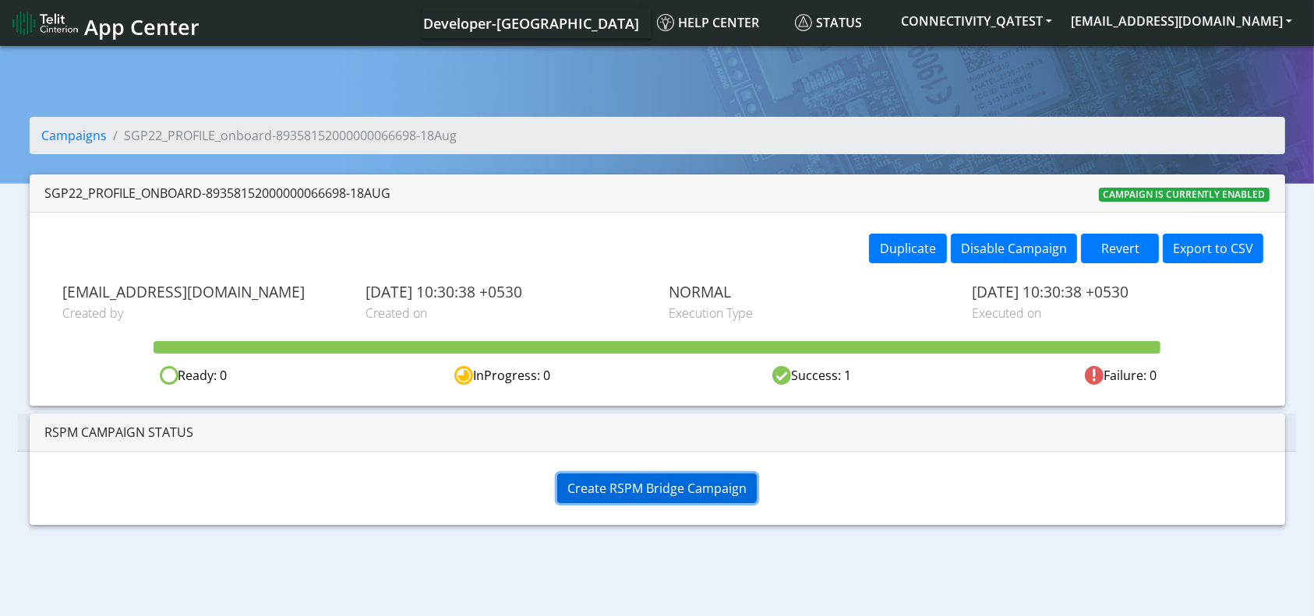
click at [683, 480] on span "Create RSPM Bridge Campaign" at bounding box center [656, 488] width 179 height 17
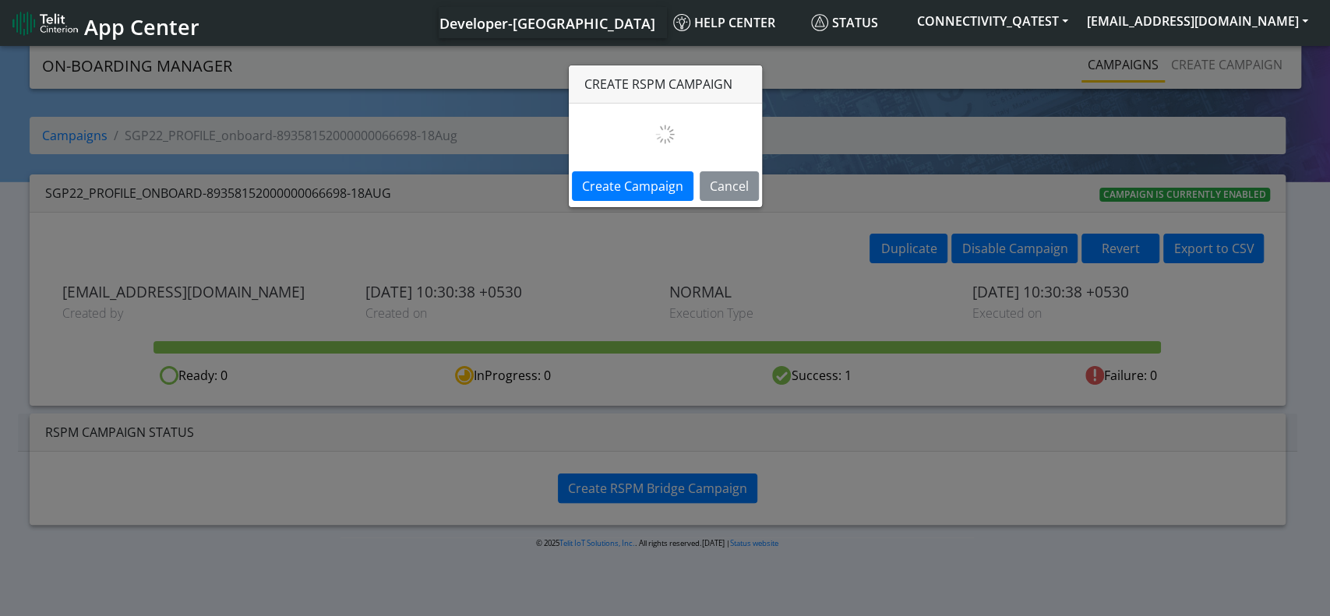
select select
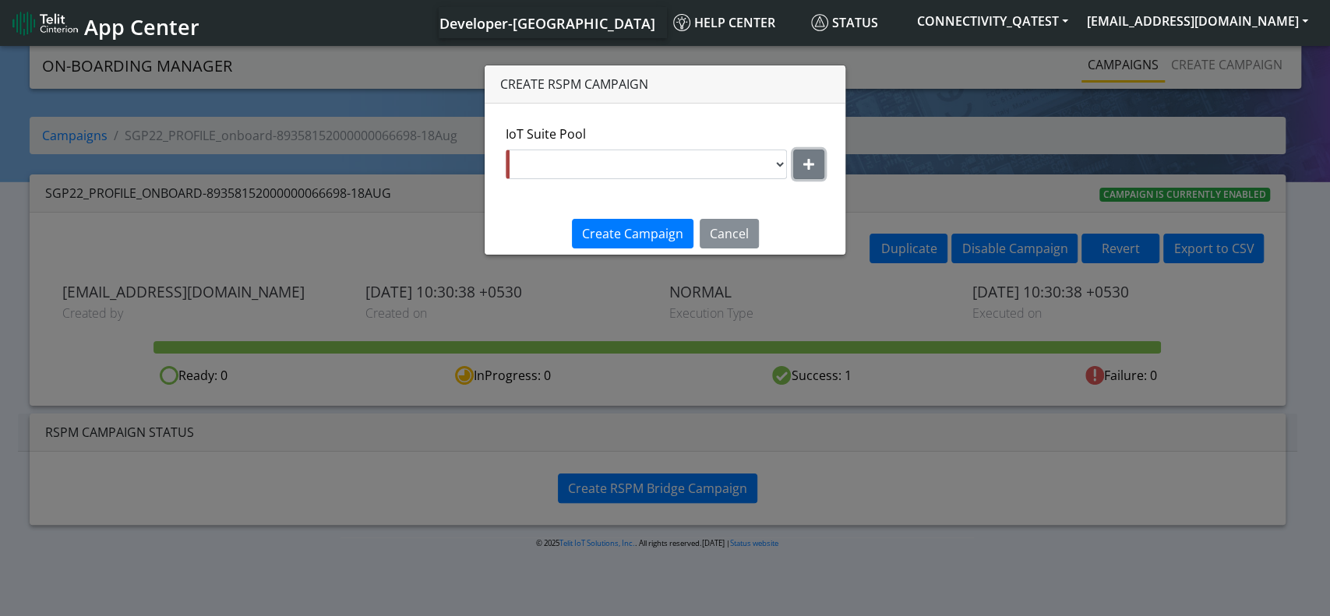
click at [821, 158] on button "button" at bounding box center [808, 165] width 31 height 30
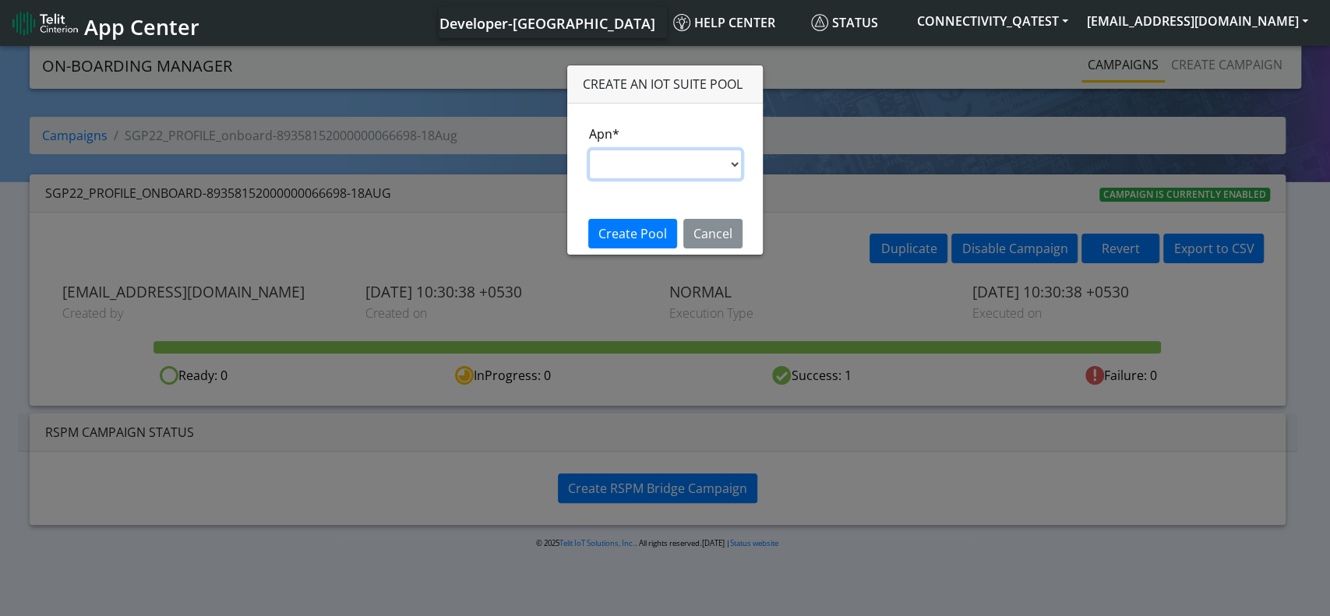
click at [718, 174] on select "s.test [DOMAIN_NAME] [DOMAIN_NAME] [DOMAIN_NAME] [DOMAIN_NAME] [DOMAIN_NAME] im…" at bounding box center [665, 165] width 153 height 30
select select "35756450-83e5-11ef-ac98-001f6f2892bc"
click at [589, 150] on select "s.test [DOMAIN_NAME] [DOMAIN_NAME] [DOMAIN_NAME] [DOMAIN_NAME] [DOMAIN_NAME] im…" at bounding box center [665, 165] width 153 height 30
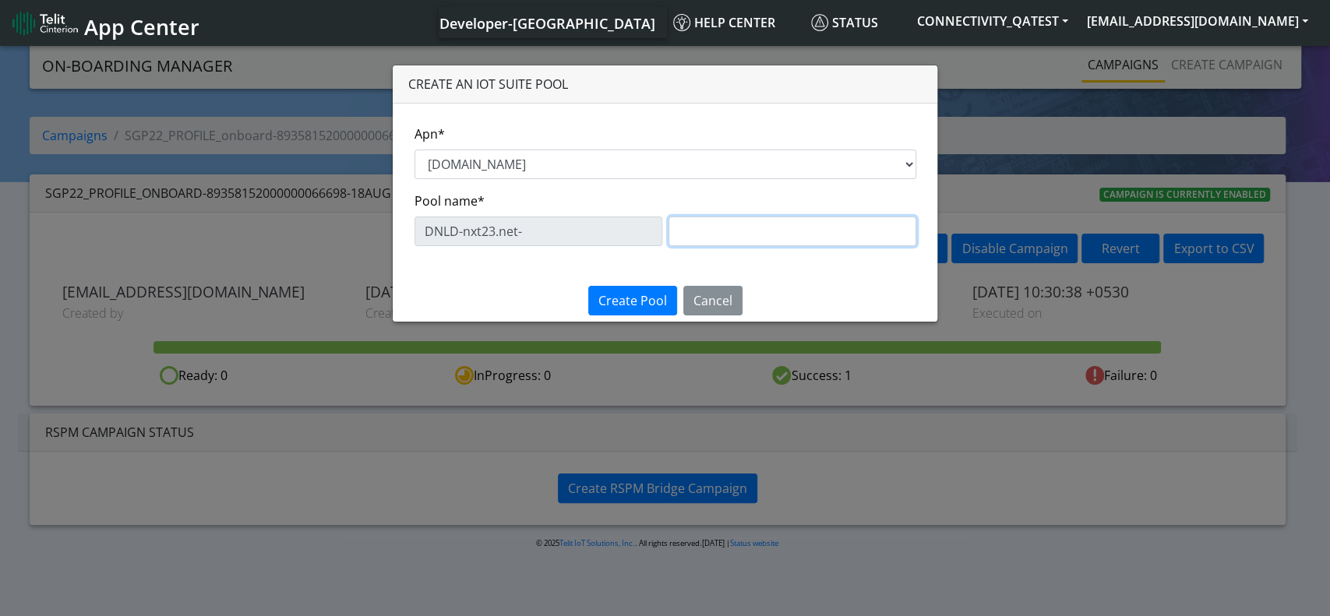
click at [729, 238] on input "text" at bounding box center [793, 232] width 248 height 30
type input "Testing66698"
click at [642, 306] on span "Create Pool" at bounding box center [633, 300] width 69 height 17
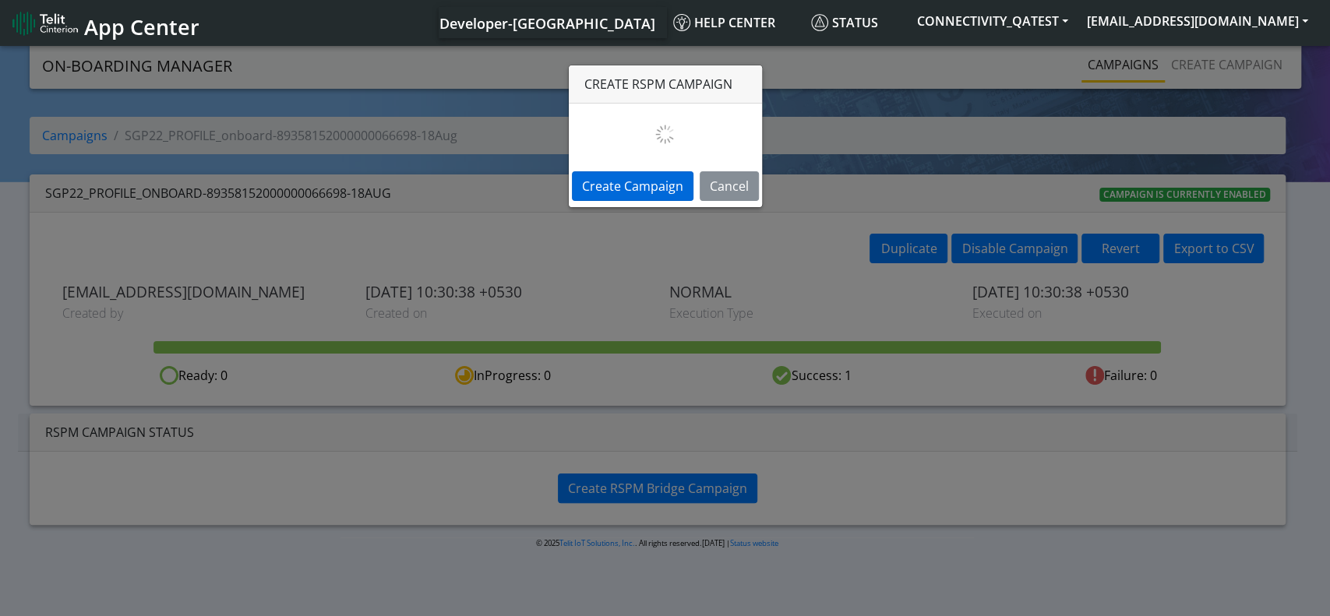
select select "9c9fdf42-9766-44e8-be49-f03d7d912b01"
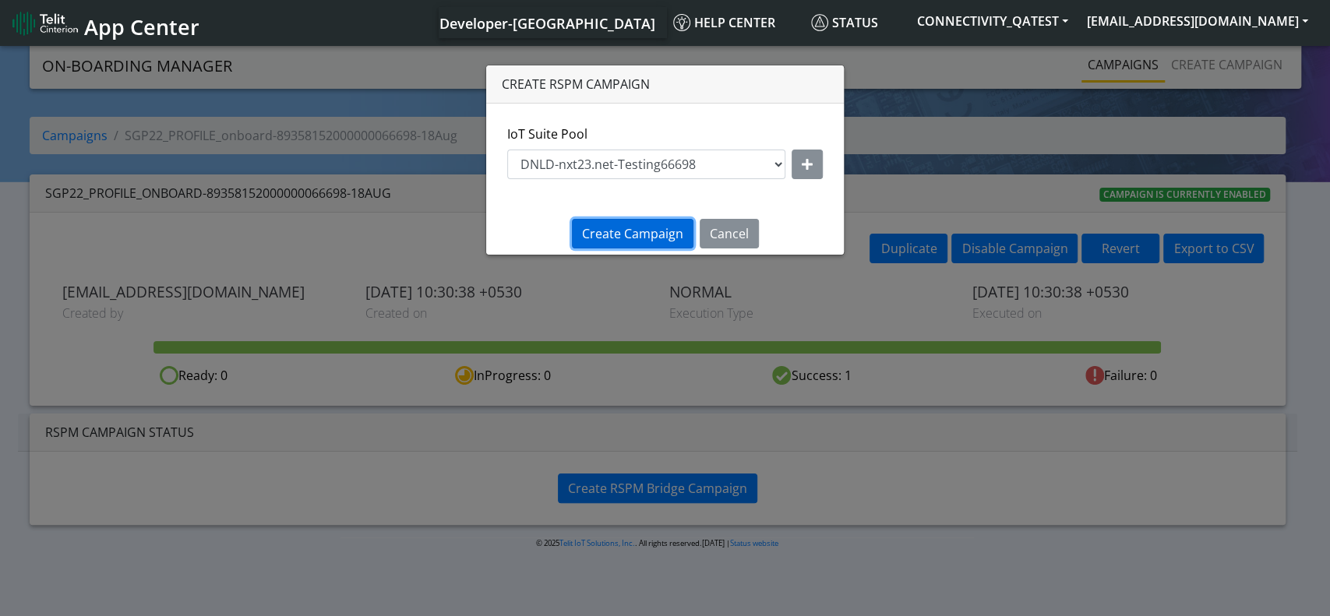
click at [657, 226] on span "Create Campaign" at bounding box center [632, 233] width 101 height 17
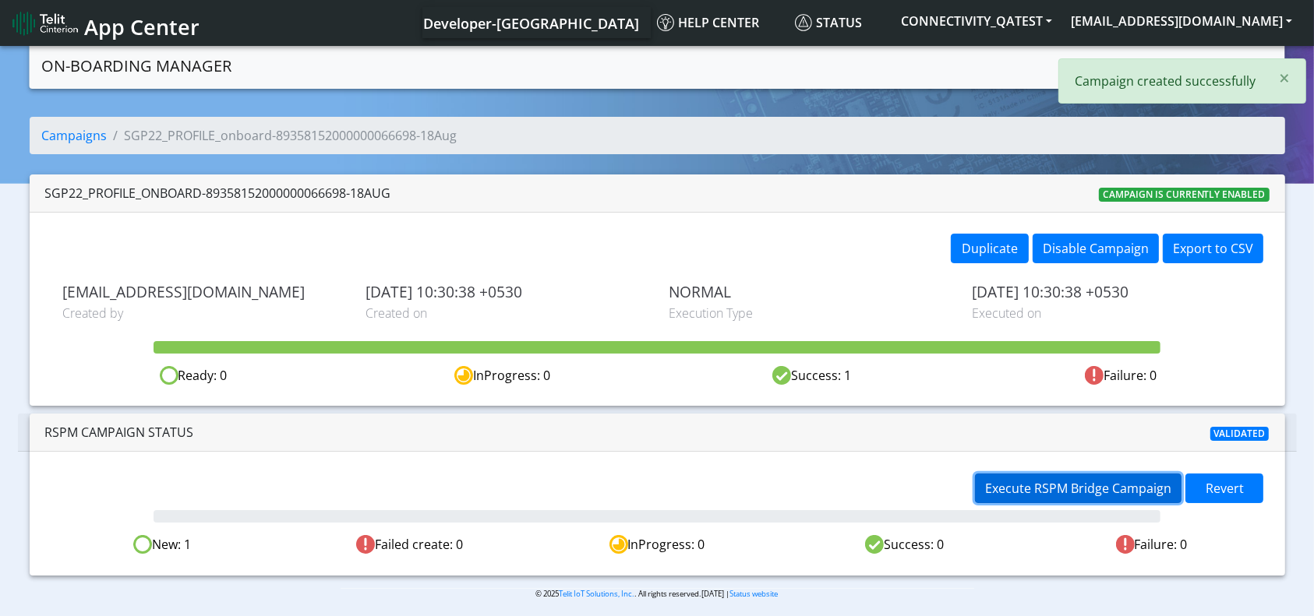
click at [1004, 483] on span "Execute RSPM Bridge Campaign" at bounding box center [1078, 488] width 186 height 17
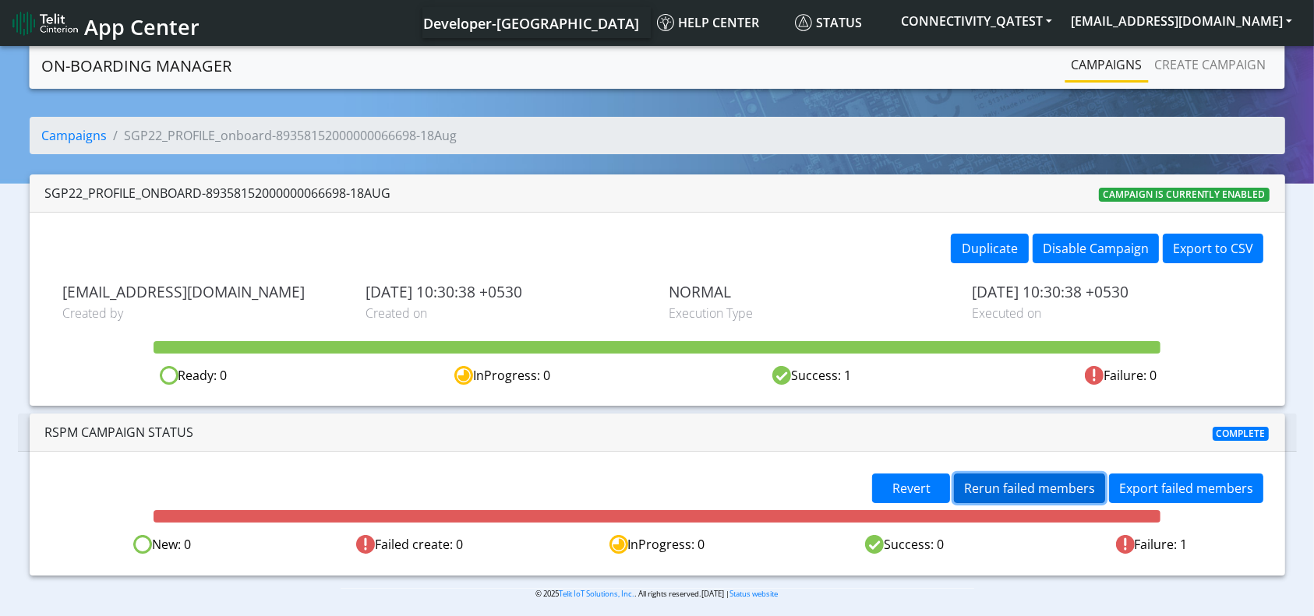
click at [1080, 487] on span "Rerun failed members" at bounding box center [1029, 488] width 131 height 17
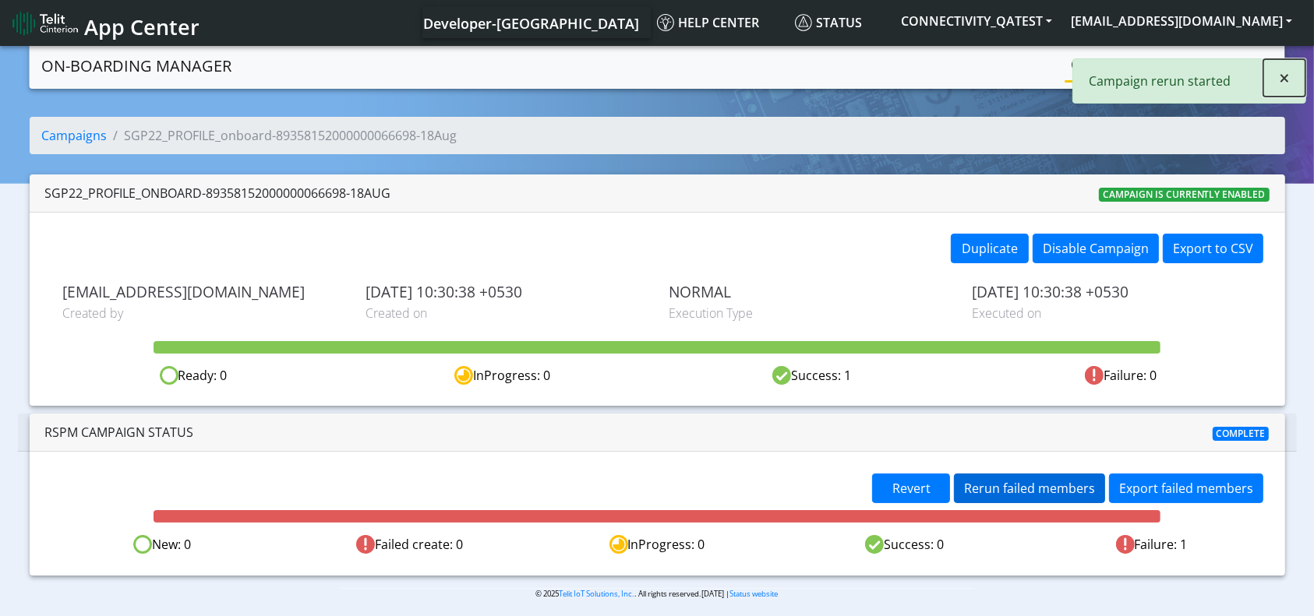
click at [1279, 82] on span "×" at bounding box center [1284, 78] width 11 height 26
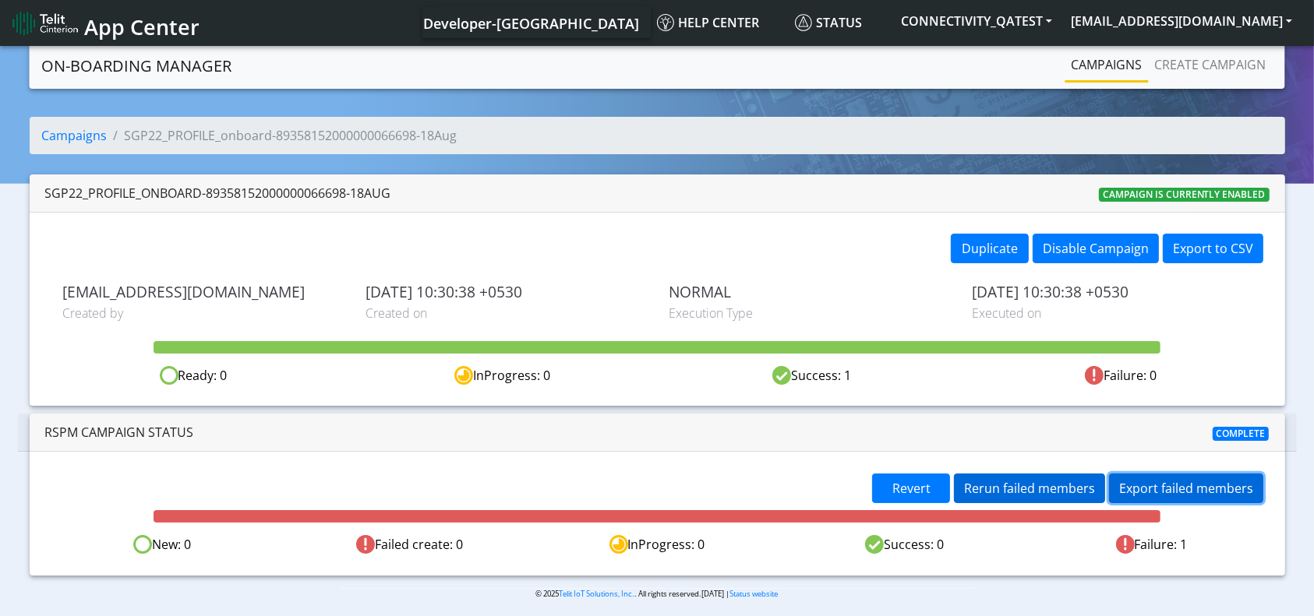
click at [1170, 496] on button "Export failed members" at bounding box center [1186, 489] width 154 height 30
click at [1106, 54] on link "Campaigns" at bounding box center [1106, 64] width 83 height 31
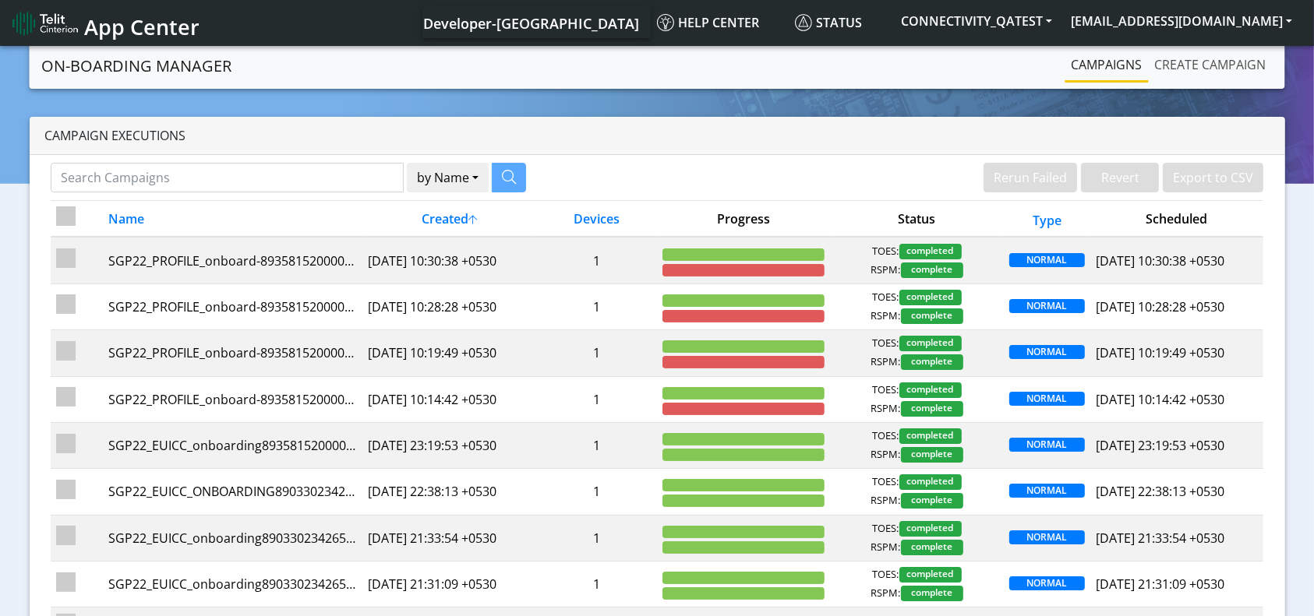
click at [1193, 69] on link "Create campaign" at bounding box center [1211, 64] width 124 height 31
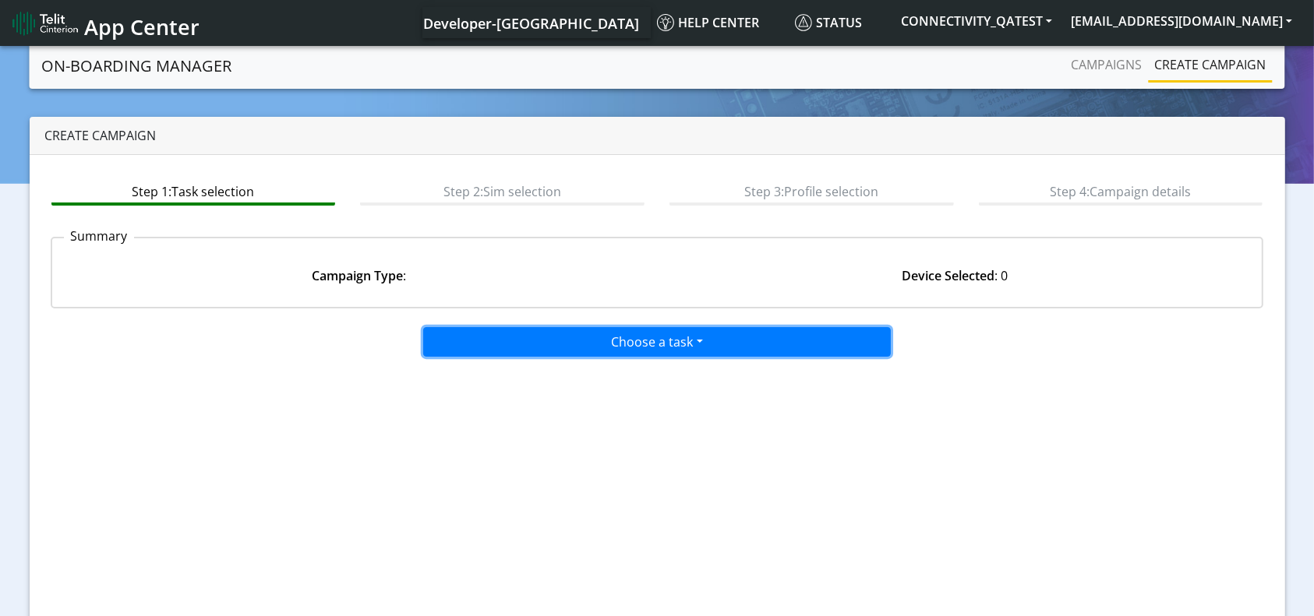
click at [677, 334] on button "Choose a task" at bounding box center [657, 342] width 468 height 30
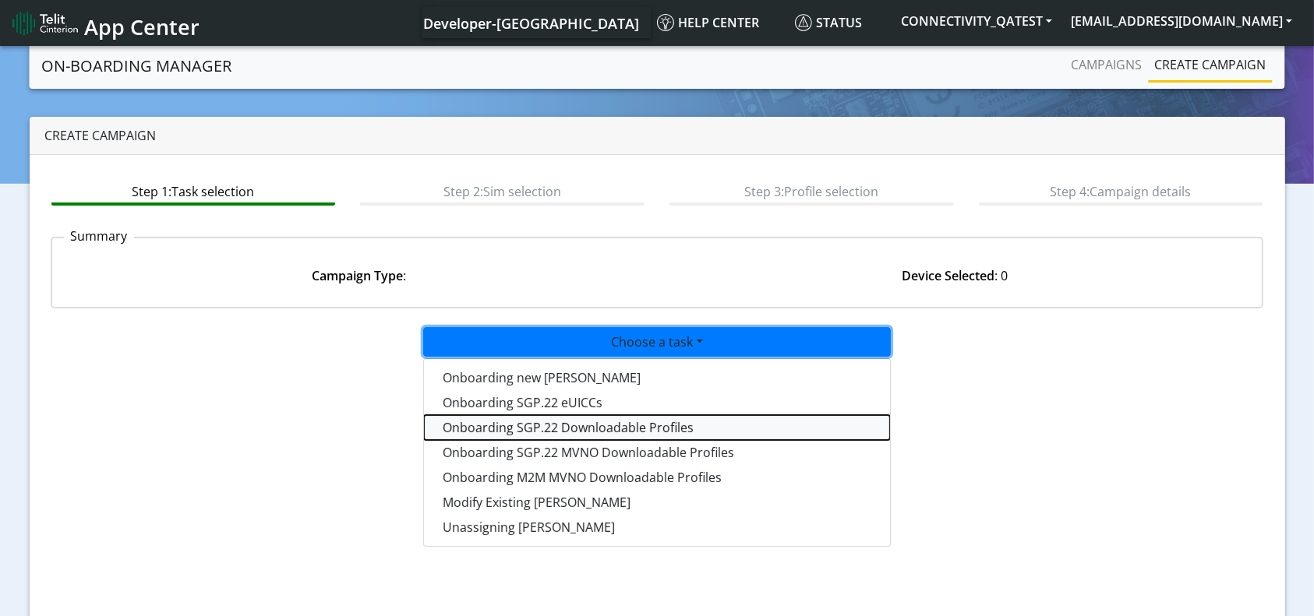
click at [612, 428] on tasksgp22profile-dropdown "Onboarding SGP.22 Downloadable Profiles" at bounding box center [657, 427] width 466 height 25
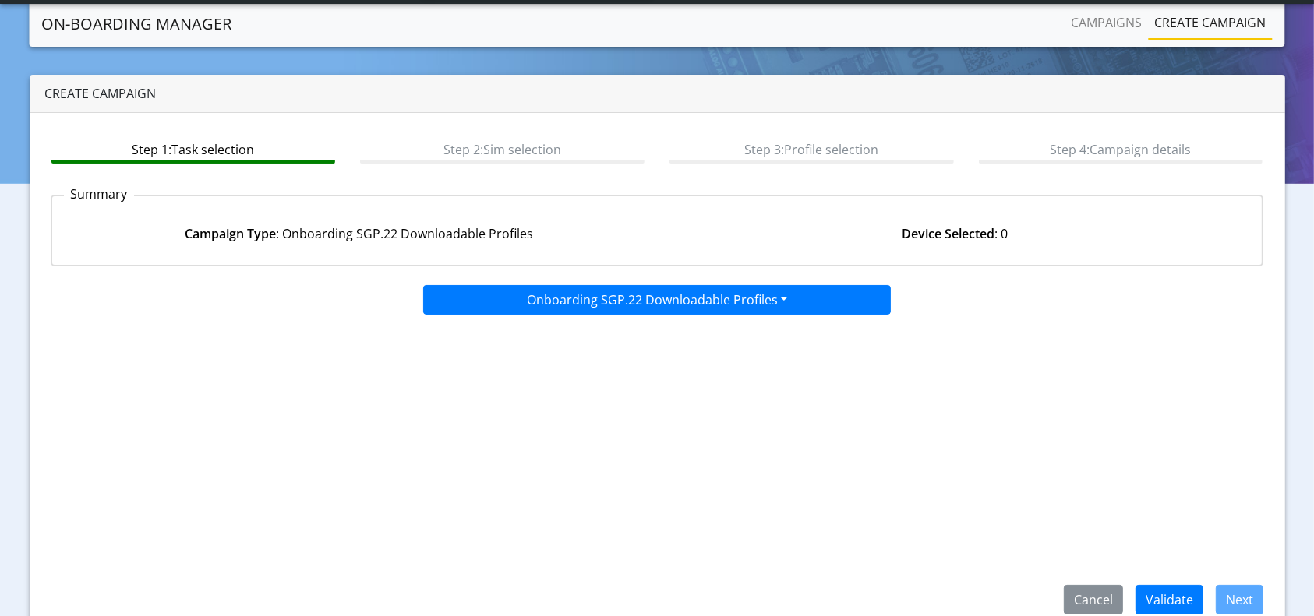
scroll to position [67, 0]
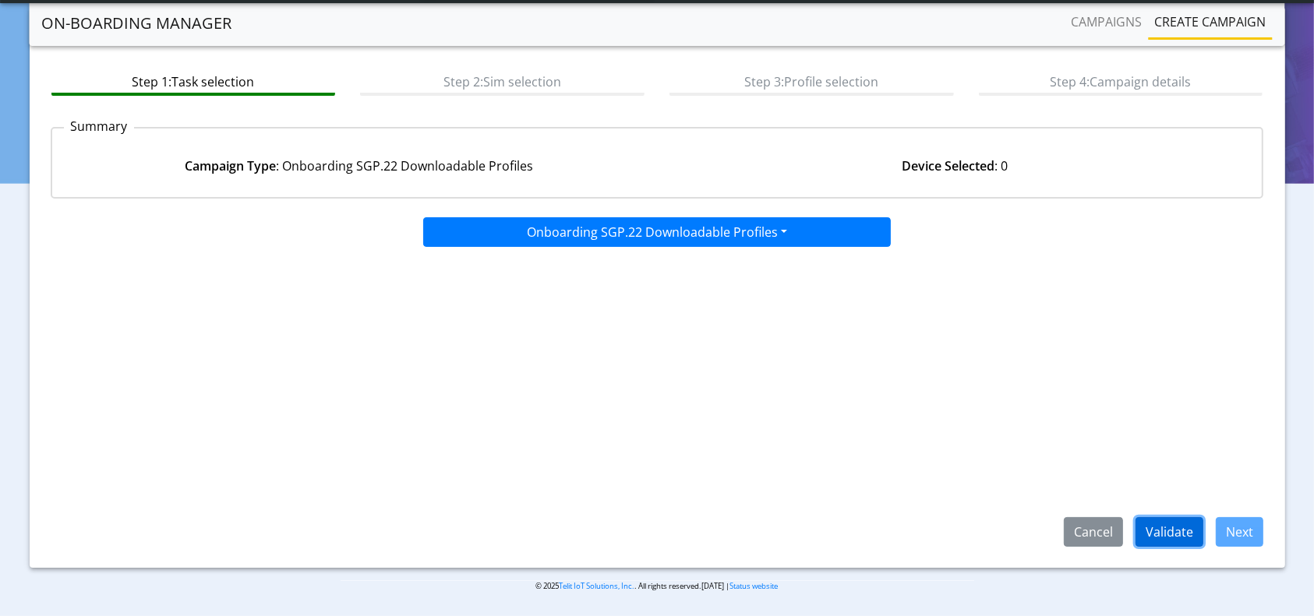
click at [1178, 522] on button "Validate" at bounding box center [1170, 532] width 68 height 30
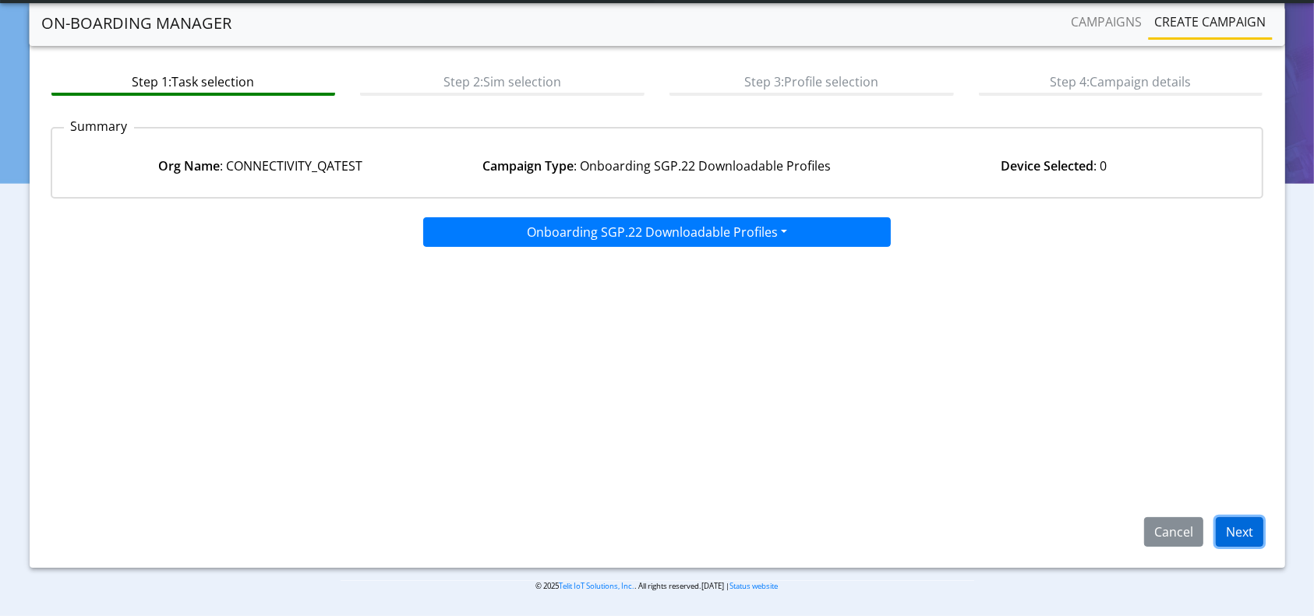
click at [1241, 525] on button "Next" at bounding box center [1240, 532] width 48 height 30
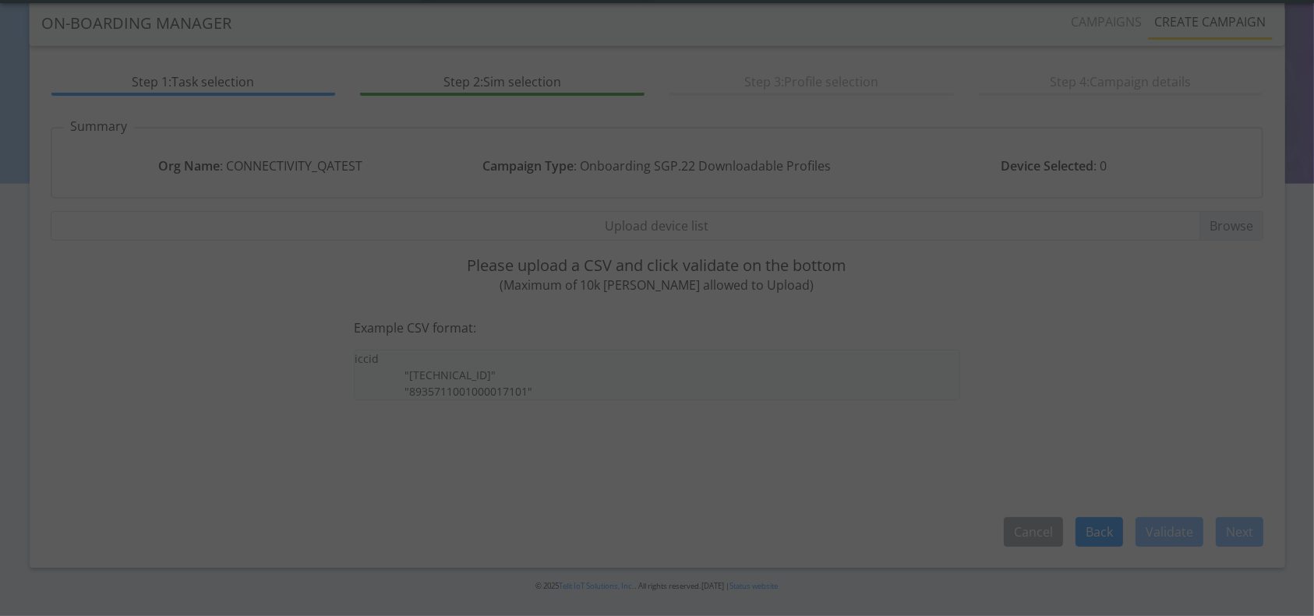
click at [674, 214] on div at bounding box center [657, 308] width 1314 height 616
click at [676, 219] on div at bounding box center [657, 308] width 1314 height 616
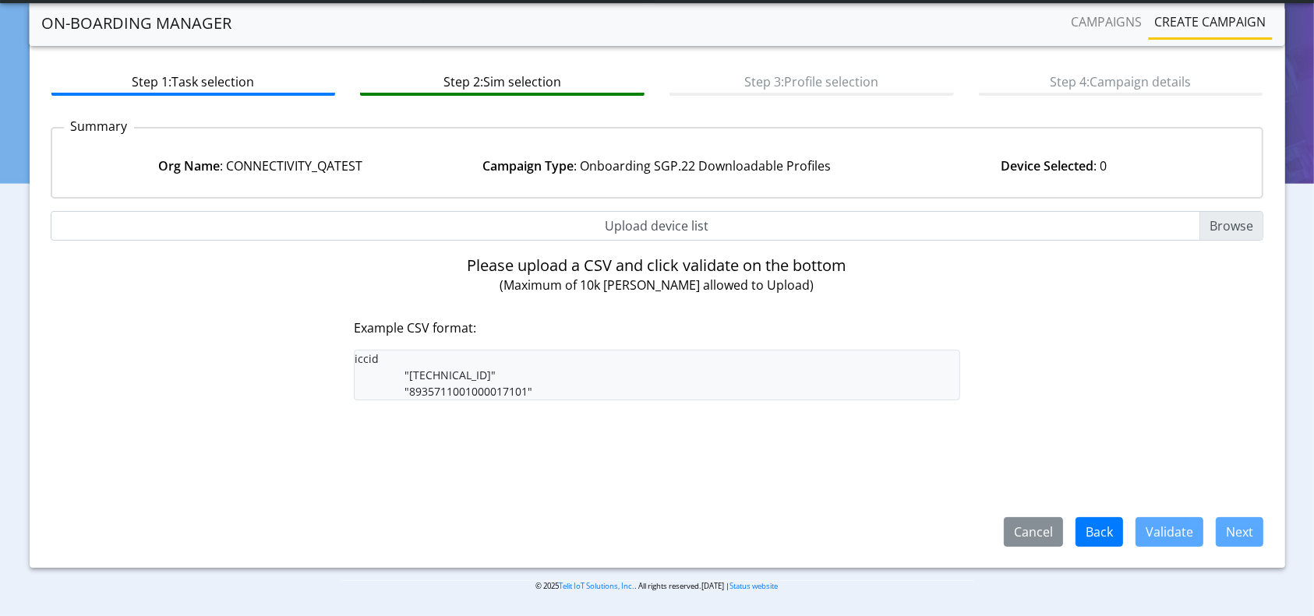
click at [676, 219] on input "Upload device list" at bounding box center [657, 226] width 1213 height 30
type input "C:\fakepath\Dev_LiveSim_New_89358152000002046276.csv"
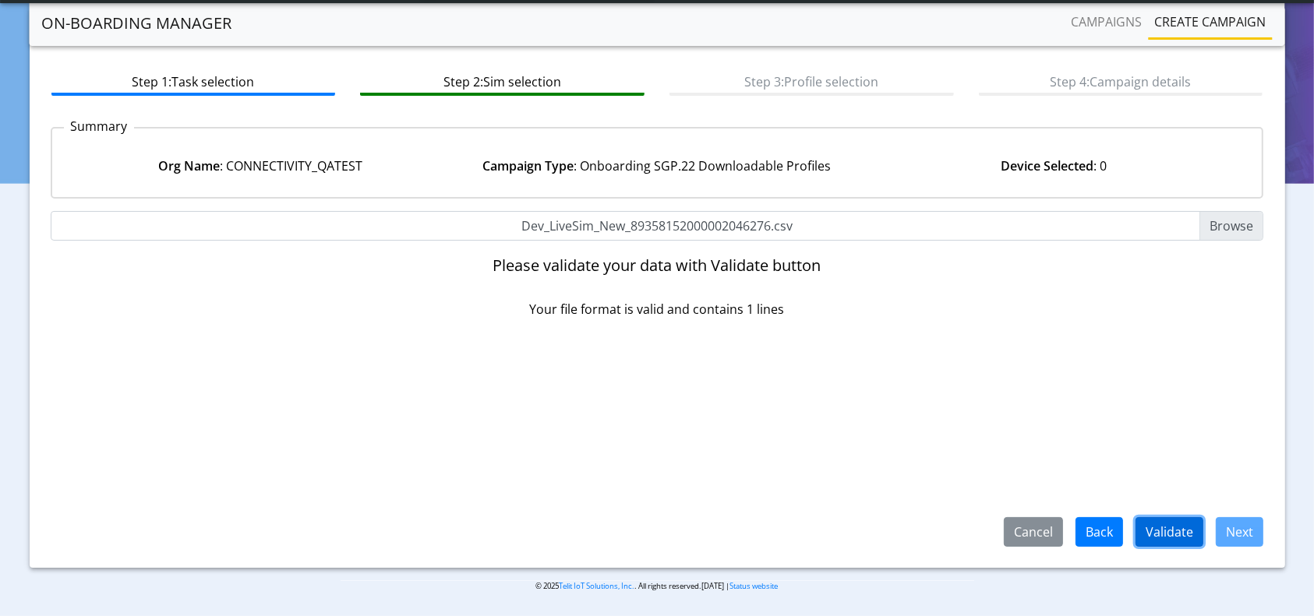
click at [1155, 526] on button "Validate" at bounding box center [1170, 532] width 68 height 30
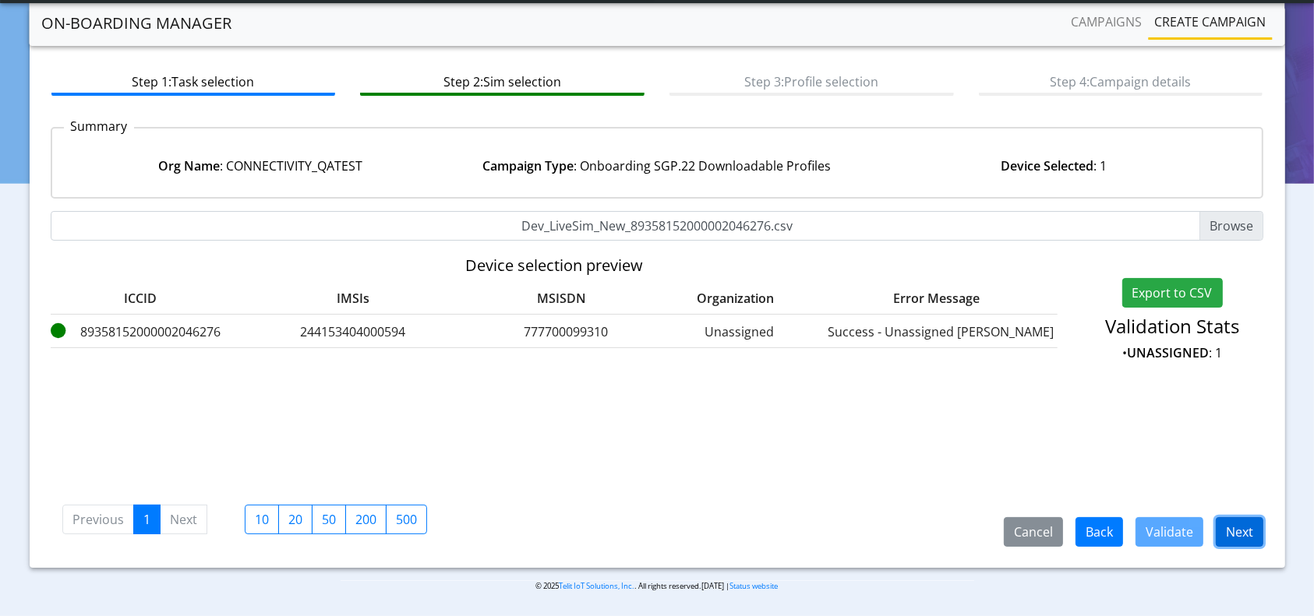
click at [1229, 530] on button "Next" at bounding box center [1240, 532] width 48 height 30
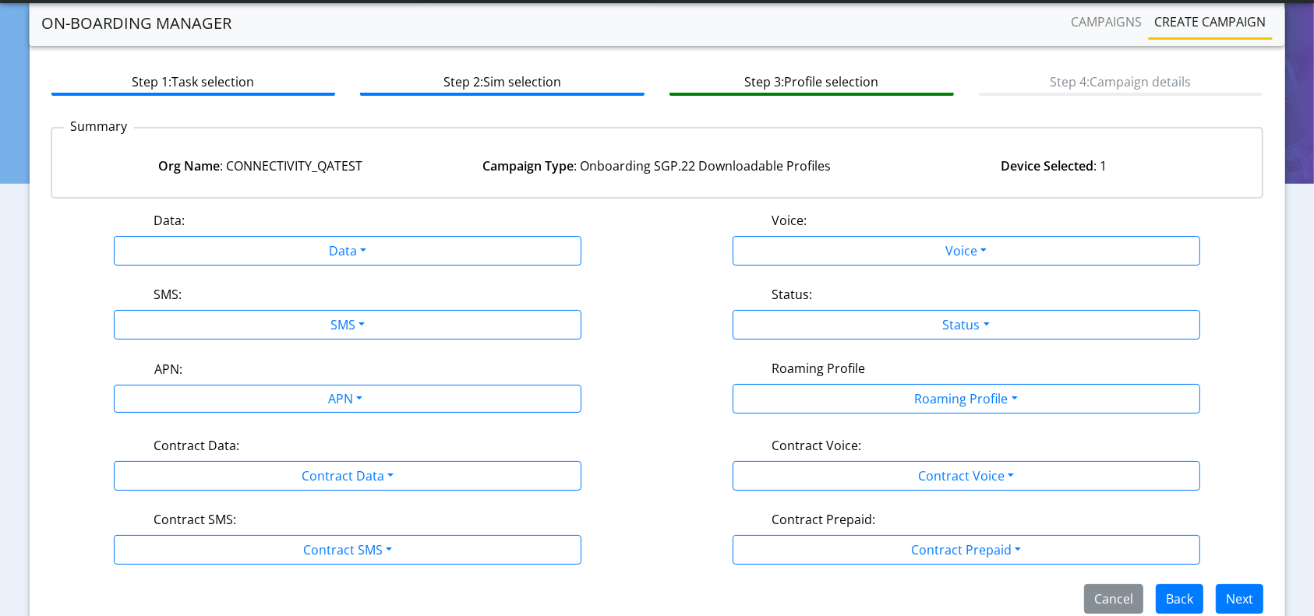
click at [404, 265] on div "Data: Data Disabled Enabled Voice: Voice Disabled Enabled SMS: SMS Disabled MO …" at bounding box center [657, 412] width 1213 height 403
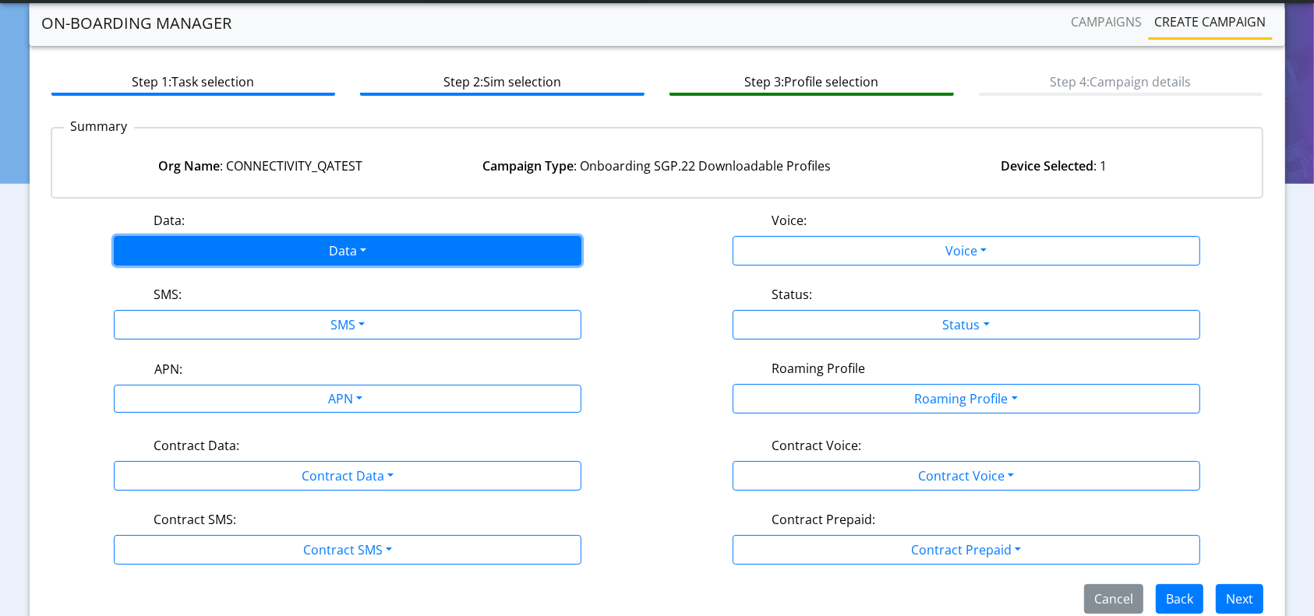
click at [356, 253] on button "Data" at bounding box center [348, 251] width 468 height 30
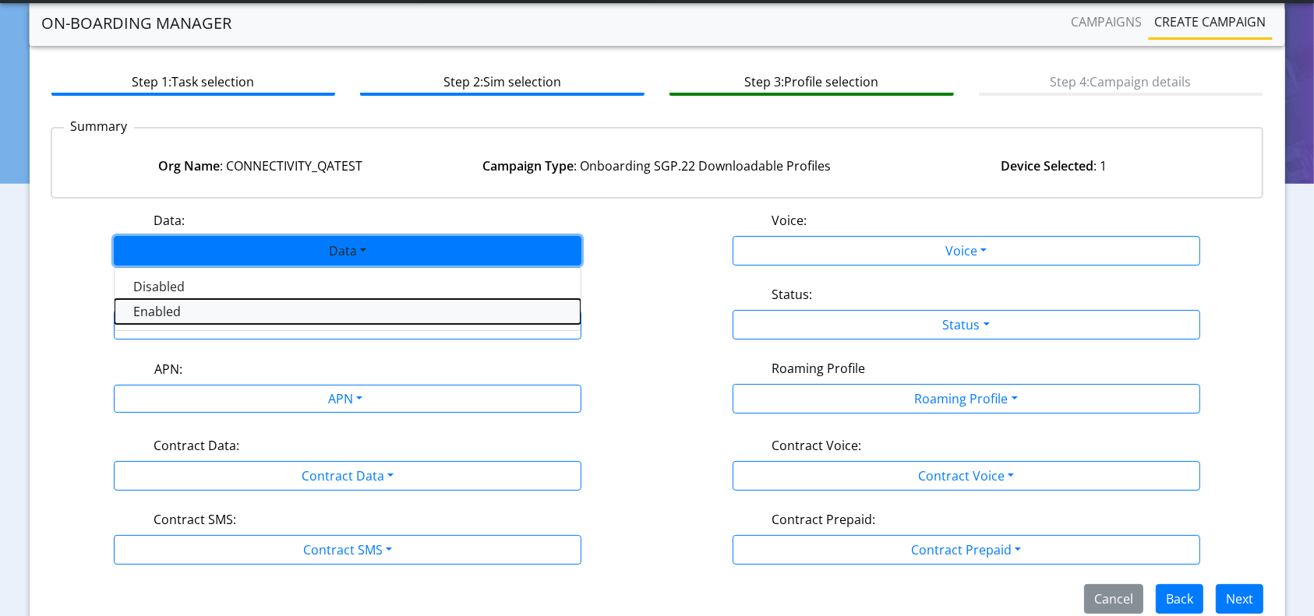
click at [168, 309] on button "Enabled" at bounding box center [348, 311] width 466 height 25
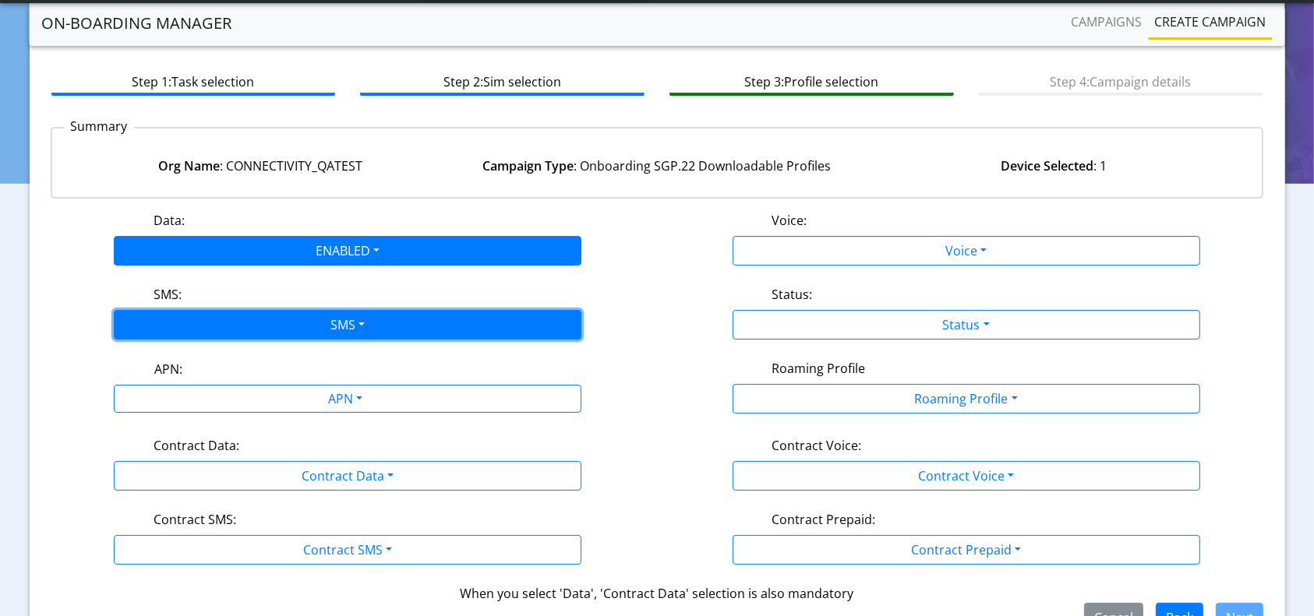
click at [217, 322] on button "SMS" at bounding box center [348, 325] width 468 height 30
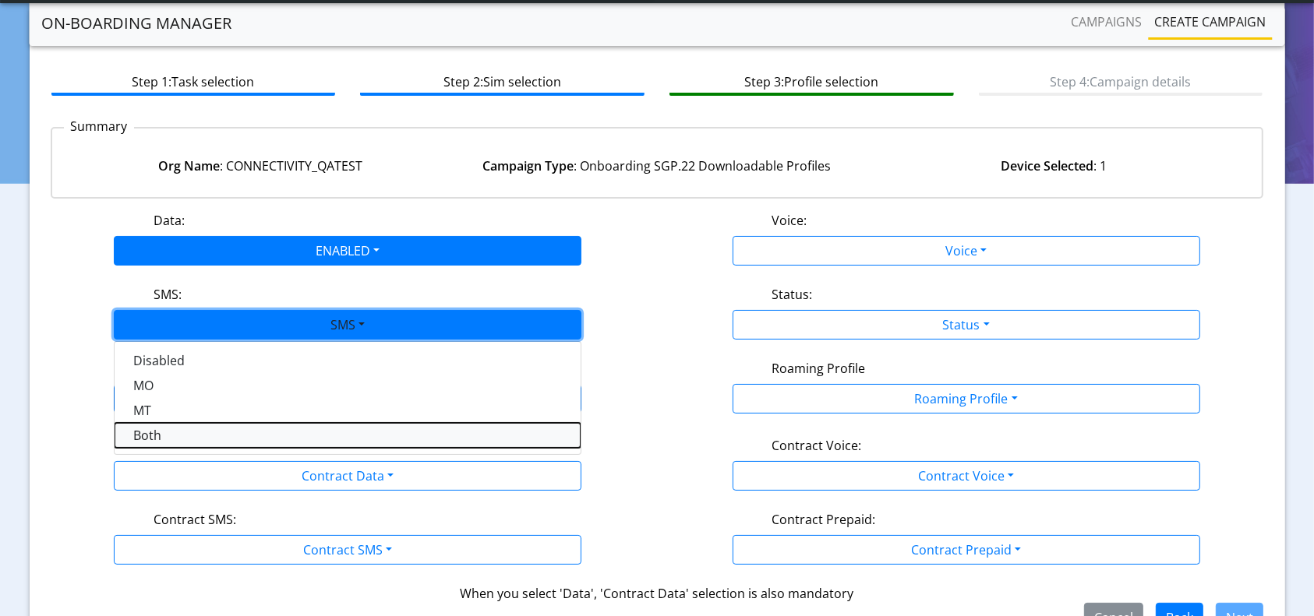
drag, startPoint x: 138, startPoint y: 430, endPoint x: 242, endPoint y: 430, distance: 104.4
click at [143, 430] on button "Both" at bounding box center [348, 435] width 466 height 25
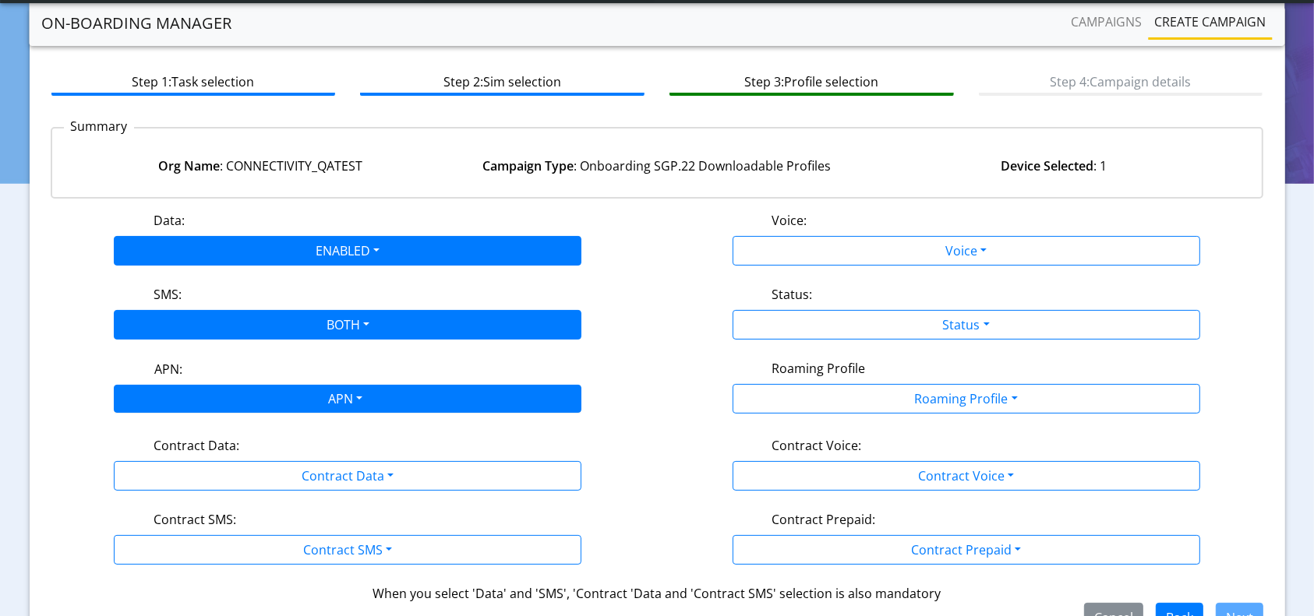
click at [279, 396] on div "APN" at bounding box center [344, 401] width 494 height 30
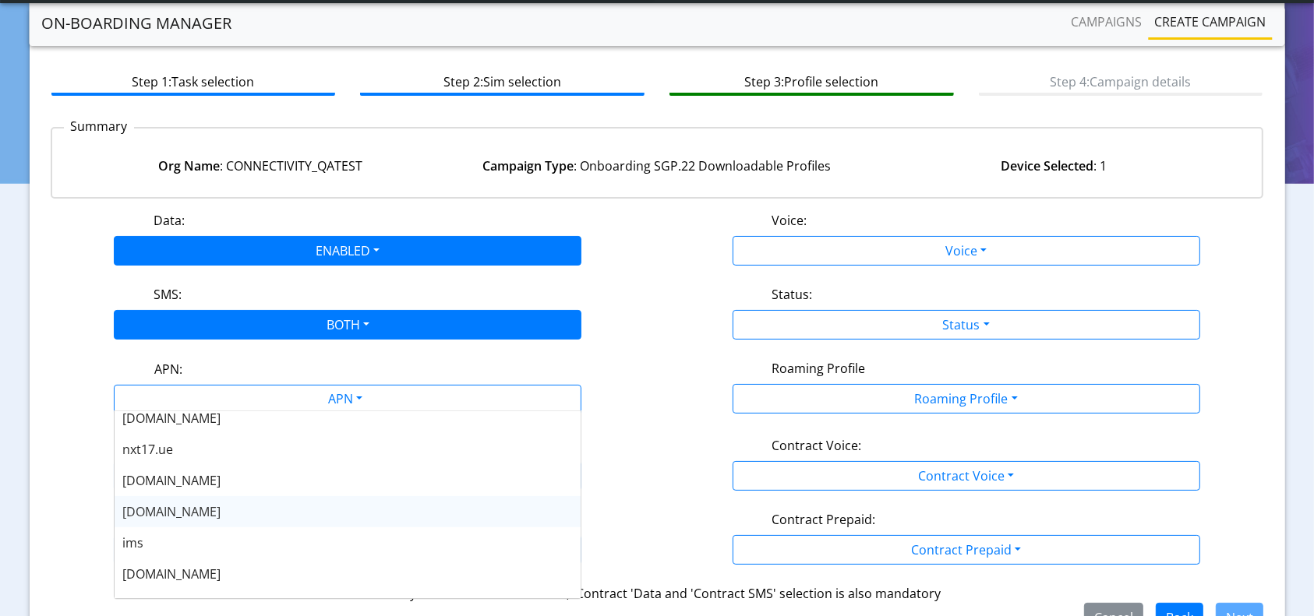
scroll to position [125, 0]
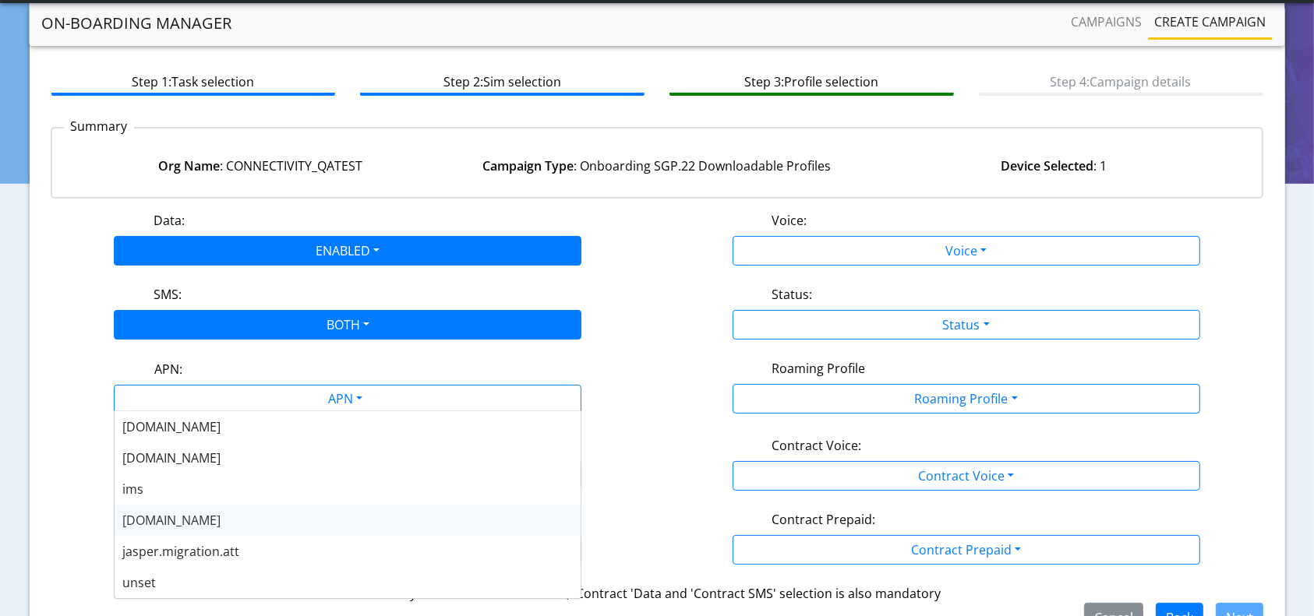
click at [153, 530] on div "s.test [DOMAIN_NAME] [DOMAIN_NAME] [DOMAIN_NAME] [DOMAIN_NAME] [DOMAIN_NAME] im…" at bounding box center [348, 443] width 466 height 312
click at [155, 523] on span "[DOMAIN_NAME]" at bounding box center [171, 520] width 98 height 17
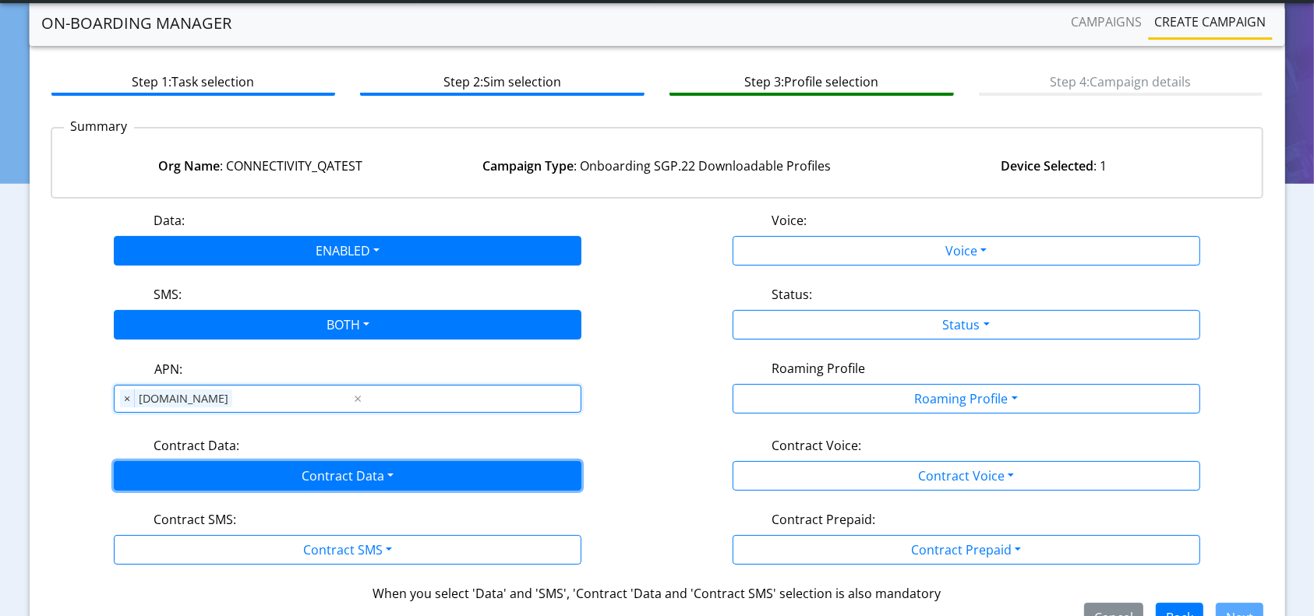
click at [237, 471] on button "Contract Data" at bounding box center [348, 476] width 468 height 30
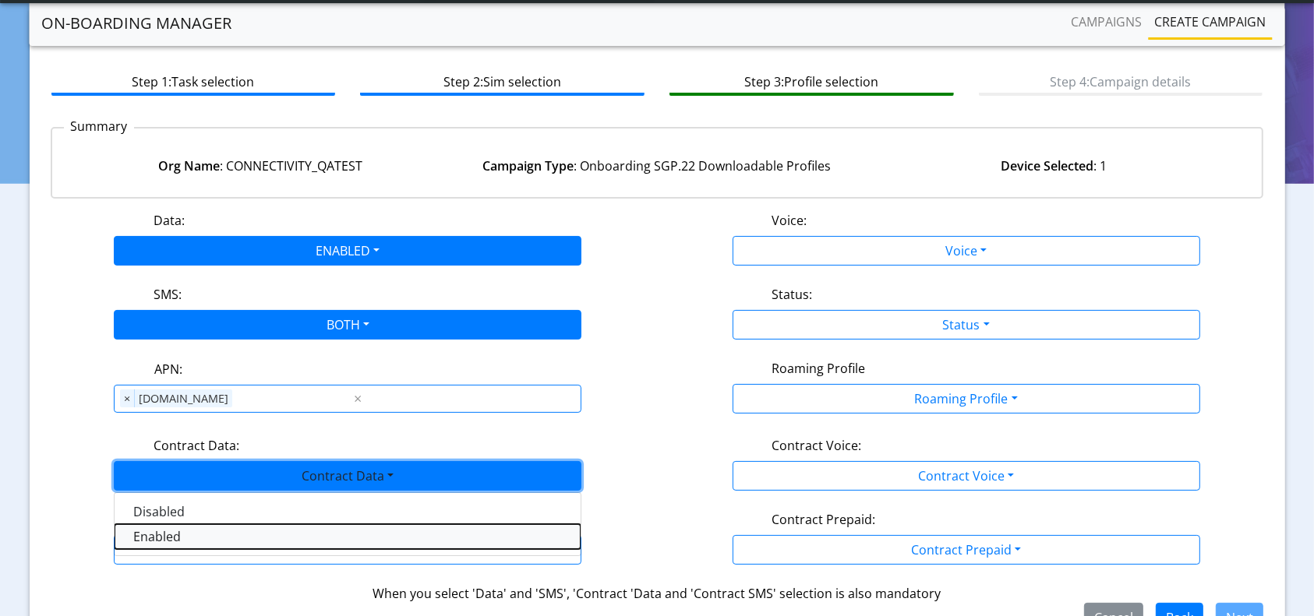
click at [161, 539] on Dataenabled-dropdown "Enabled" at bounding box center [348, 537] width 466 height 25
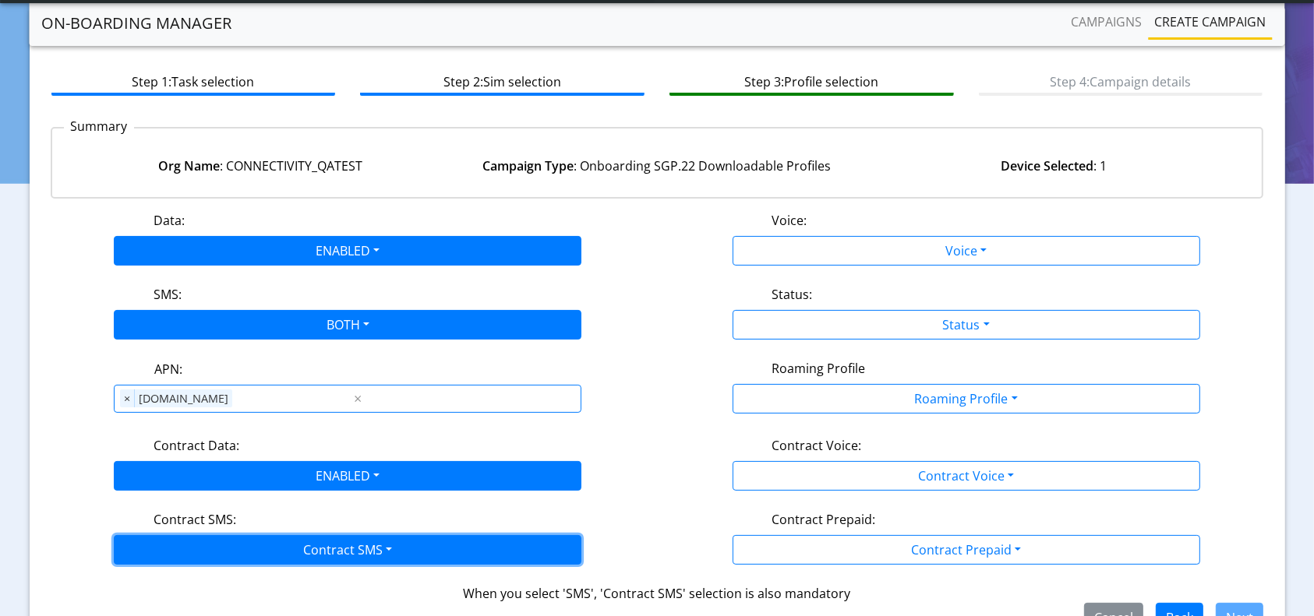
click at [217, 535] on button "Contract SMS" at bounding box center [348, 550] width 468 height 30
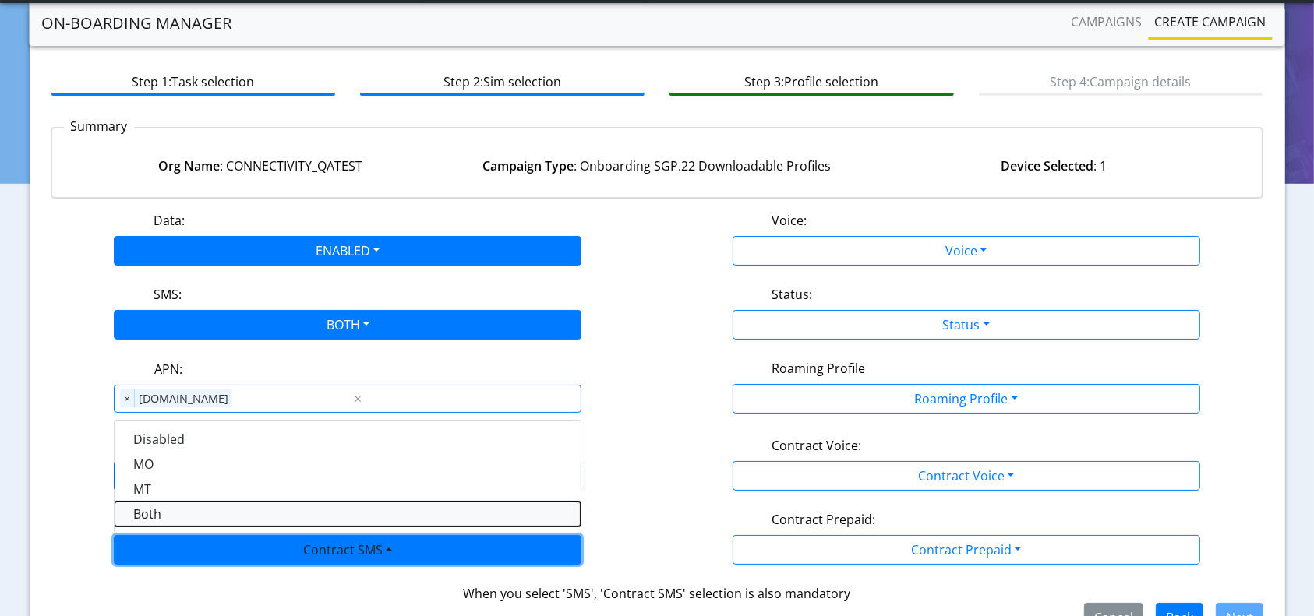
click at [165, 509] on SMSboth-dropdown "Both" at bounding box center [348, 514] width 466 height 25
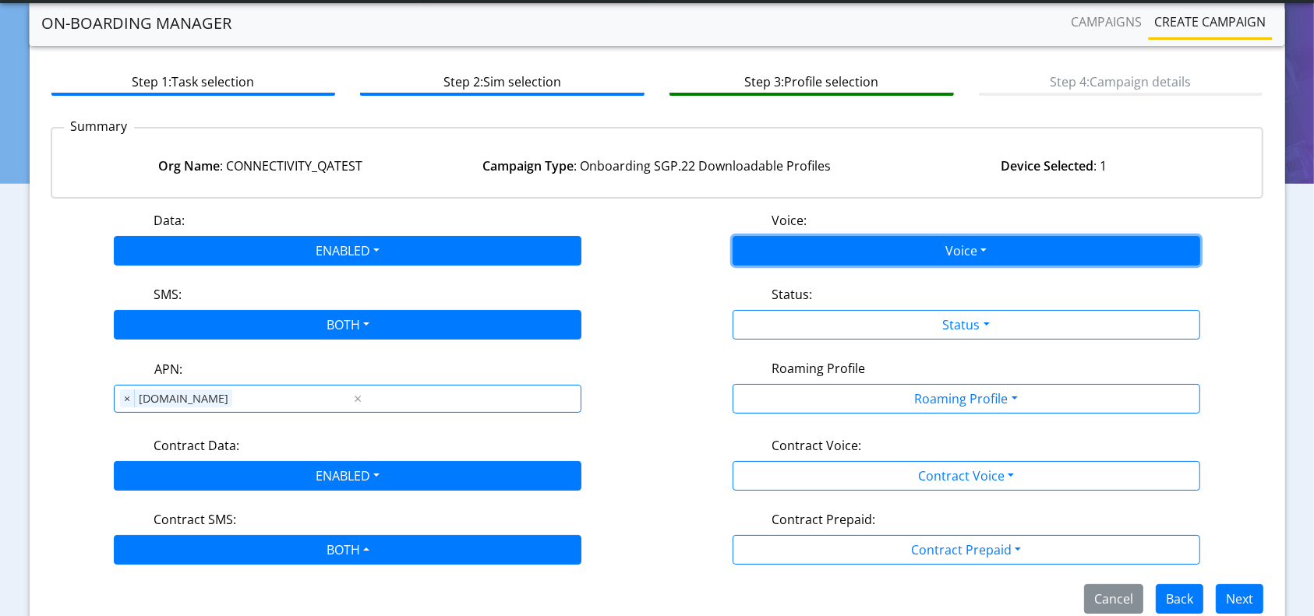
click at [954, 247] on button "Voice" at bounding box center [967, 251] width 468 height 30
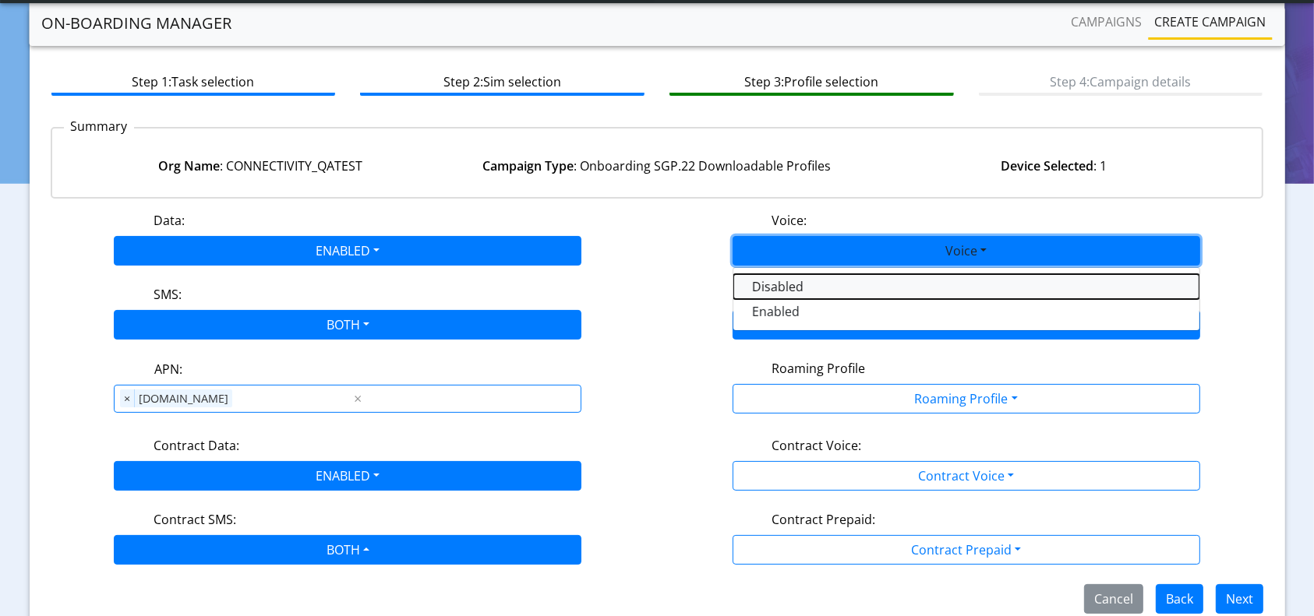
drag, startPoint x: 844, startPoint y: 282, endPoint x: 859, endPoint y: 314, distance: 35.2
click at [845, 285] on button "Disabled" at bounding box center [966, 286] width 466 height 25
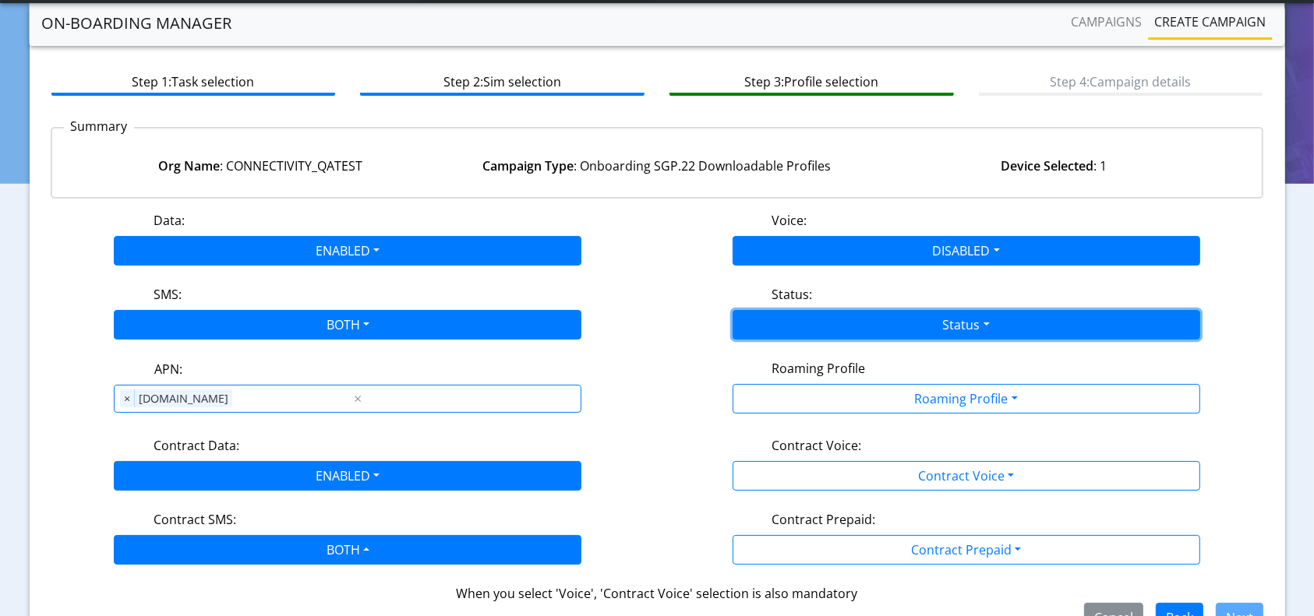
click at [882, 324] on button "Status" at bounding box center [967, 325] width 468 height 30
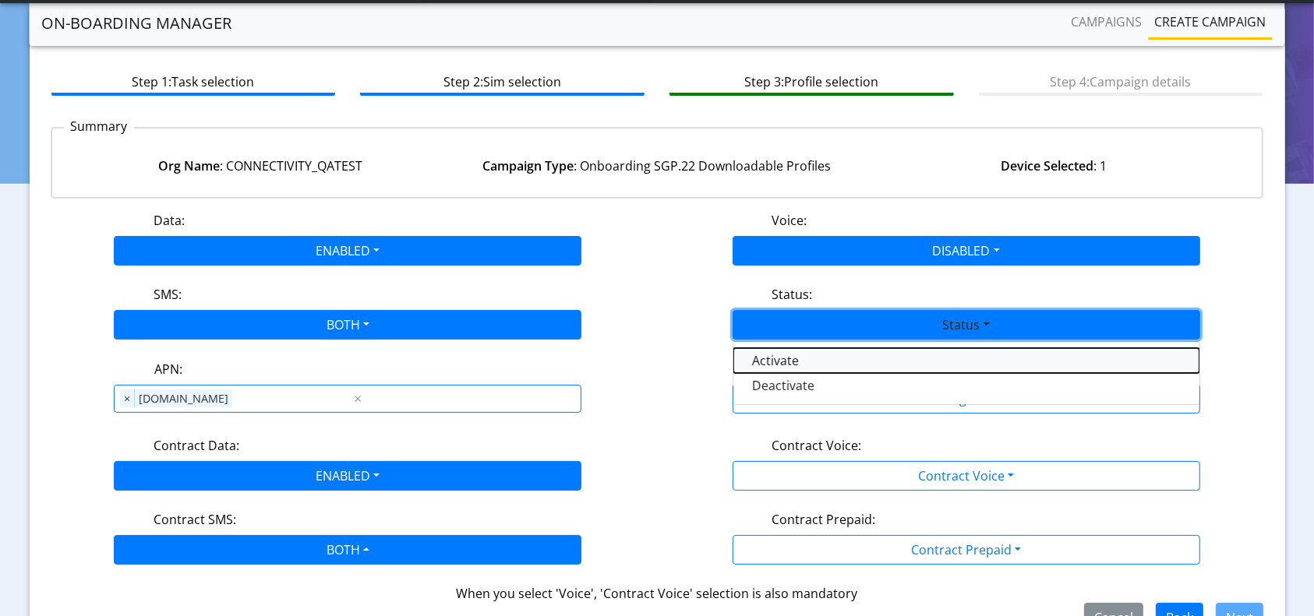
drag, startPoint x: 785, startPoint y: 359, endPoint x: 839, endPoint y: 374, distance: 56.5
click at [785, 362] on button "Activate" at bounding box center [966, 360] width 466 height 25
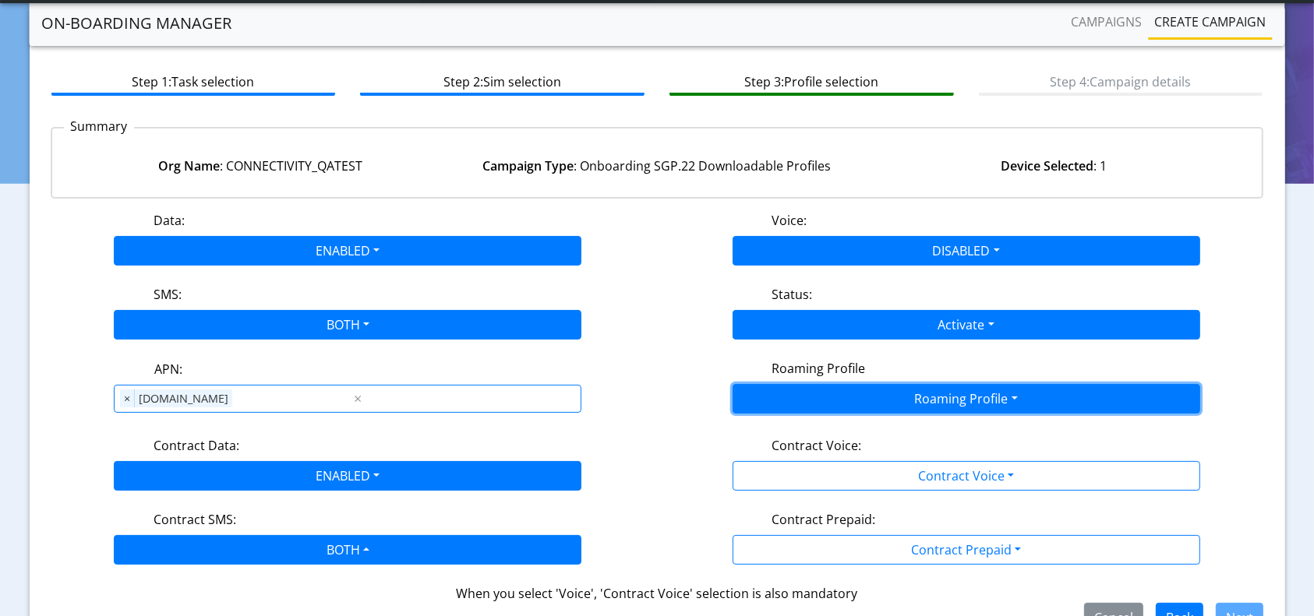
click at [891, 399] on button "Roaming Profile" at bounding box center [967, 399] width 468 height 30
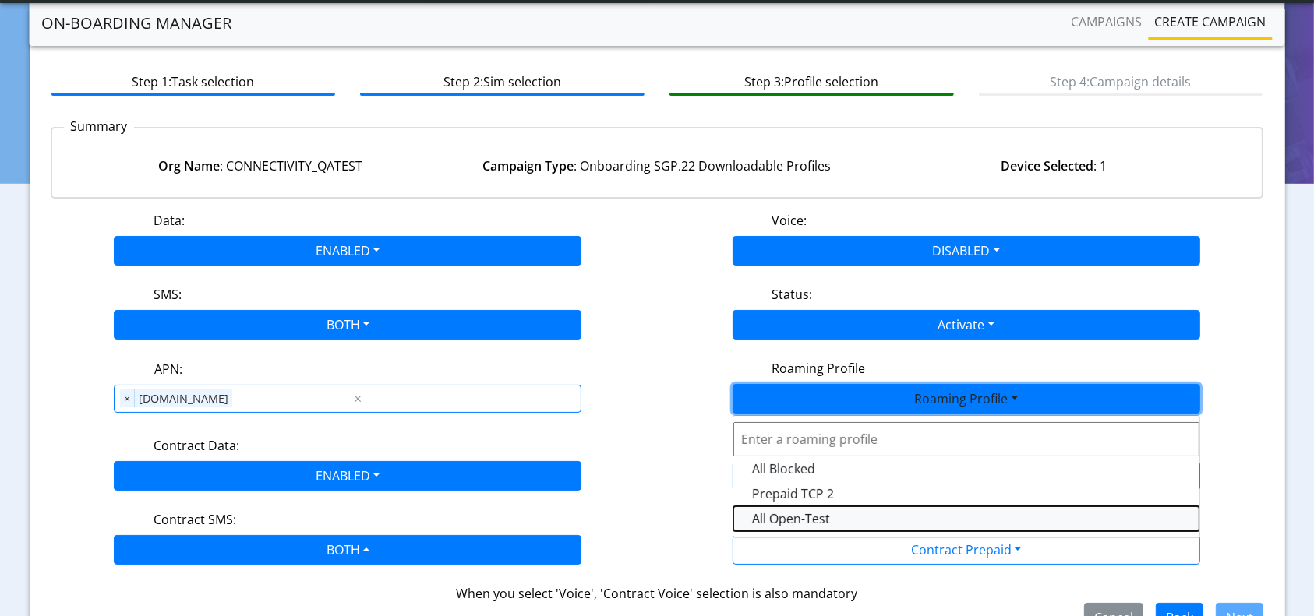
click at [793, 525] on Profile-dropdown "All Open-Test" at bounding box center [966, 519] width 466 height 25
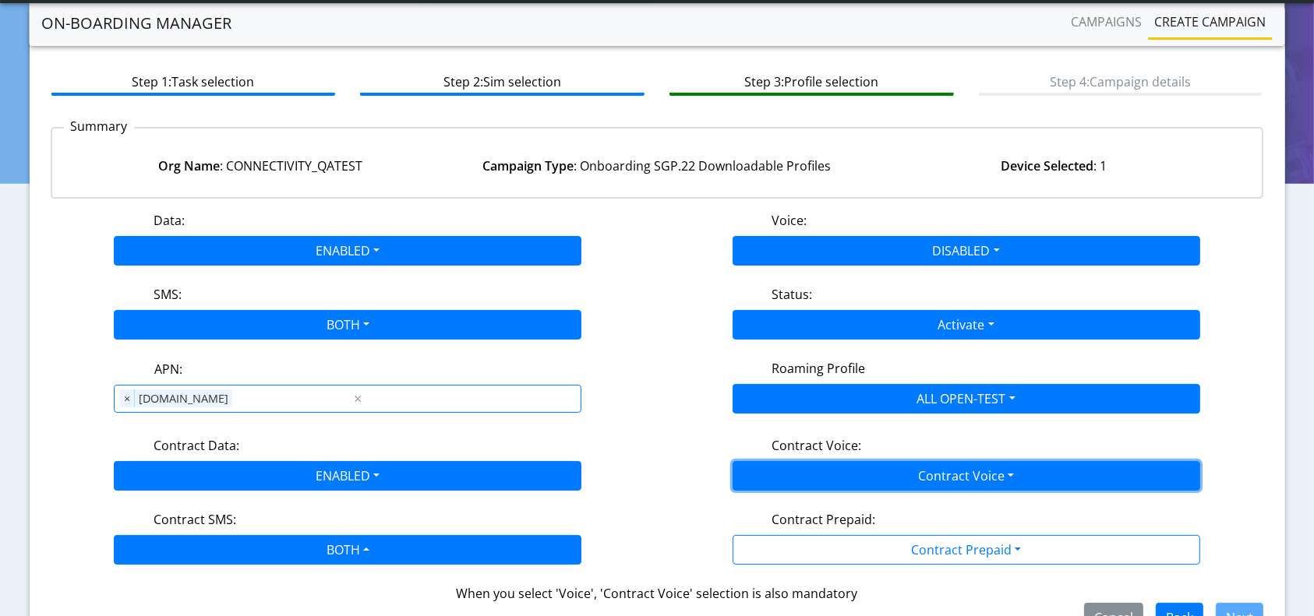
click at [896, 466] on button "Contract Voice" at bounding box center [967, 476] width 468 height 30
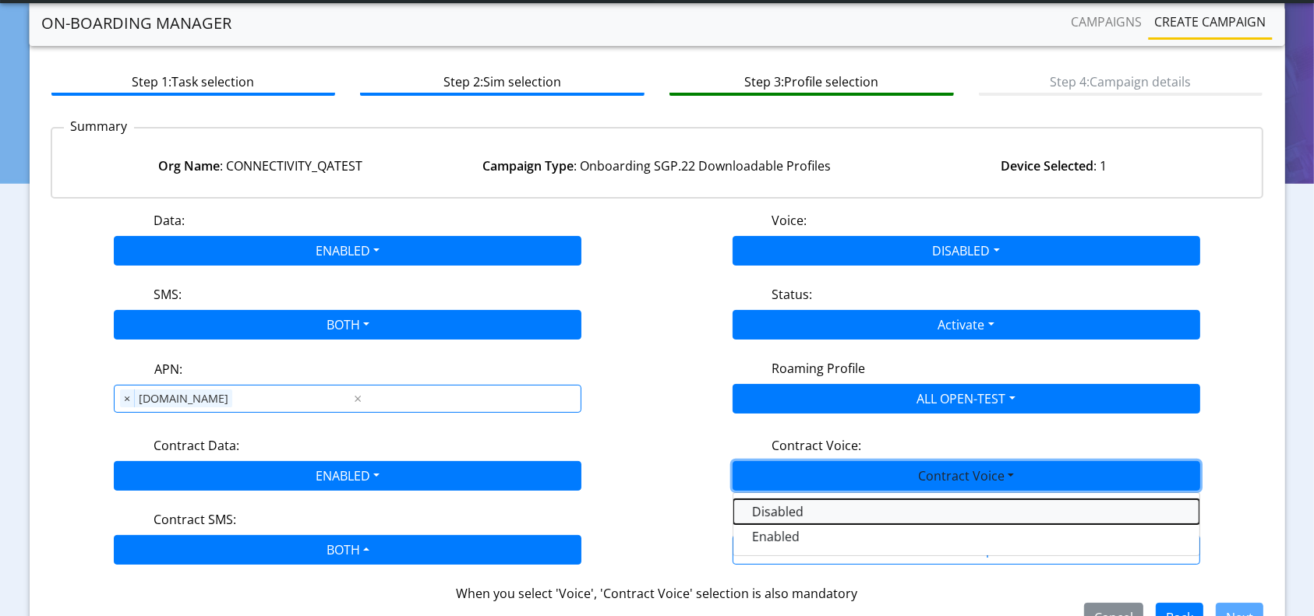
click at [778, 514] on Voicedisabled-dropdown "Disabled" at bounding box center [966, 512] width 466 height 25
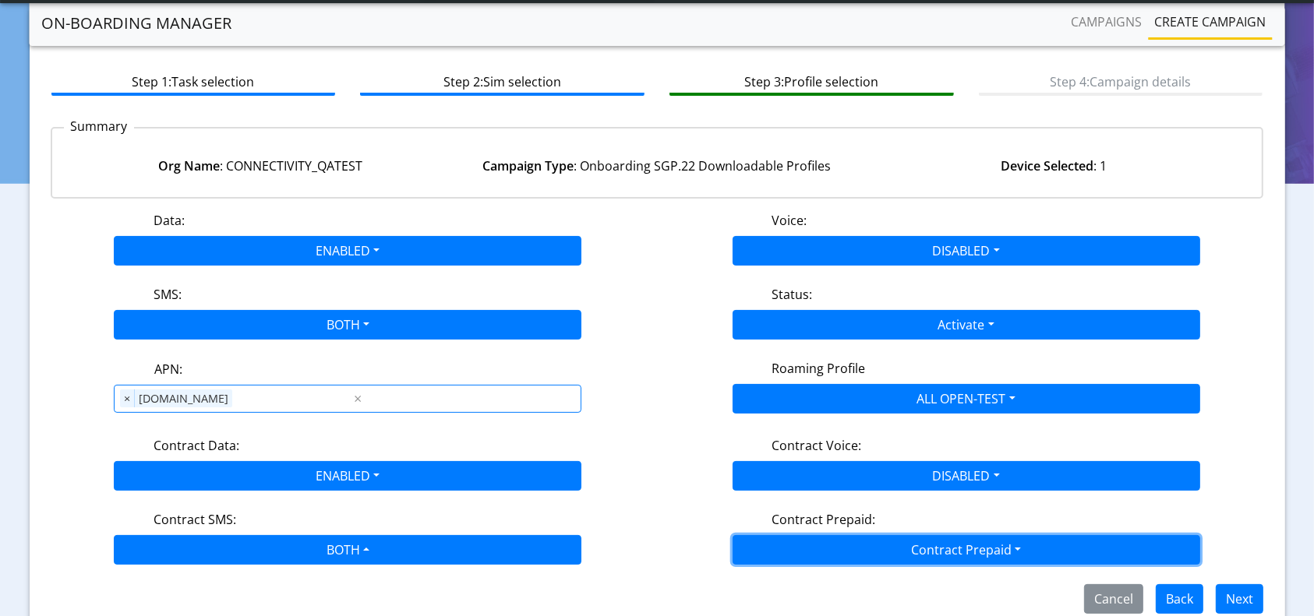
click at [856, 537] on button "Contract Prepaid" at bounding box center [967, 550] width 468 height 30
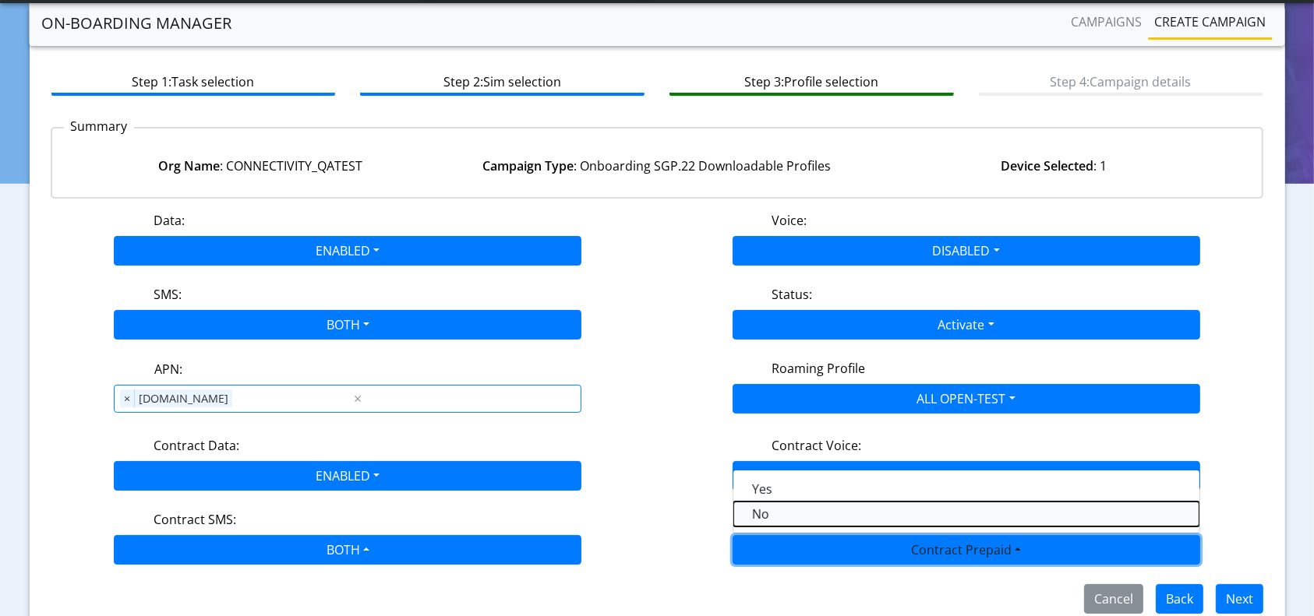
click at [782, 521] on Prepaidnotprepaid-dropdown "No" at bounding box center [966, 514] width 466 height 25
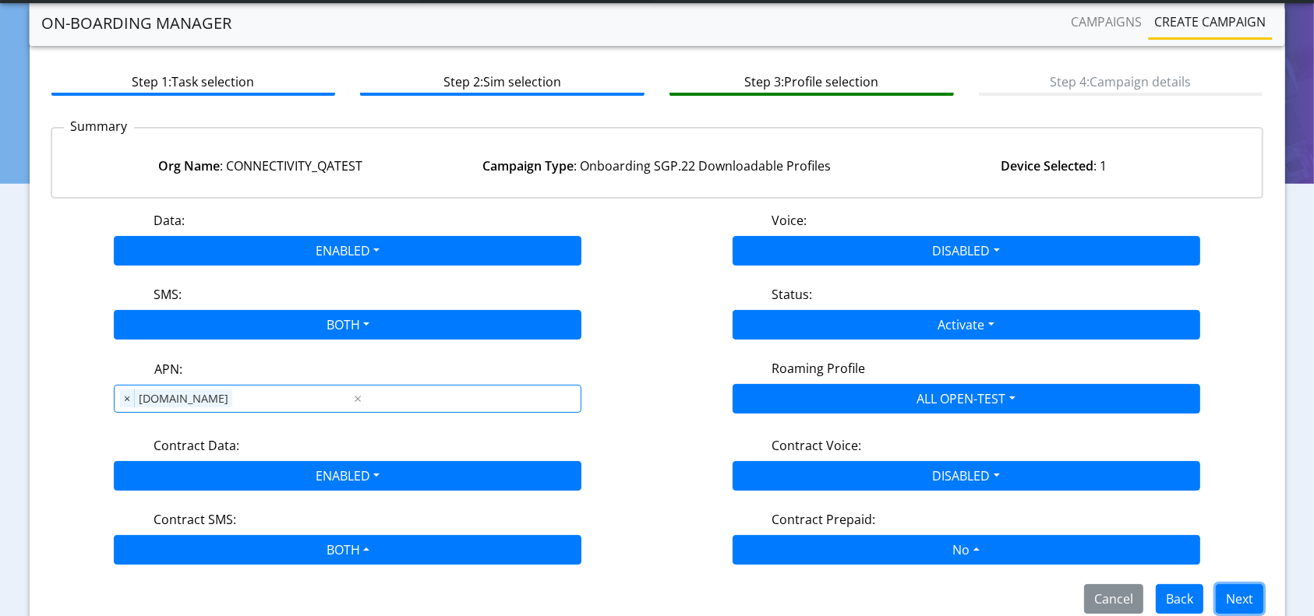
click at [1234, 596] on button "Next" at bounding box center [1240, 600] width 48 height 30
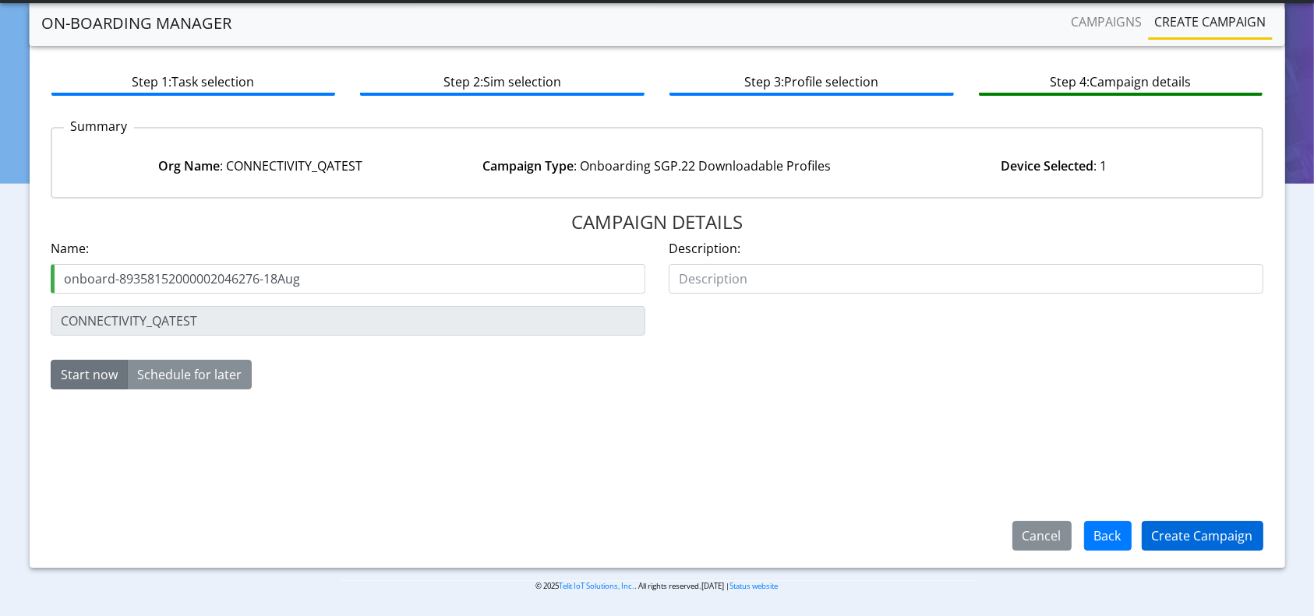
type input "onboard-89358152000002046276-18Aug"
click at [1234, 546] on button "Create Campaign" at bounding box center [1203, 536] width 122 height 30
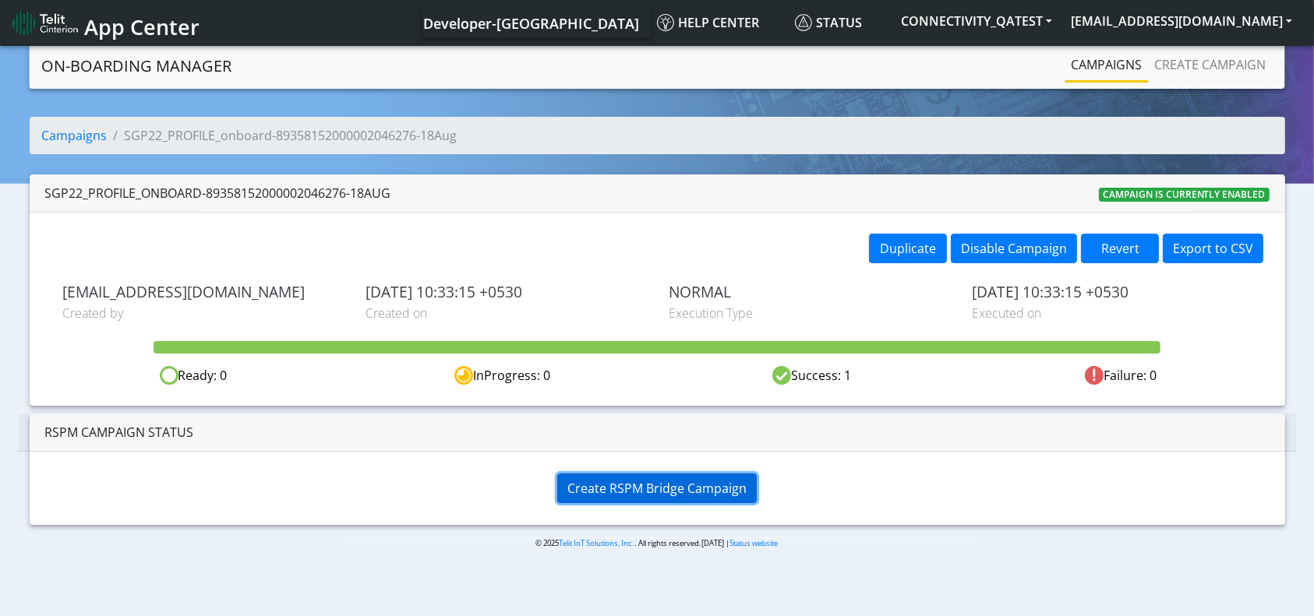
click at [681, 488] on span "Create RSPM Bridge Campaign" at bounding box center [656, 488] width 179 height 17
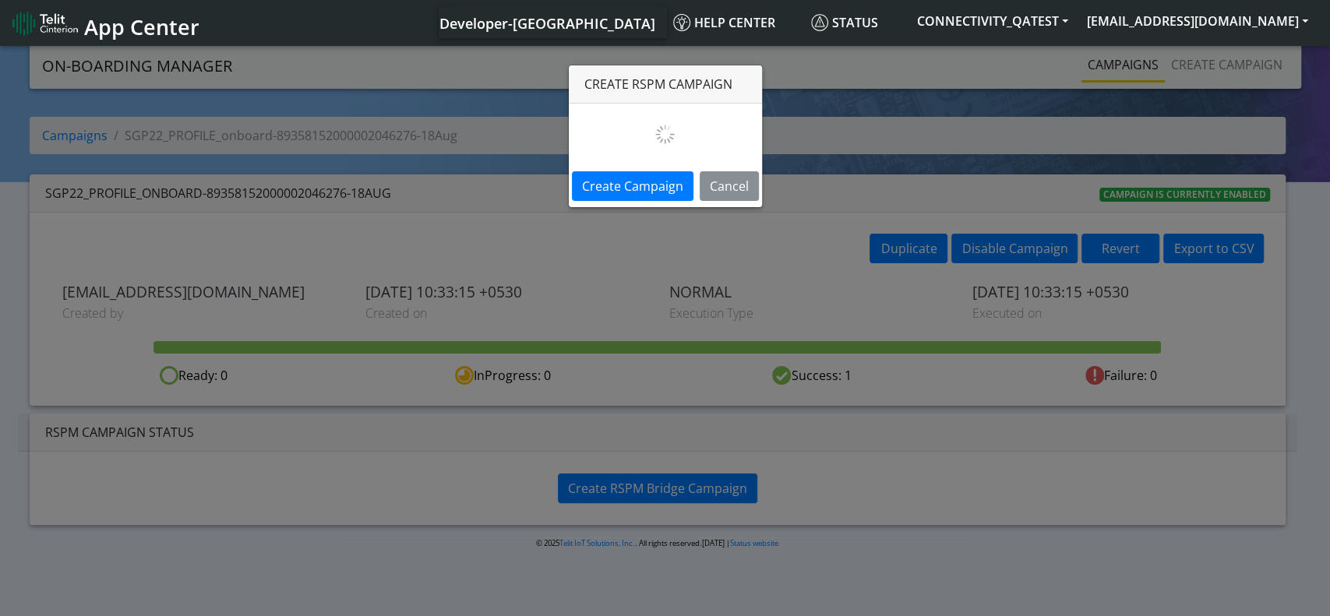
select select
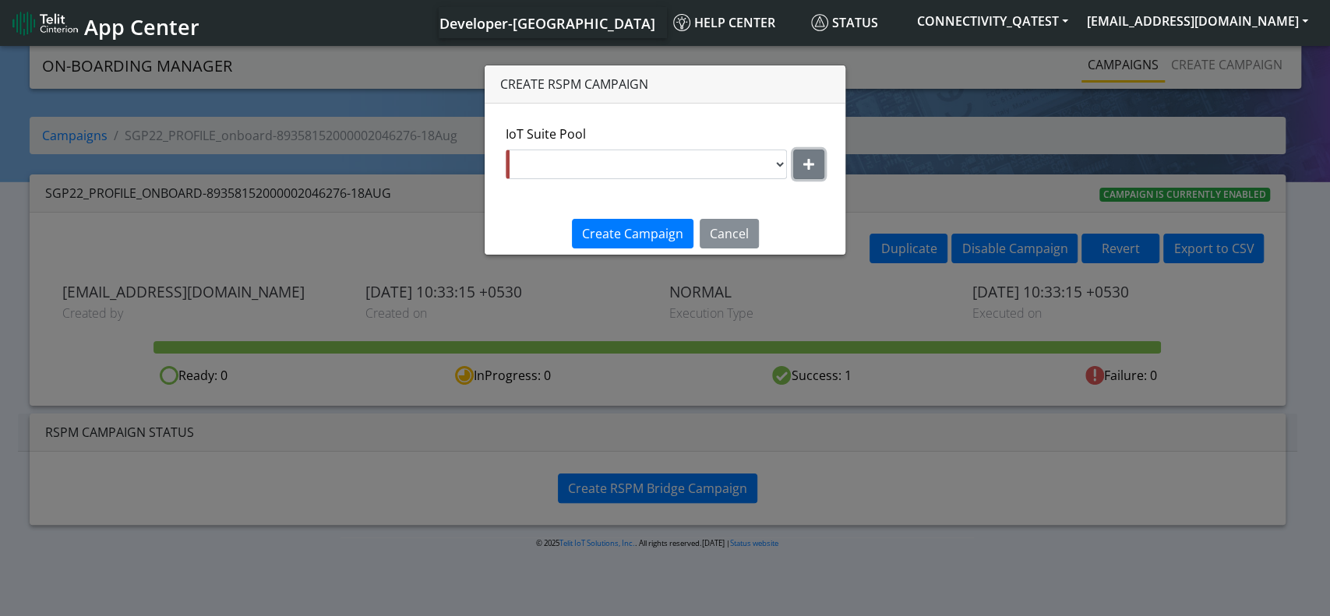
click at [802, 157] on button "button" at bounding box center [808, 165] width 31 height 30
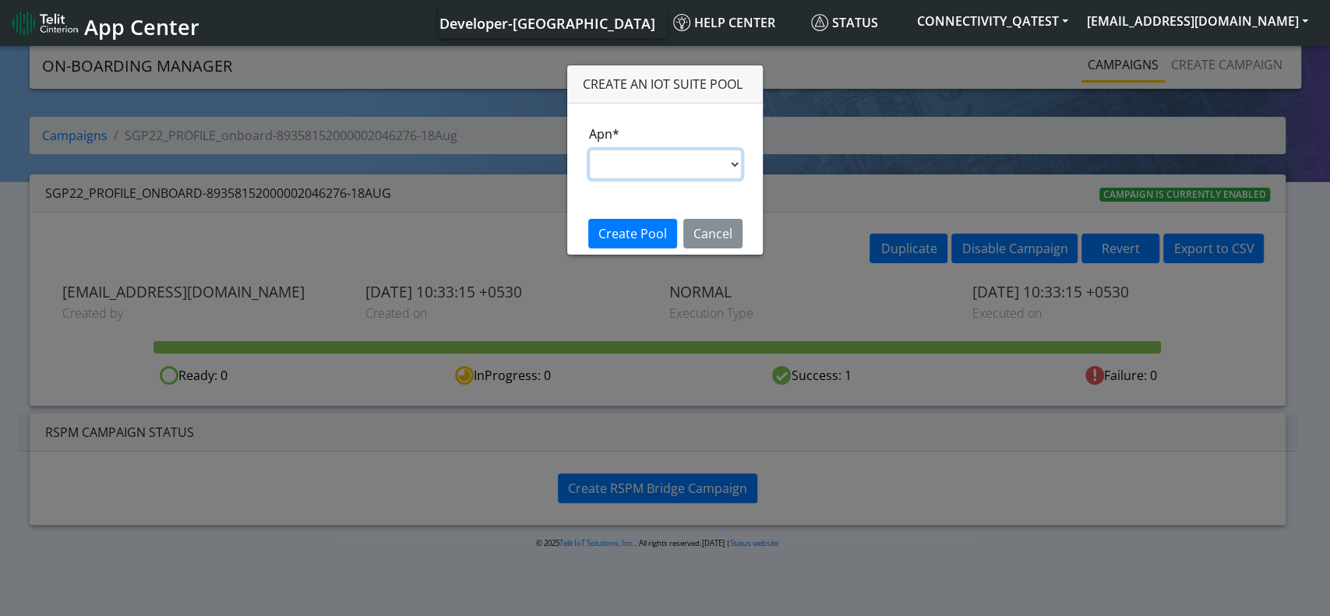
click at [678, 163] on select "s.test nxt20p.net nxtesim1.net nxt17.ue nxt20c.net nxt20.net ims nxt23.net jasp…" at bounding box center [665, 165] width 153 height 30
select select "35756450-83e5-11ef-ac98-001f6f2892bc"
click at [589, 150] on select "s.test nxt20p.net nxtesim1.net nxt17.ue nxt20c.net nxt20.net ims nxt23.net jasp…" at bounding box center [665, 165] width 153 height 30
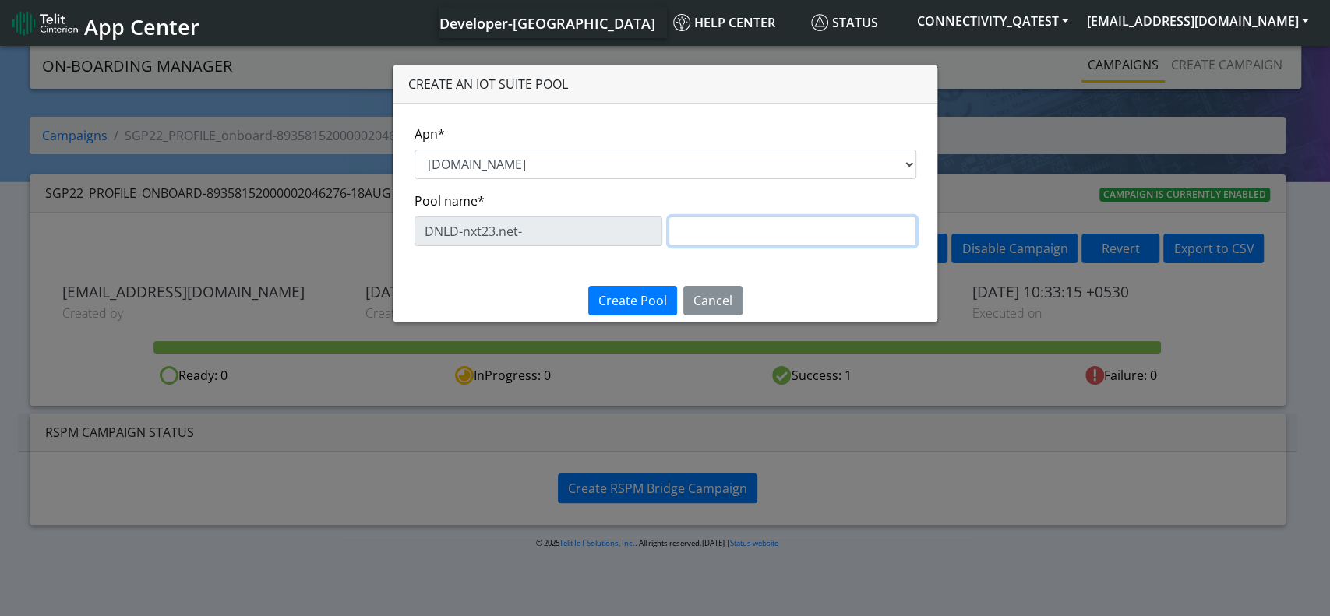
click at [739, 231] on input "text" at bounding box center [793, 232] width 248 height 30
type input "Testing46276"
click at [613, 302] on span "Create Pool" at bounding box center [633, 300] width 69 height 17
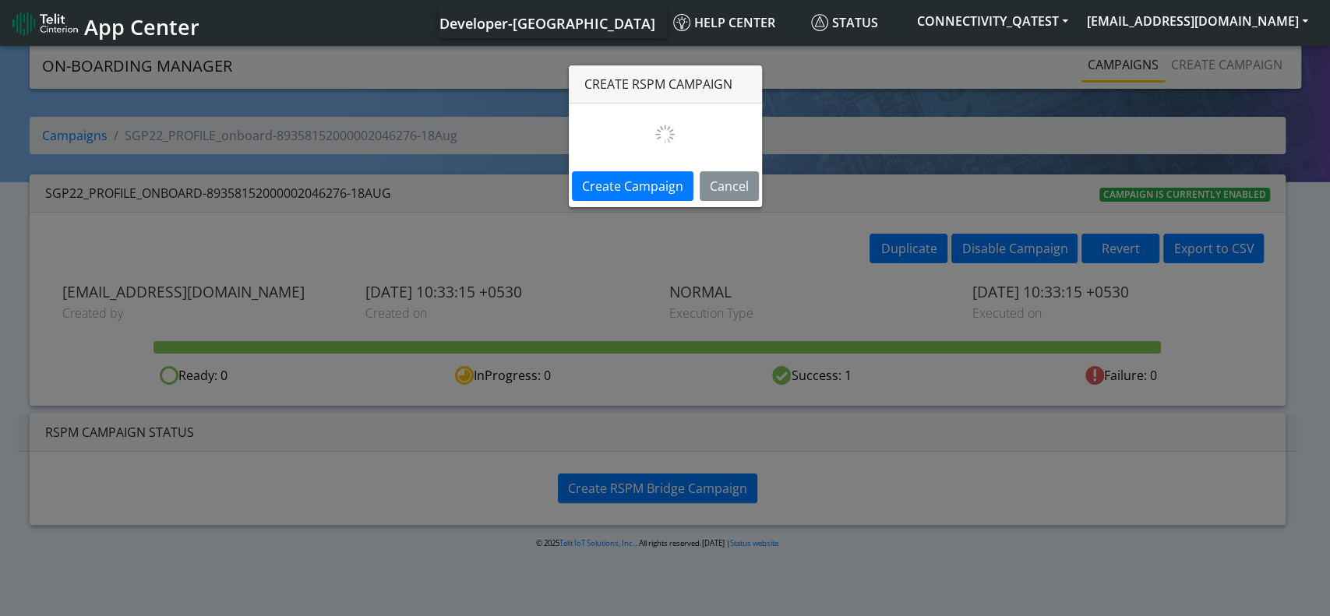
select select "b55d2edd-0881-4ac5-8749-eef369fa33b1"
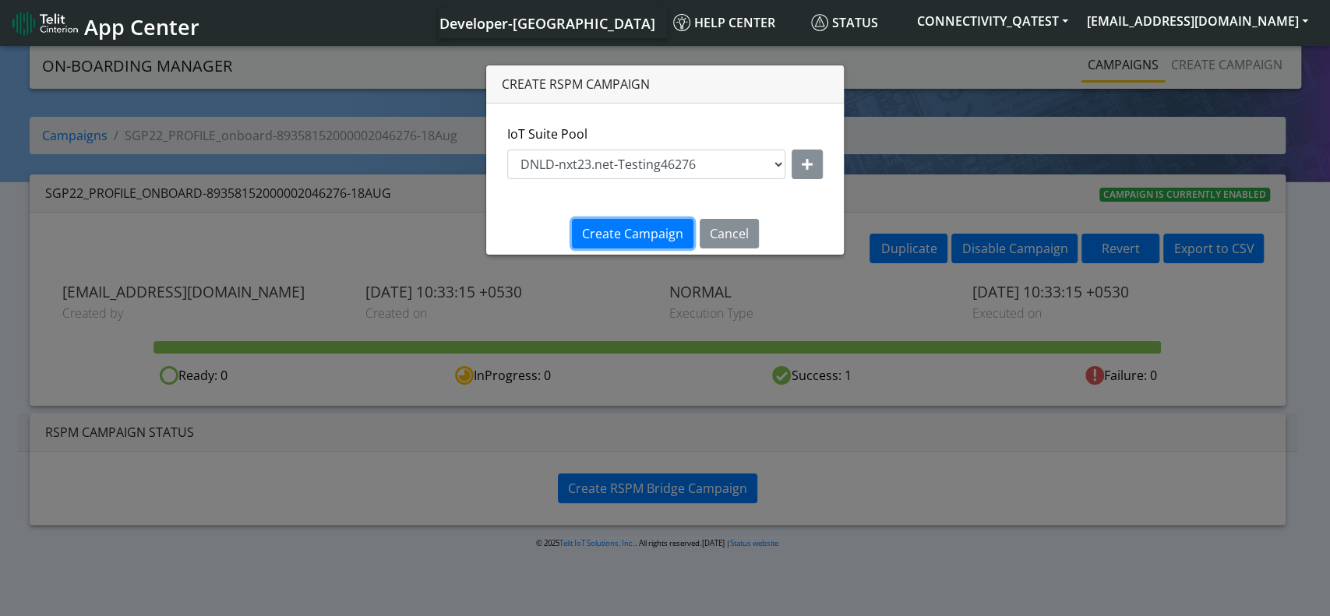
click at [619, 239] on span "Create Campaign" at bounding box center [632, 233] width 101 height 17
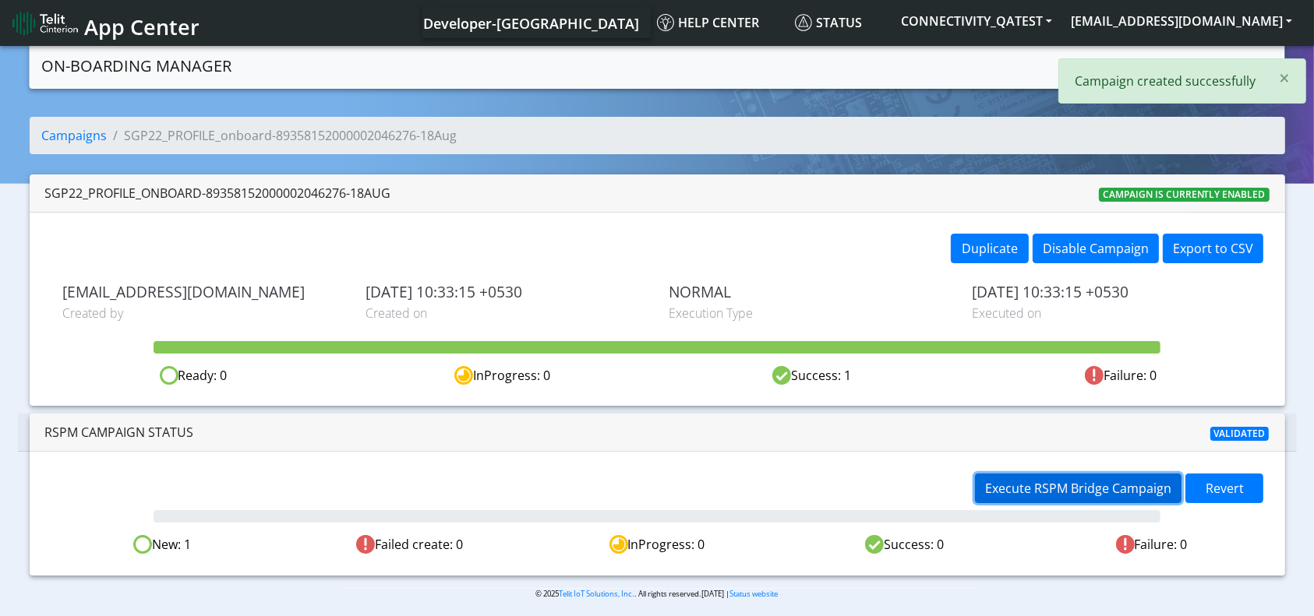
click at [1062, 486] on span "Execute RSPM Bridge Campaign" at bounding box center [1078, 488] width 186 height 17
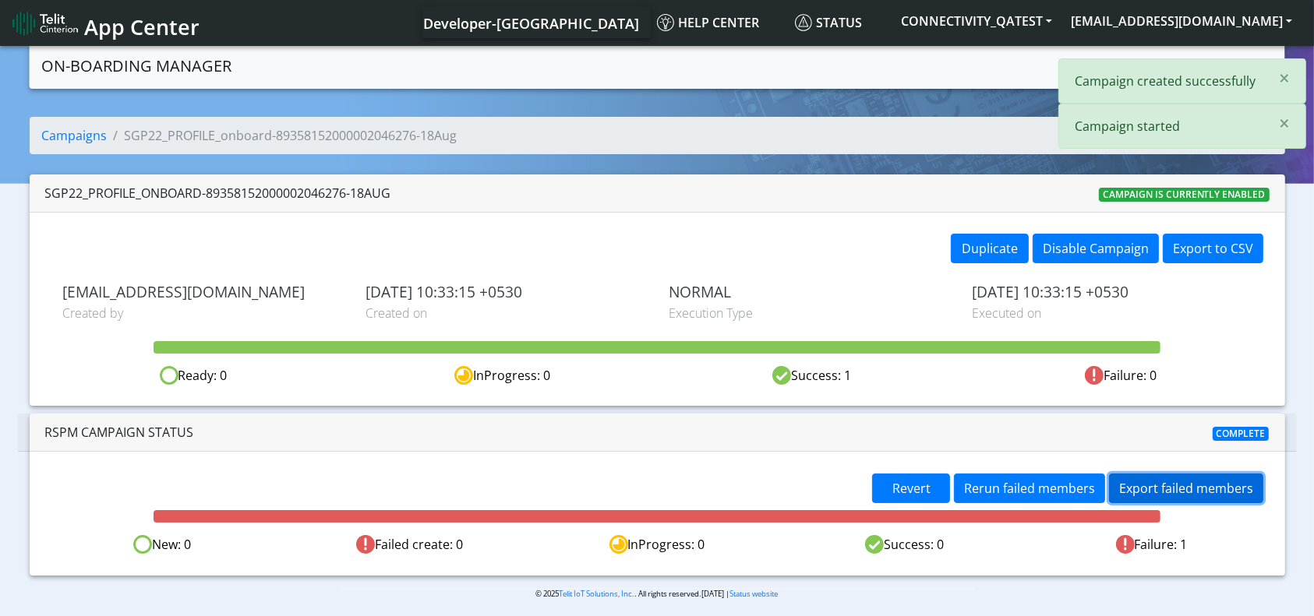
click at [1153, 490] on button "Export failed members" at bounding box center [1186, 489] width 154 height 30
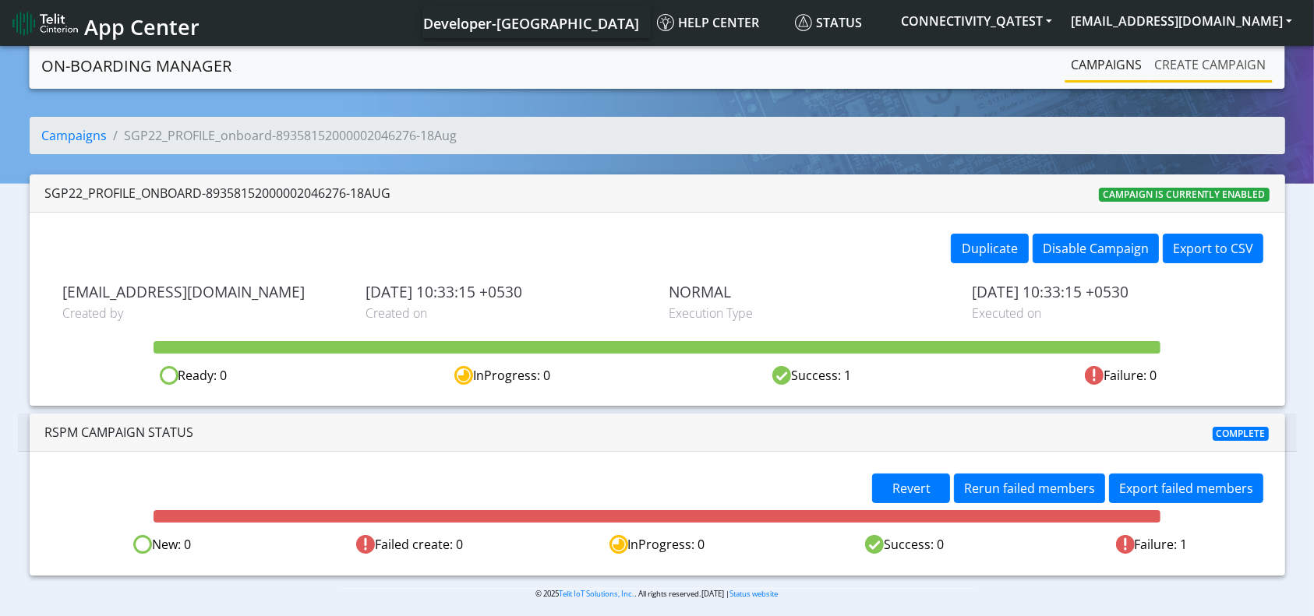
click at [1229, 54] on link "Create campaign" at bounding box center [1211, 64] width 124 height 31
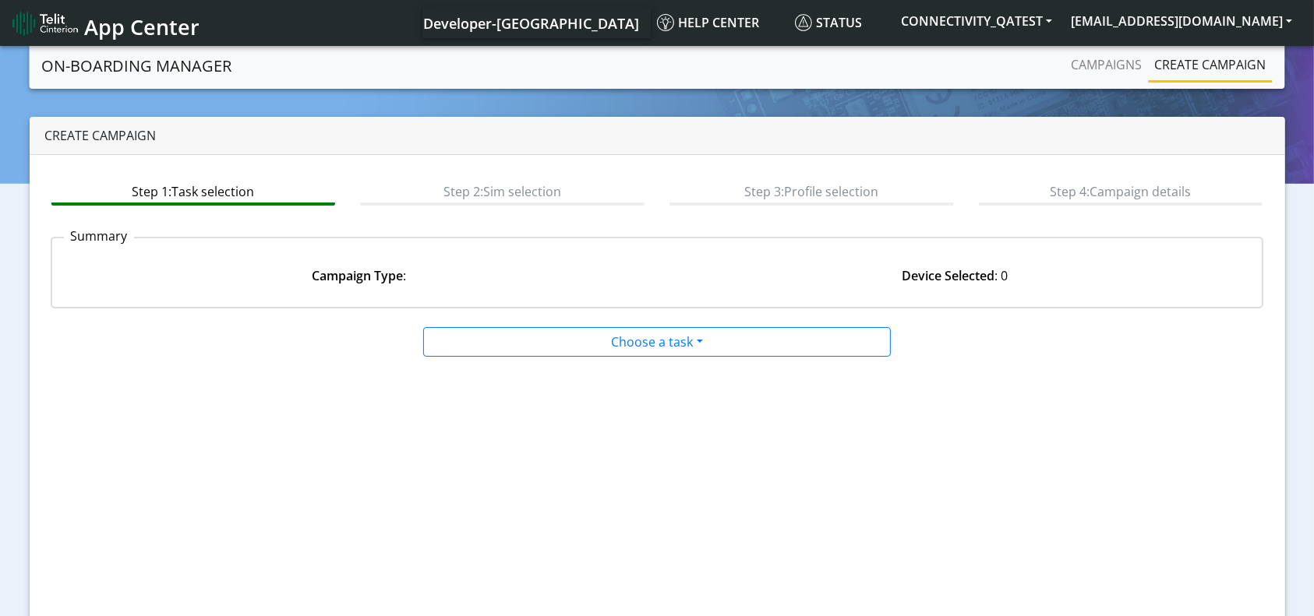
click at [691, 358] on app-paging-btns "Cancel Next" at bounding box center [657, 507] width 1213 height 299
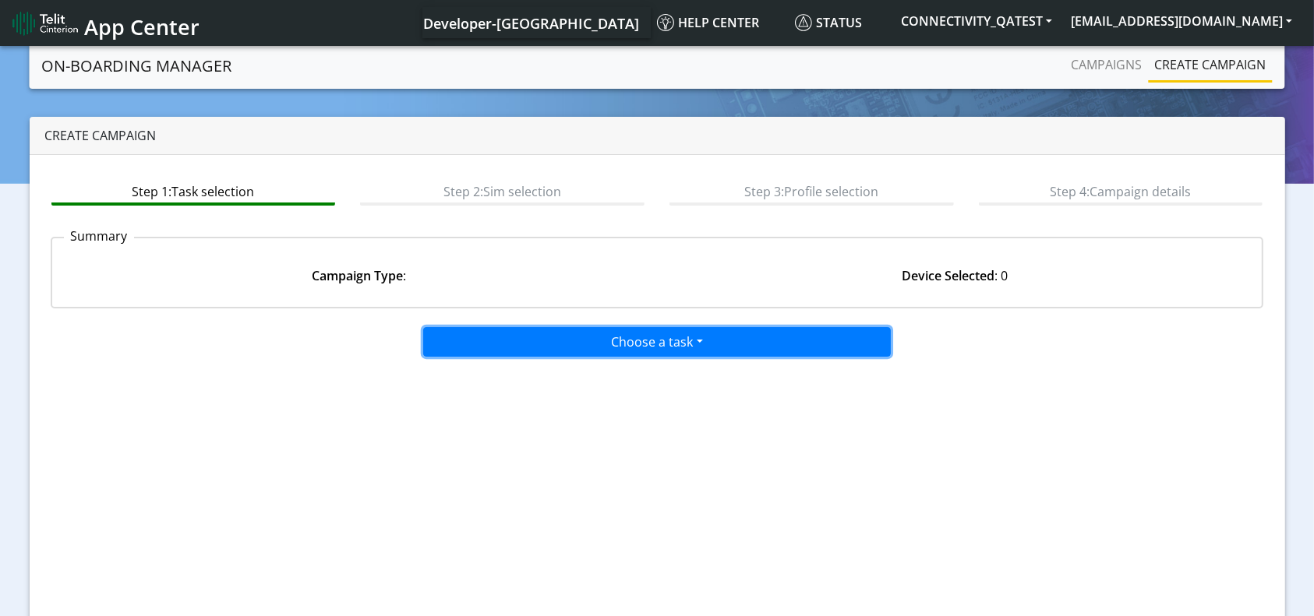
click at [686, 340] on button "Choose a task" at bounding box center [657, 342] width 468 height 30
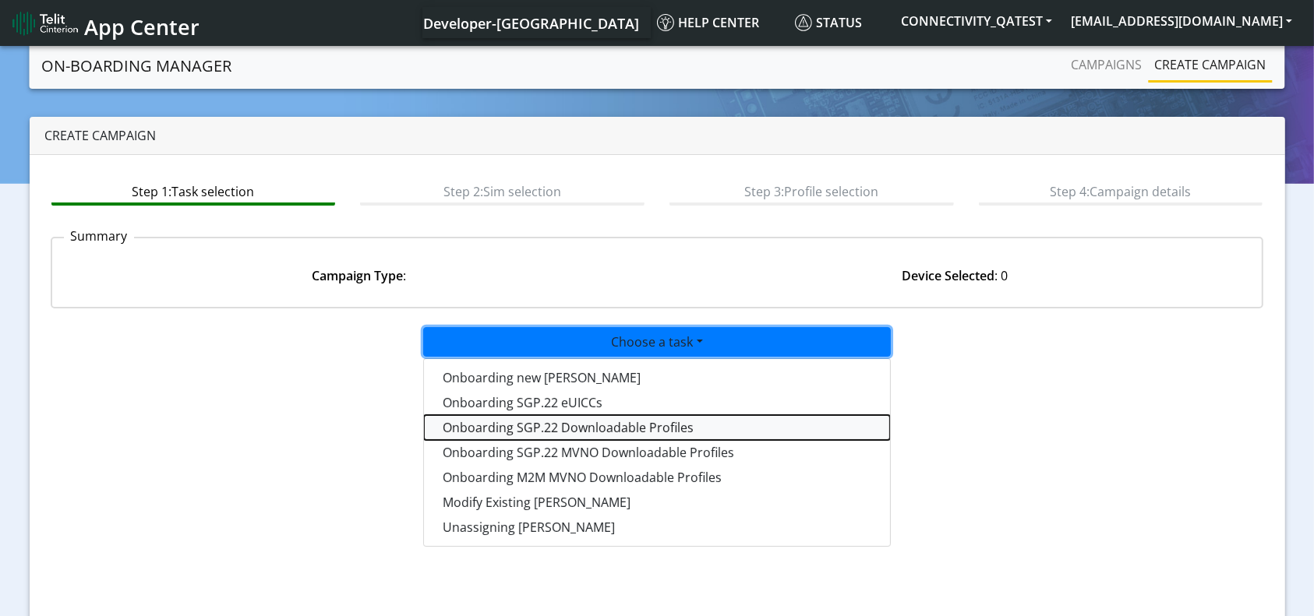
click at [623, 420] on tasksgp22profile-dropdown "Onboarding SGP.22 Downloadable Profiles" at bounding box center [657, 427] width 466 height 25
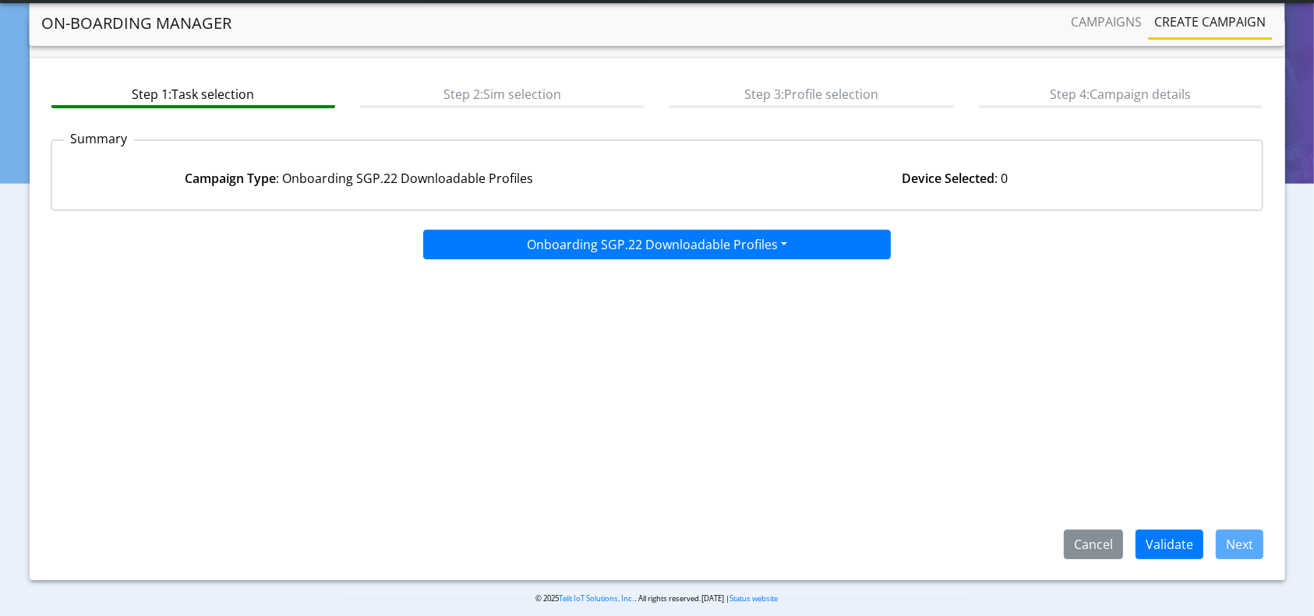
scroll to position [67, 0]
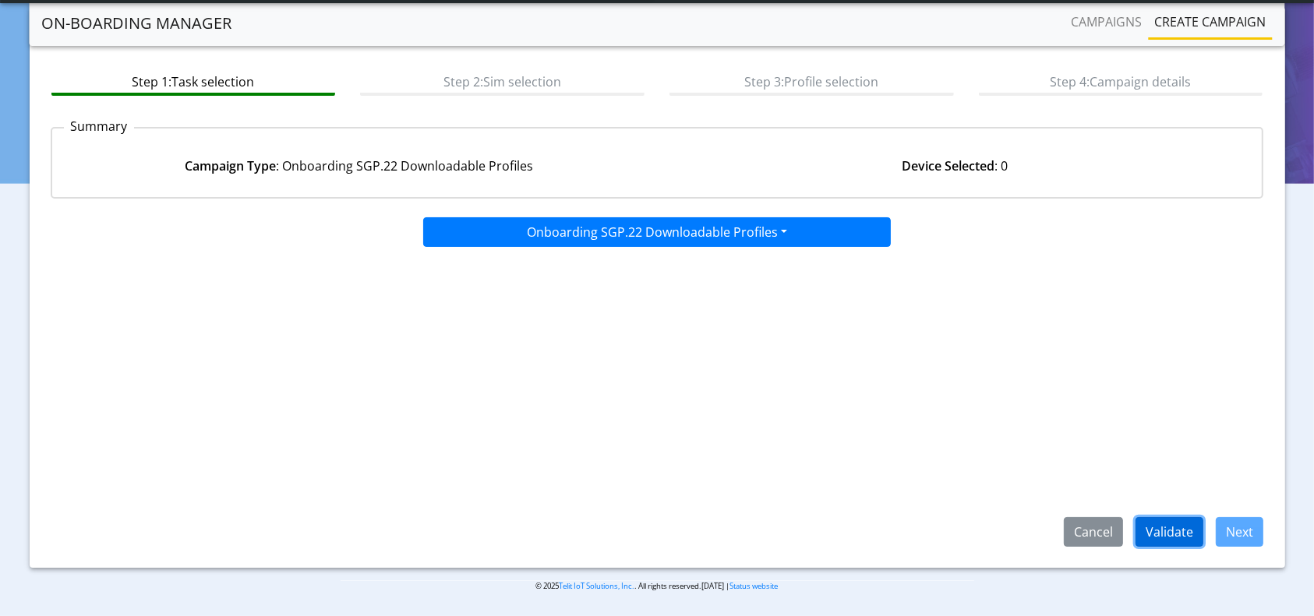
click at [1174, 534] on button "Validate" at bounding box center [1170, 532] width 68 height 30
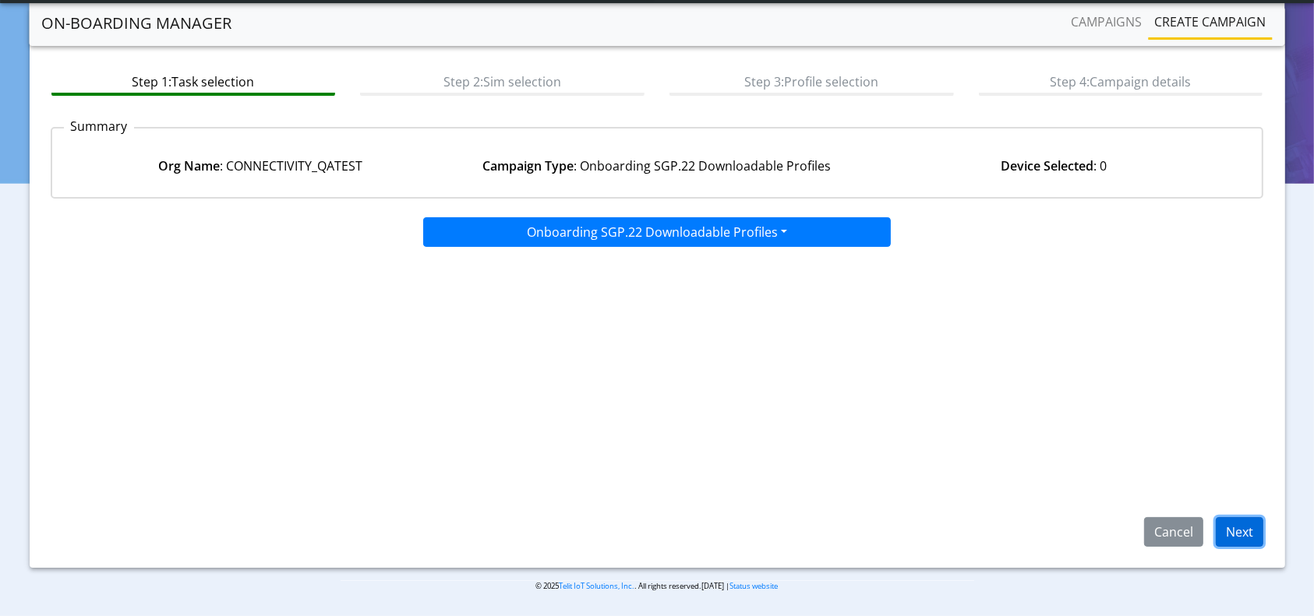
click at [1220, 527] on button "Next" at bounding box center [1240, 532] width 48 height 30
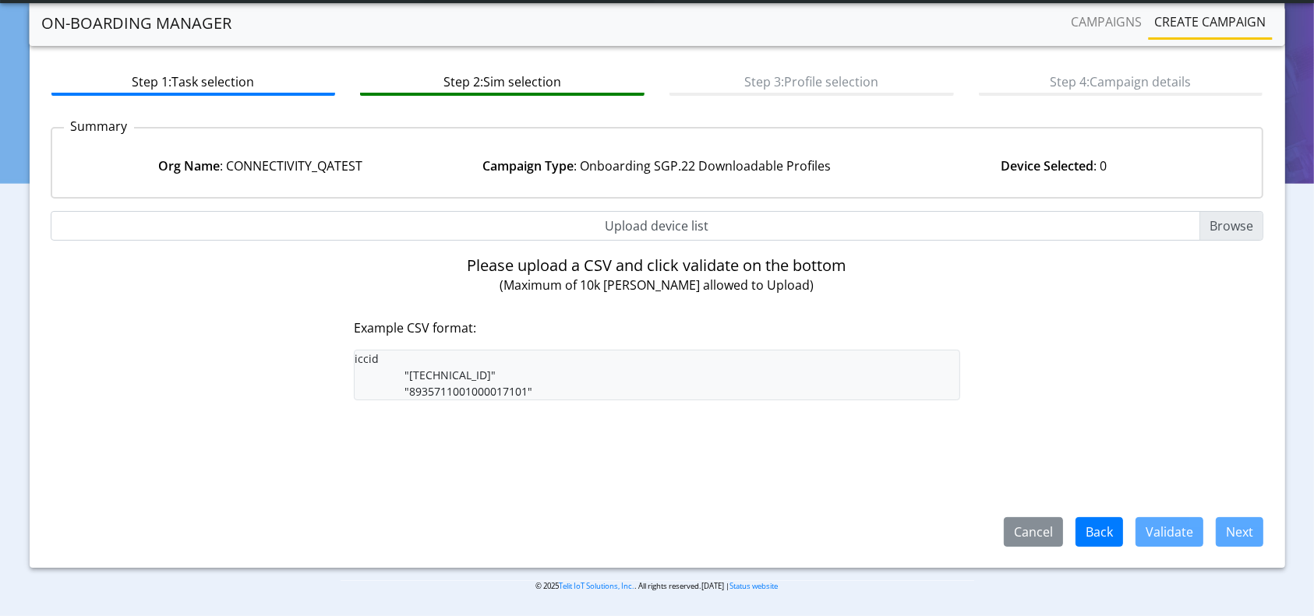
click at [695, 236] on input "Upload device list" at bounding box center [657, 226] width 1213 height 30
type input "C:\fakepath\Dev_LiveSim_New_89358152000002046284.csv"
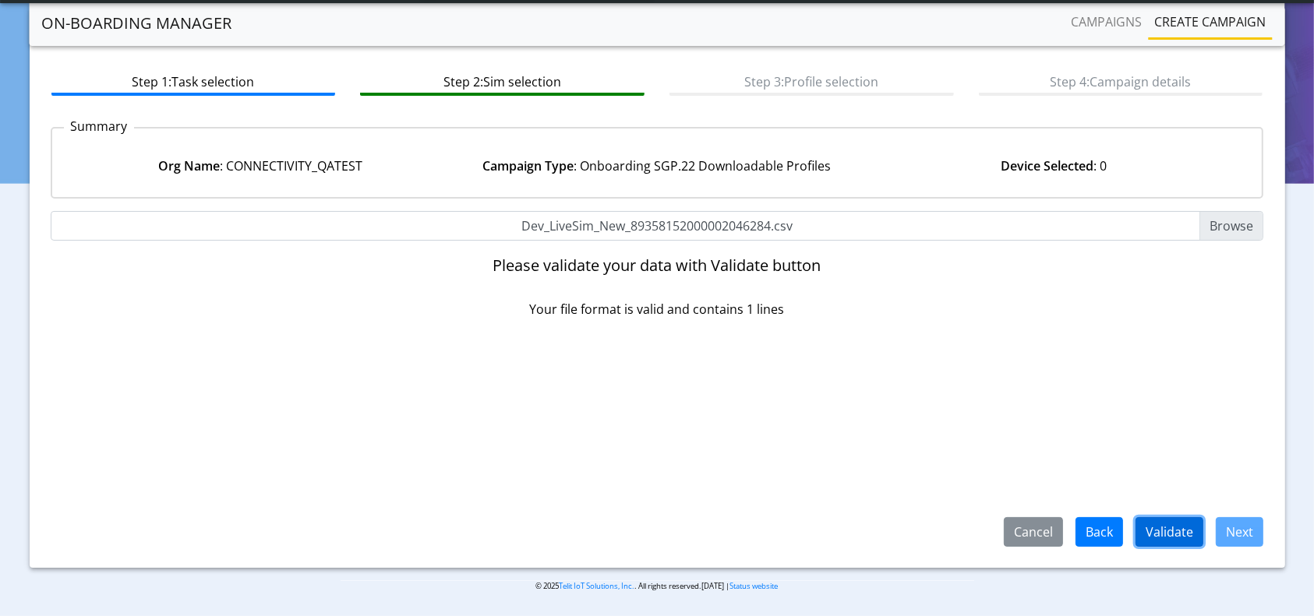
click at [1173, 535] on button "Validate" at bounding box center [1170, 532] width 68 height 30
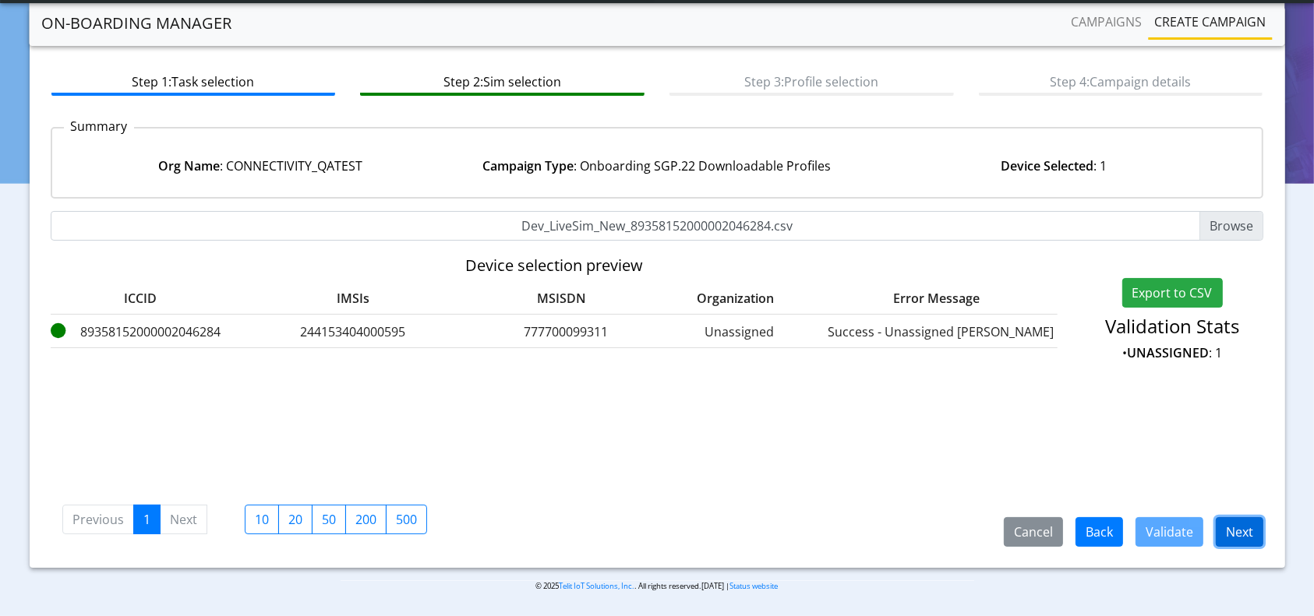
click at [1234, 531] on button "Next" at bounding box center [1240, 532] width 48 height 30
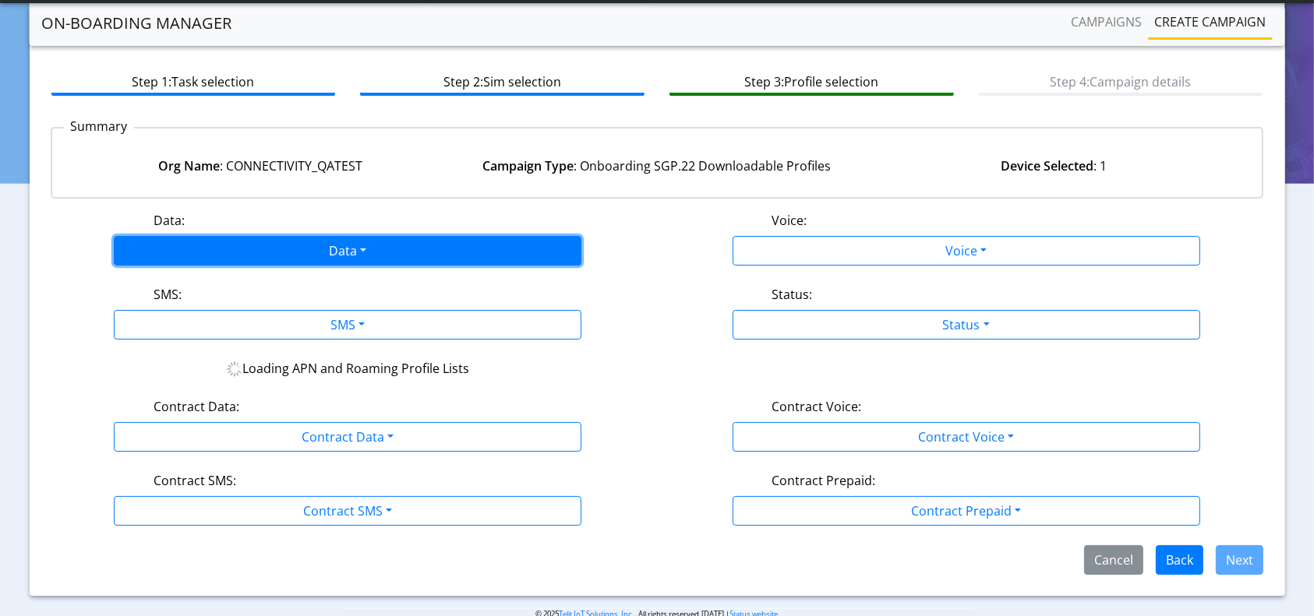
click at [374, 253] on button "Data" at bounding box center [348, 251] width 468 height 30
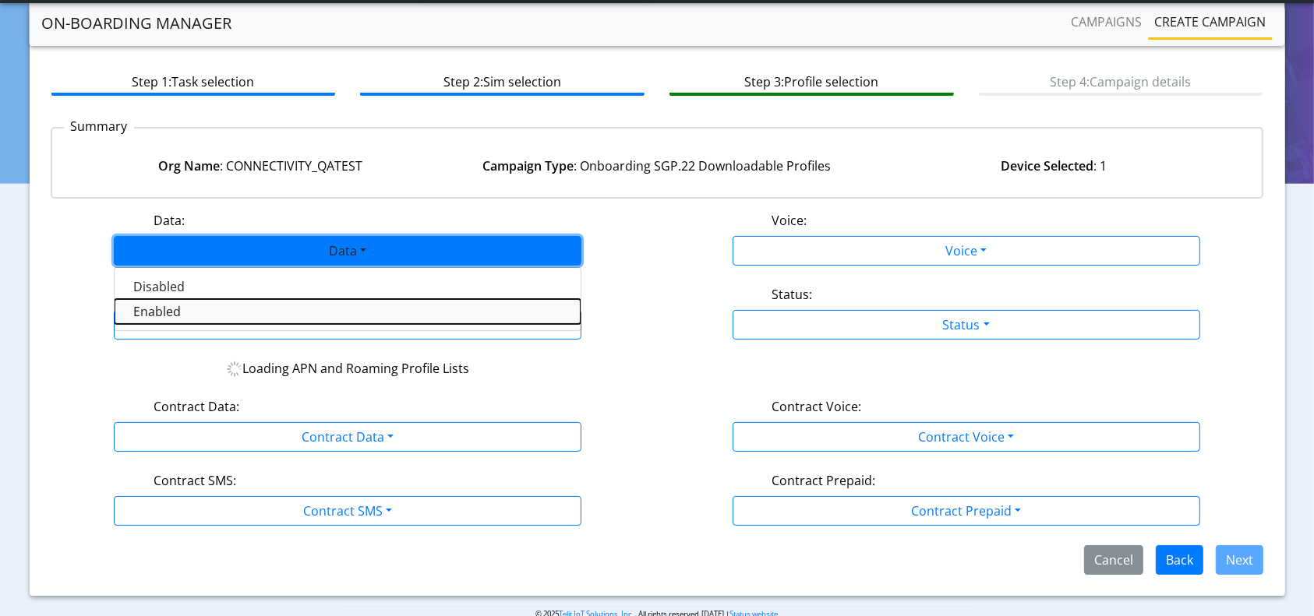
click at [262, 308] on button "Enabled" at bounding box center [348, 311] width 466 height 25
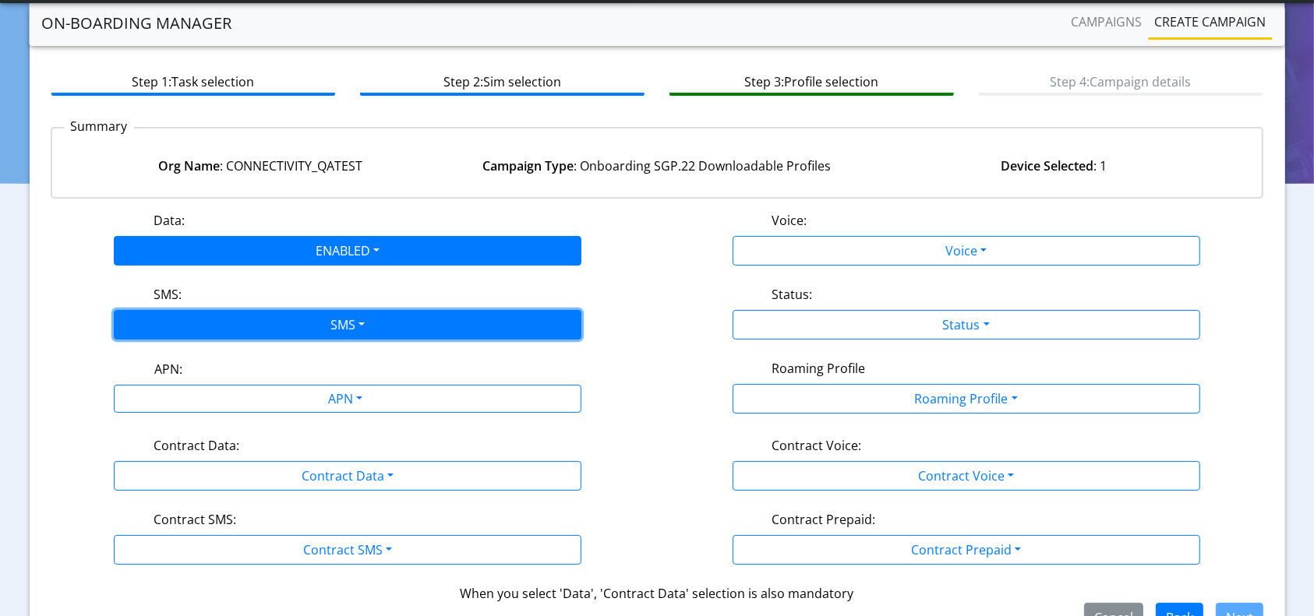
click at [323, 321] on button "SMS" at bounding box center [348, 325] width 468 height 30
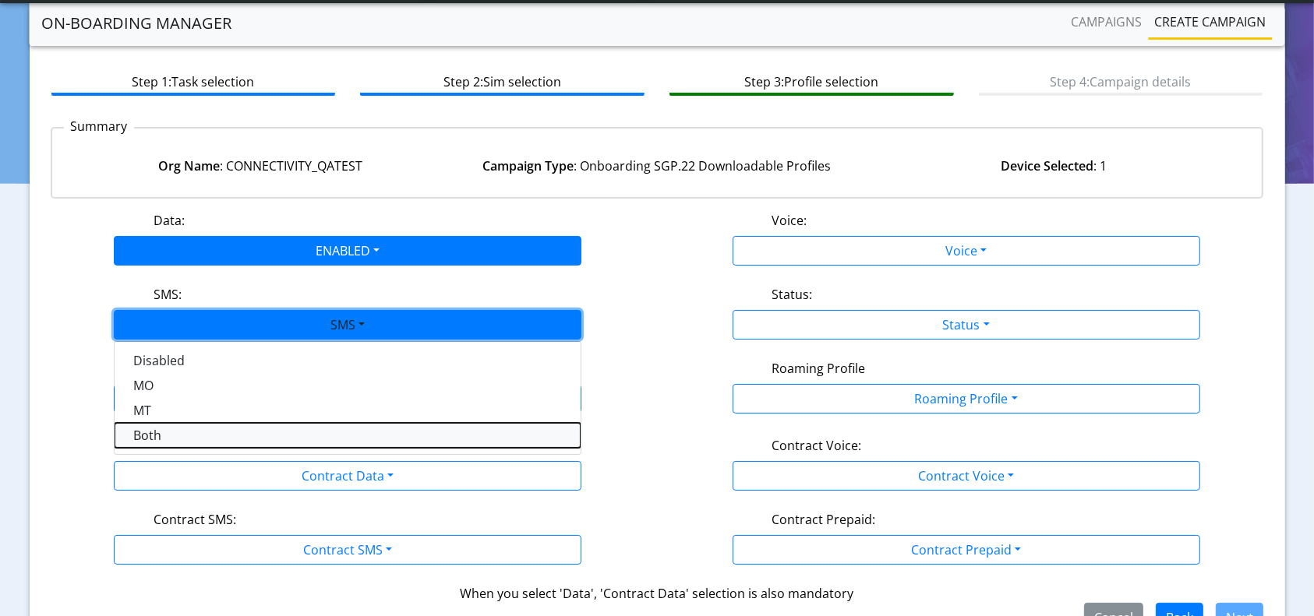
click at [158, 435] on button "Both" at bounding box center [348, 435] width 466 height 25
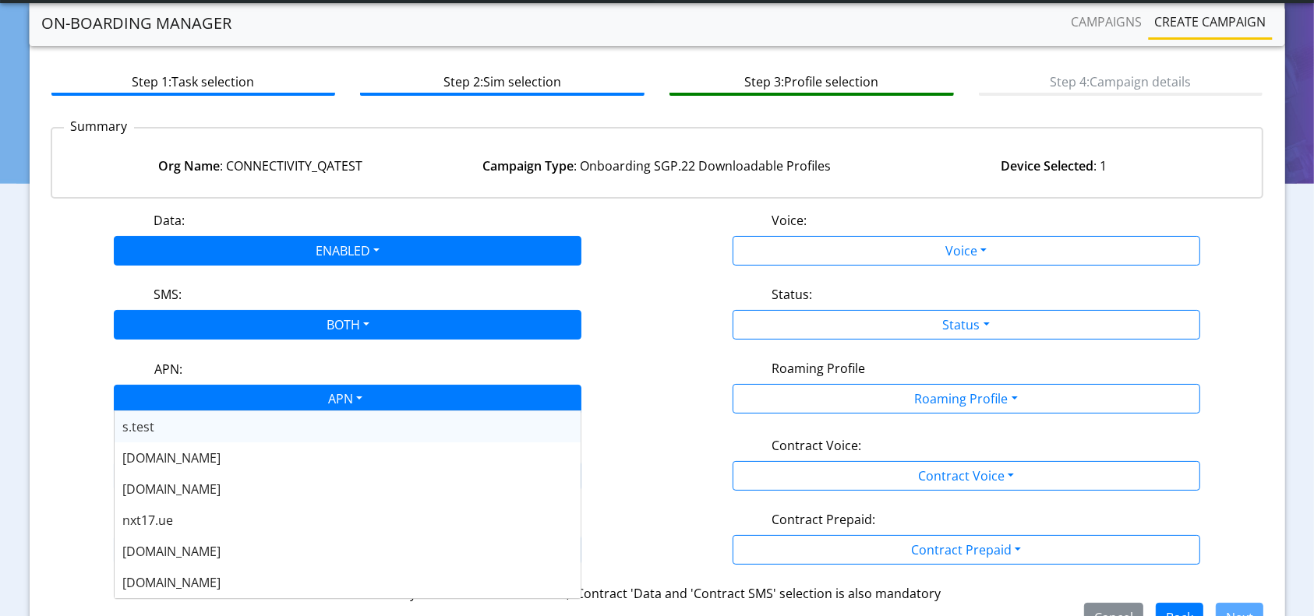
click at [274, 397] on div "APN" at bounding box center [344, 401] width 494 height 30
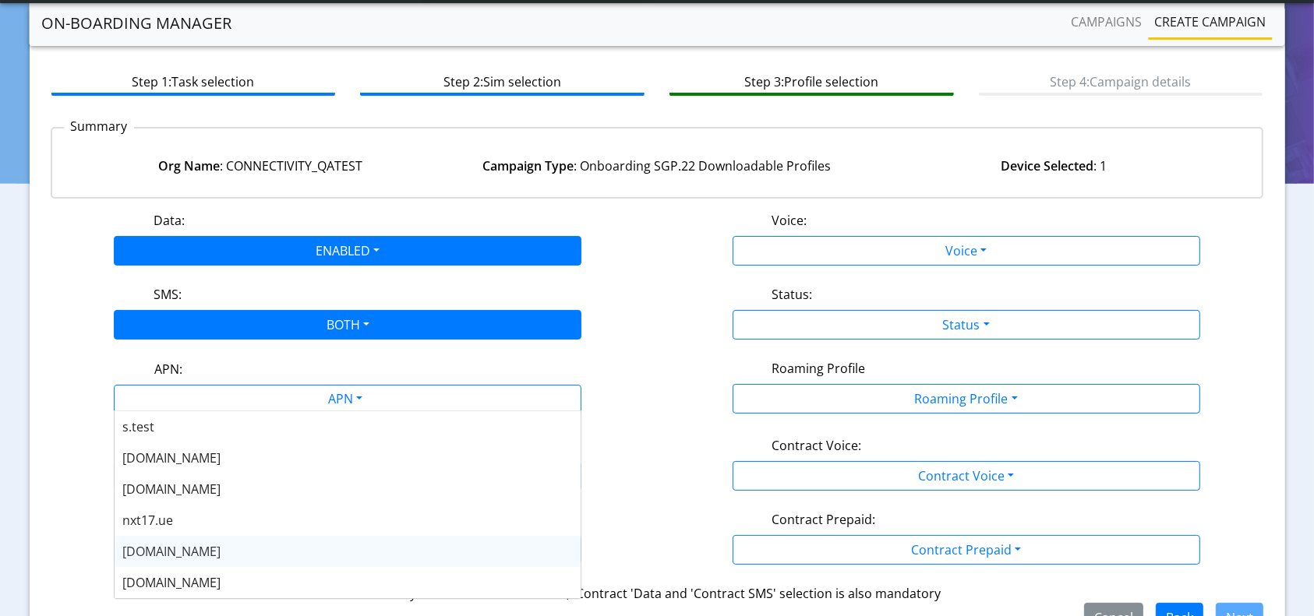
scroll to position [125, 0]
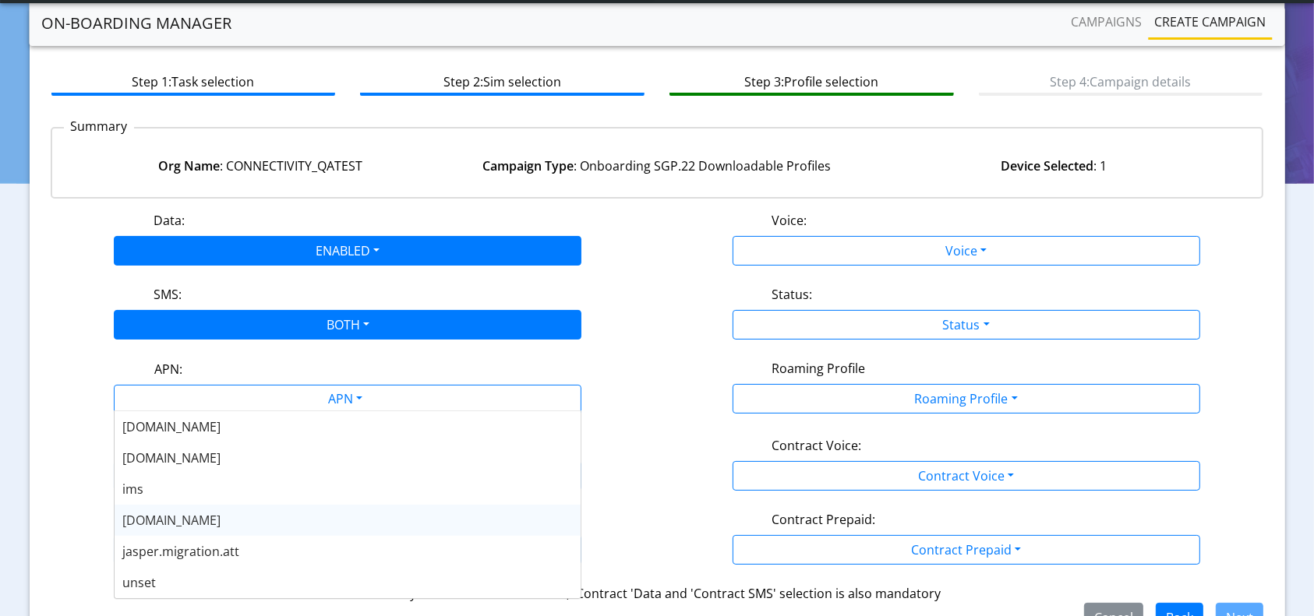
click at [174, 528] on span "nxt23.net" at bounding box center [171, 520] width 98 height 17
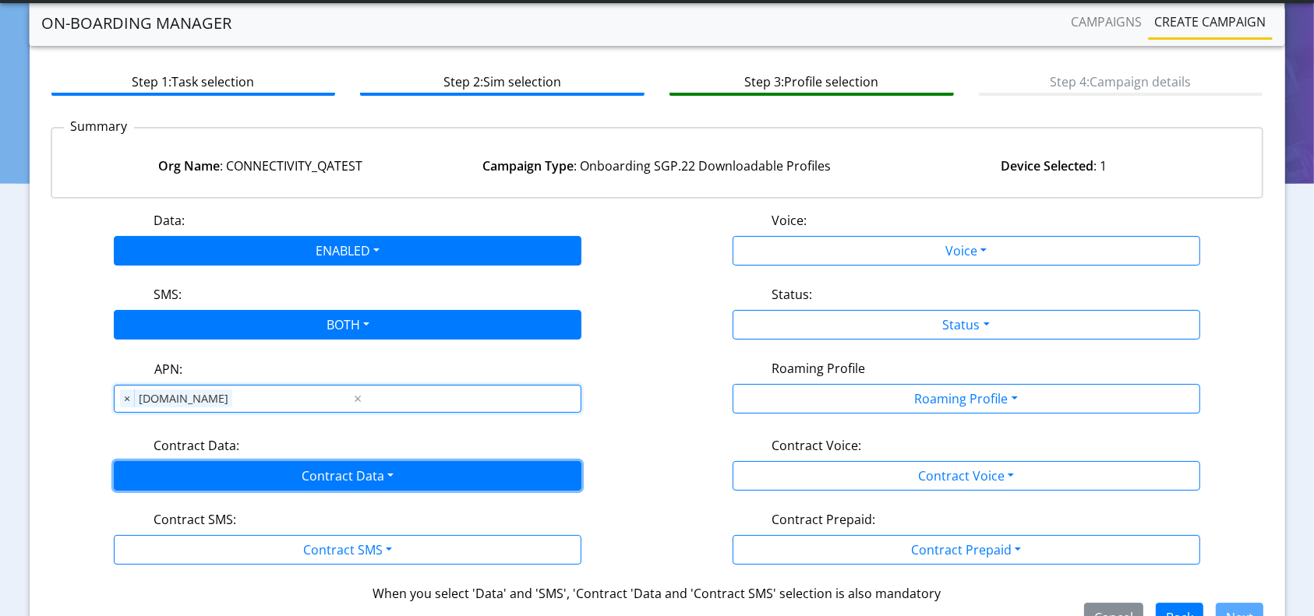
click at [287, 474] on button "Contract Data" at bounding box center [348, 476] width 468 height 30
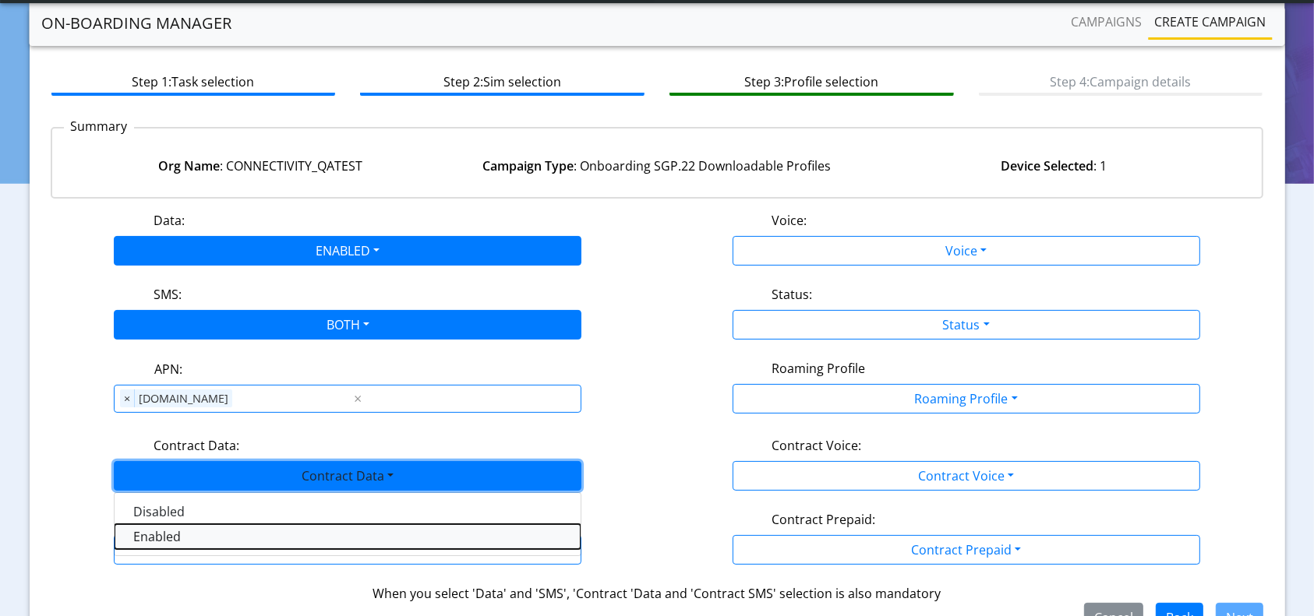
click at [203, 530] on Dataenabled-dropdown "Enabled" at bounding box center [348, 537] width 466 height 25
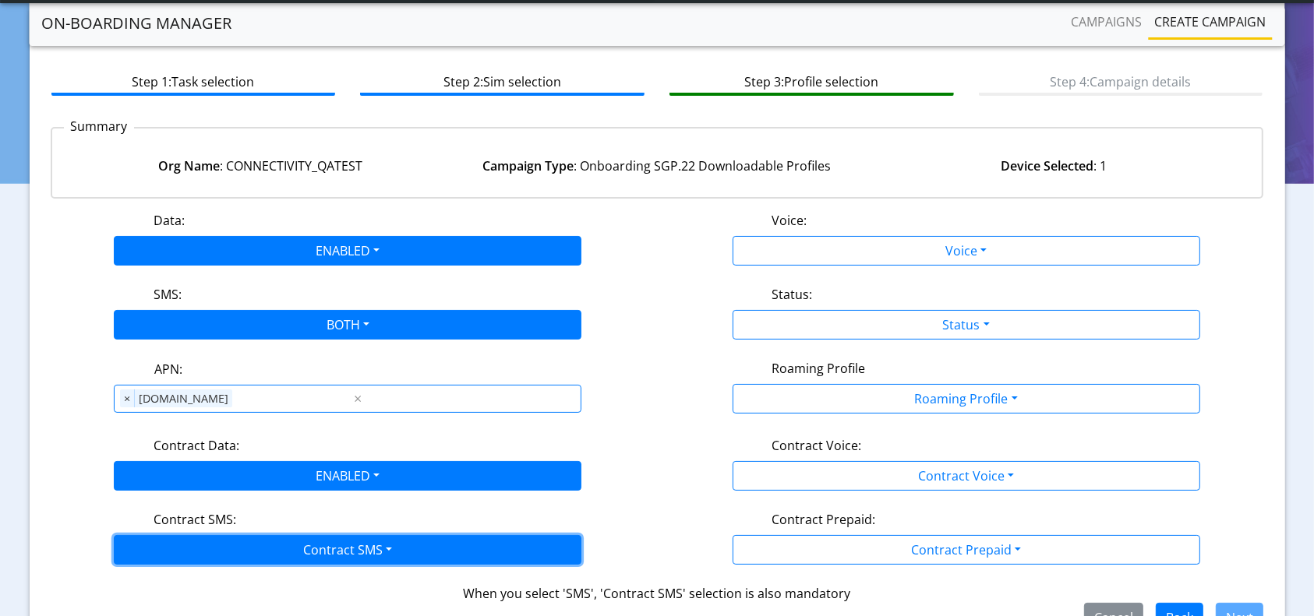
click at [289, 542] on button "Contract SMS" at bounding box center [348, 550] width 468 height 30
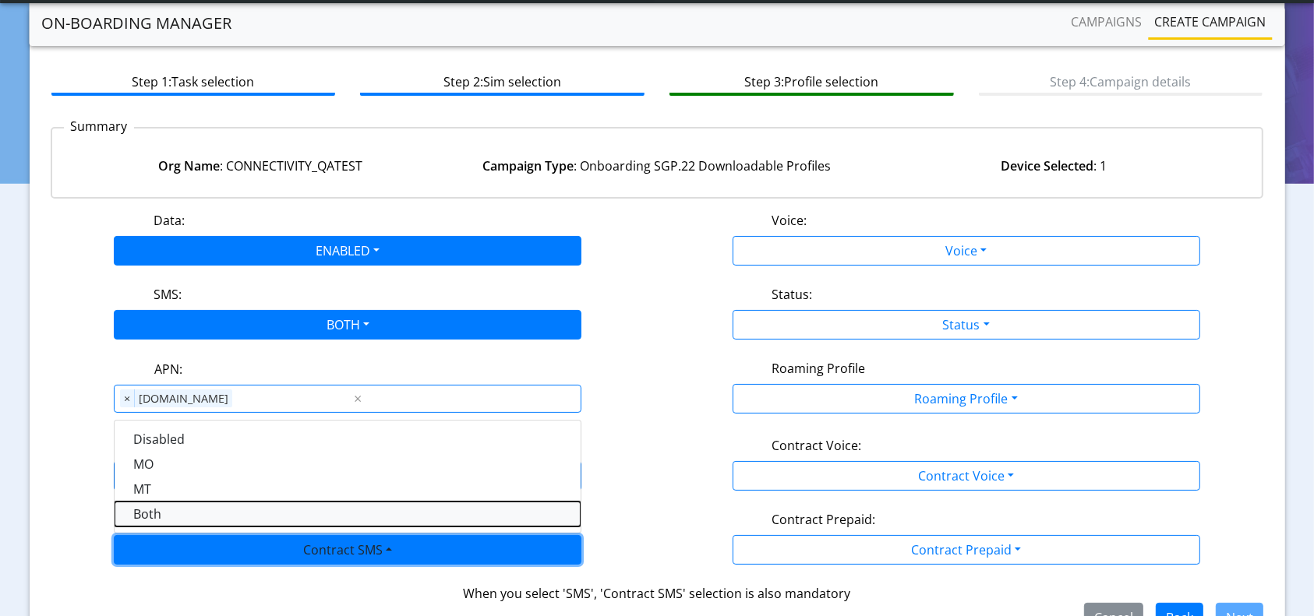
click at [157, 515] on SMSboth-dropdown "Both" at bounding box center [348, 514] width 466 height 25
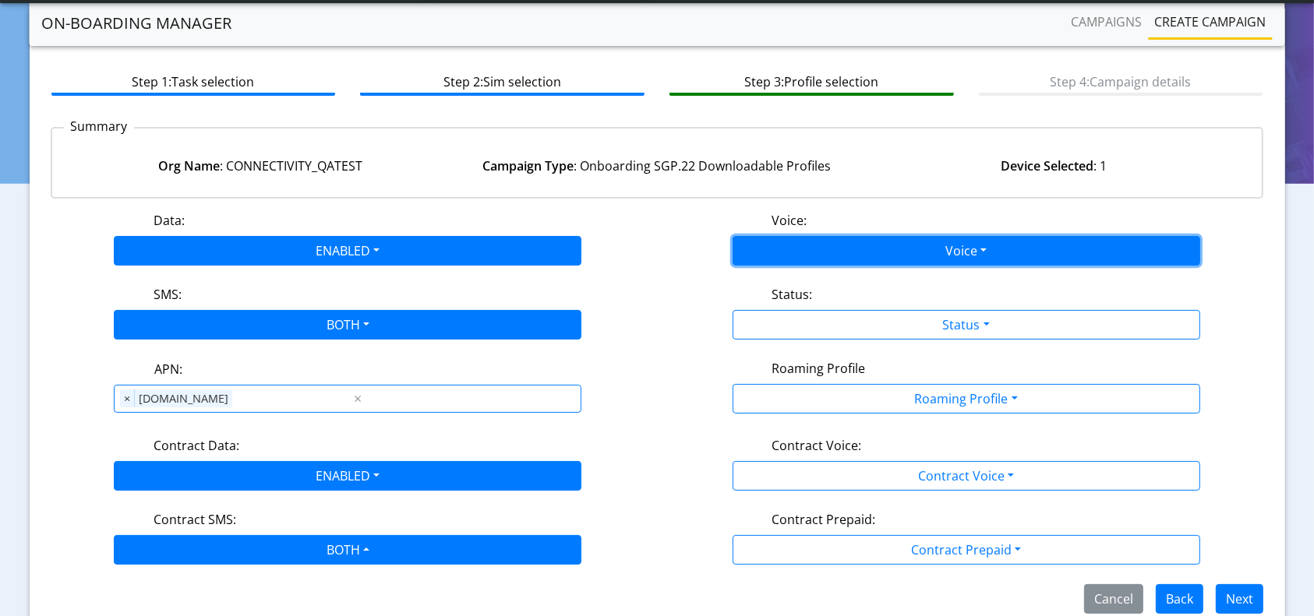
click at [953, 258] on button "Voice" at bounding box center [967, 251] width 468 height 30
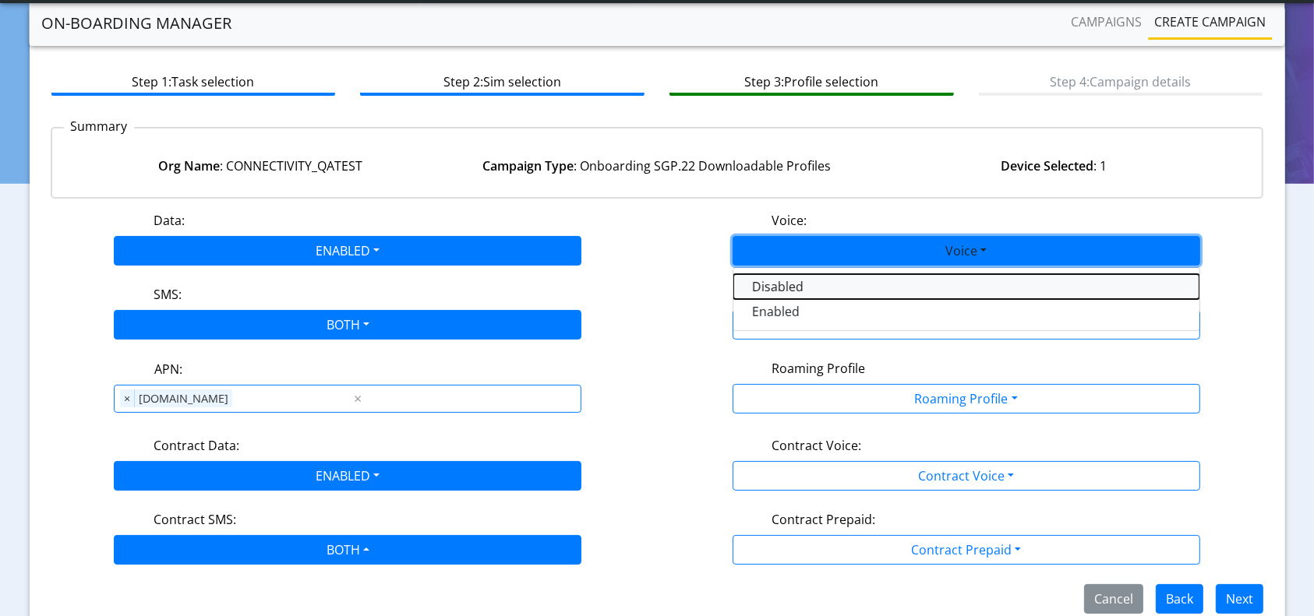
click at [826, 284] on button "Disabled" at bounding box center [966, 286] width 466 height 25
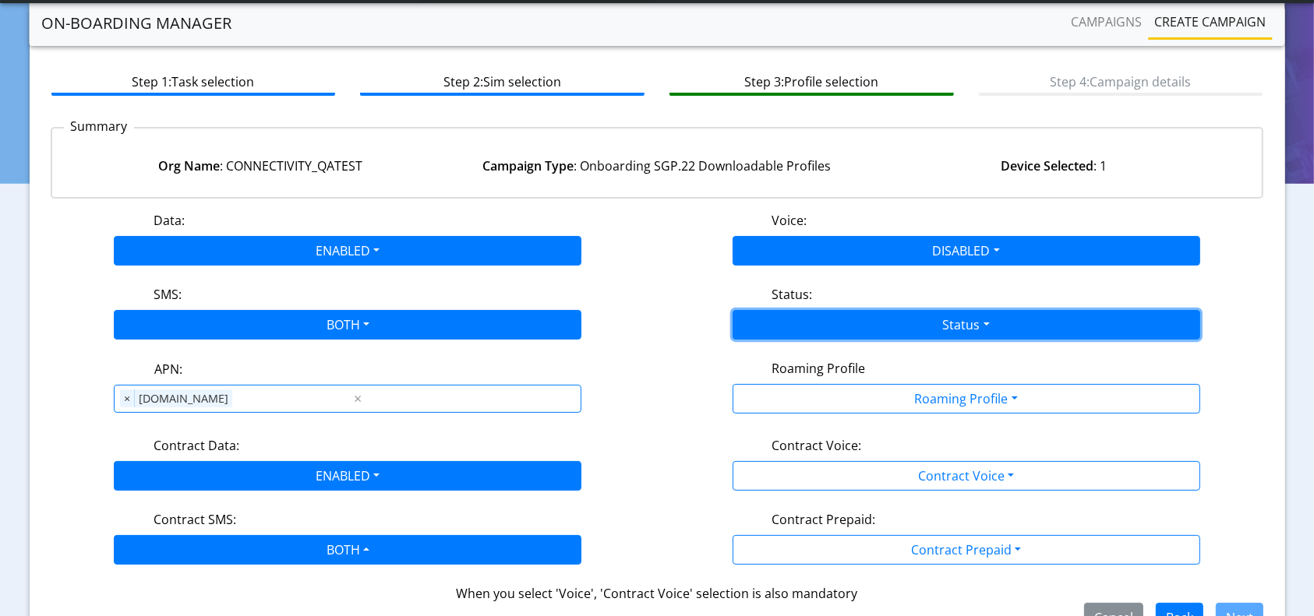
click at [868, 329] on button "Status" at bounding box center [967, 325] width 468 height 30
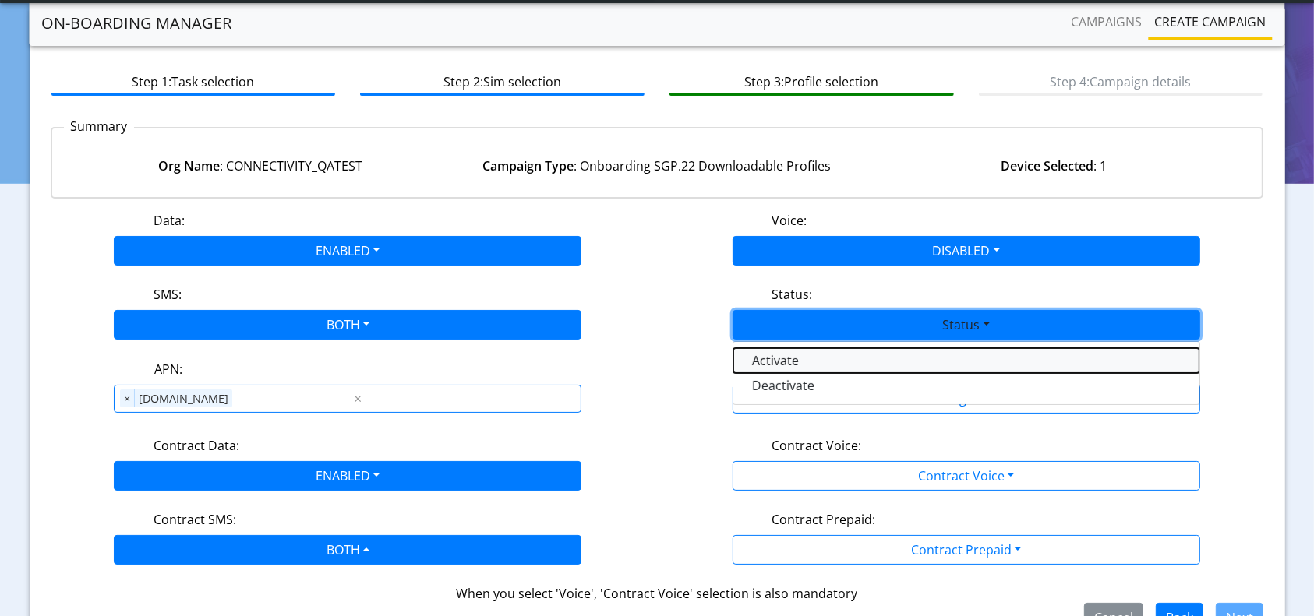
click at [784, 365] on button "Activate" at bounding box center [966, 360] width 466 height 25
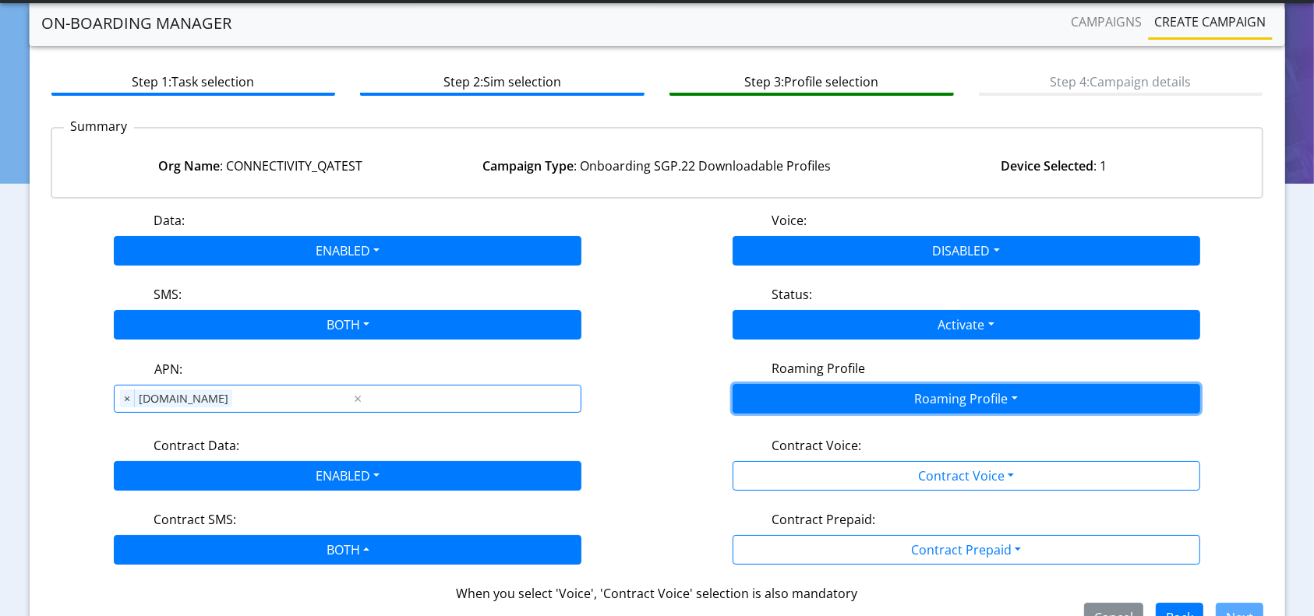
click at [886, 395] on button "Roaming Profile" at bounding box center [967, 399] width 468 height 30
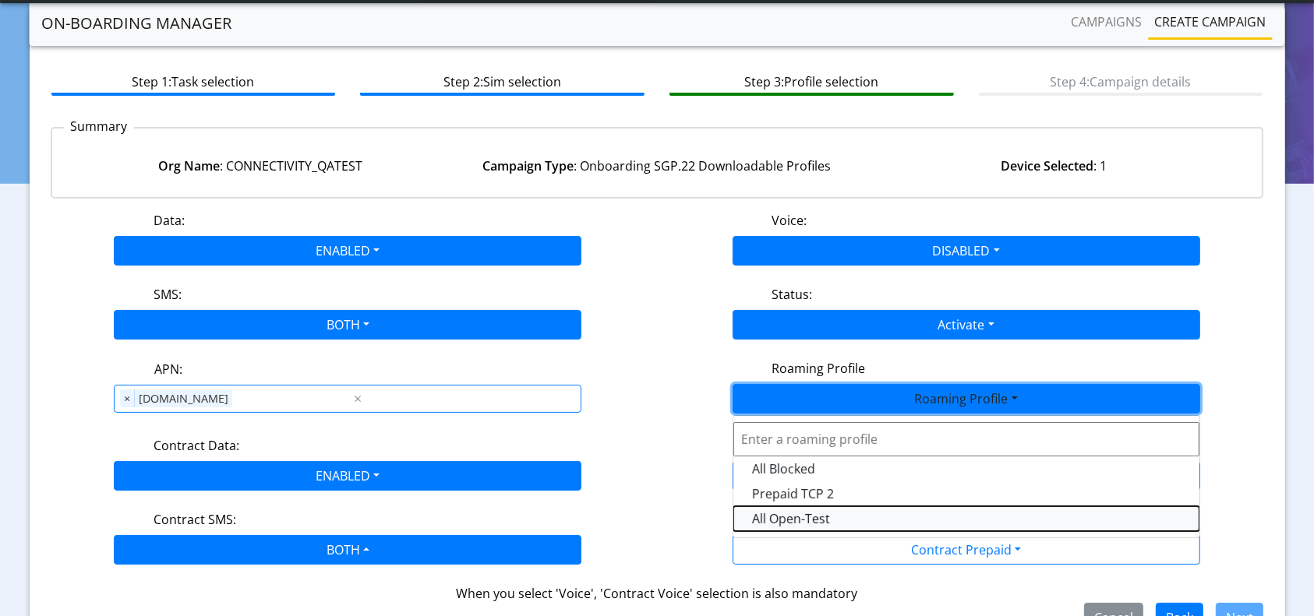
click at [795, 514] on Profile-dropdown "All Open-Test" at bounding box center [966, 519] width 466 height 25
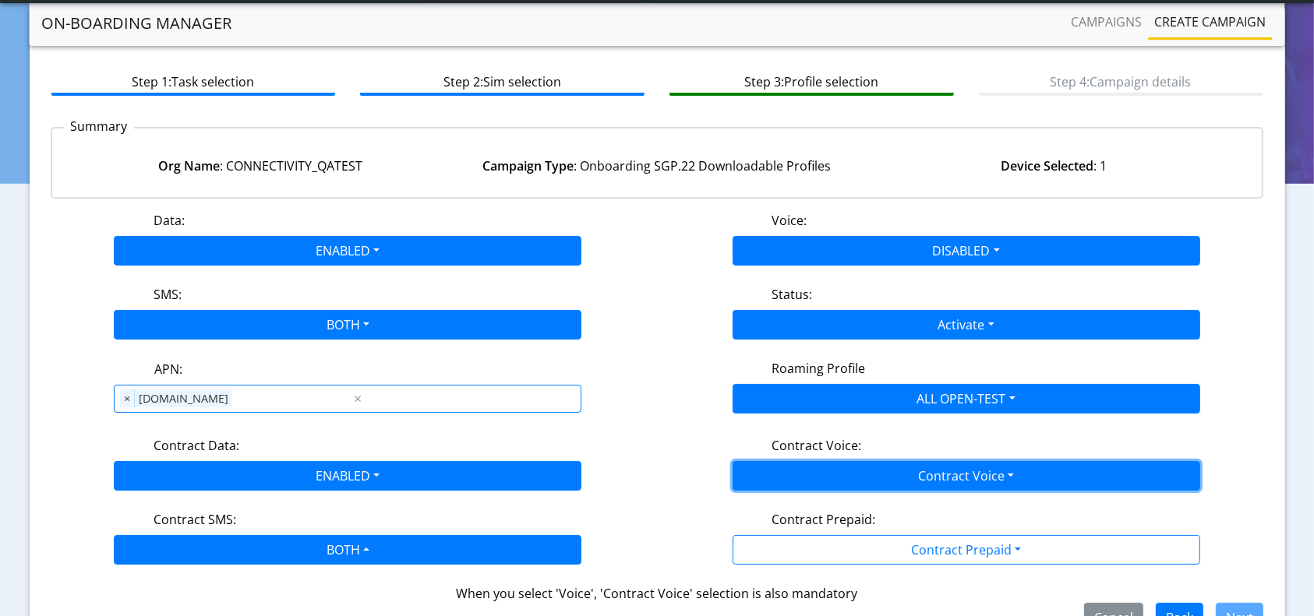
click at [867, 483] on button "Contract Voice" at bounding box center [967, 476] width 468 height 30
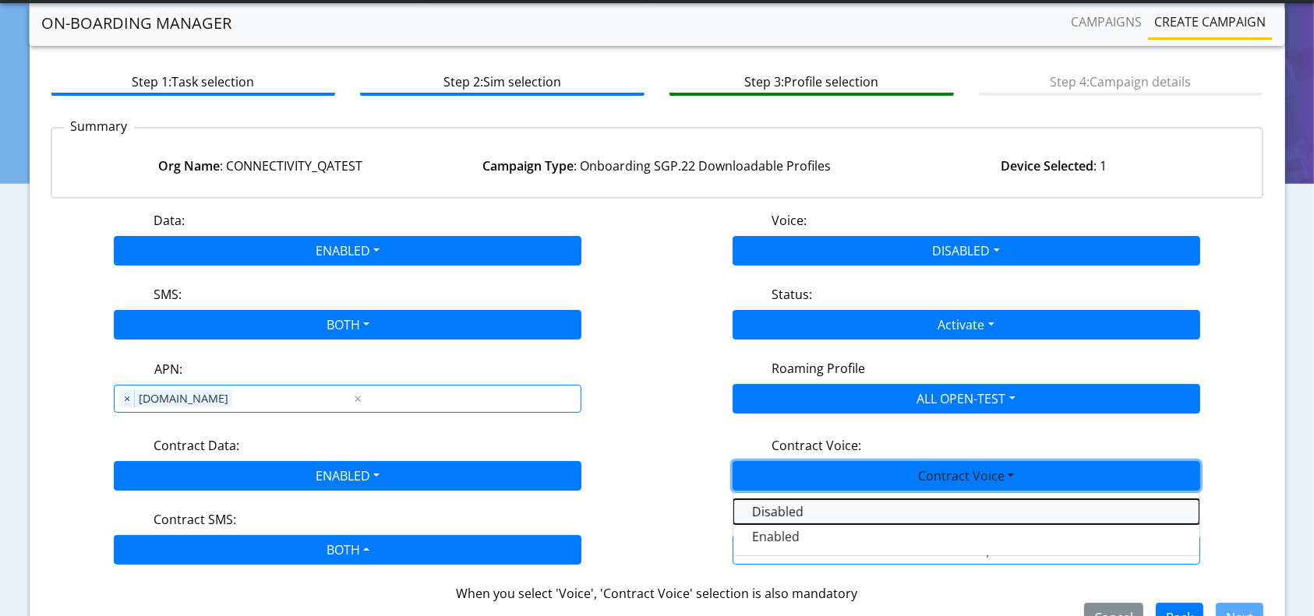
click at [762, 515] on Voicedisabled-dropdown "Disabled" at bounding box center [966, 512] width 466 height 25
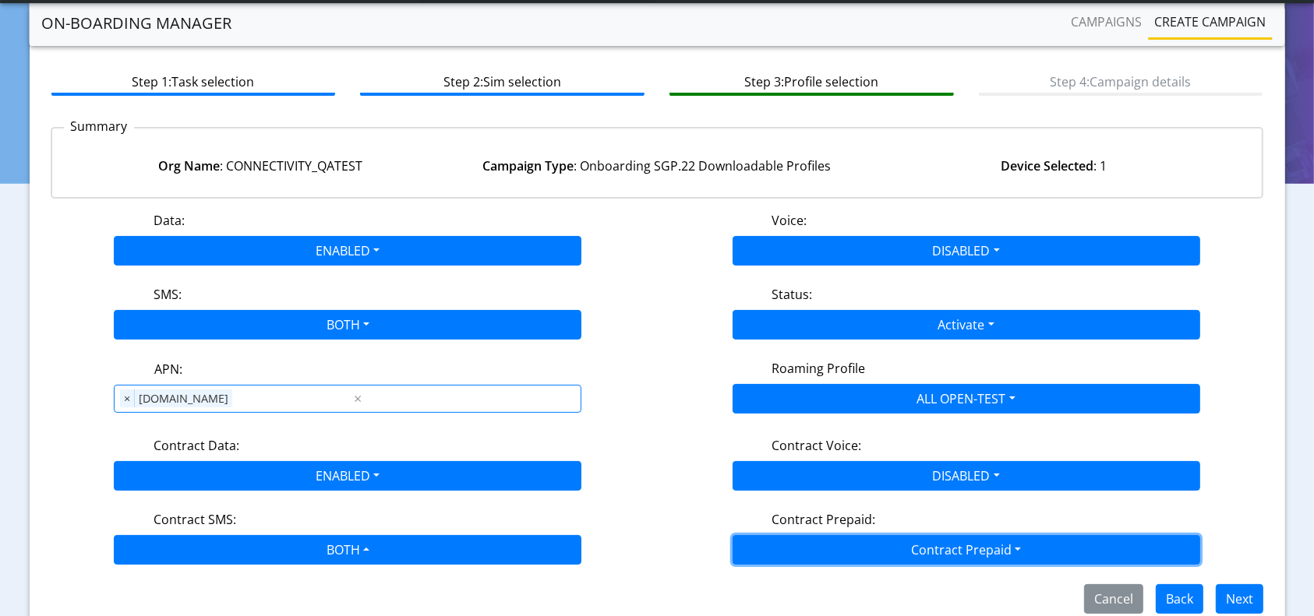
click at [885, 560] on button "Contract Prepaid" at bounding box center [967, 550] width 468 height 30
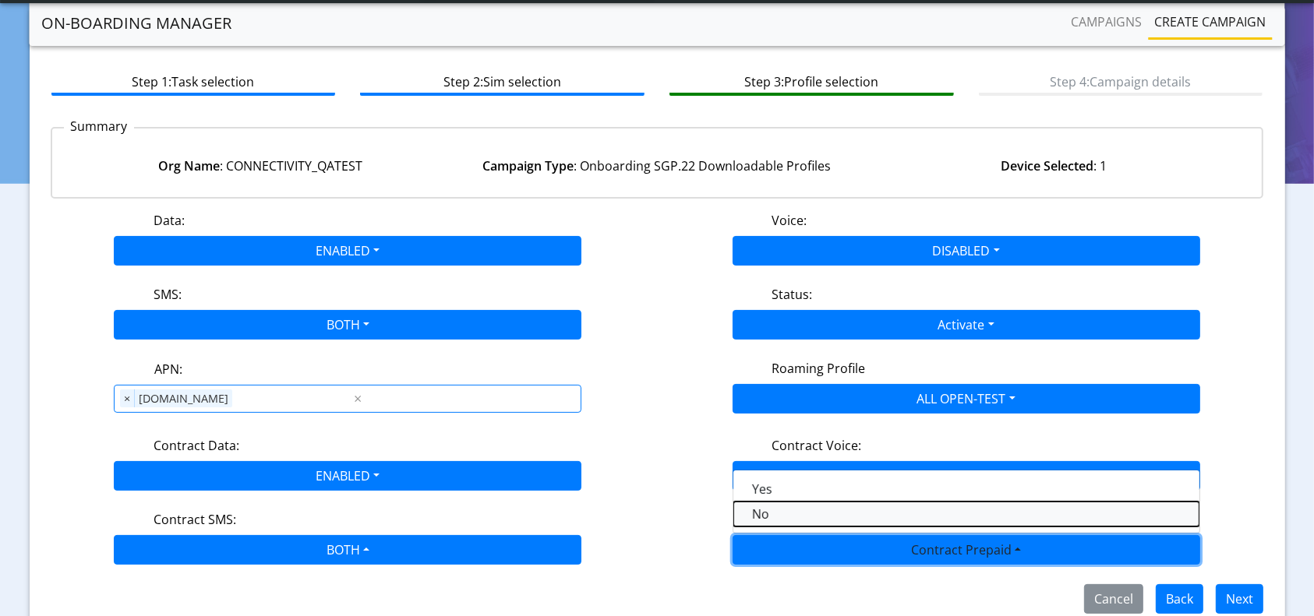
click at [779, 514] on Prepaidnotprepaid-dropdown "No" at bounding box center [966, 514] width 466 height 25
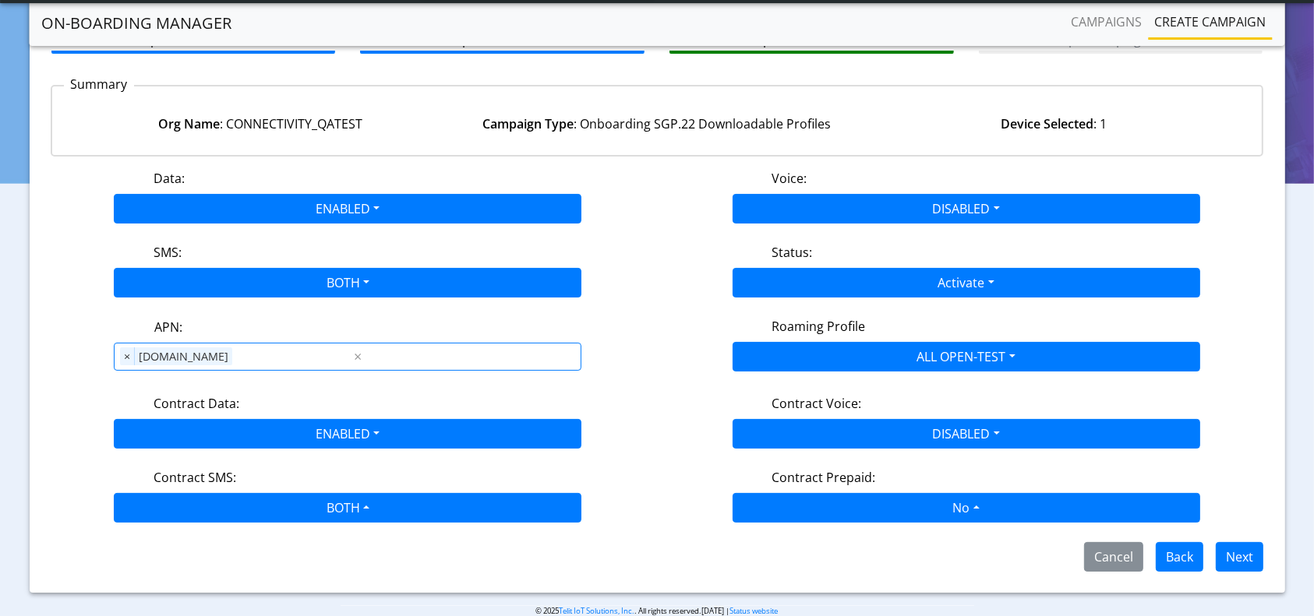
scroll to position [132, 0]
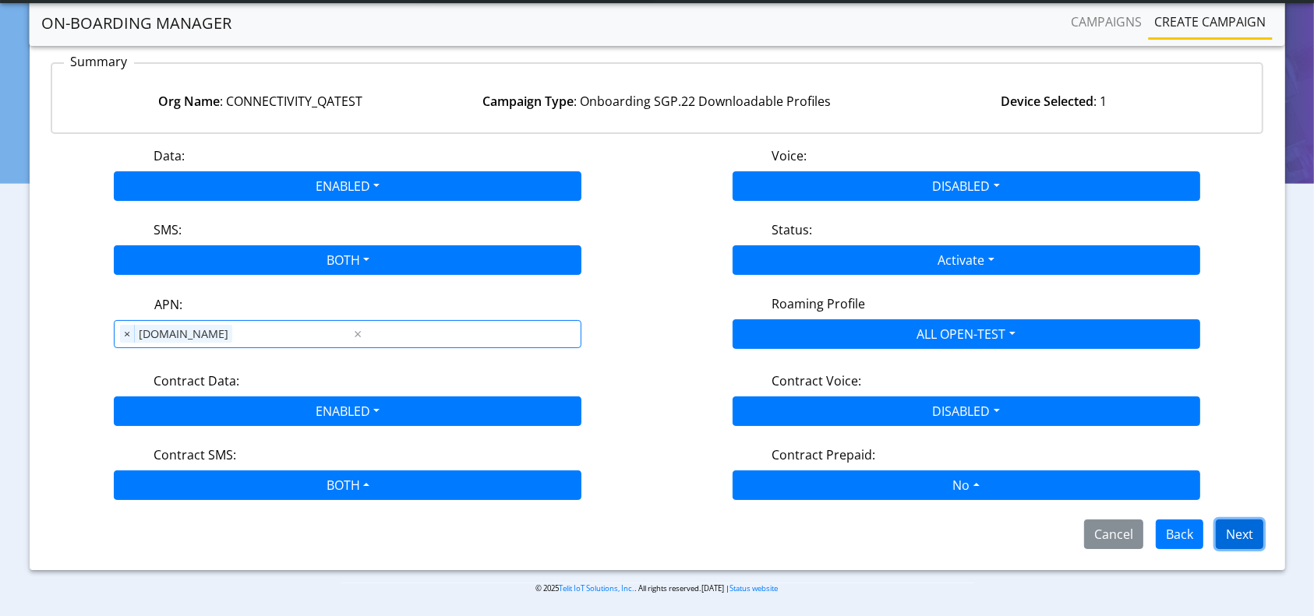
click at [1245, 539] on button "Next" at bounding box center [1240, 535] width 48 height 30
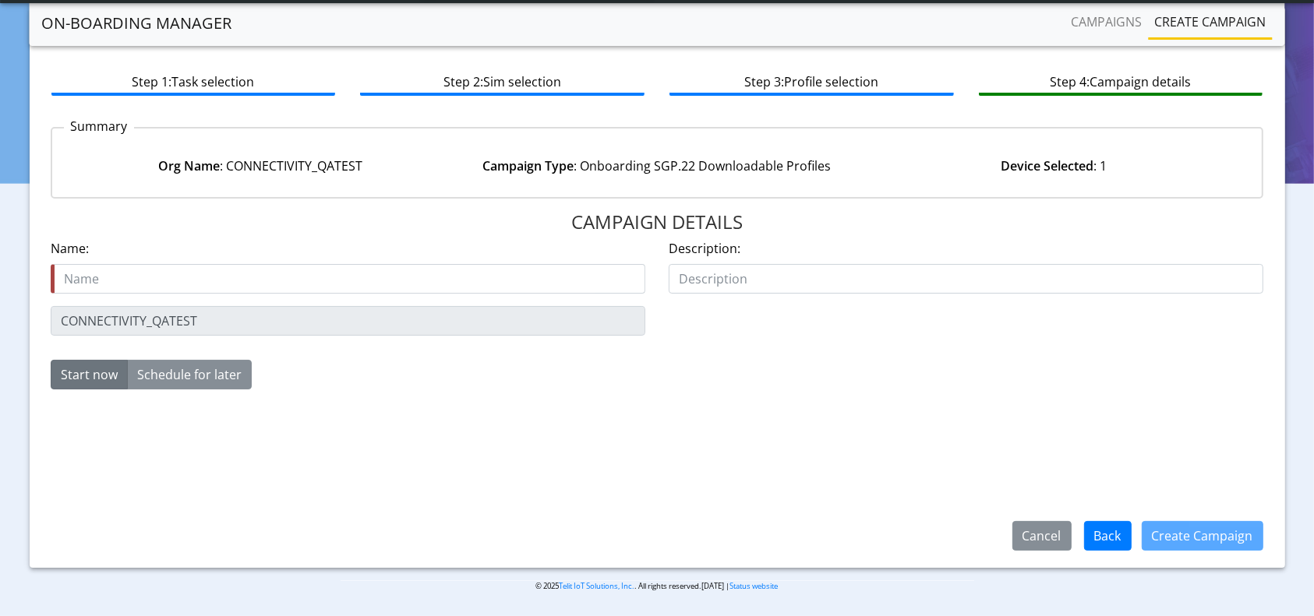
scroll to position [67, 0]
click at [389, 284] on input "text" at bounding box center [348, 279] width 595 height 30
type input "onboard-89358152000002046284-18Aug"
click at [1153, 529] on button "Create Campaign" at bounding box center [1203, 536] width 122 height 30
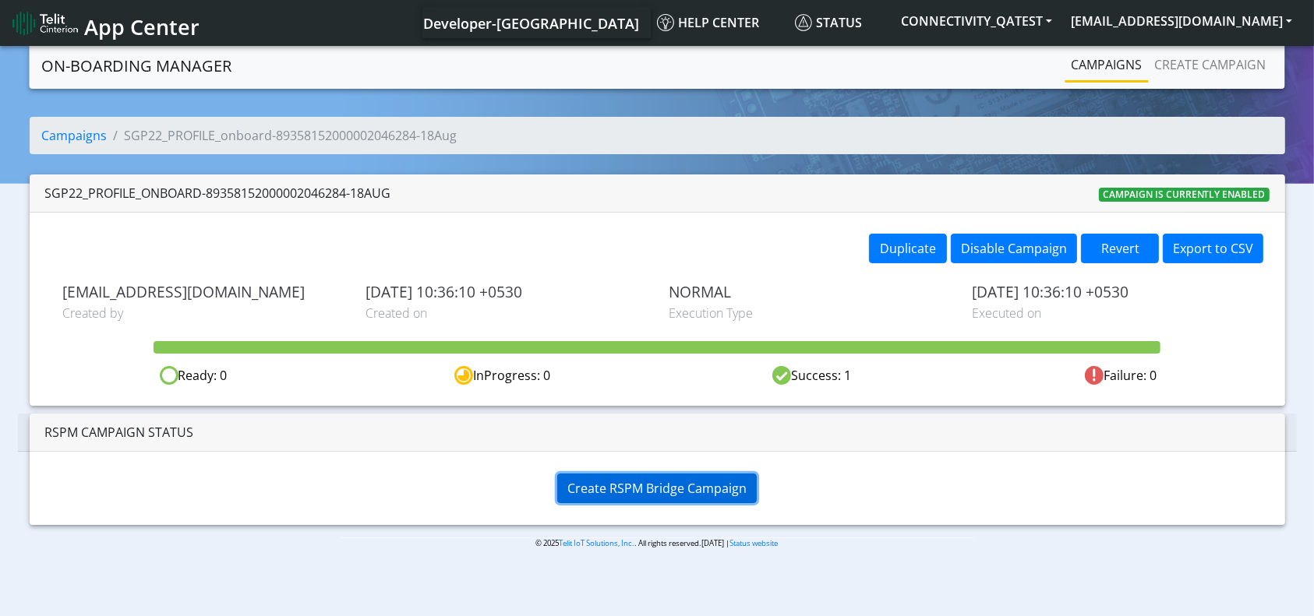
click at [670, 500] on button "Create RSPM Bridge Campaign" at bounding box center [657, 489] width 200 height 30
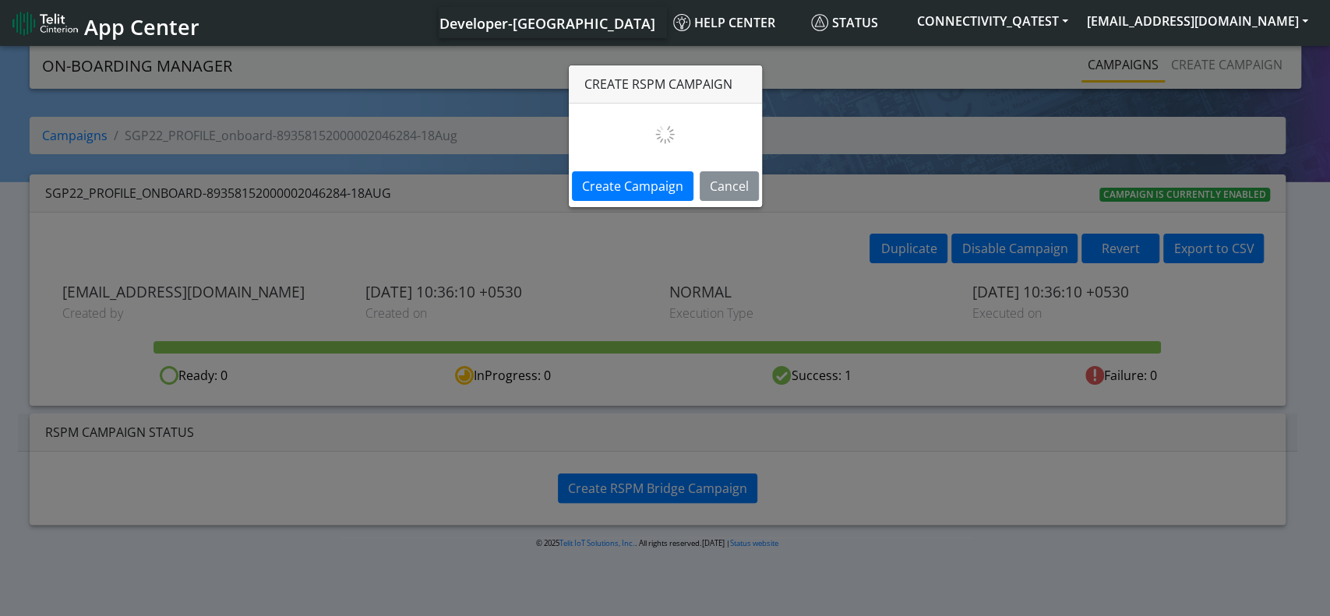
select select
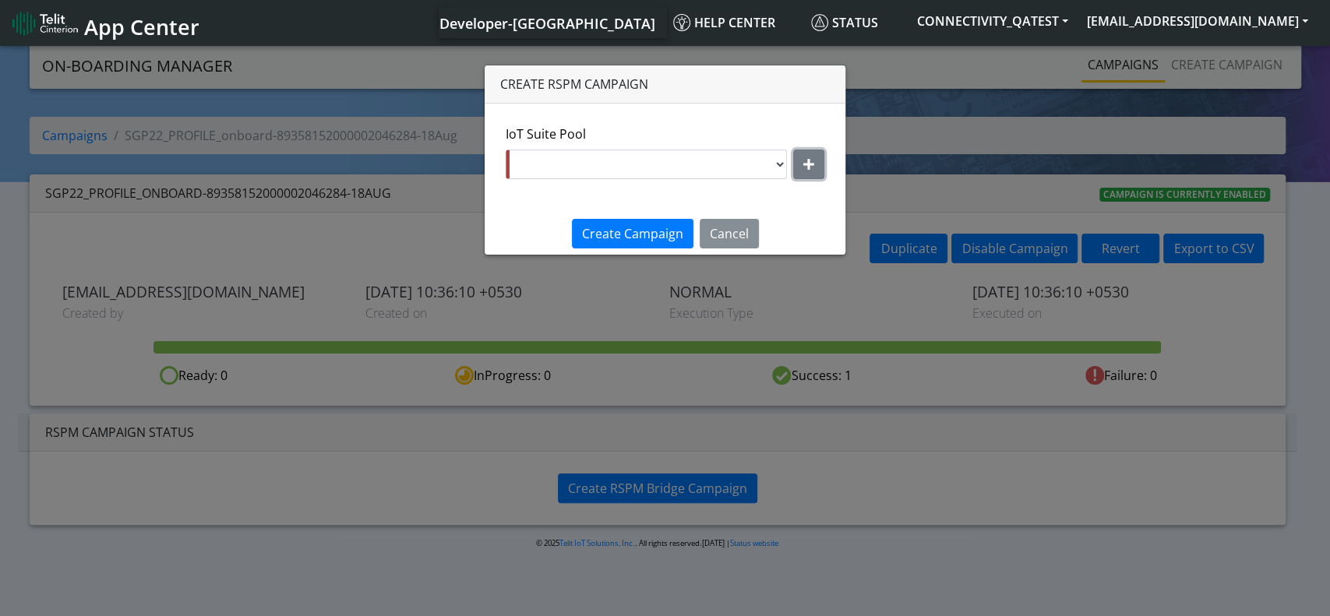
click at [813, 165] on icon "button" at bounding box center [809, 164] width 11 height 12
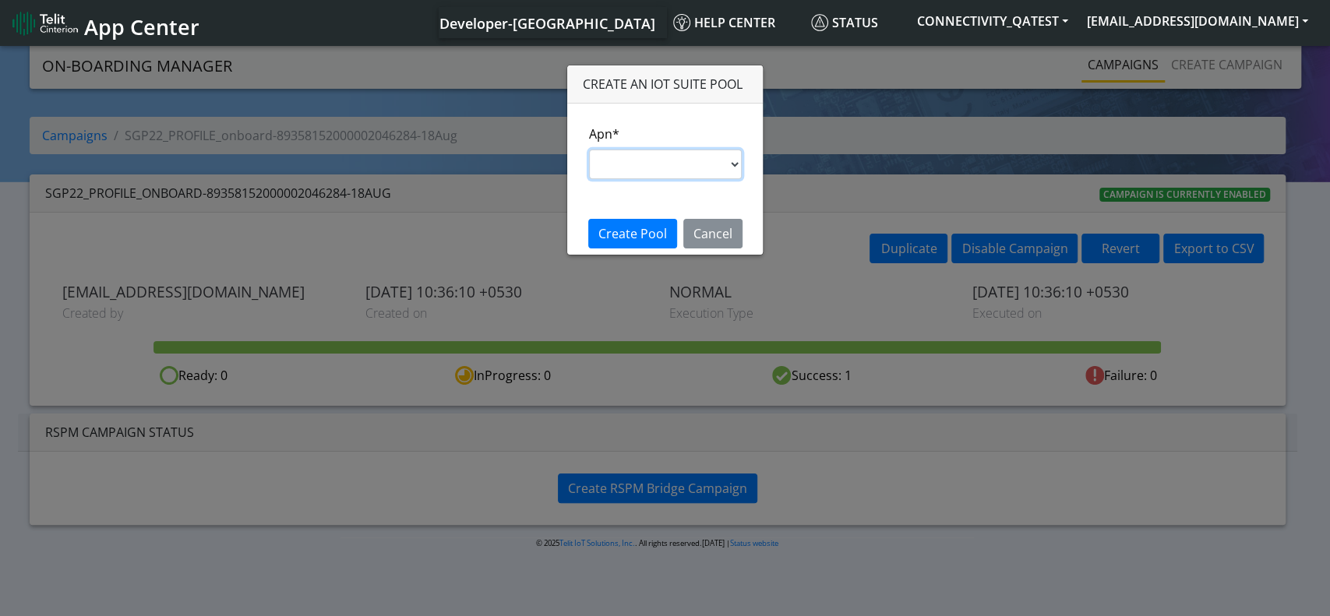
click at [711, 166] on select "s.test nxt20p.net nxtesim1.net nxt17.ue nxt20c.net nxt20.net ims nxt23.net jasp…" at bounding box center [665, 165] width 153 height 30
select select "35756450-83e5-11ef-ac98-001f6f2892bc"
click at [589, 150] on select "s.test nxt20p.net nxtesim1.net nxt17.ue nxt20c.net nxt20.net ims nxt23.net jasp…" at bounding box center [665, 165] width 153 height 30
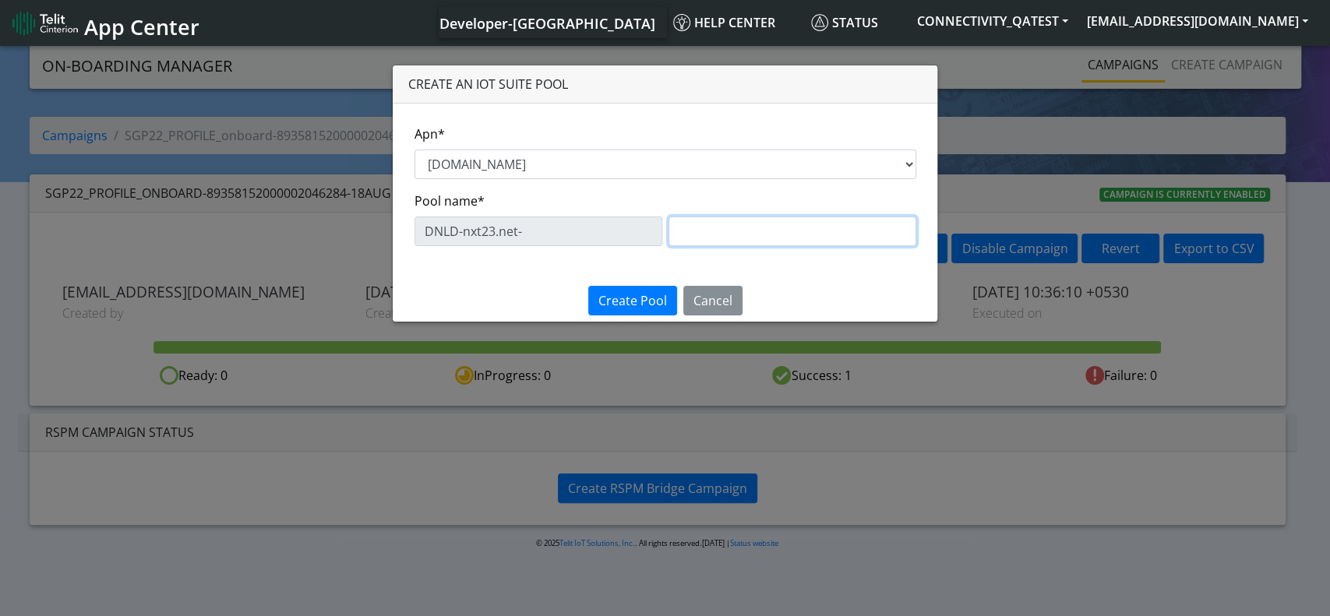
click at [698, 231] on input "text" at bounding box center [793, 232] width 248 height 30
paste input "89358152000002046284"
click at [712, 228] on input "89358152000002046284" at bounding box center [793, 232] width 248 height 30
type input "Testing46284"
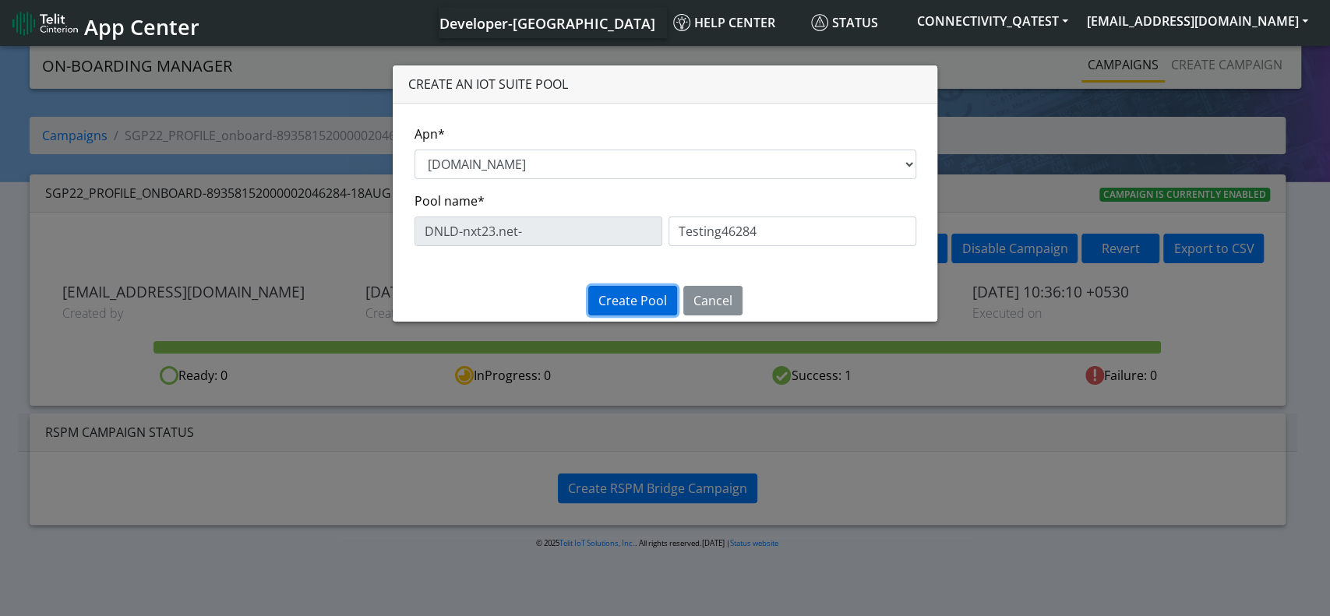
click at [642, 300] on span "Create Pool" at bounding box center [633, 300] width 69 height 17
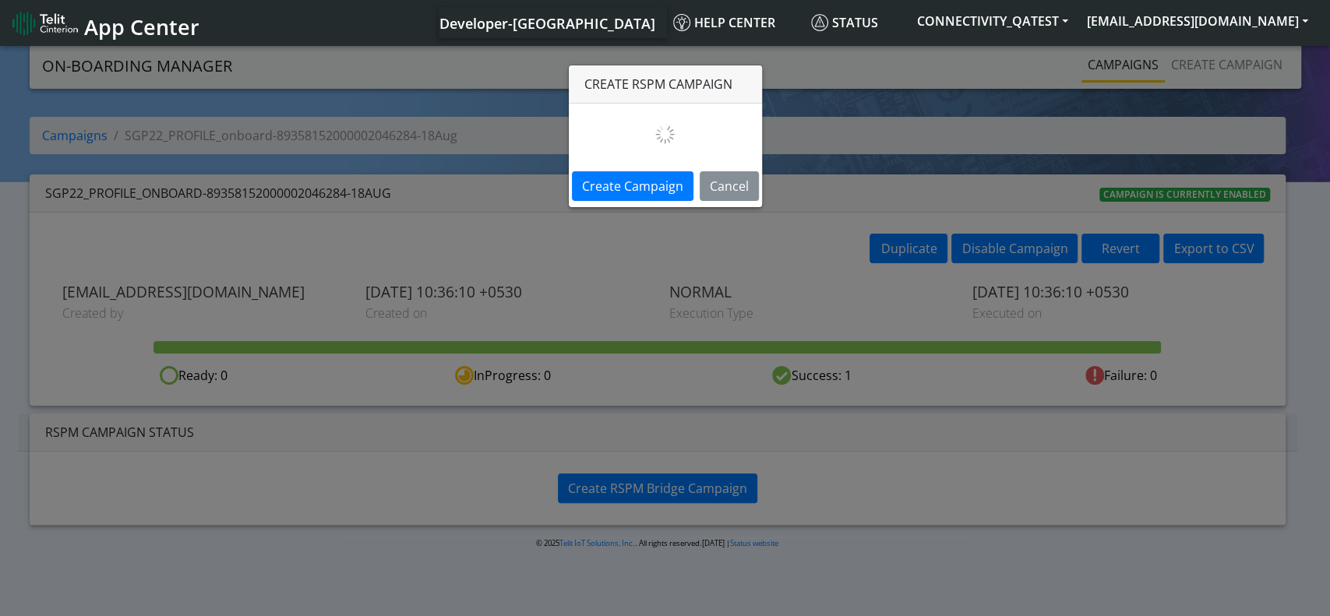
select select "63b03772-6907-4c43-9b38-da57b8015674"
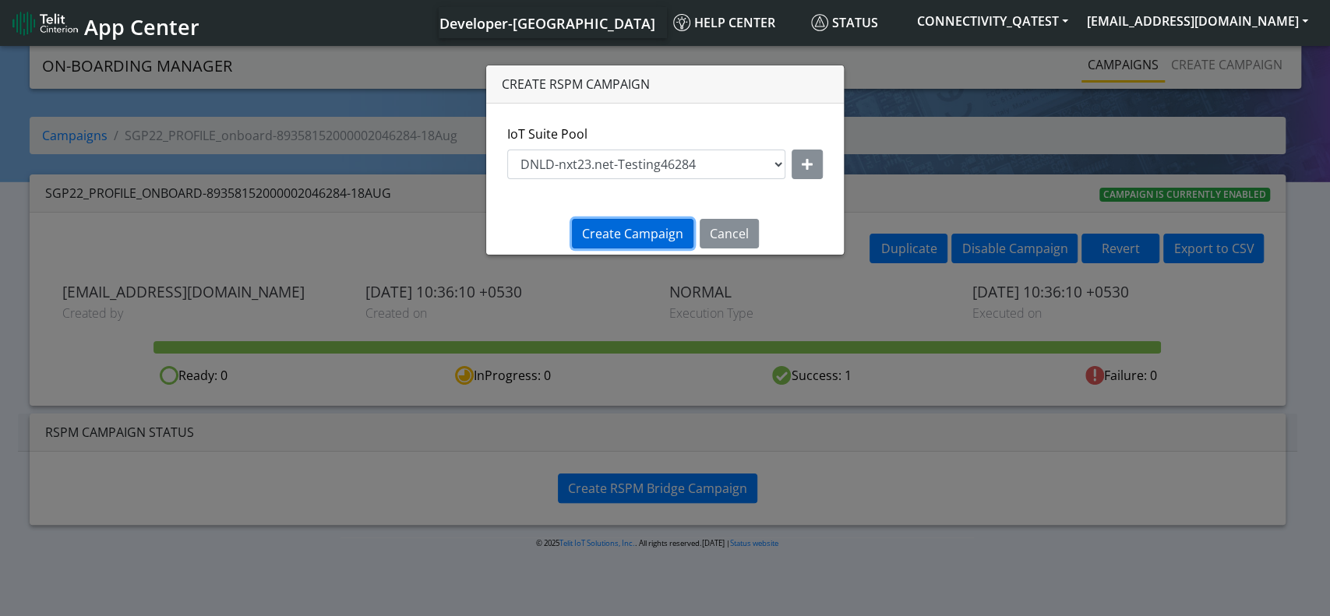
click at [613, 233] on span "Create Campaign" at bounding box center [632, 233] width 101 height 17
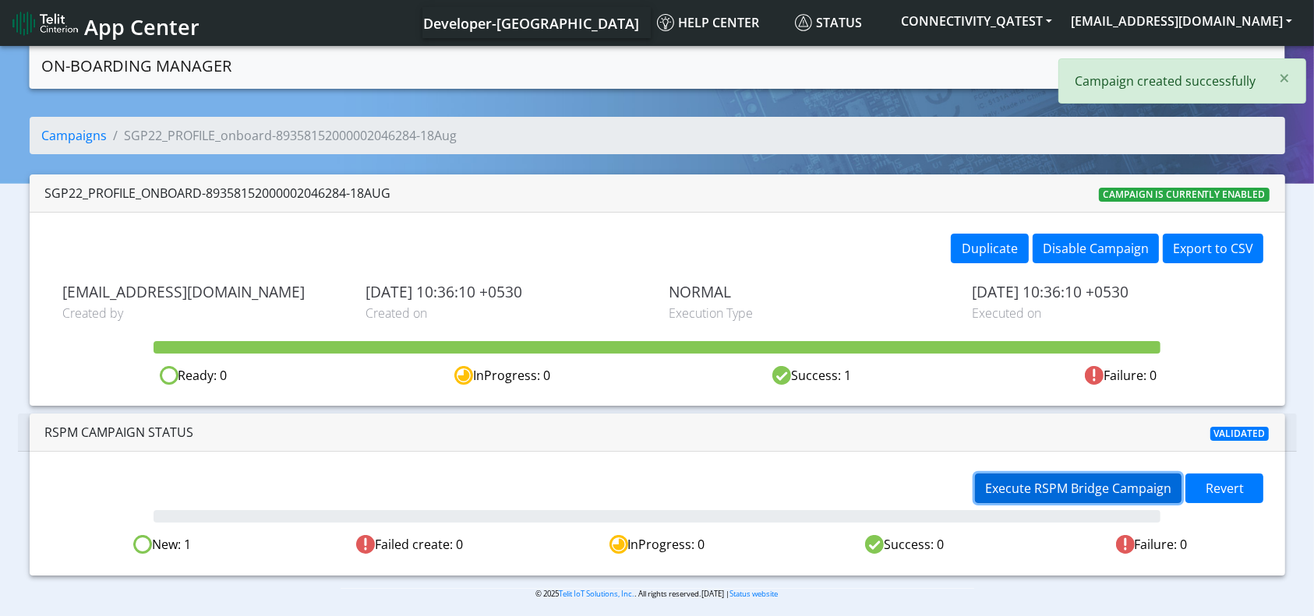
click at [1084, 489] on span "Execute RSPM Bridge Campaign" at bounding box center [1078, 488] width 186 height 17
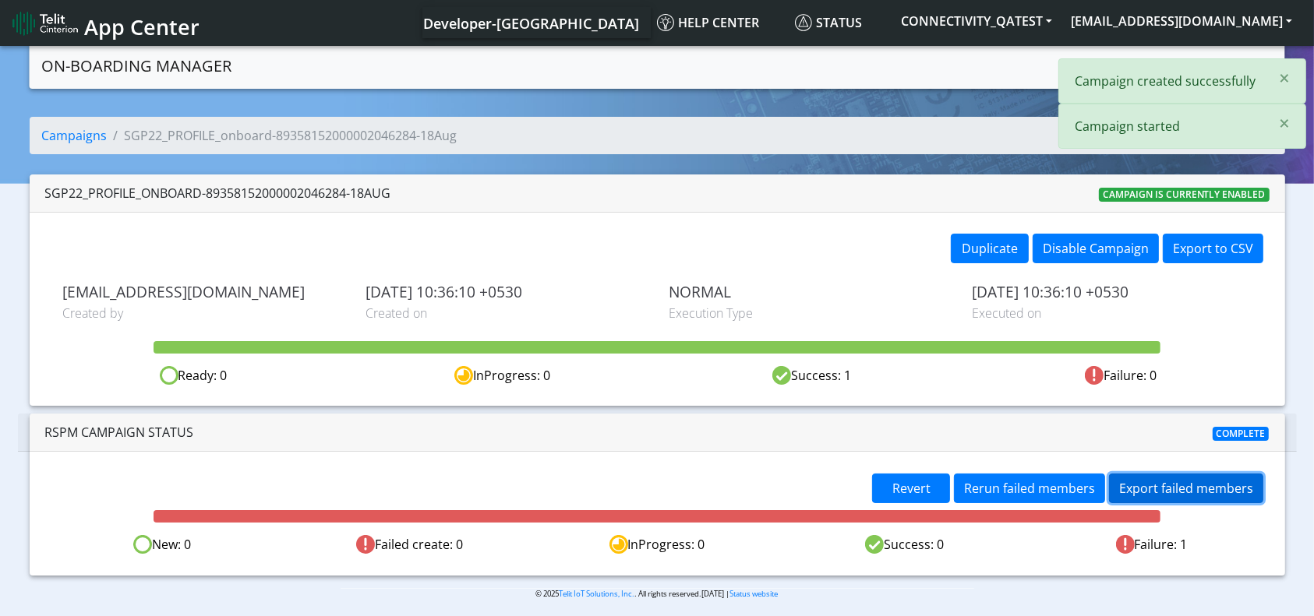
click at [1167, 483] on button "Export failed members" at bounding box center [1186, 489] width 154 height 30
